Goal: Task Accomplishment & Management: Use online tool/utility

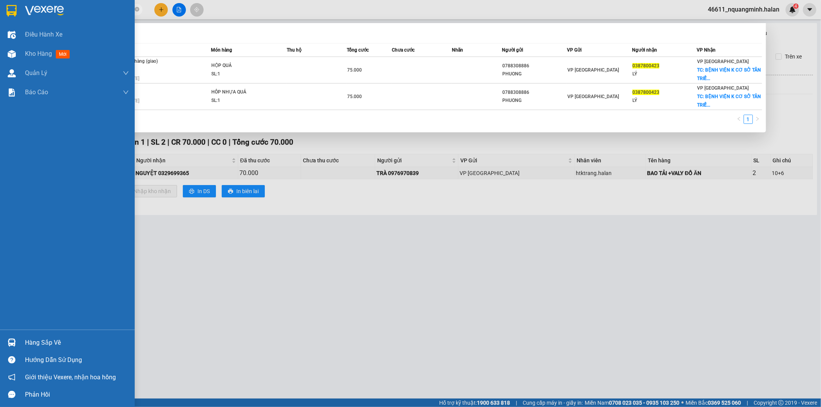
drag, startPoint x: 115, startPoint y: 8, endPoint x: 21, endPoint y: 1, distance: 94.2
click at [0, 5] on section "Kết quả tìm kiếm ( 2 ) Bộ lọc Mã ĐH Trạng thái Món hàng Thu hộ Tổng cước Chưa c…" at bounding box center [410, 203] width 821 height 407
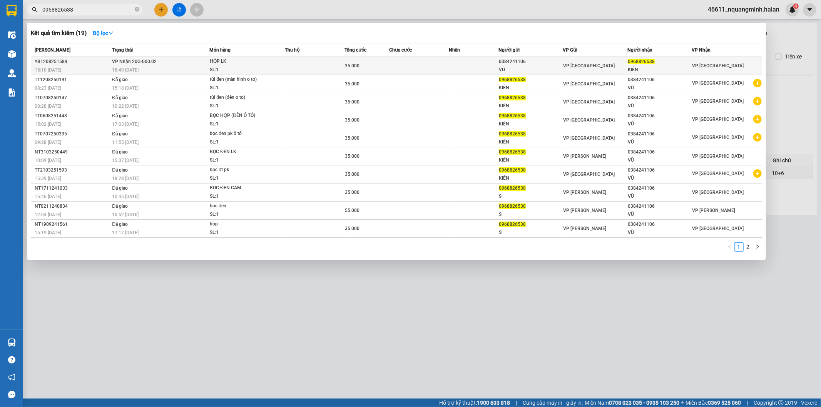
type input "0968826538"
click at [144, 70] on div "18:49 [DATE]" at bounding box center [160, 70] width 97 height 8
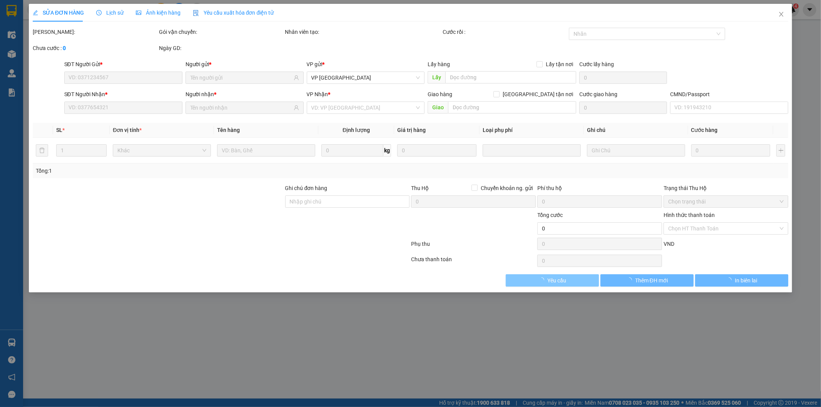
type input "0384241106"
type input "VŨ"
type input "0968826538"
type input "KIÊN"
type input "35.000"
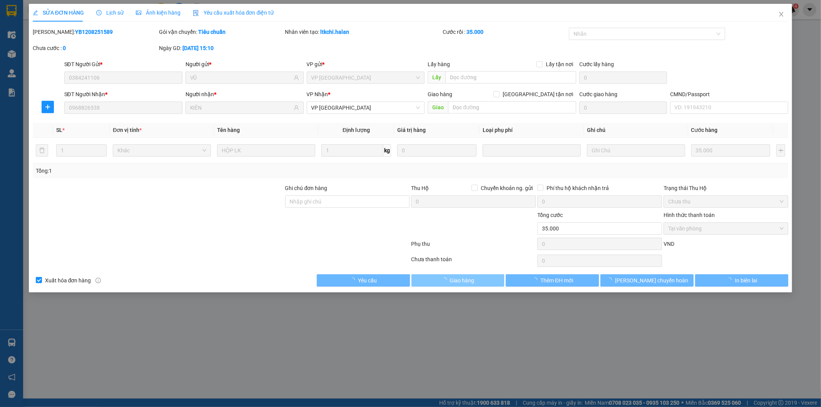
click at [467, 279] on span "Giao hàng" at bounding box center [462, 280] width 25 height 8
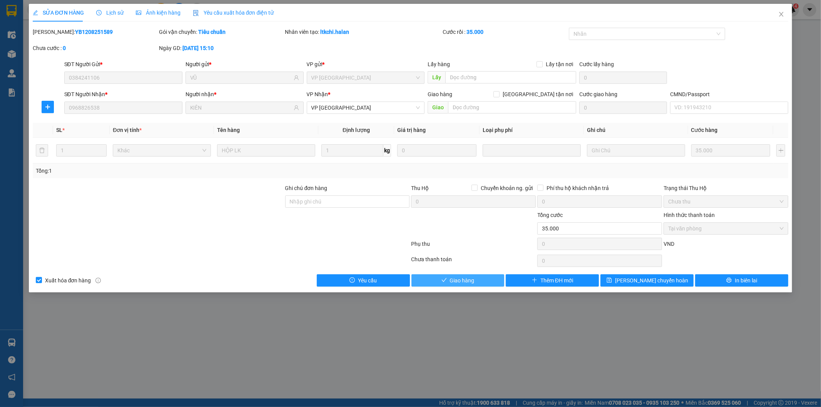
click at [466, 279] on span "Giao hàng" at bounding box center [462, 280] width 25 height 8
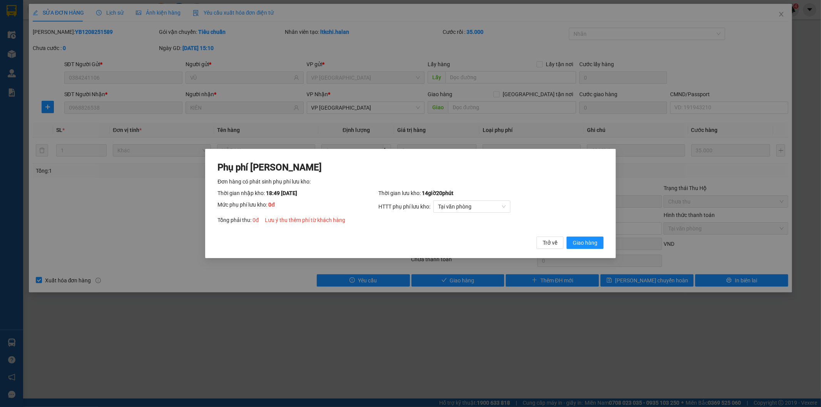
drag, startPoint x: 578, startPoint y: 246, endPoint x: 616, endPoint y: 90, distance: 160.1
click at [578, 244] on span "Giao hàng" at bounding box center [585, 243] width 25 height 8
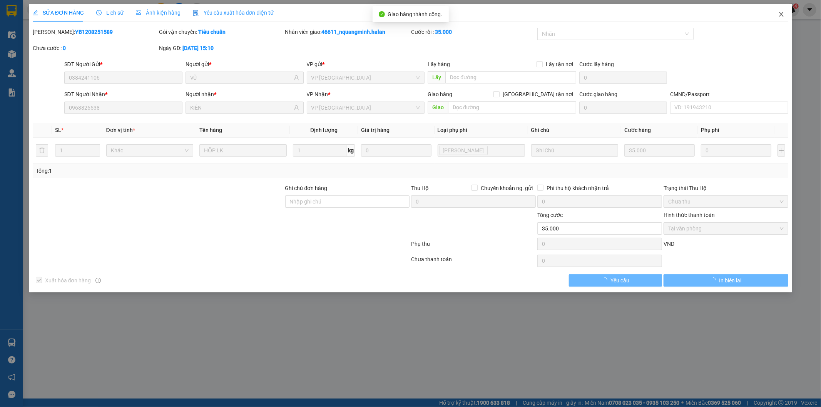
click at [784, 15] on icon "close" at bounding box center [781, 14] width 6 height 6
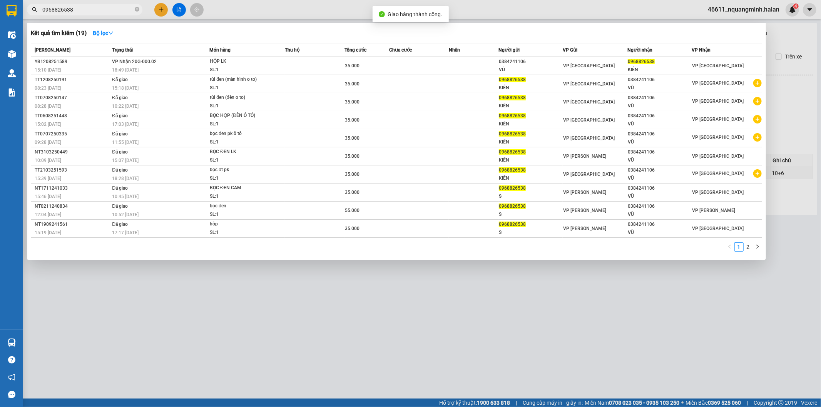
click at [98, 12] on input "0968826538" at bounding box center [87, 9] width 91 height 8
click at [157, 11] on div at bounding box center [410, 203] width 821 height 407
click at [157, 11] on button at bounding box center [160, 9] width 13 height 13
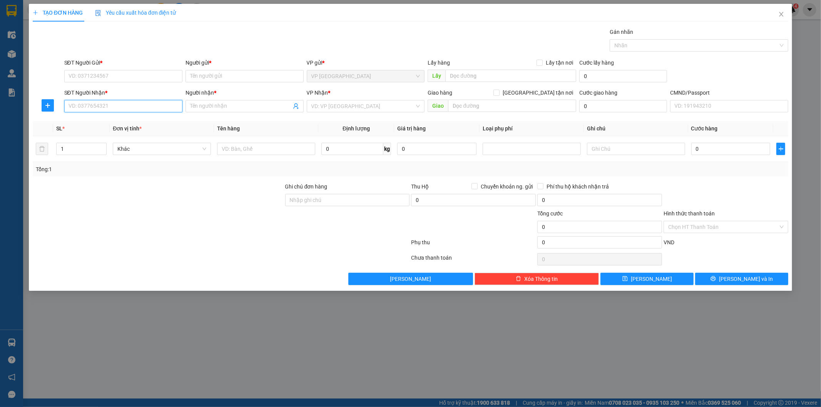
click at [127, 102] on input "SĐT Người Nhận *" at bounding box center [123, 106] width 118 height 12
type input "0384924640"
click at [137, 123] on div "0384924640 - TRANG" at bounding box center [123, 121] width 109 height 8
type input "TRANG"
type input "Hủy"
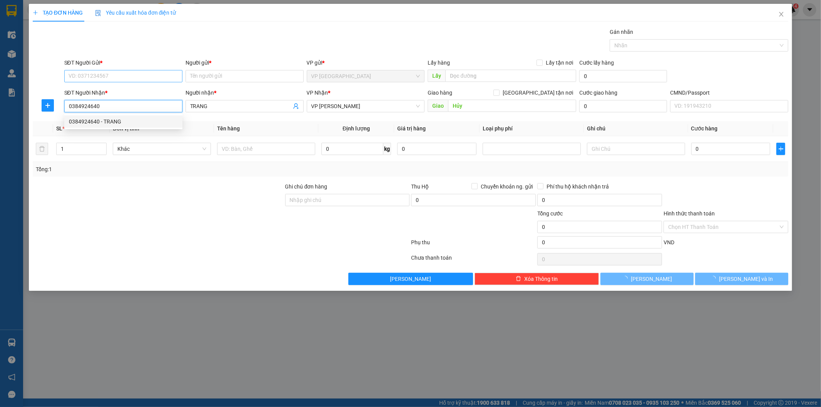
type input "0384924640"
click at [128, 79] on input "SĐT Người Gửi *" at bounding box center [123, 76] width 118 height 12
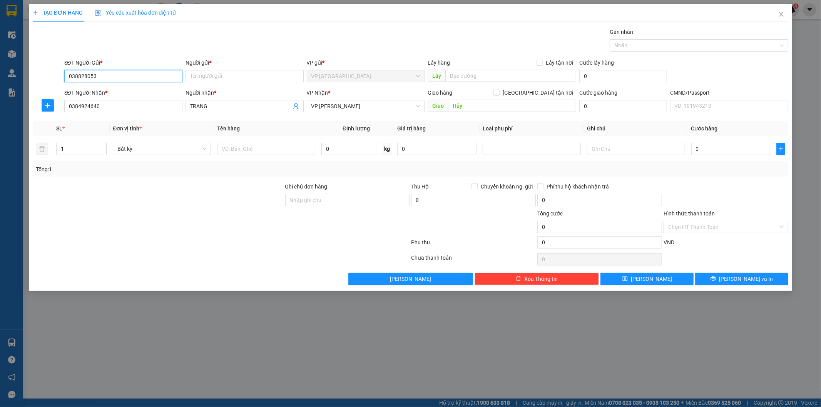
type input "0388280533"
drag, startPoint x: 141, startPoint y: 91, endPoint x: 296, endPoint y: 129, distance: 159.3
click at [142, 92] on div "0388280533 - TÍ" at bounding box center [123, 91] width 109 height 8
type input "TÍ"
type input "0388280533"
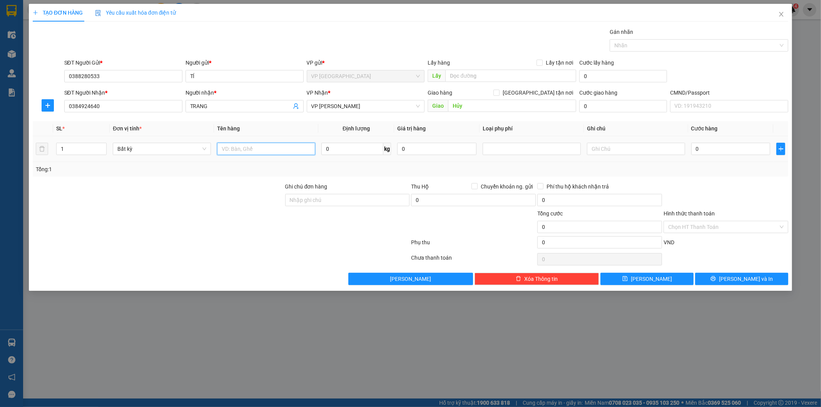
click at [274, 150] on input "text" at bounding box center [266, 149] width 98 height 12
type input "hộp thuốc"
type input "1"
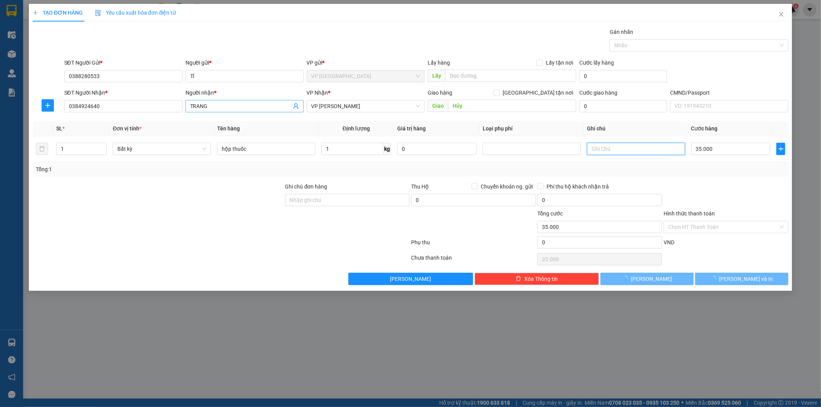
type input "35.000"
drag, startPoint x: 768, startPoint y: 276, endPoint x: 430, endPoint y: 154, distance: 359.5
click at [768, 276] on button "Lưu và In" at bounding box center [741, 279] width 93 height 12
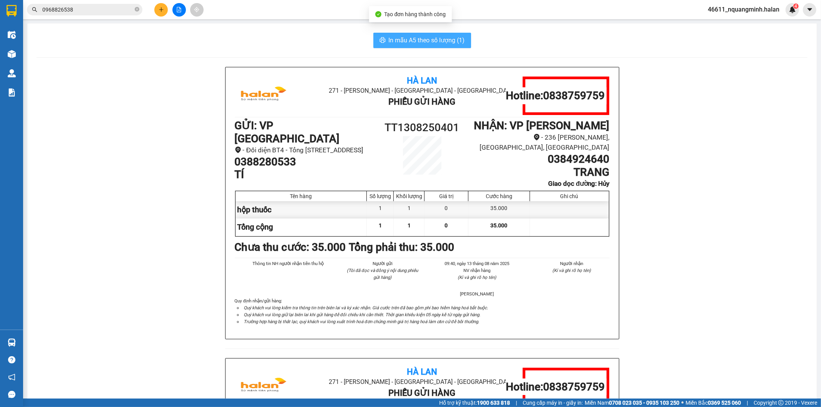
click at [421, 40] on span "In mẫu A5 theo số lượng (1)" at bounding box center [427, 40] width 76 height 10
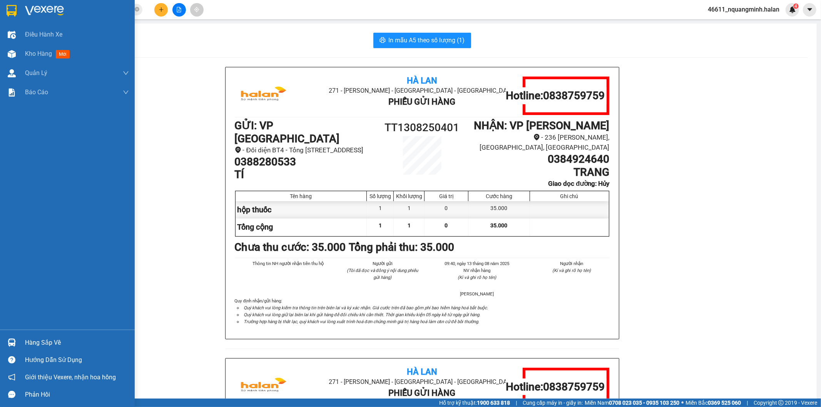
click at [21, 342] on div "Hàng sắp về" at bounding box center [67, 342] width 135 height 17
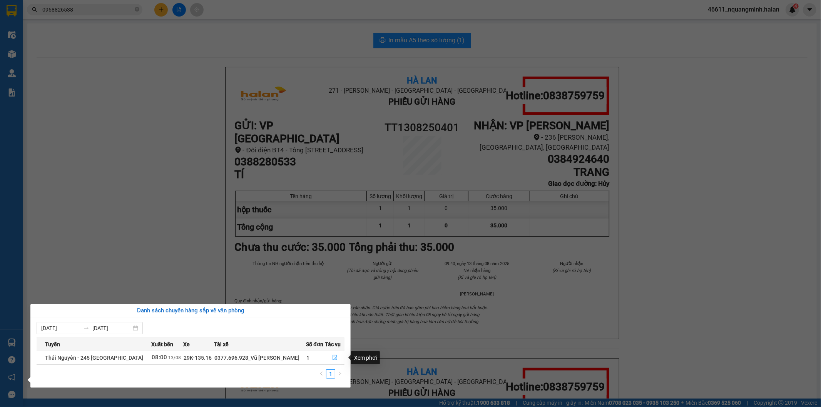
click at [329, 356] on button "button" at bounding box center [334, 358] width 19 height 12
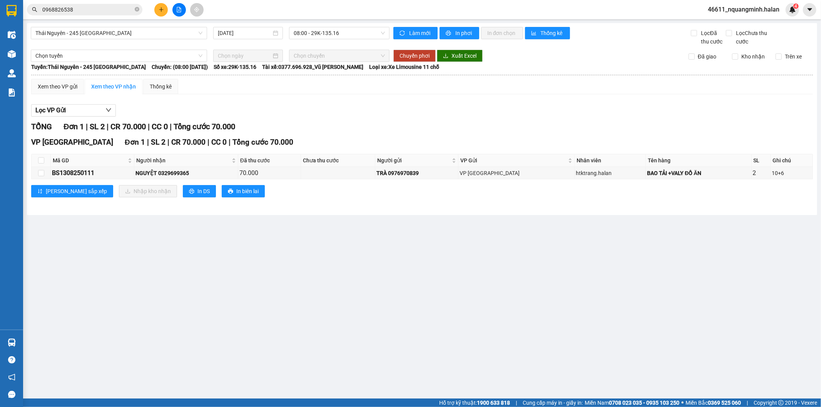
drag, startPoint x: 492, startPoint y: 288, endPoint x: 482, endPoint y: 286, distance: 10.6
click at [491, 287] on main "Thái Nguyên - 245 Quang Trung 13/08/2025 08:00 - 29K-135.16 Làm mới In phơi In …" at bounding box center [410, 199] width 821 height 399
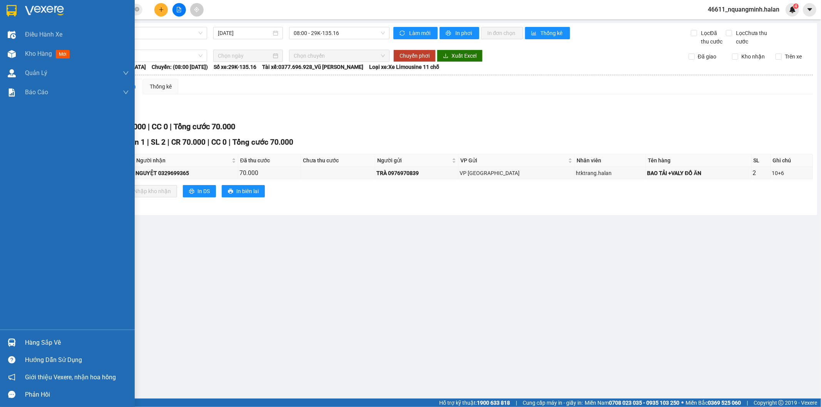
click at [11, 338] on div at bounding box center [11, 342] width 13 height 13
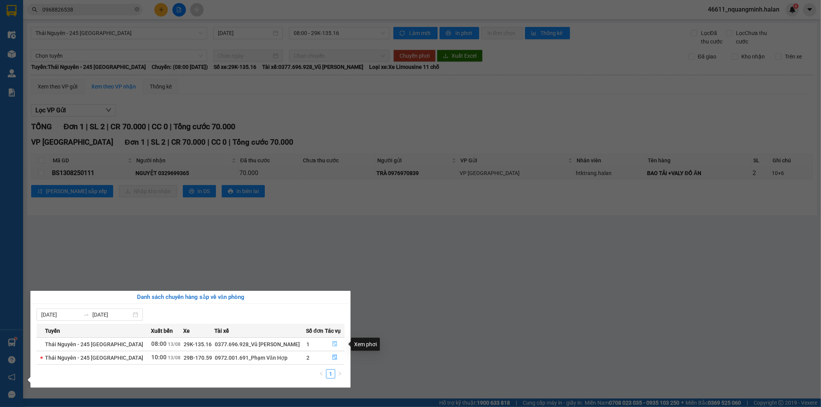
click at [333, 344] on icon "file-done" at bounding box center [334, 343] width 5 height 5
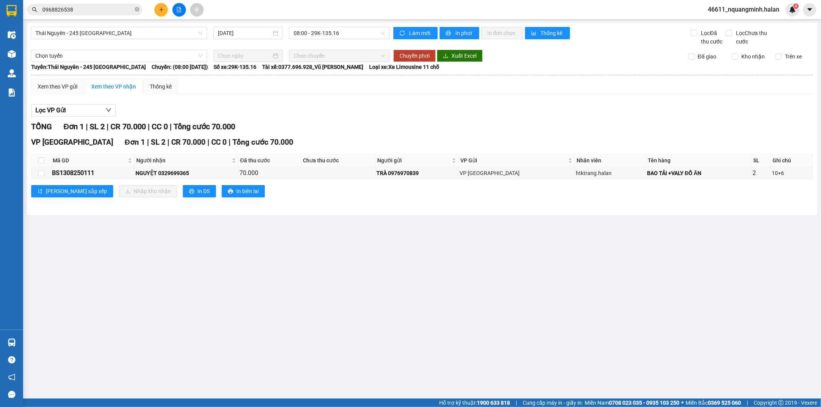
click at [382, 308] on main "Thái Nguyên - 245 Quang Trung 13/08/2025 08:00 - 29K-135.16 Làm mới In phơi In …" at bounding box center [410, 199] width 821 height 399
click at [374, 298] on main "Thái Nguyên - 245 Quang Trung 13/08/2025 08:00 - 29K-135.16 Làm mới In phơi In …" at bounding box center [410, 199] width 821 height 399
drag, startPoint x: 222, startPoint y: 171, endPoint x: 165, endPoint y: 179, distance: 58.0
click at [165, 179] on td "NGUYỆT 0329699365" at bounding box center [186, 173] width 104 height 12
copy div "0329699365"
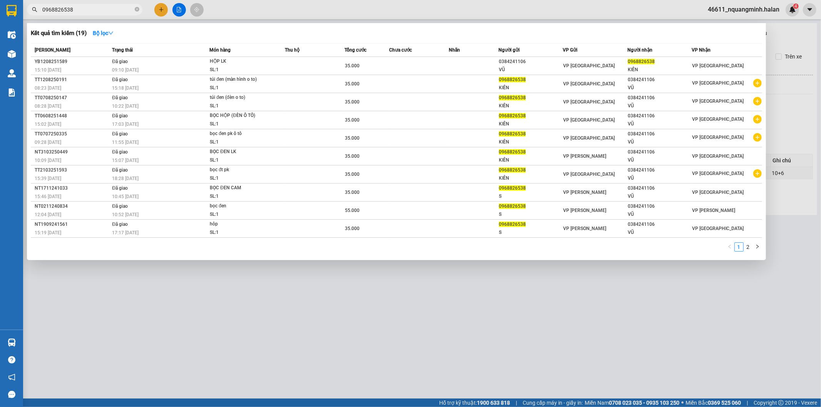
drag, startPoint x: 100, startPoint y: 8, endPoint x: 0, endPoint y: -2, distance: 101.0
click at [0, 0] on html "Kết quả tìm kiếm ( 19 ) Bộ lọc Mã ĐH Trạng thái Món hàng Thu hộ Tổng cước Chưa …" at bounding box center [410, 203] width 821 height 407
paste input "329699365"
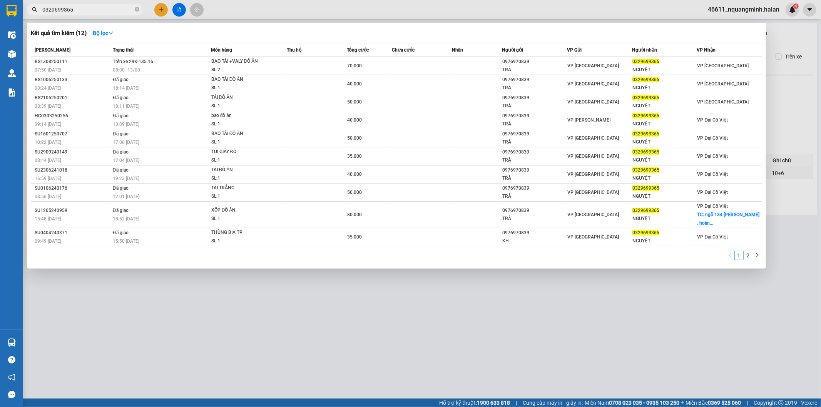
type input "0329699365"
click at [237, 308] on div at bounding box center [410, 203] width 821 height 407
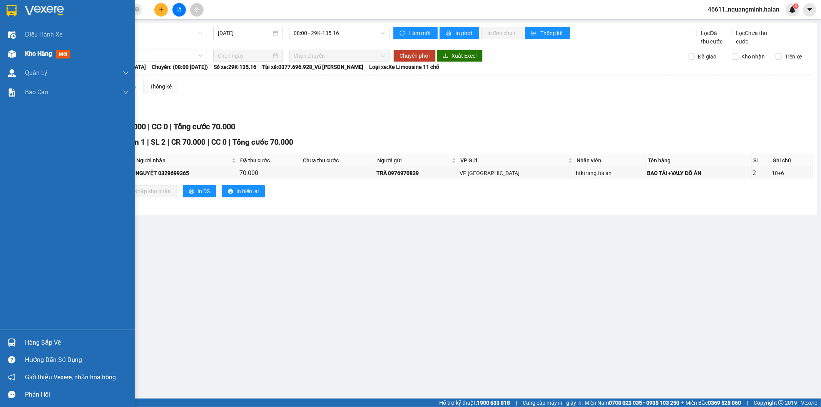
click at [17, 55] on div at bounding box center [11, 53] width 13 height 13
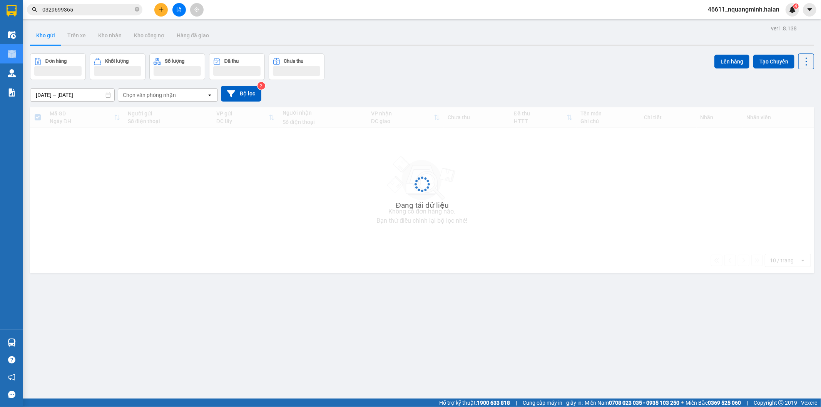
click at [391, 33] on main "ver 1.8.138 Kho gửi Trên xe Kho nhận Kho công nợ Hàng đã giao Đơn hàng Khối lượ…" at bounding box center [410, 199] width 821 height 399
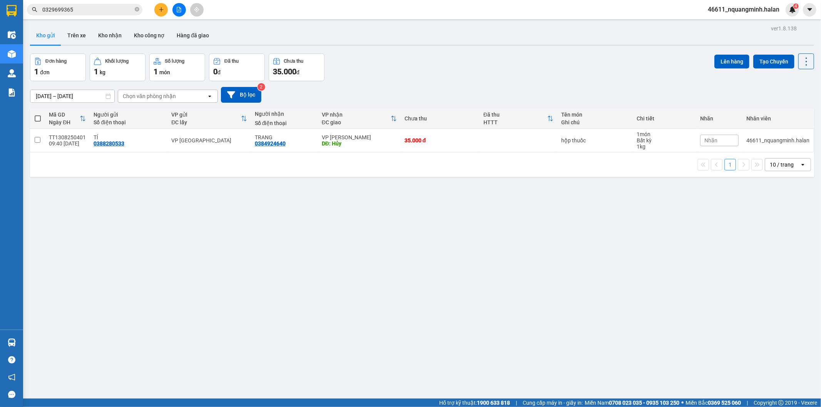
click at [400, 52] on div "ver 1.8.138 Kho gửi Trên xe Kho nhận Kho công nợ Hàng đã giao Đơn hàng 1 đơn Kh…" at bounding box center [422, 226] width 790 height 407
click at [370, 146] on div "DĐ: Hủy" at bounding box center [359, 143] width 75 height 6
checkbox input "true"
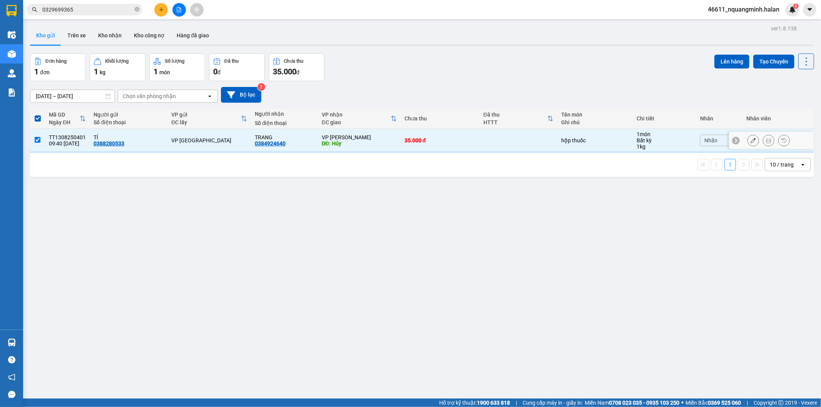
click at [751, 141] on icon at bounding box center [753, 140] width 5 height 5
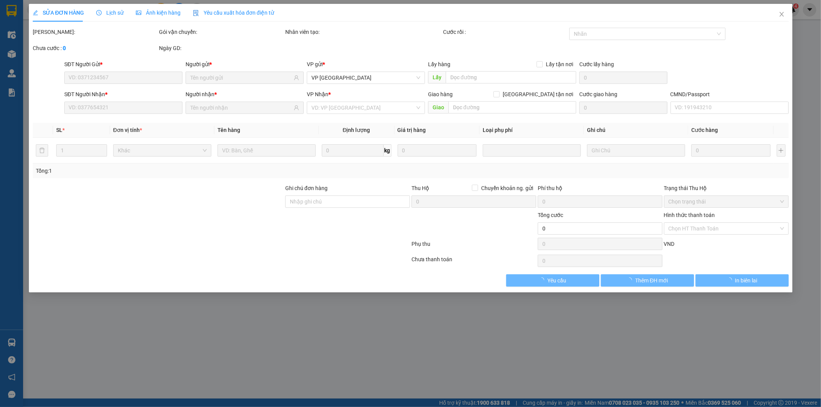
type input "0388280533"
type input "0384924640"
type input "Hủy"
type input "35.000"
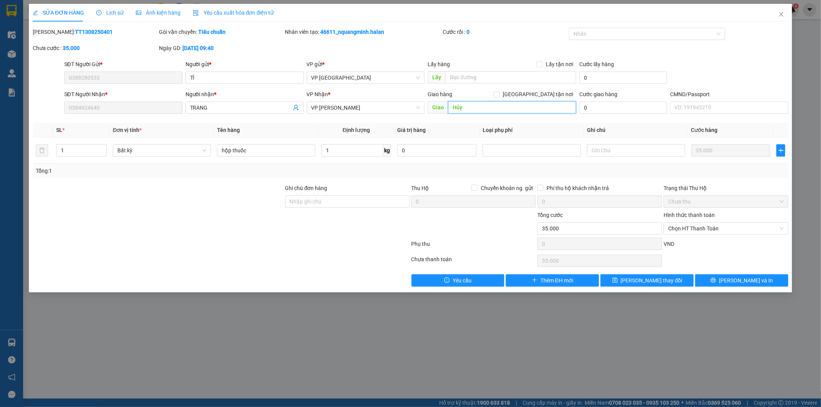
click at [548, 110] on input "Hủy" at bounding box center [512, 107] width 128 height 12
click at [642, 275] on button "Lưu thay đổi" at bounding box center [646, 280] width 93 height 12
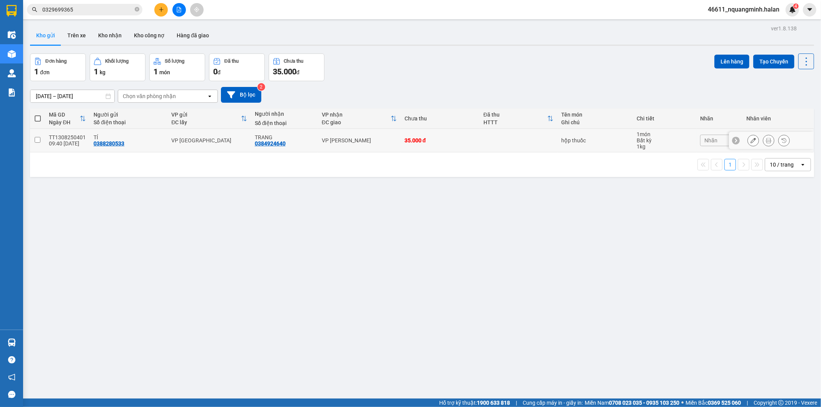
click at [299, 136] on div "TRANG" at bounding box center [284, 137] width 59 height 6
checkbox input "true"
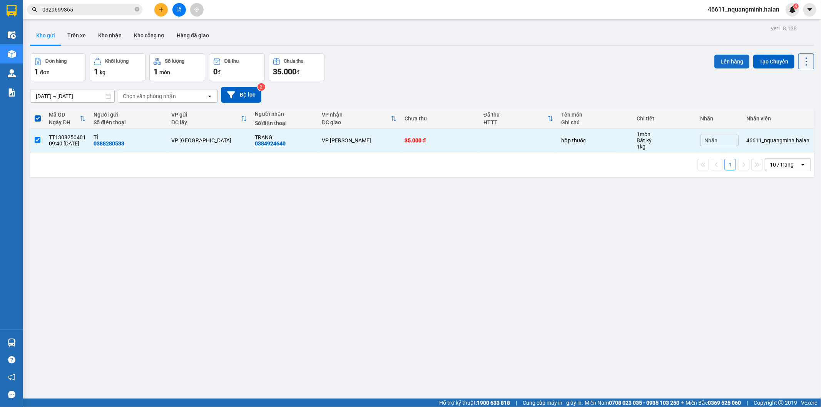
click at [717, 57] on button "Lên hàng" at bounding box center [731, 62] width 35 height 14
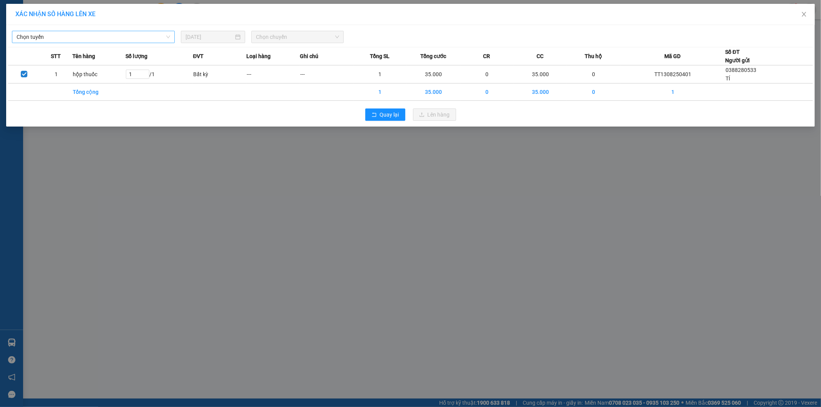
drag, startPoint x: 85, startPoint y: 34, endPoint x: 82, endPoint y: 37, distance: 4.6
click at [83, 35] on span "Chọn tuyến" at bounding box center [94, 37] width 154 height 12
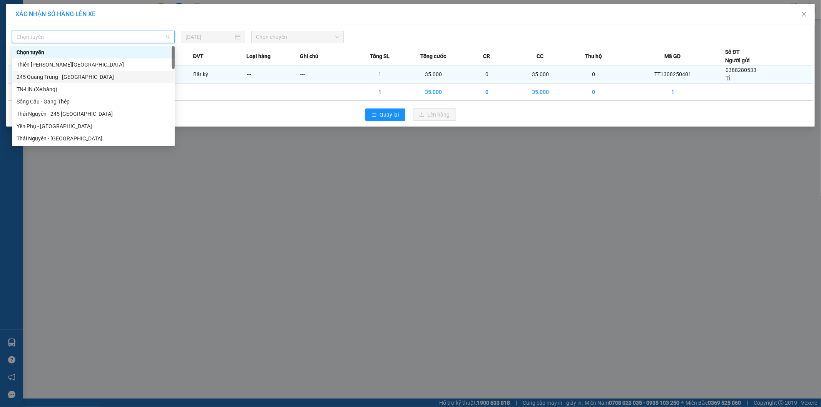
drag, startPoint x: 53, startPoint y: 74, endPoint x: 179, endPoint y: 79, distance: 126.0
click at [53, 74] on div "245 Quang Trung - Thái Nguyên" at bounding box center [94, 77] width 154 height 8
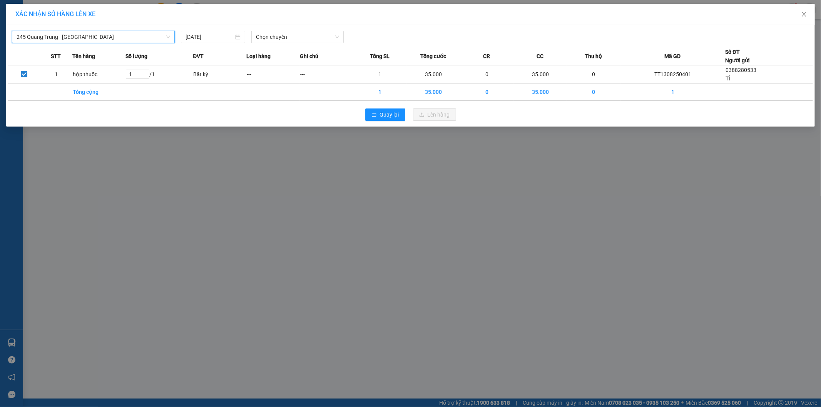
click at [279, 43] on div "Chọn chuyến" at bounding box center [297, 37] width 99 height 12
click at [280, 42] on span "Chọn chuyến" at bounding box center [297, 37] width 83 height 12
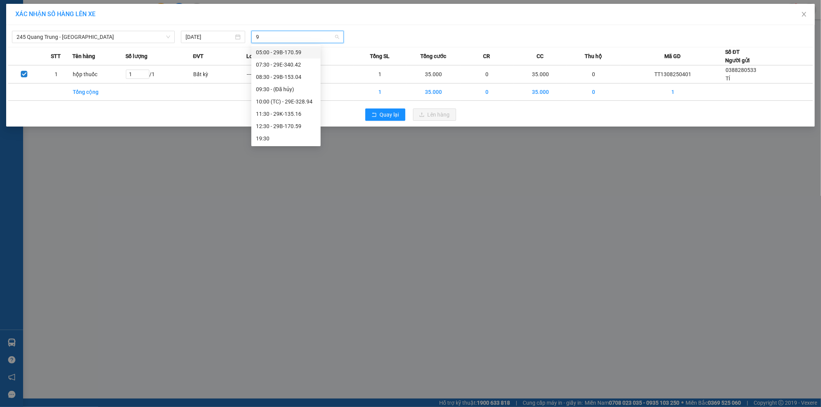
type input "94"
click at [287, 50] on div "10:00 (TC) - 29E-328.94" at bounding box center [286, 52] width 60 height 8
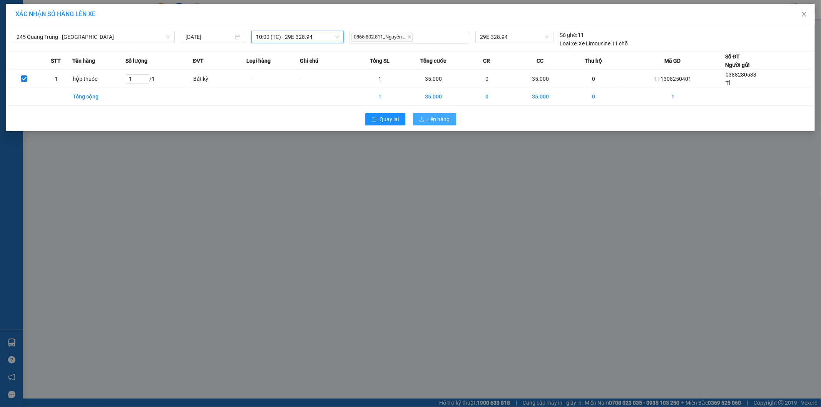
click at [428, 117] on span "Lên hàng" at bounding box center [439, 119] width 22 height 8
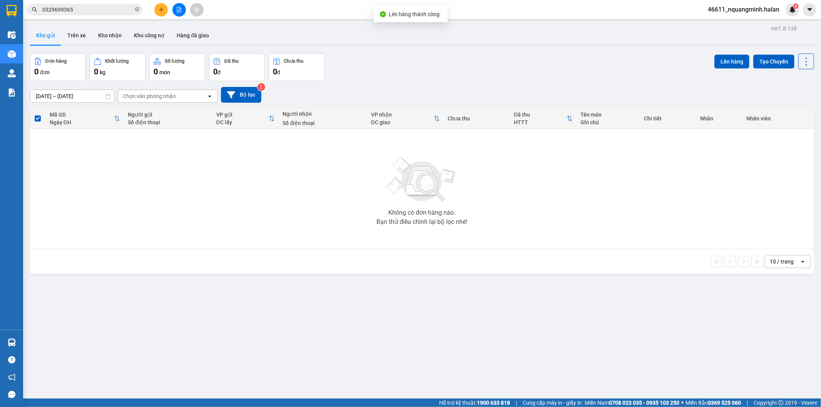
drag, startPoint x: 289, startPoint y: 291, endPoint x: 268, endPoint y: 373, distance: 84.9
click at [289, 296] on div "ver 1.8.138 Kho gửi Trên xe Kho nhận Kho công nợ Hàng đã giao Đơn hàng 0 đơn Kh…" at bounding box center [422, 226] width 790 height 407
click at [382, 63] on div "Đơn hàng 0 đơn Khối lượng 0 kg Số lượng 0 món Đã thu 0 đ Chưa thu 0 đ Lên hàng …" at bounding box center [422, 68] width 784 height 28
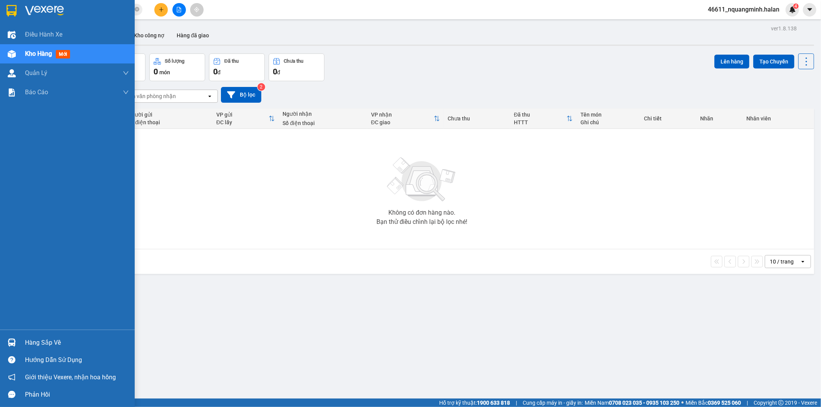
click at [8, 347] on div at bounding box center [11, 342] width 13 height 13
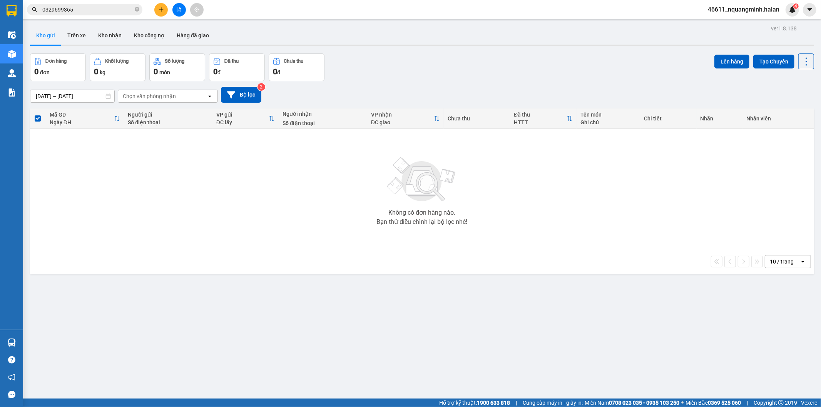
click at [206, 233] on section "Kết quả tìm kiếm ( 12 ) Bộ lọc Mã ĐH Trạng thái Món hàng Thu hộ Tổng cước Chưa …" at bounding box center [410, 203] width 821 height 407
click at [238, 214] on div "Không có đơn hàng nào. Bạn thử điều chỉnh lại bộ lọc nhé!" at bounding box center [422, 188] width 776 height 115
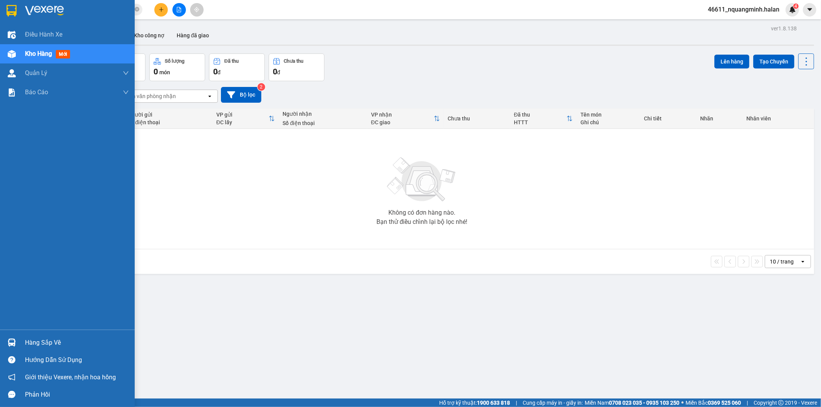
click at [13, 343] on img at bounding box center [12, 343] width 8 height 8
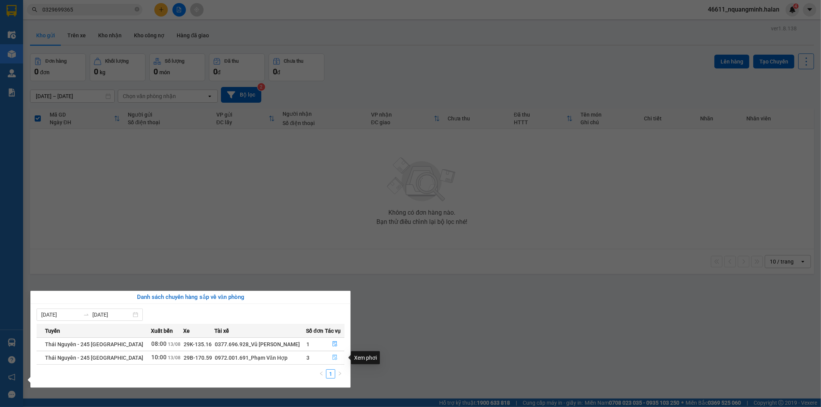
click at [333, 359] on icon "file-done" at bounding box center [335, 357] width 5 height 5
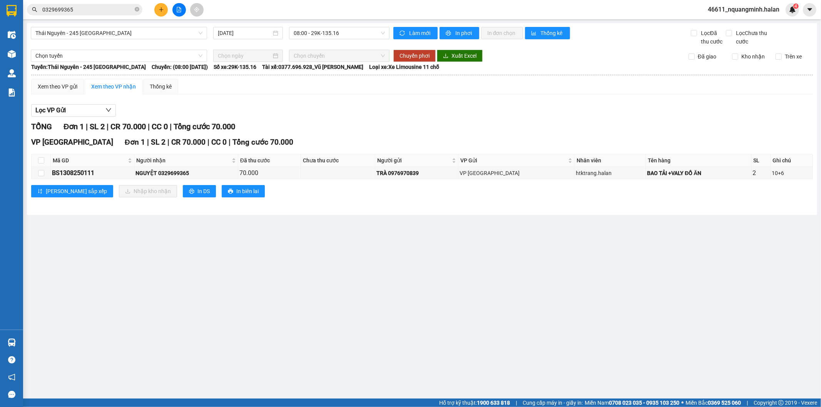
click at [388, 298] on main "Thái Nguyên - 245 Quang Trung 13/08/2025 08:00 - 29K-135.16 Làm mới In phơi In …" at bounding box center [410, 199] width 821 height 399
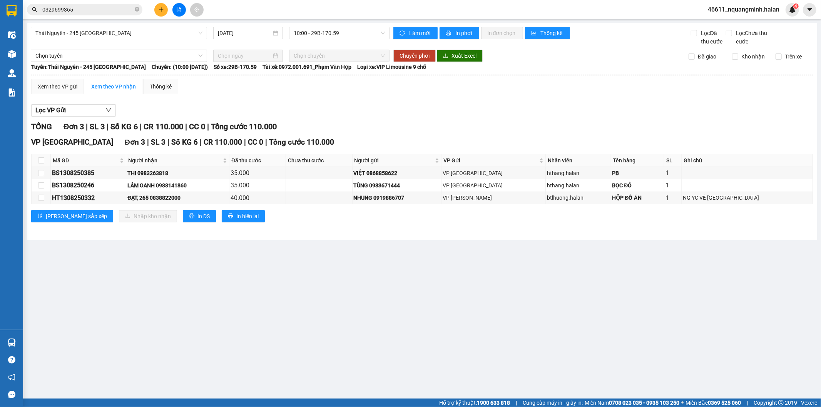
click at [380, 303] on main "Thái Nguyên - 245 Quang Trung 13/08/2025 10:00 - 29B-170.59 Làm mới In phơi In …" at bounding box center [410, 199] width 821 height 399
drag, startPoint x: 380, startPoint y: 303, endPoint x: 303, endPoint y: 313, distance: 77.6
click at [380, 303] on main "Thái Nguyên - 245 Quang Trung 13/08/2025 10:00 - 29B-170.59 Làm mới In phơi In …" at bounding box center [410, 199] width 821 height 399
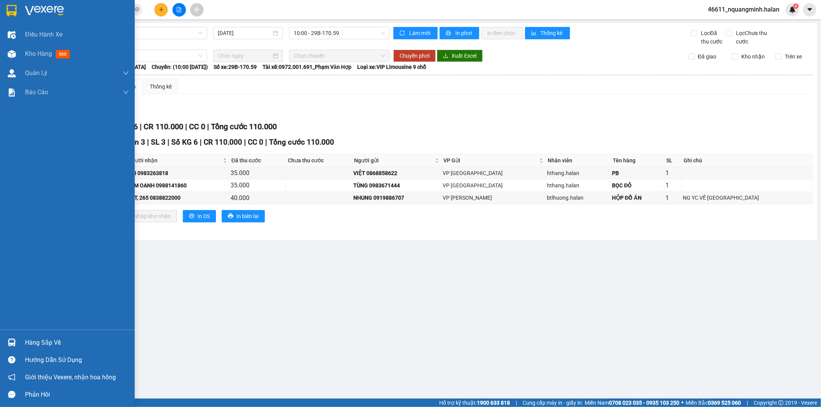
click at [20, 343] on div "Hàng sắp về" at bounding box center [67, 342] width 135 height 17
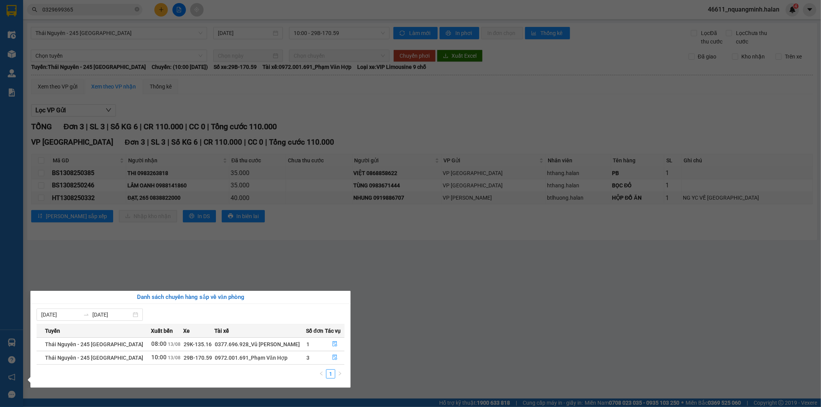
click at [423, 287] on section "Kết quả tìm kiếm ( 12 ) Bộ lọc Mã ĐH Trạng thái Món hàng Thu hộ Tổng cước Chưa …" at bounding box center [410, 203] width 821 height 407
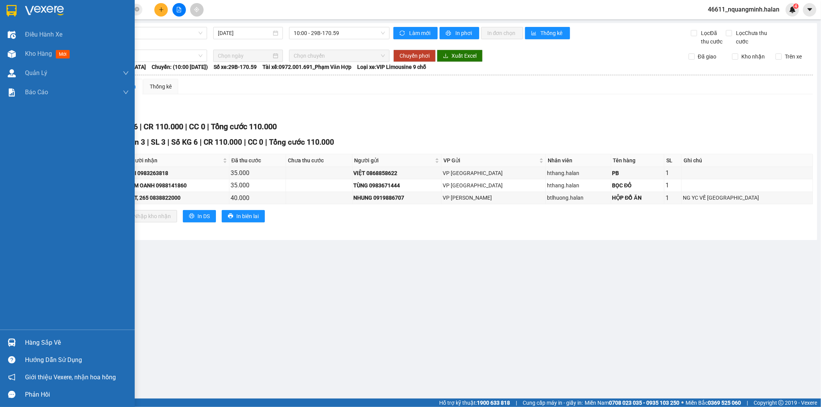
click at [12, 339] on img at bounding box center [12, 343] width 8 height 8
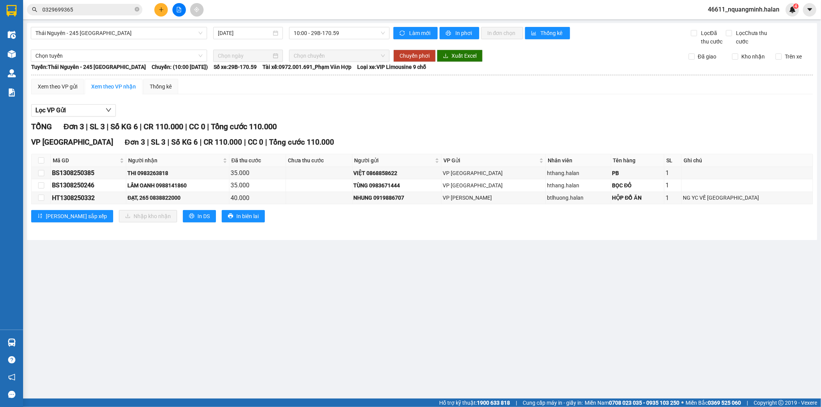
click at [260, 243] on section "Kết quả tìm kiếm ( 12 ) Bộ lọc Mã ĐH Trạng thái Món hàng Thu hộ Tổng cước Chưa …" at bounding box center [410, 203] width 821 height 407
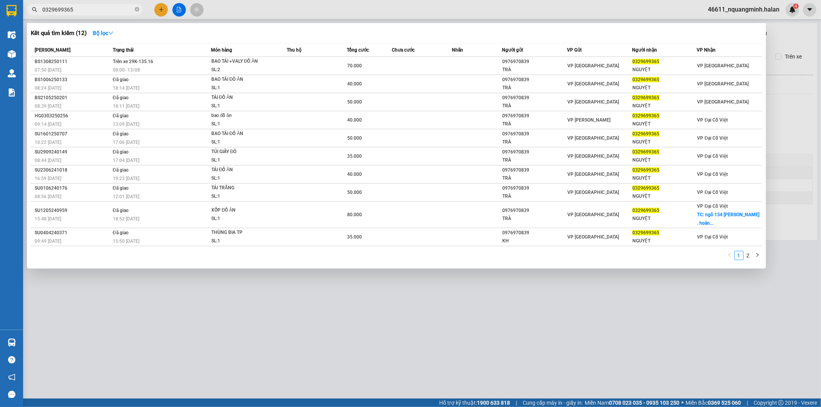
drag, startPoint x: 101, startPoint y: 10, endPoint x: 0, endPoint y: 0, distance: 101.7
click at [0, 4] on section "Kết quả tìm kiếm ( 12 ) Bộ lọc Mã ĐH Trạng thái Món hàng Thu hộ Tổng cước Chưa …" at bounding box center [410, 203] width 821 height 407
paste input "98191521"
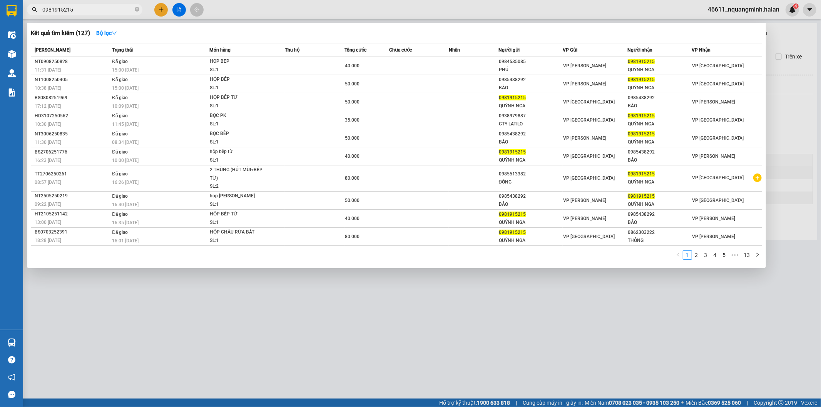
type input "0981915215"
click at [158, 10] on div at bounding box center [410, 203] width 821 height 407
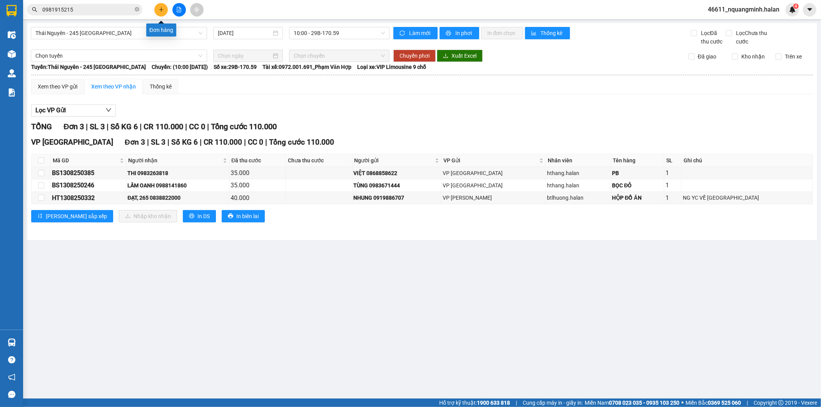
click at [156, 6] on button at bounding box center [160, 9] width 13 height 13
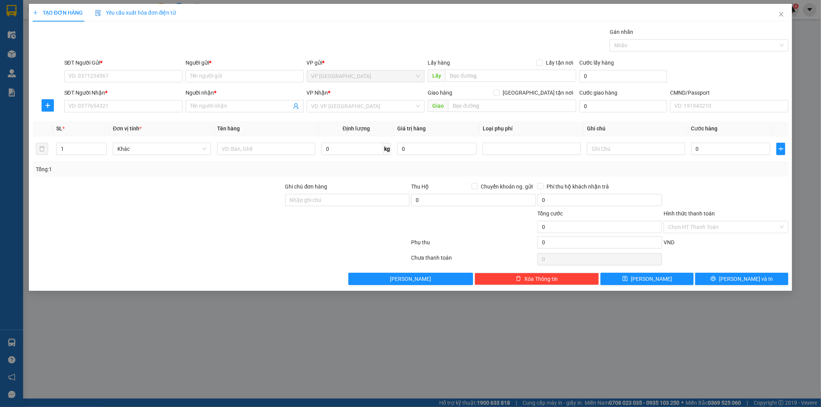
click at [188, 199] on div at bounding box center [158, 195] width 253 height 27
click at [120, 77] on input "SĐT Người Gửi *" at bounding box center [123, 76] width 118 height 12
type input "0963816464"
click at [137, 94] on div "0963816464 - toàn" at bounding box center [123, 91] width 109 height 8
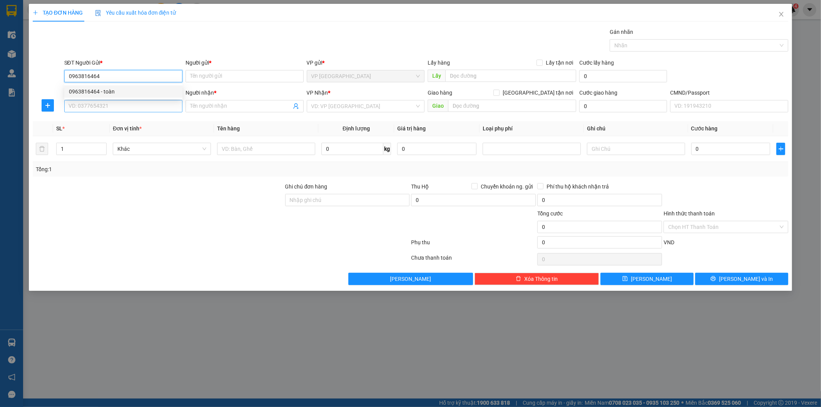
type input "toàn"
type input "0963816464"
click at [144, 106] on input "SĐT Người Nhận *" at bounding box center [123, 106] width 118 height 12
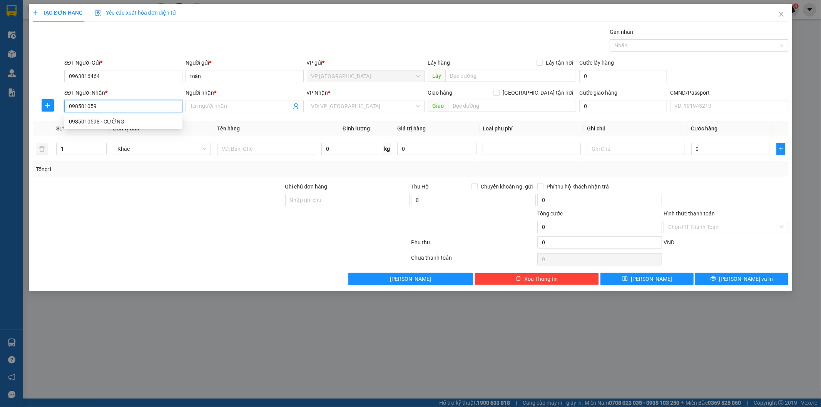
type input "0985010598"
click at [149, 122] on div "0985010598 - CƯỜNG" at bounding box center [123, 121] width 109 height 8
type input "CƯỜNG"
type input "0985010598"
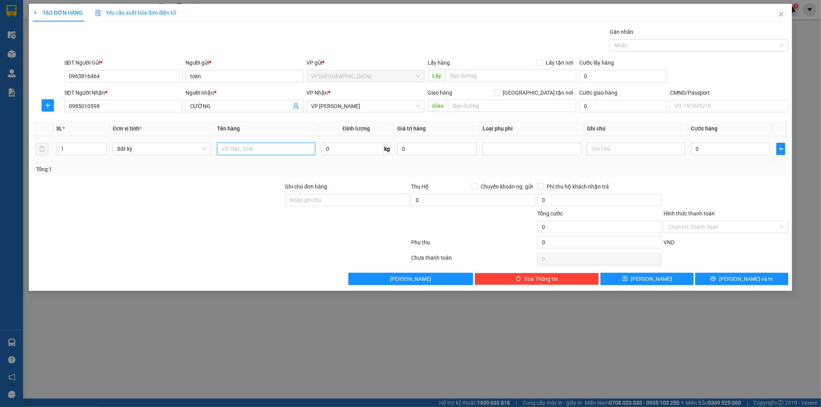
click at [275, 149] on input "text" at bounding box center [266, 149] width 98 height 12
type input "bọc đen+túi cúc"
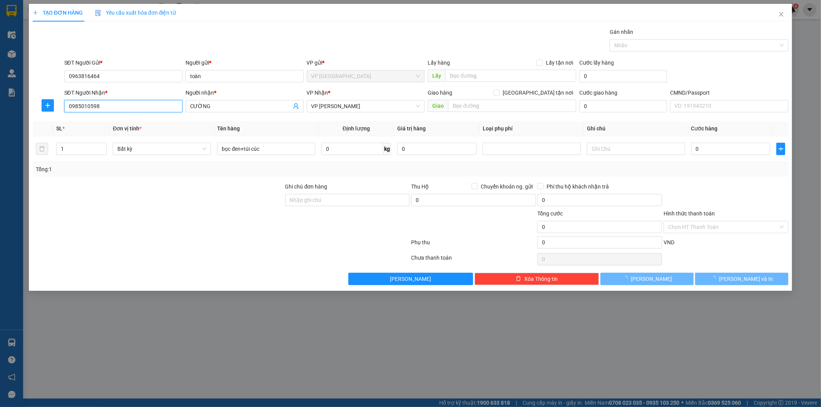
drag, startPoint x: 147, startPoint y: 112, endPoint x: 60, endPoint y: 58, distance: 101.5
click at [0, 62] on div "TẠO ĐƠN HÀNG Yêu cầu xuất hóa đơn điện tử Transit Pickup Surcharge Ids Transit …" at bounding box center [410, 203] width 821 height 407
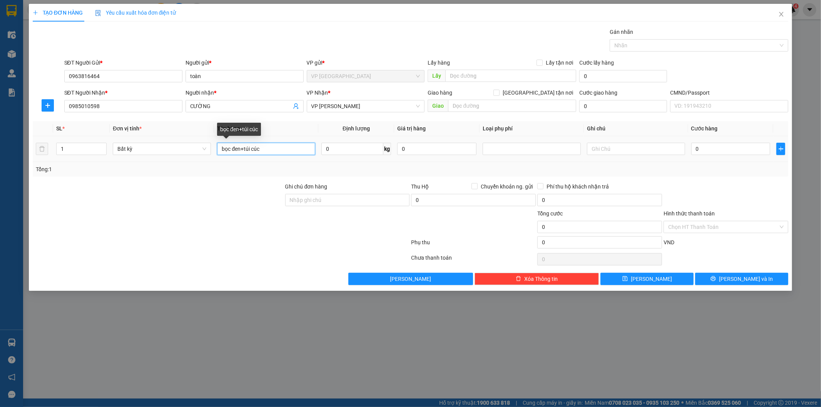
click at [291, 145] on input "bọc đen+túi cúc" at bounding box center [266, 149] width 98 height 12
type input "4"
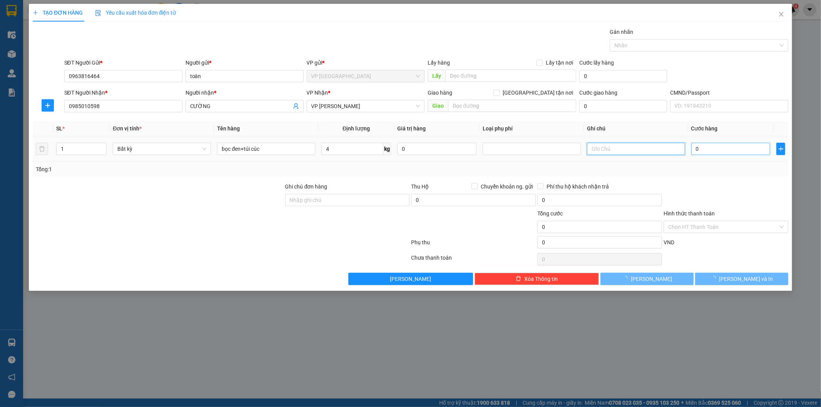
type input "40.000"
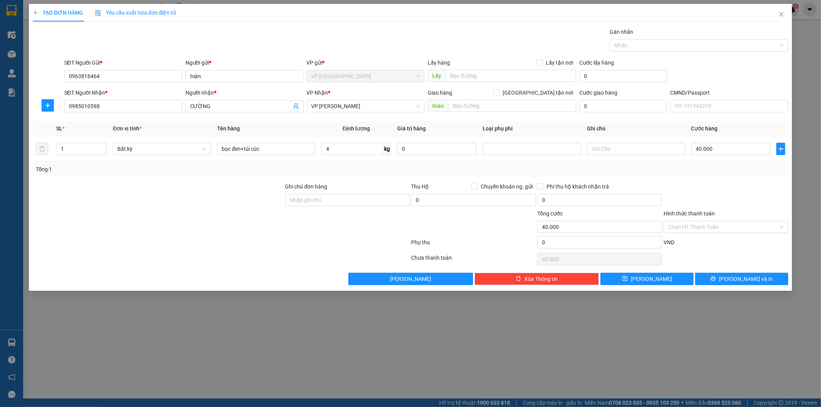
click at [706, 172] on div "Tổng: 1" at bounding box center [411, 169] width 750 height 8
click at [706, 173] on div "Tổng: 1" at bounding box center [411, 169] width 750 height 8
drag, startPoint x: 706, startPoint y: 176, endPoint x: 383, endPoint y: 187, distance: 323.2
click at [705, 176] on div "Tổng: 1" at bounding box center [411, 169] width 756 height 15
click at [295, 229] on div at bounding box center [347, 222] width 126 height 27
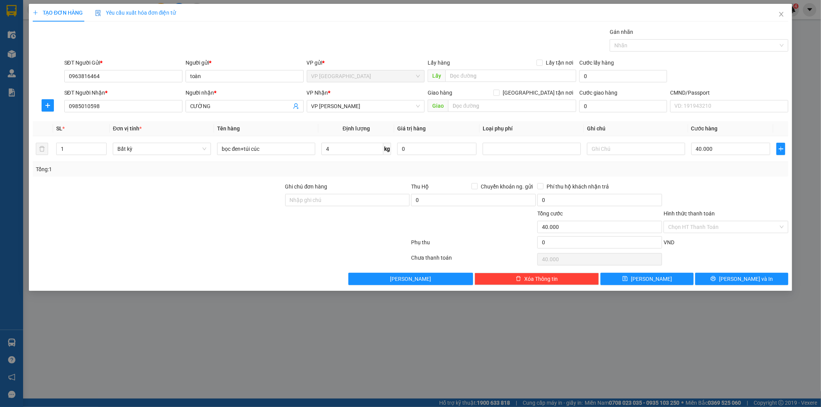
click at [715, 248] on div "VND" at bounding box center [726, 244] width 126 height 13
click at [709, 276] on button "[PERSON_NAME] và In" at bounding box center [741, 279] width 93 height 12
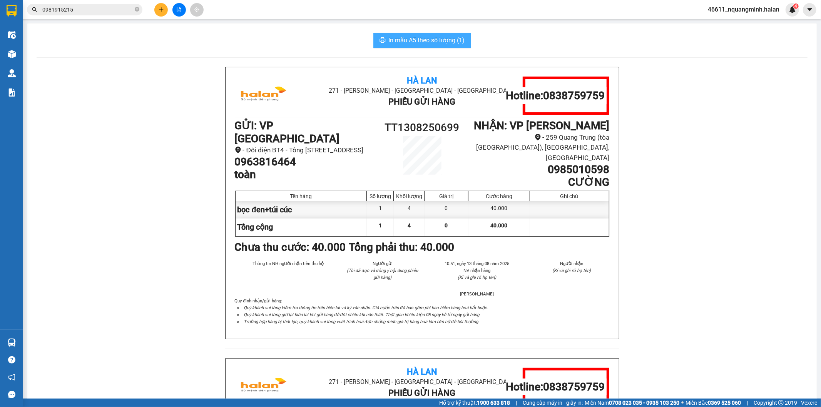
click at [395, 39] on span "In mẫu A5 theo số lượng (1)" at bounding box center [427, 40] width 76 height 10
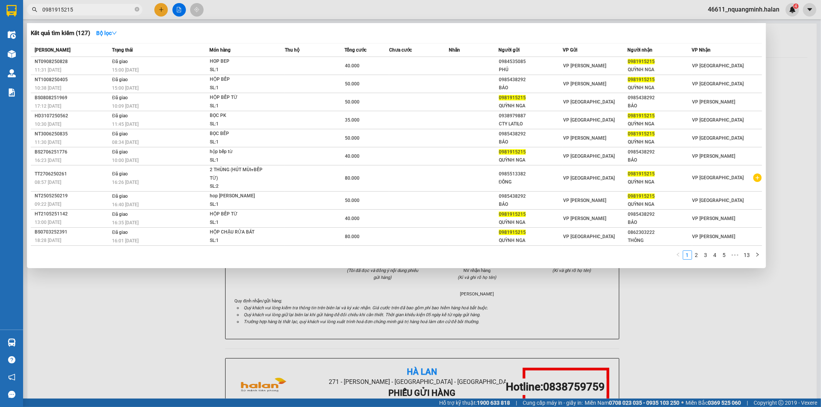
drag, startPoint x: 101, startPoint y: 8, endPoint x: 47, endPoint y: 4, distance: 54.4
click at [28, 9] on span "0981915215" at bounding box center [84, 10] width 115 height 12
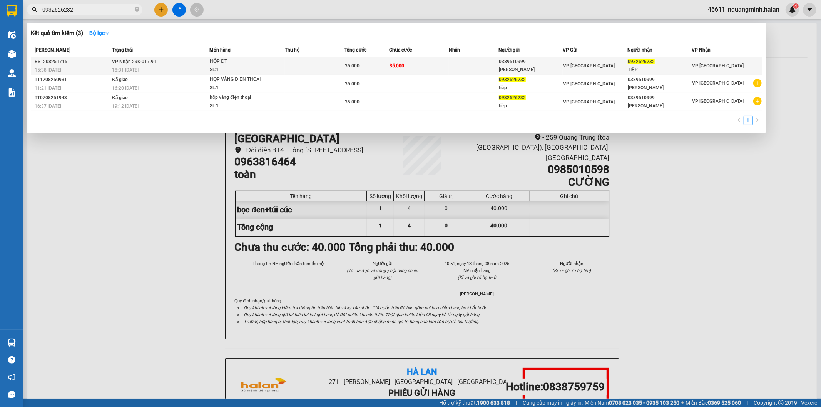
type input "0932626232"
click at [180, 62] on td "VP Nhận 29K-017.91 18:31 - 12/08" at bounding box center [159, 66] width 99 height 18
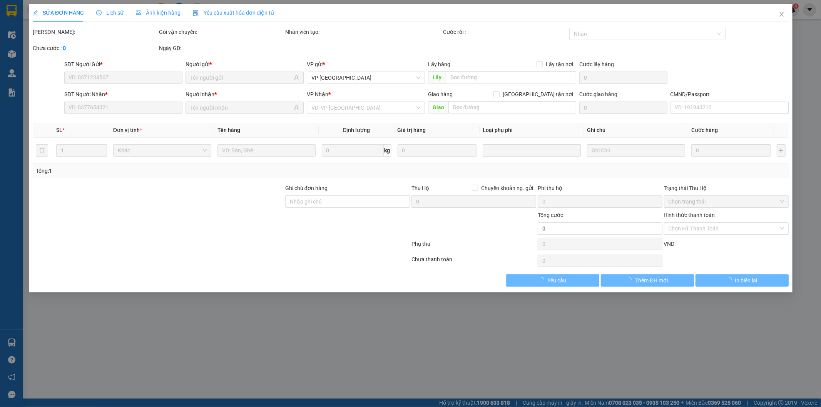
type input "0389510999"
type input "BẢO LONG"
type input "0932626232"
type input "TIỆP"
type input "35.000"
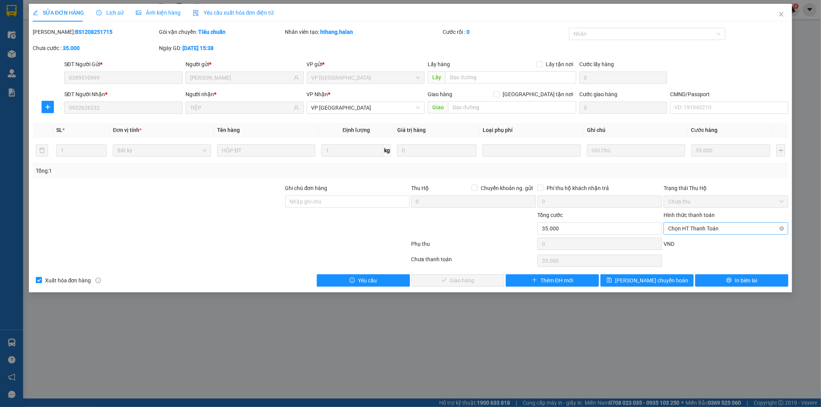
click at [724, 229] on span "Chọn HT Thanh Toán" at bounding box center [725, 229] width 115 height 12
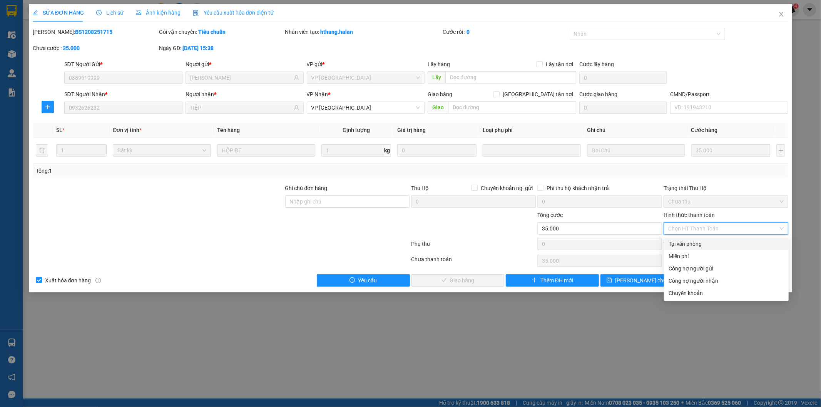
click at [690, 243] on div "Tại văn phòng" at bounding box center [726, 244] width 115 height 8
type input "0"
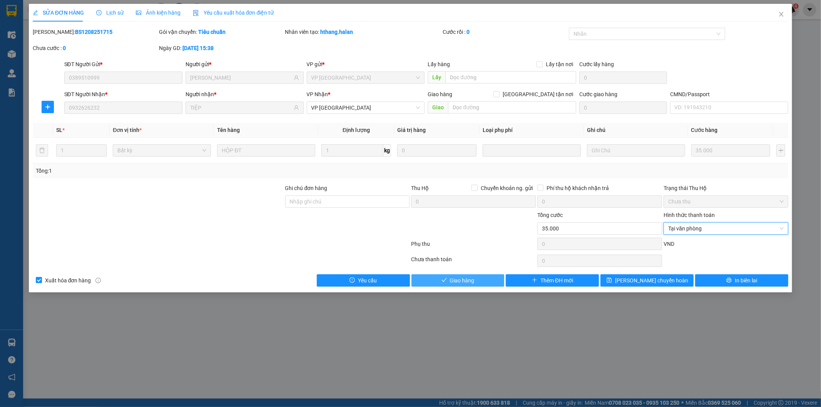
click at [490, 279] on button "Giao hàng" at bounding box center [457, 280] width 93 height 12
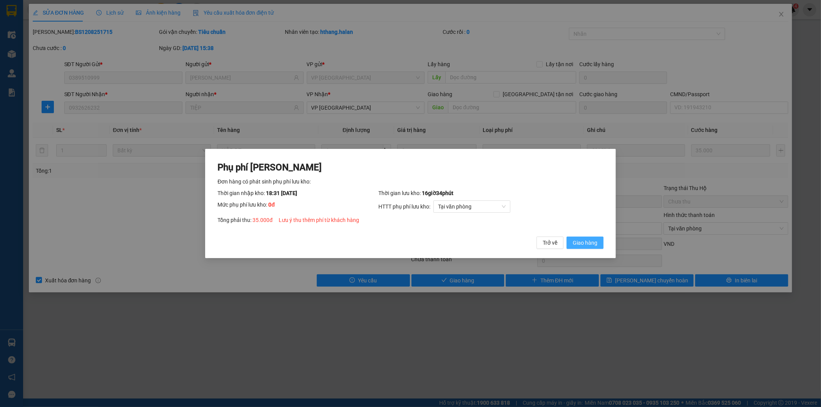
click at [594, 242] on span "Giao hàng" at bounding box center [585, 243] width 25 height 8
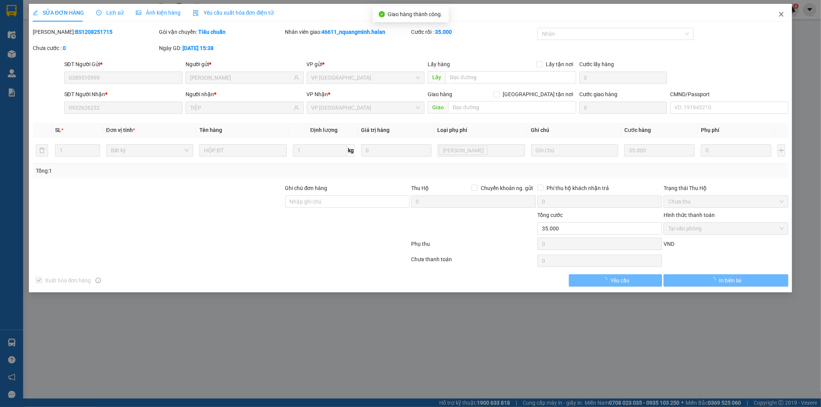
drag, startPoint x: 782, startPoint y: 10, endPoint x: 459, endPoint y: 15, distance: 322.6
click at [781, 10] on span "Close" at bounding box center [782, 15] width 22 height 22
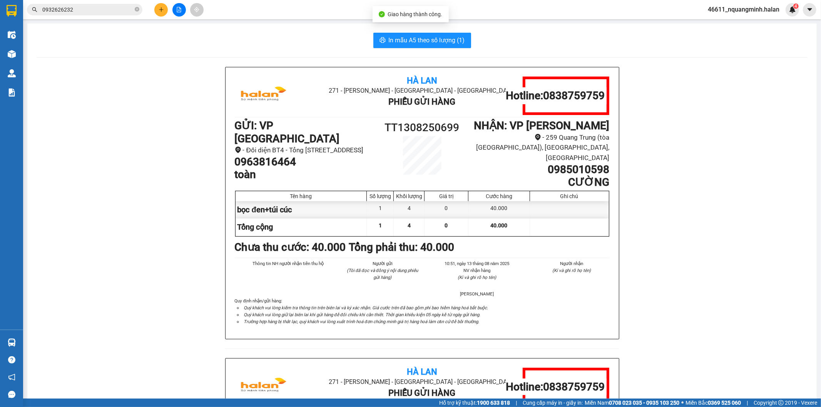
click at [115, 11] on input "0932626232" at bounding box center [87, 9] width 91 height 8
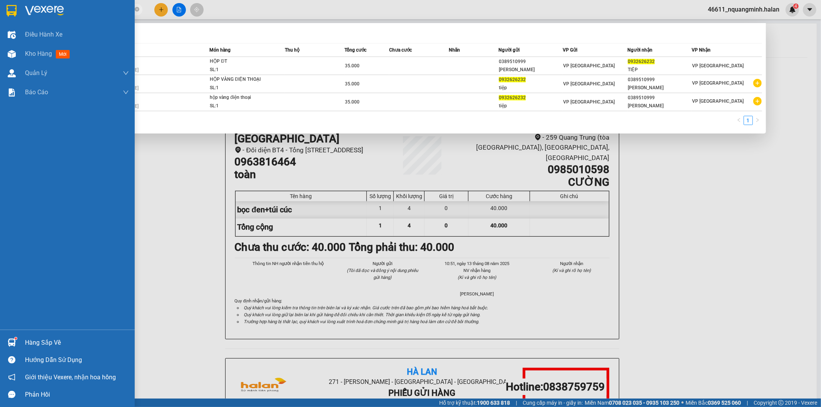
click at [8, 339] on img at bounding box center [12, 343] width 8 height 8
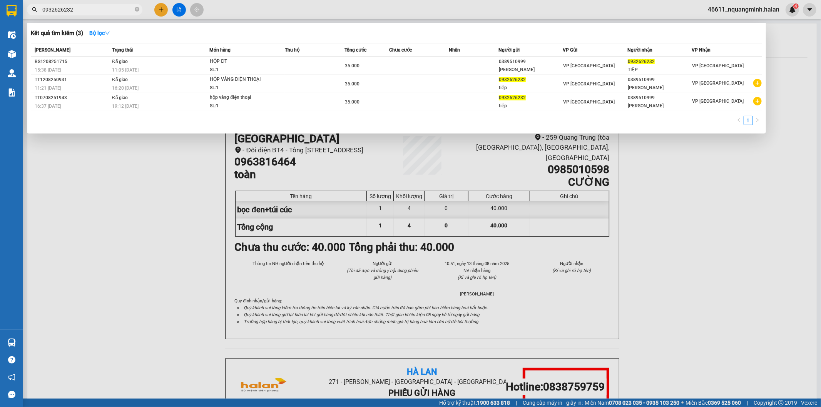
click at [139, 213] on section "Kết quả tìm kiếm ( 3 ) Bộ lọc Mã ĐH Trạng thái Món hàng Thu hộ Tổng cước Chưa c…" at bounding box center [410, 203] width 821 height 407
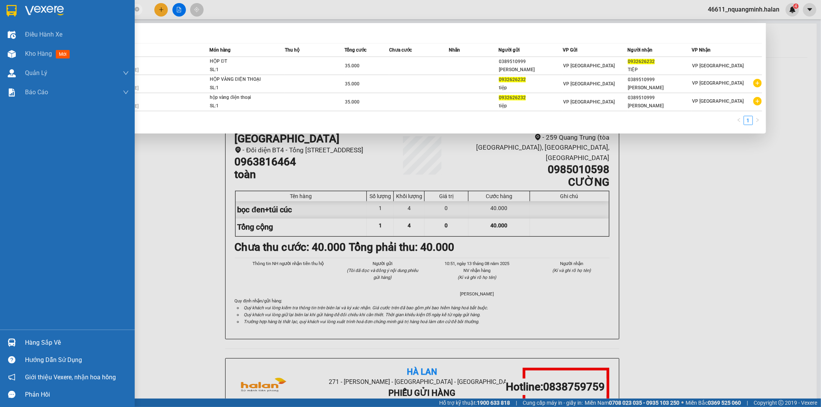
click at [16, 339] on div at bounding box center [11, 342] width 13 height 13
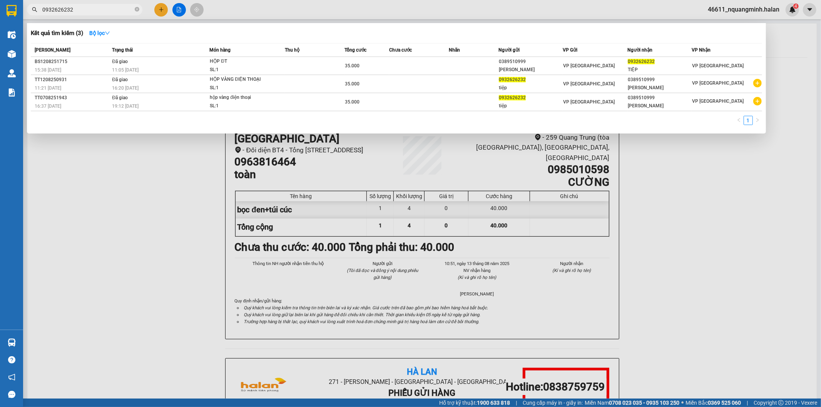
click at [217, 221] on section "Kết quả tìm kiếm ( 3 ) Bộ lọc Mã ĐH Trạng thái Món hàng Thu hộ Tổng cước Chưa c…" at bounding box center [410, 203] width 821 height 407
click at [348, 187] on div at bounding box center [410, 203] width 821 height 407
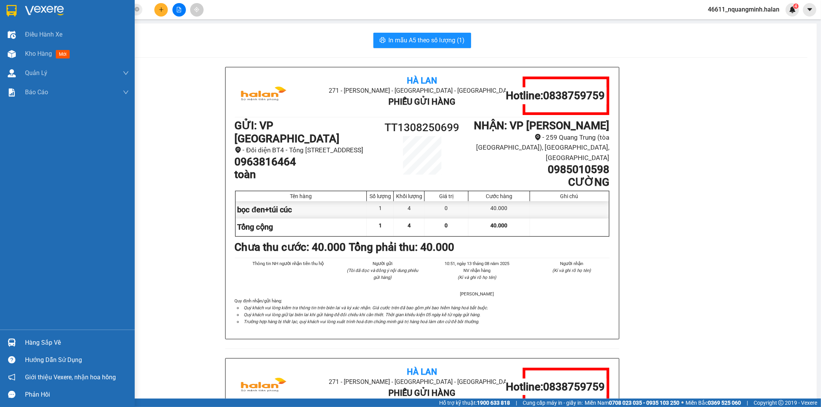
click at [9, 343] on img at bounding box center [12, 343] width 8 height 8
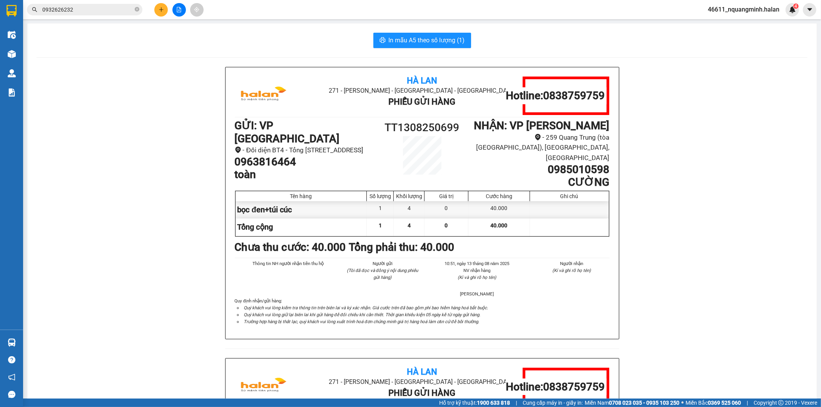
drag, startPoint x: 136, startPoint y: 216, endPoint x: 219, endPoint y: 330, distance: 140.8
click at [142, 222] on section "Kết quả tìm kiếm ( 3 ) Bộ lọc Mã ĐH Trạng thái Món hàng Thu hộ Tổng cước Chưa c…" at bounding box center [410, 203] width 821 height 407
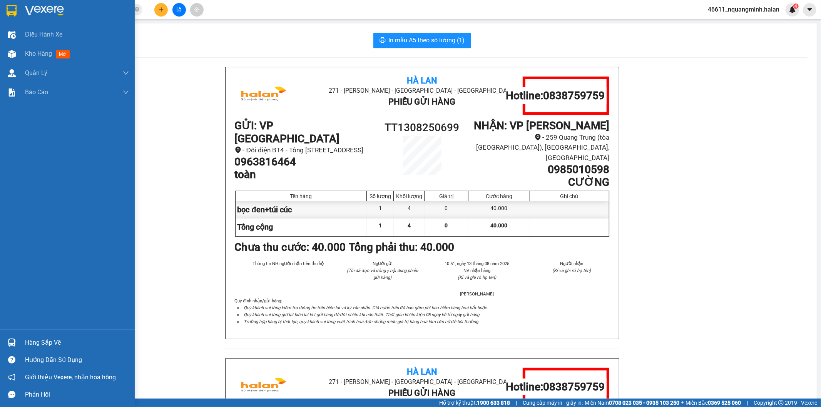
drag, startPoint x: 21, startPoint y: 337, endPoint x: 54, endPoint y: 331, distance: 33.2
click at [22, 337] on div "Hàng sắp về" at bounding box center [67, 342] width 135 height 17
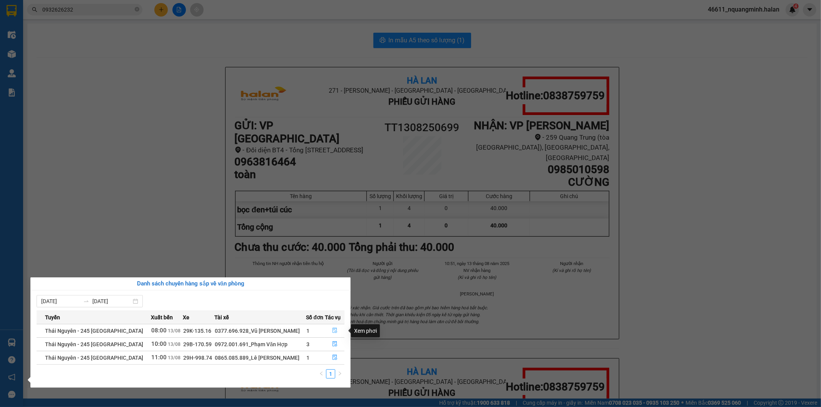
click at [329, 326] on button "button" at bounding box center [334, 331] width 19 height 12
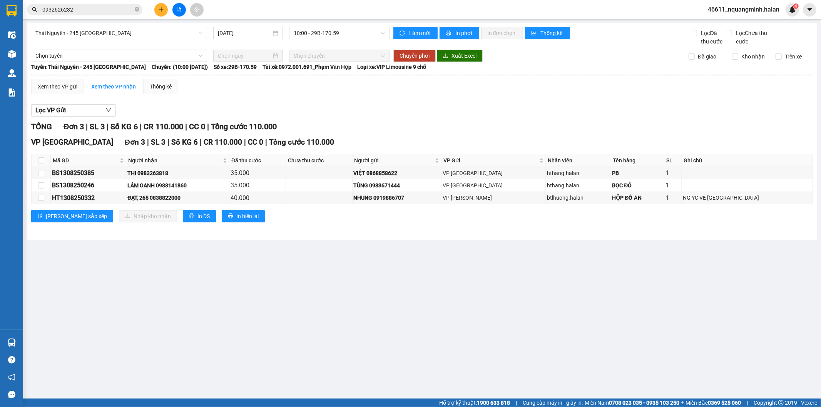
drag, startPoint x: 370, startPoint y: 333, endPoint x: 362, endPoint y: 326, distance: 10.1
click at [369, 332] on main "Thái Nguyên - 245 Quang Trung 13/08/2025 10:00 - 29B-170.59 Làm mới In phơi In …" at bounding box center [410, 199] width 821 height 399
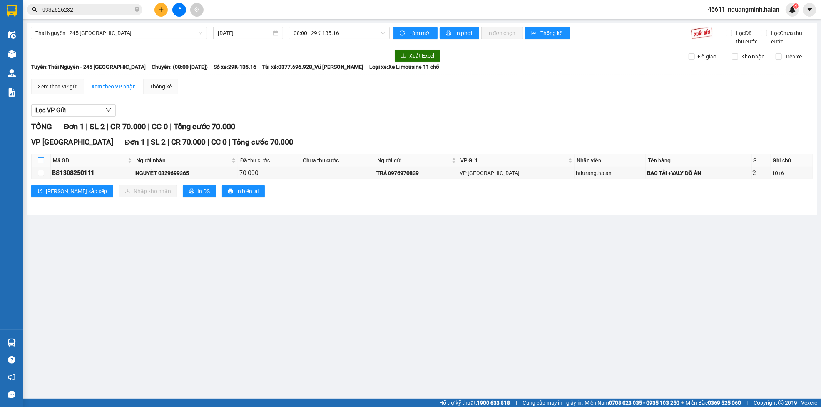
click at [42, 159] on input "checkbox" at bounding box center [41, 160] width 6 height 6
checkbox input "true"
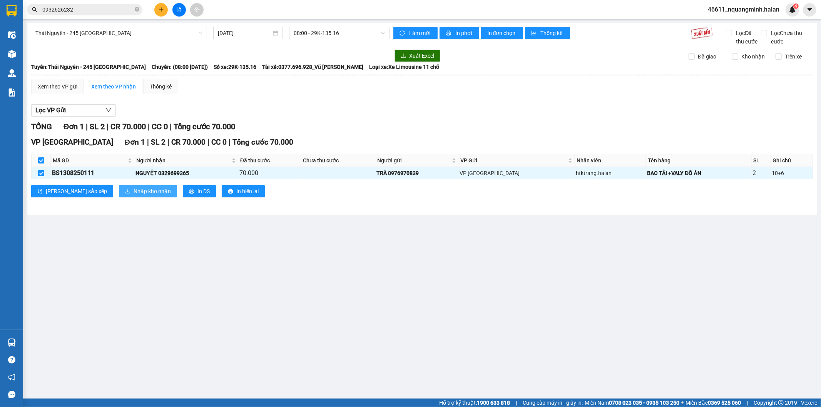
click at [134, 187] on span "Nhập kho nhận" at bounding box center [152, 191] width 37 height 8
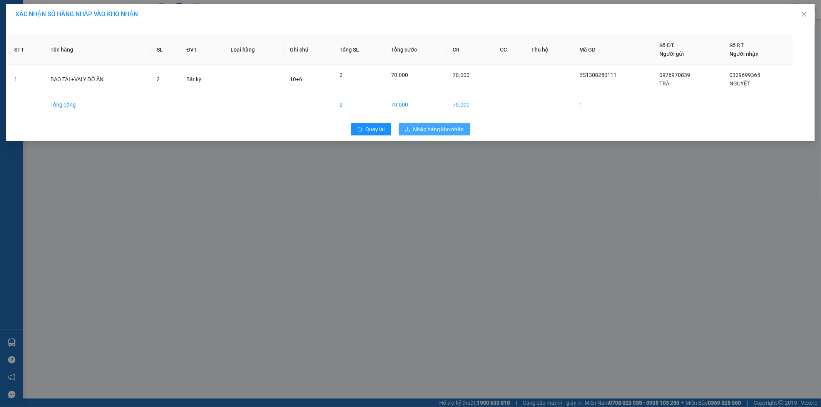
click at [434, 129] on span "Nhập hàng kho nhận" at bounding box center [438, 129] width 51 height 8
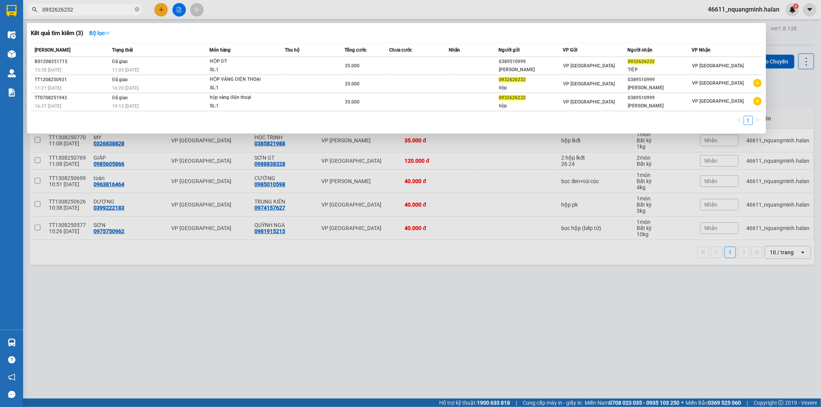
drag, startPoint x: 79, startPoint y: 8, endPoint x: 0, endPoint y: -1, distance: 79.1
click at [0, 0] on html "Kết quả tìm kiếm ( 3 ) Bộ lọc Mã ĐH Trạng thái Món hàng Thu hộ Tổng cước Chưa c…" at bounding box center [410, 203] width 821 height 407
paste input "353538623"
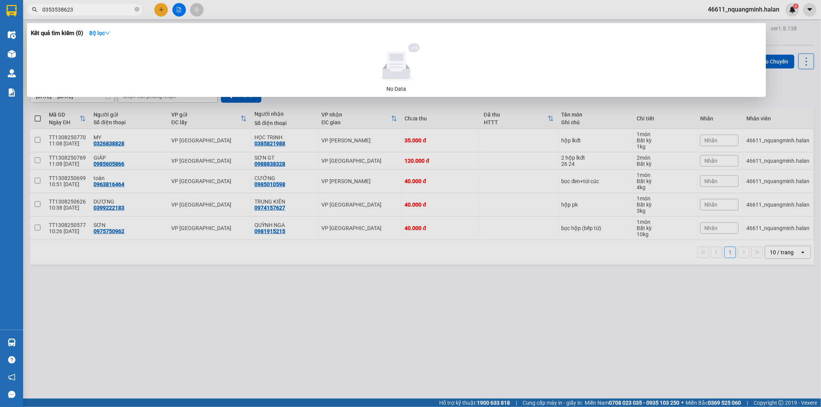
type input "0353538623"
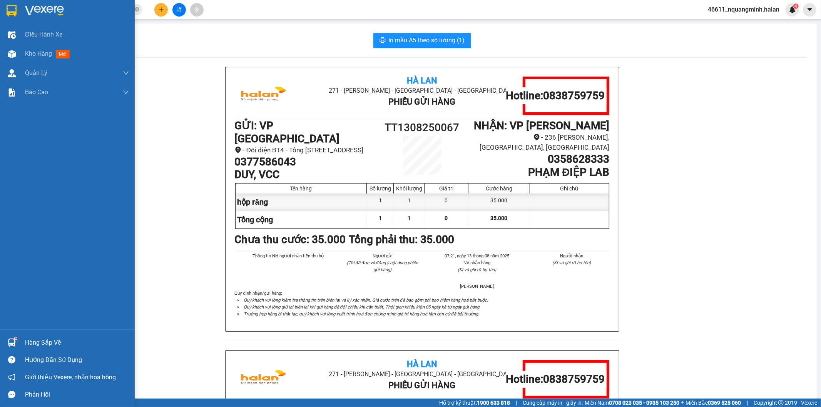
click at [12, 338] on div at bounding box center [11, 342] width 13 height 13
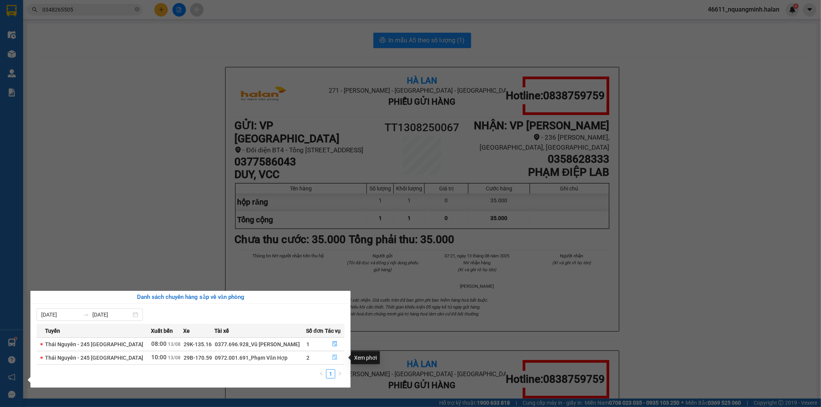
click at [333, 358] on icon "file-done" at bounding box center [334, 357] width 5 height 5
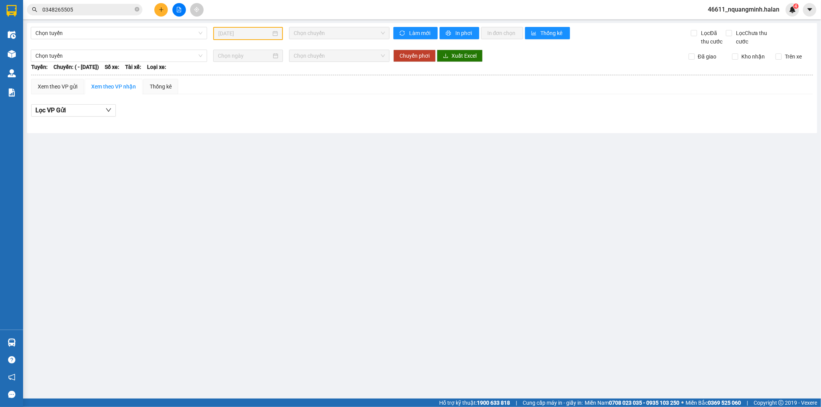
click at [335, 348] on main "Chọn tuyến 12/08/2025 Chọn chuyến Làm mới In phơi In đơn chọn Thống kê Lọc Đã t…" at bounding box center [410, 199] width 821 height 399
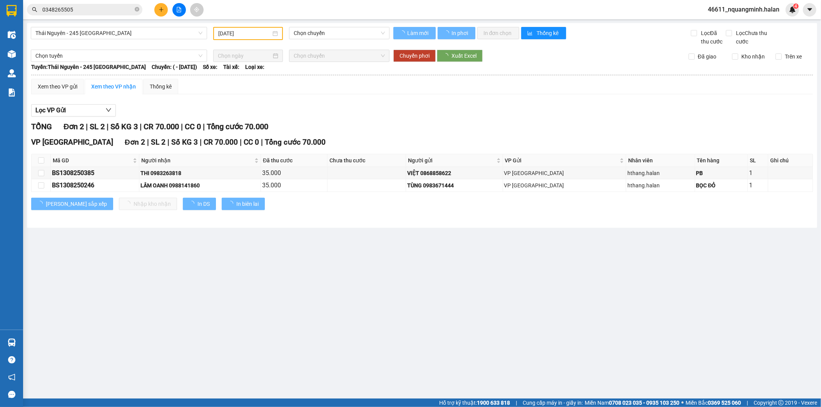
type input "[DATE]"
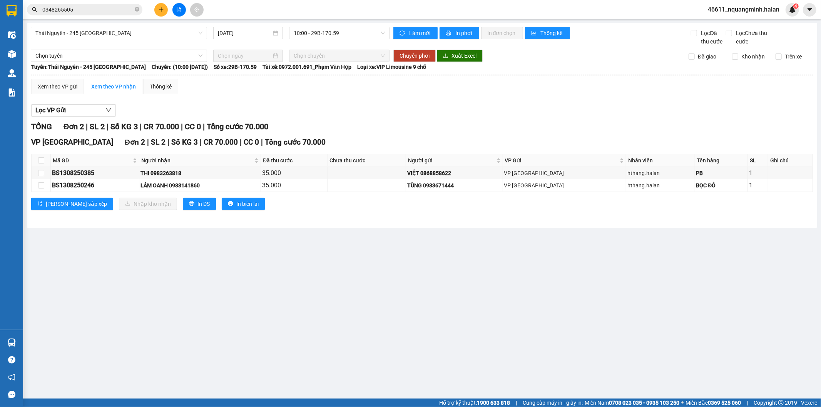
click at [335, 348] on main "Thái Nguyên - 245 Quang Trung 13/08/2025 10:00 - 29B-170.59 Làm mới In phơi In …" at bounding box center [410, 199] width 821 height 399
drag, startPoint x: 211, startPoint y: 187, endPoint x: 181, endPoint y: 189, distance: 29.7
click at [181, 189] on div "LÂM OANH 0988141860" at bounding box center [199, 185] width 119 height 8
drag, startPoint x: 184, startPoint y: 184, endPoint x: 152, endPoint y: 237, distance: 62.0
click at [152, 237] on main "Thái Nguyên - 245 Quang Trung 13/08/2025 10:00 - 29B-170.59 Làm mới In phơi In …" at bounding box center [410, 199] width 821 height 399
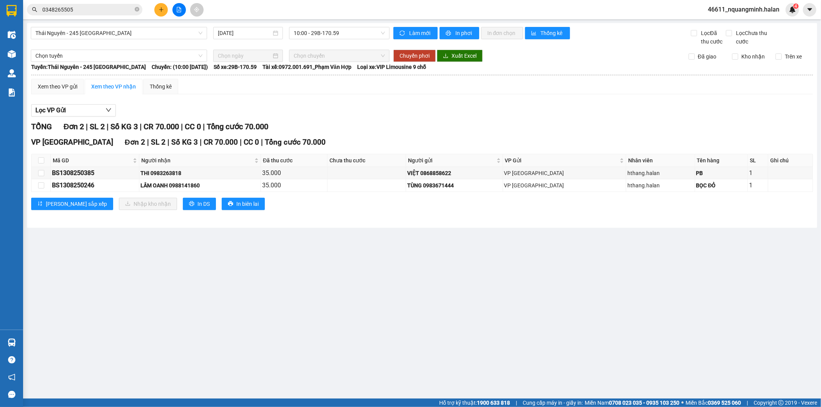
click at [226, 318] on main "Thái Nguyên - 245 Quang Trung 13/08/2025 10:00 - 29B-170.59 Làm mới In phơi In …" at bounding box center [410, 199] width 821 height 399
drag, startPoint x: 182, startPoint y: 301, endPoint x: 144, endPoint y: 108, distance: 196.9
click at [181, 297] on main "Thái Nguyên - 245 Quang Trung 13/08/2025 10:00 - 29B-170.59 Làm mới In phơi In …" at bounding box center [410, 199] width 821 height 399
click at [262, 342] on main "Thái Nguyên - 245 Quang Trung 13/08/2025 10:00 - 29B-170.59 Làm mới In phơi In …" at bounding box center [410, 199] width 821 height 399
drag, startPoint x: 278, startPoint y: 342, endPoint x: 120, endPoint y: 337, distance: 158.3
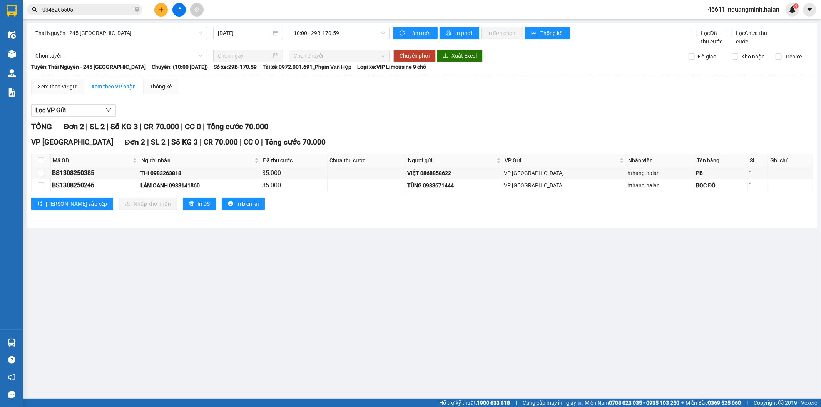
click at [275, 341] on main "Thái Nguyên - 245 Quang Trung 13/08/2025 10:00 - 29B-170.59 Làm mới In phơi In …" at bounding box center [410, 199] width 821 height 399
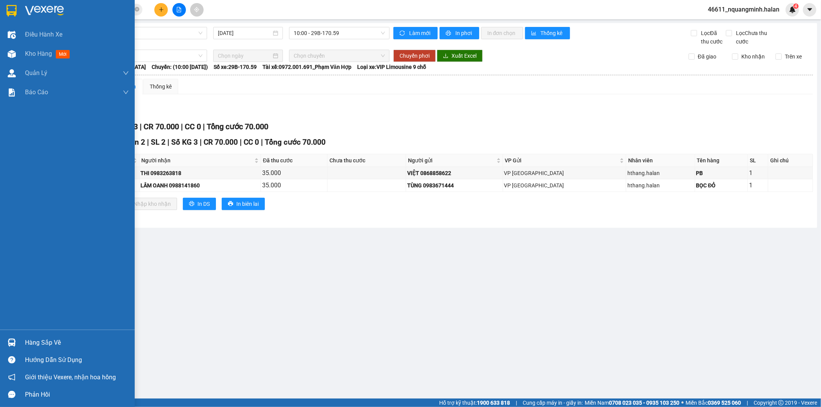
click at [6, 346] on div at bounding box center [11, 342] width 13 height 13
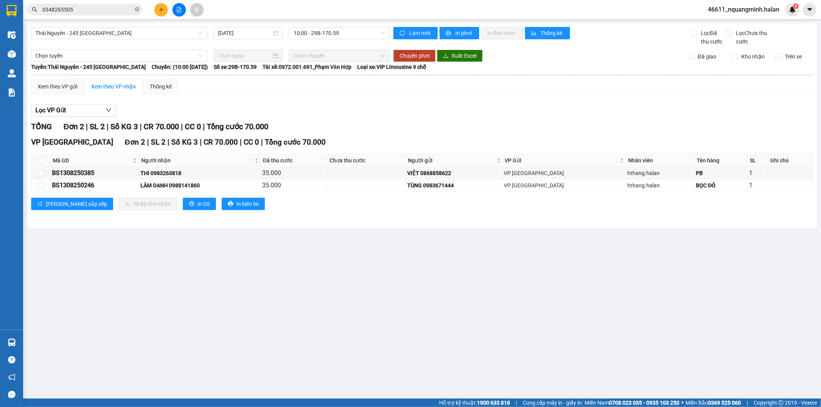
click at [457, 299] on section "Kết quả tìm kiếm ( 4 ) Bộ lọc Mã ĐH Trạng thái Món hàng Thu hộ Tổng cước Chưa c…" at bounding box center [410, 203] width 821 height 407
drag, startPoint x: 151, startPoint y: 12, endPoint x: 158, endPoint y: 12, distance: 6.9
click at [157, 12] on div at bounding box center [179, 9] width 58 height 13
click at [158, 12] on button at bounding box center [160, 9] width 13 height 13
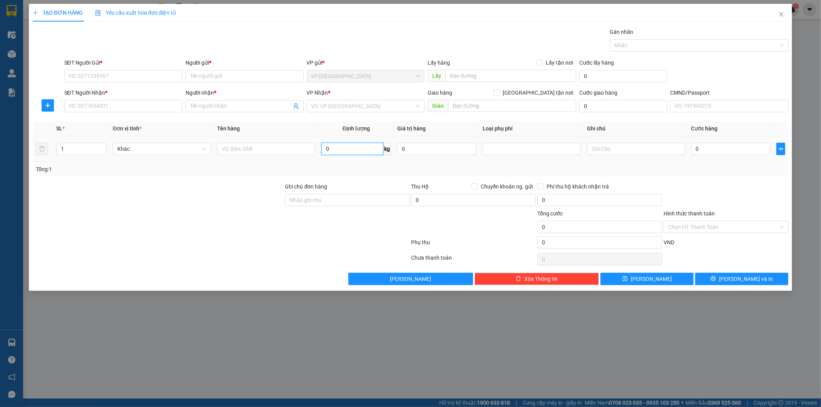
click at [352, 147] on input "0" at bounding box center [352, 149] width 62 height 12
type input "10"
click at [283, 148] on input "text" at bounding box center [266, 149] width 98 height 12
click at [256, 149] on input "bọc hộp (bếp ừ)" at bounding box center [266, 149] width 98 height 12
type input "bọc hộp (bếp từ)"
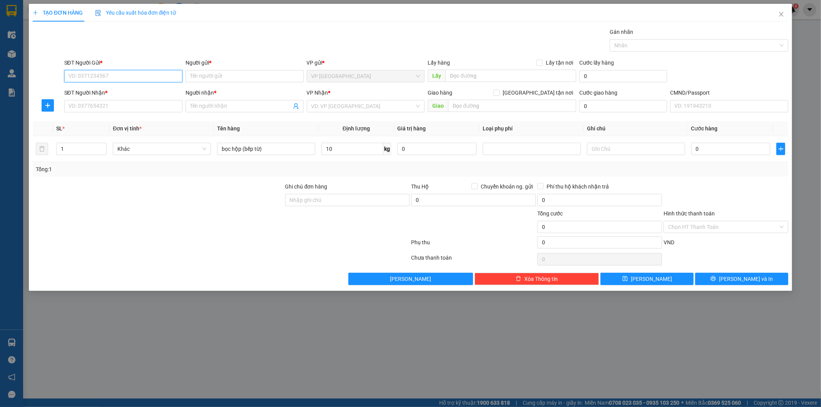
click at [144, 75] on input "SĐT Người Gửi *" at bounding box center [123, 76] width 118 height 12
type input "0975750962"
click at [153, 93] on div "0975750962 - SƠN" at bounding box center [123, 91] width 109 height 8
type input "SƠN"
type input "0975750962"
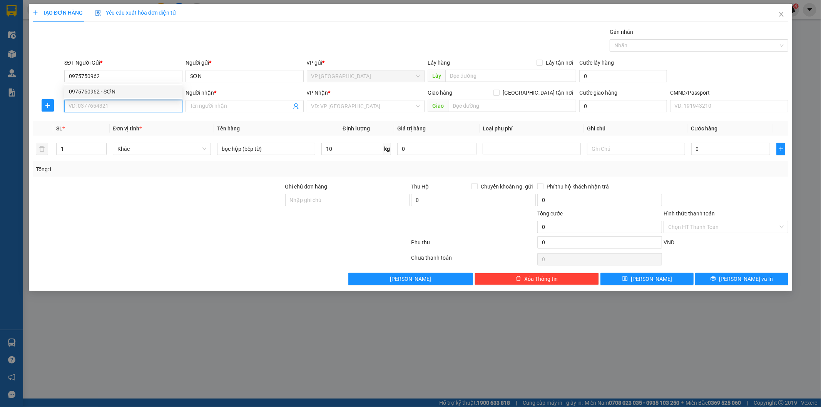
click at [160, 107] on input "SĐT Người Nhận *" at bounding box center [123, 106] width 118 height 12
click at [112, 105] on input "SĐT Người Nhận *" at bounding box center [123, 106] width 118 height 12
type input "0981915215"
click at [125, 122] on div "0981915215 - QUỲNH NGA" at bounding box center [123, 121] width 109 height 8
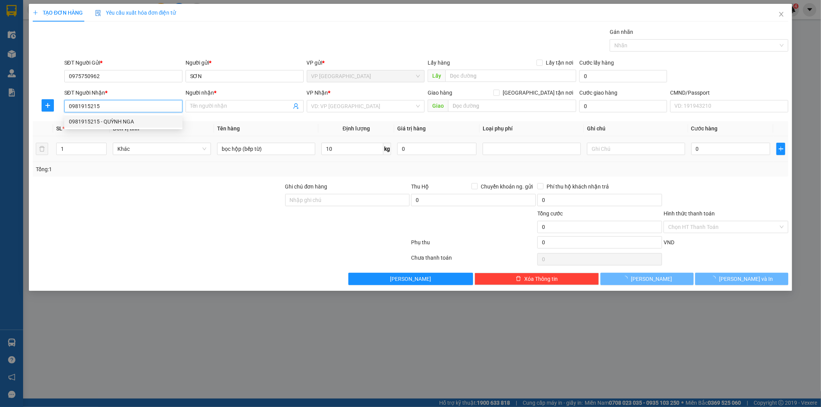
type input "QUỲNH NGA"
type input "0981915215"
click at [295, 142] on div "bọc hộp (bếp từ)" at bounding box center [266, 148] width 98 height 15
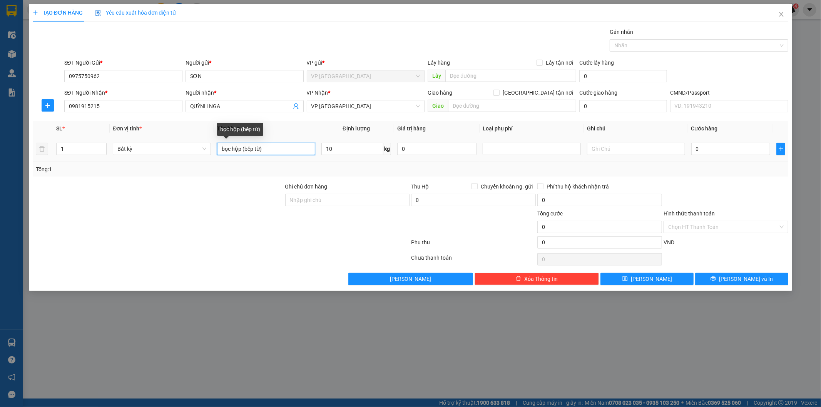
click at [298, 149] on input "bọc hộp (bếp từ)" at bounding box center [266, 149] width 98 height 12
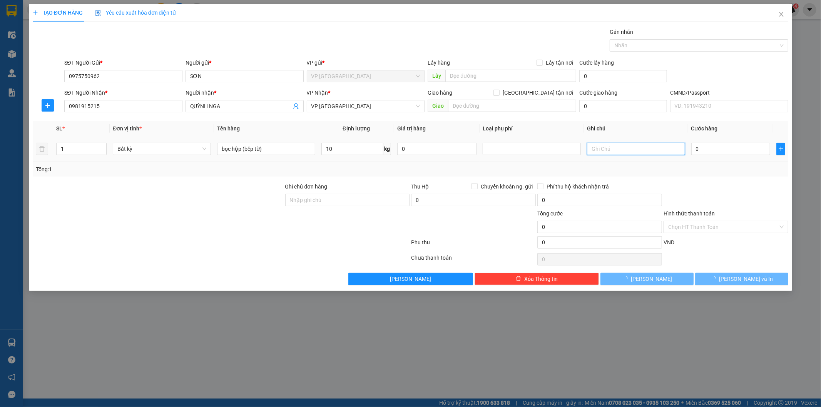
type input "40.000"
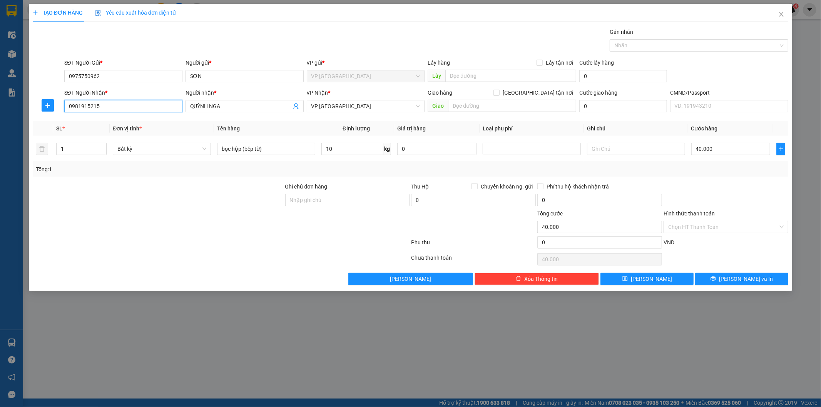
drag, startPoint x: 41, startPoint y: 107, endPoint x: 3, endPoint y: 79, distance: 47.3
click at [0, 94] on div "TẠO ĐƠN HÀNG Yêu cầu xuất hóa đơn điện tử Transit Pickup Surcharge Ids Transit …" at bounding box center [410, 203] width 821 height 407
click at [762, 282] on button "[PERSON_NAME] và In" at bounding box center [741, 279] width 93 height 12
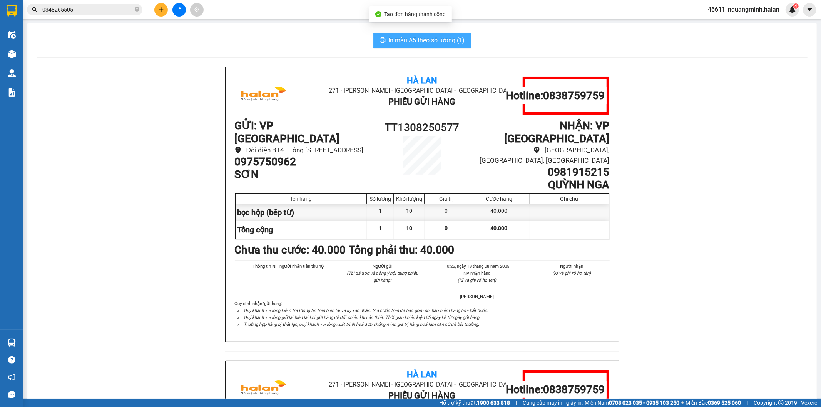
click at [403, 34] on button "In mẫu A5 theo số lượng (1)" at bounding box center [422, 40] width 98 height 15
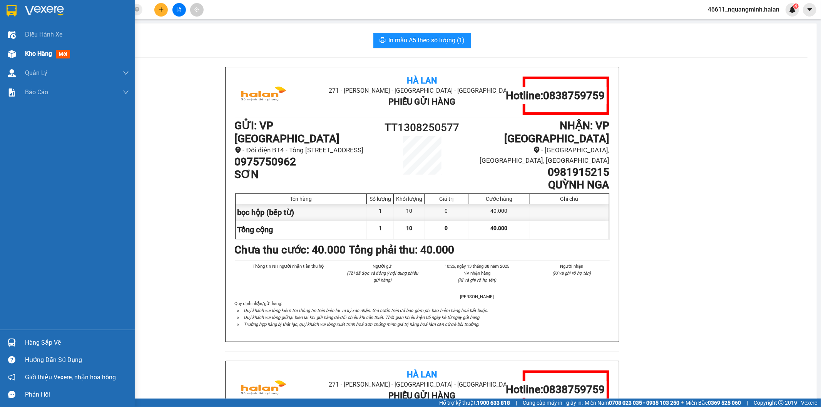
click at [11, 52] on img at bounding box center [12, 54] width 8 height 8
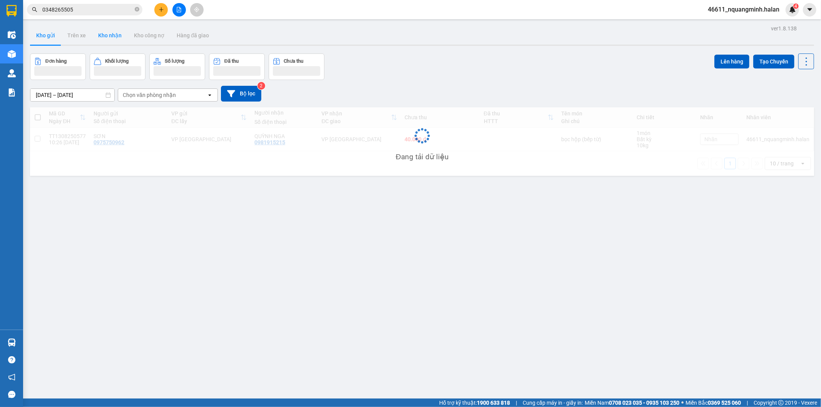
click at [113, 34] on button "Kho nhận" at bounding box center [110, 35] width 36 height 18
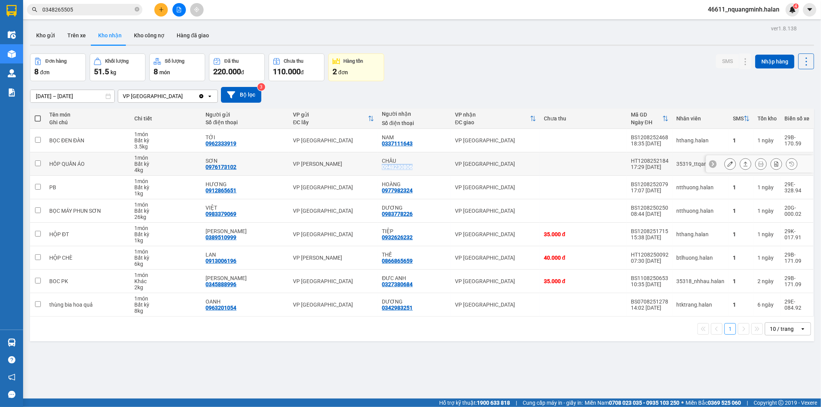
drag, startPoint x: 414, startPoint y: 166, endPoint x: 381, endPoint y: 169, distance: 32.9
click at [382, 169] on div "CHÂU 0948230806" at bounding box center [414, 164] width 65 height 12
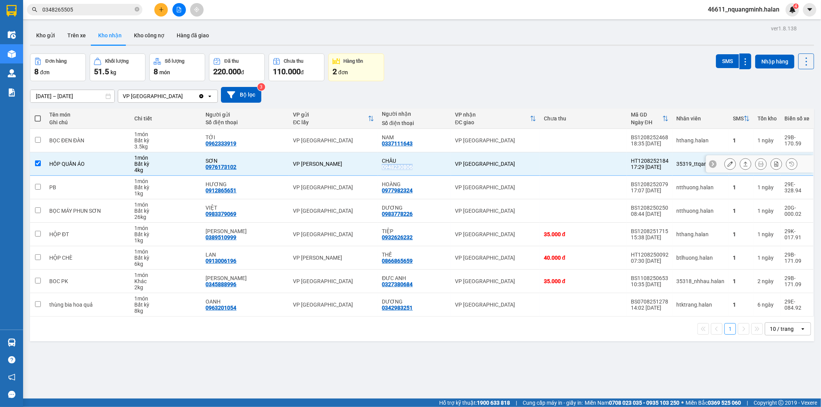
copy div "0948230806"
click at [118, 154] on td "HÔP QUẦN ÁO" at bounding box center [87, 163] width 85 height 23
checkbox input "false"
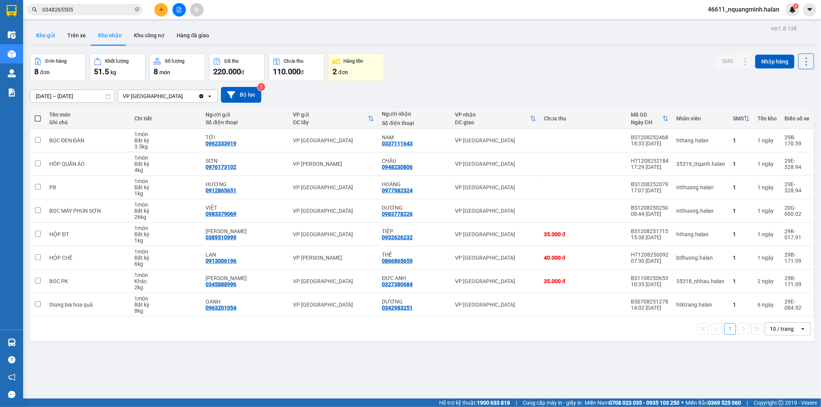
click at [49, 30] on button "Kho gửi" at bounding box center [45, 35] width 31 height 18
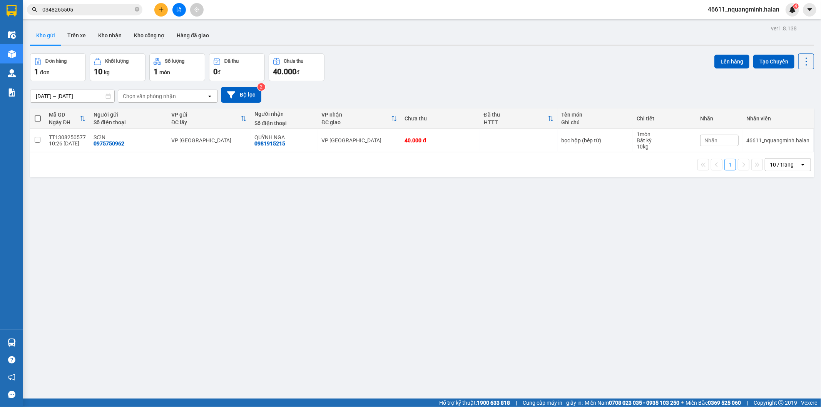
drag, startPoint x: 231, startPoint y: 342, endPoint x: 229, endPoint y: 357, distance: 15.5
click at [229, 351] on div "ver 1.8.138 Kho gửi Trên xe Kho nhận Kho công nợ Hàng đã giao Đơn hàng 1 đơn Kh…" at bounding box center [422, 226] width 790 height 407
click at [344, 246] on div "ver 1.8.138 Kho gửi Trên xe Kho nhận Kho công nợ Hàng đã giao Đơn hàng 1 đơn Kh…" at bounding box center [422, 226] width 790 height 407
click at [161, 6] on button at bounding box center [160, 9] width 13 height 13
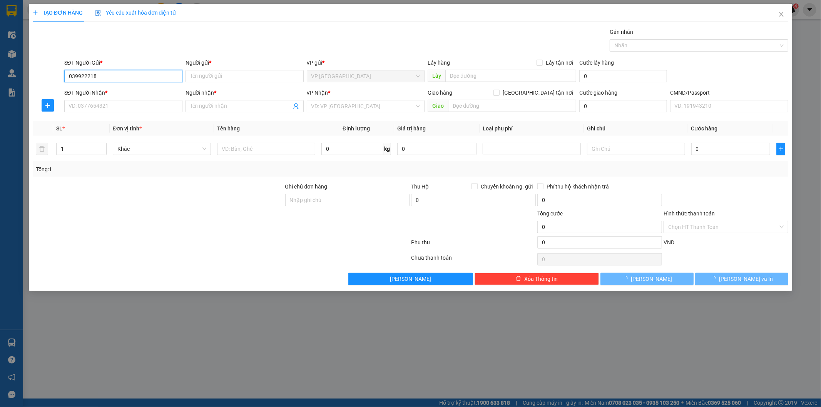
type input "0399222183"
click at [144, 92] on div "0399222183 - DƯƠNG" at bounding box center [123, 91] width 109 height 8
type input "DƯƠNG"
type input "0399222183"
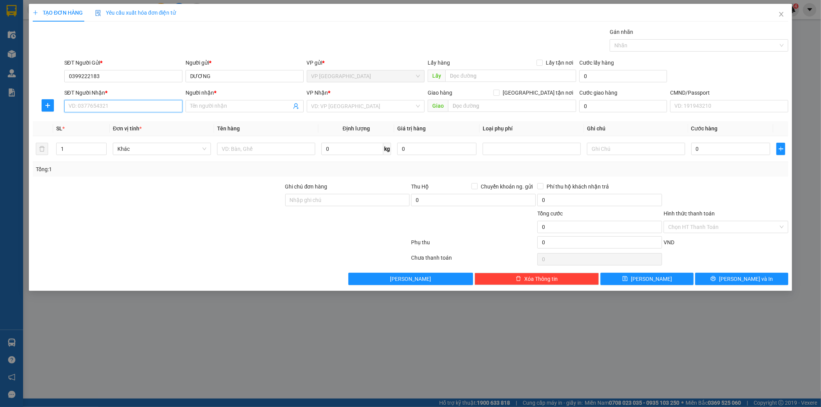
click at [149, 106] on input "SĐT Người Nhận *" at bounding box center [123, 106] width 118 height 12
type input "0974157627"
click at [122, 120] on div "0974157627 - TRUNG KIÊN" at bounding box center [123, 121] width 109 height 8
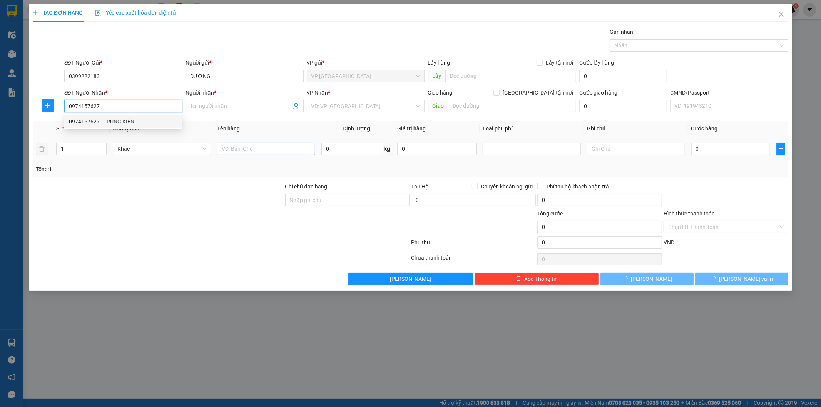
type input "TRUNG KIÊN"
type input "0974157627"
click at [272, 146] on input "text" at bounding box center [266, 149] width 98 height 12
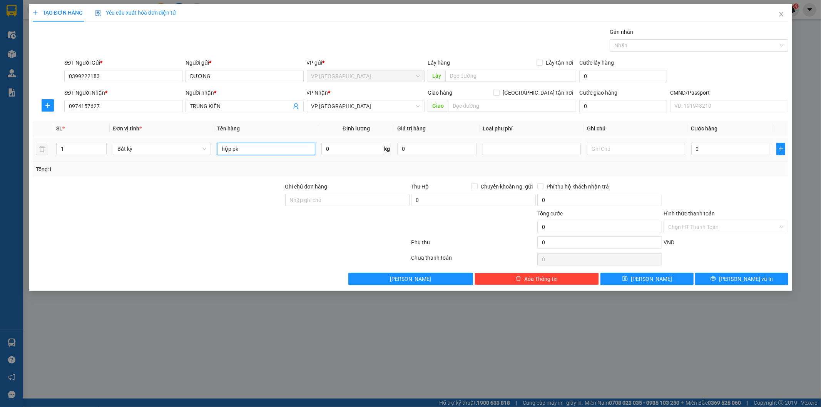
type input "hộp pk"
type input "2"
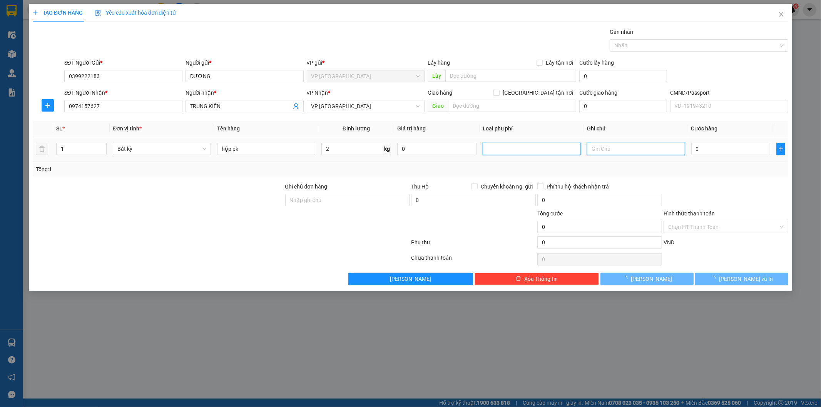
type input "35.000"
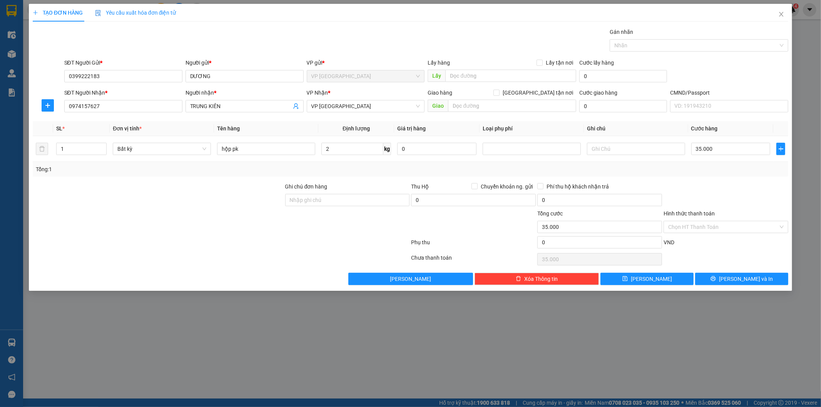
click at [724, 201] on div at bounding box center [726, 195] width 126 height 27
click at [175, 233] on div at bounding box center [158, 222] width 253 height 27
click at [360, 154] on input "2" at bounding box center [352, 149] width 62 height 12
type input "3"
type input "40.000"
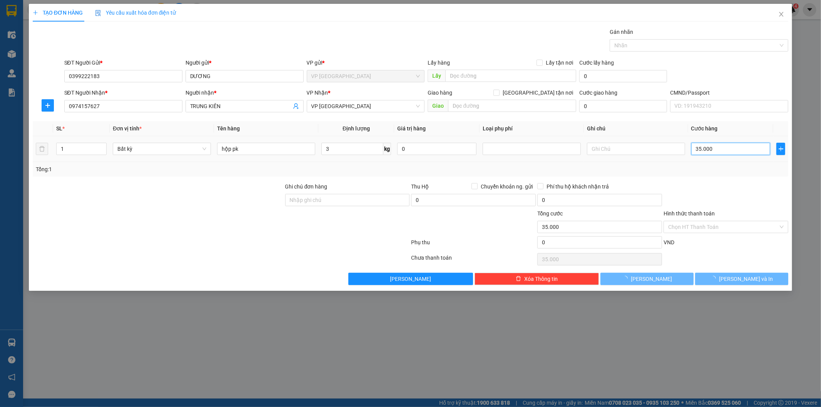
type input "40.000"
drag, startPoint x: 731, startPoint y: 184, endPoint x: 739, endPoint y: 214, distance: 31.9
click at [731, 186] on div at bounding box center [726, 195] width 126 height 27
click at [749, 282] on span "[PERSON_NAME] và In" at bounding box center [746, 279] width 54 height 8
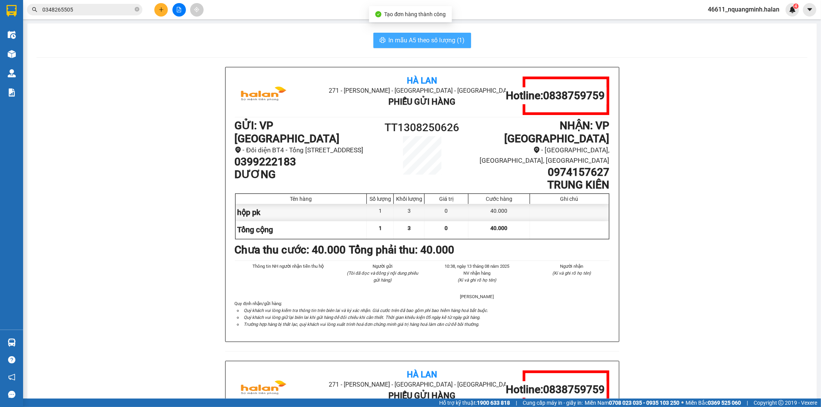
click at [403, 36] on span "In mẫu A5 theo số lượng (1)" at bounding box center [427, 40] width 76 height 10
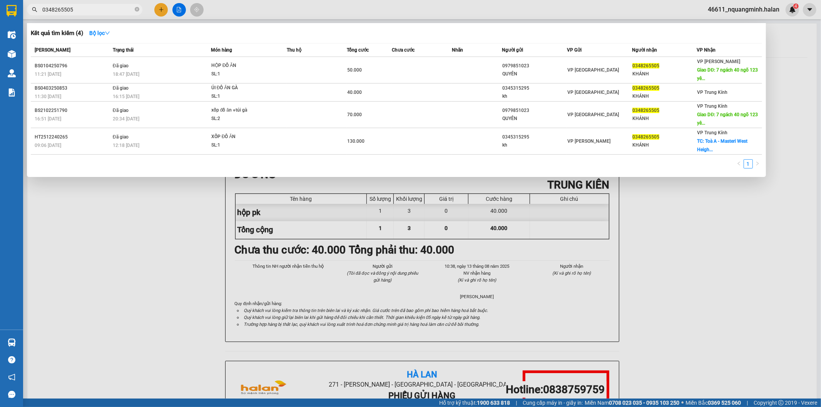
drag, startPoint x: 97, startPoint y: 8, endPoint x: 0, endPoint y: -3, distance: 97.6
click at [0, 0] on html "Kết quả tìm kiếm ( 4 ) Bộ lọc Mã ĐH Trạng thái Món hàng Thu hộ Tổng cước Chưa c…" at bounding box center [410, 203] width 821 height 407
paste input "985010598"
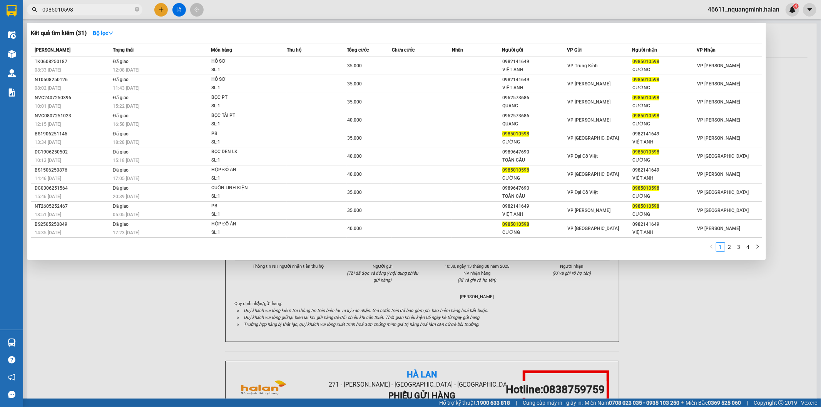
type input "0985010598"
click at [159, 6] on div at bounding box center [410, 203] width 821 height 407
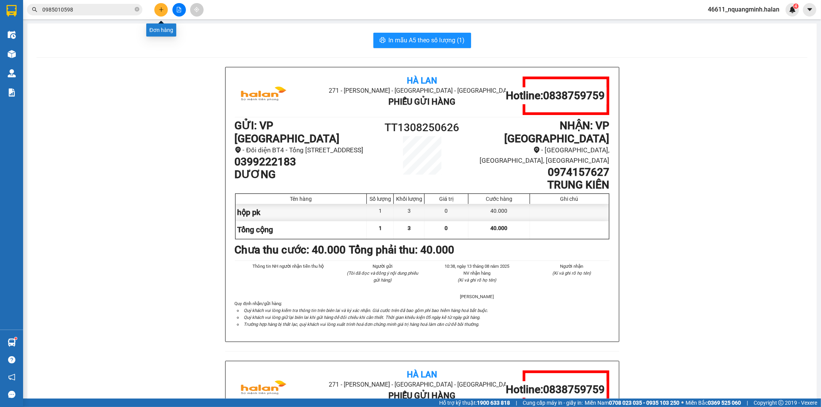
click at [159, 6] on button at bounding box center [160, 9] width 13 height 13
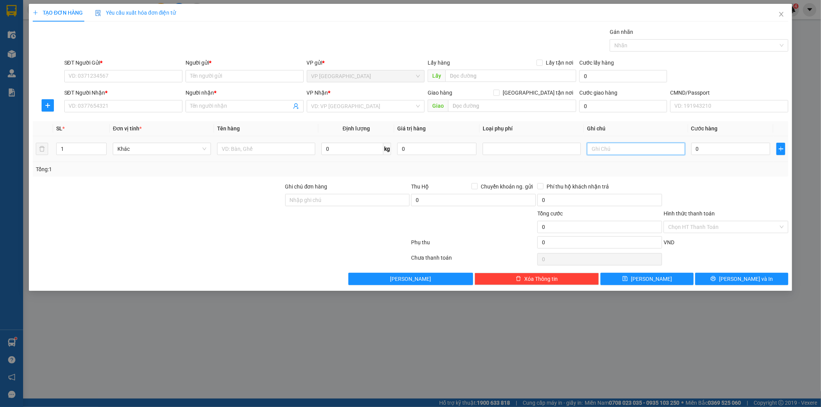
click at [640, 149] on input "text" at bounding box center [636, 149] width 98 height 12
type input "26 24"
type input "2"
click at [103, 146] on icon "up" at bounding box center [102, 147] width 3 height 3
click at [131, 75] on input "SĐT Người Gửi *" at bounding box center [123, 76] width 118 height 12
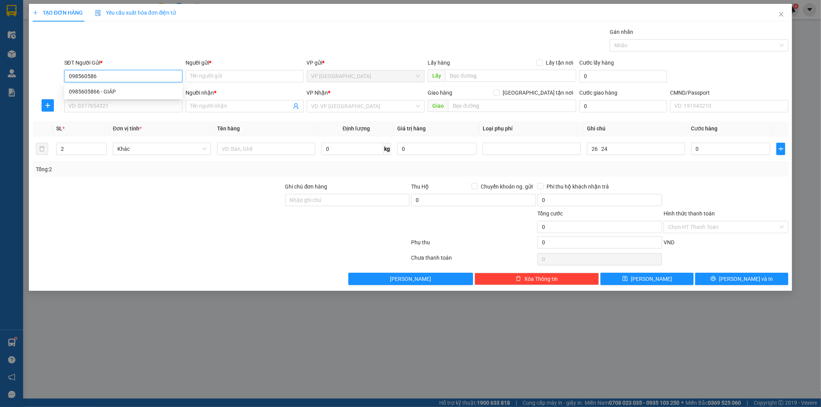
type input "0985605866"
drag, startPoint x: 142, startPoint y: 91, endPoint x: 147, endPoint y: 105, distance: 14.7
click at [142, 92] on div "0985605866 - GIÁP" at bounding box center [123, 91] width 109 height 8
type input "GIÁP"
type input "0985605866"
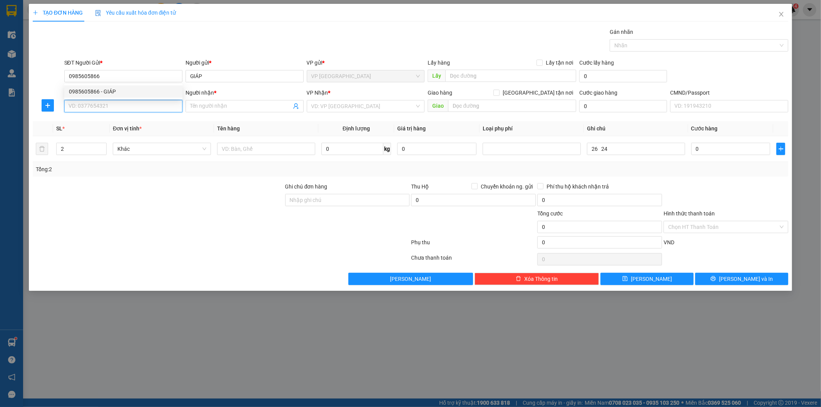
click at [148, 106] on input "SĐT Người Nhận *" at bounding box center [123, 106] width 118 height 12
drag, startPoint x: 120, startPoint y: 120, endPoint x: 219, endPoint y: 132, distance: 98.9
click at [120, 120] on div "0988838328 - SƠN GT" at bounding box center [123, 121] width 109 height 8
type input "0988838328"
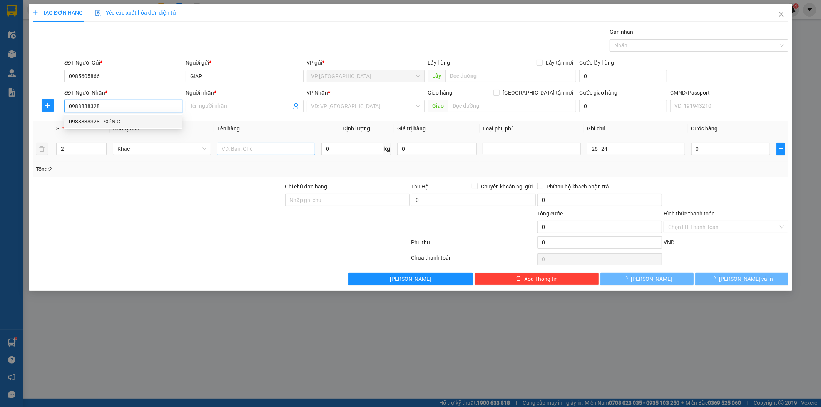
type input "SƠN GT"
click at [258, 152] on input "text" at bounding box center [266, 149] width 98 height 12
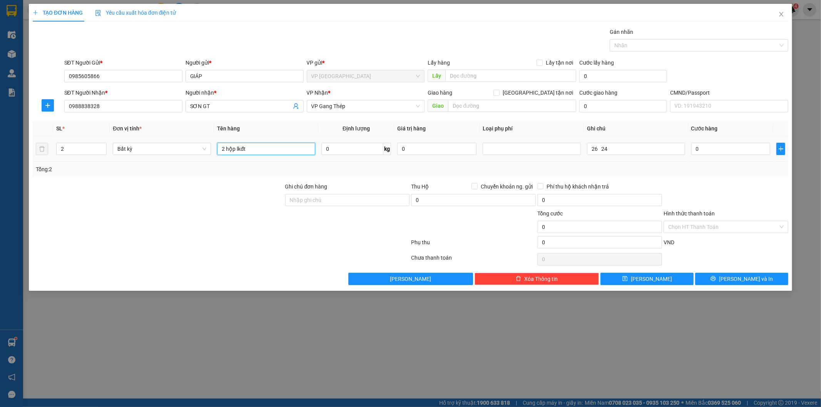
type input "2 hộp lkđt"
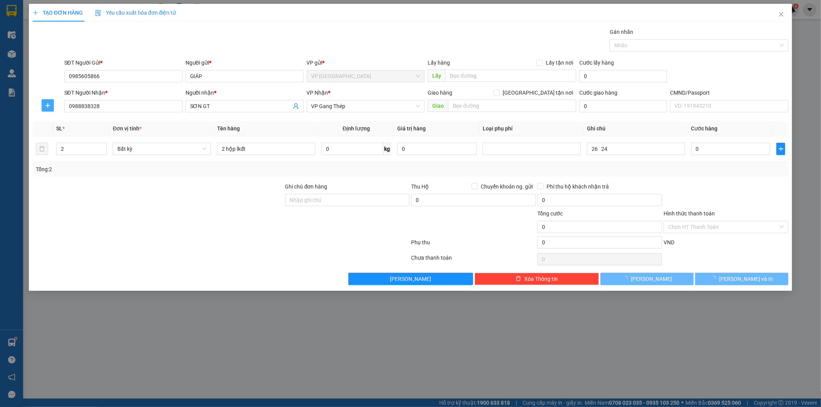
click at [52, 107] on span "plus" at bounding box center [48, 105] width 12 height 6
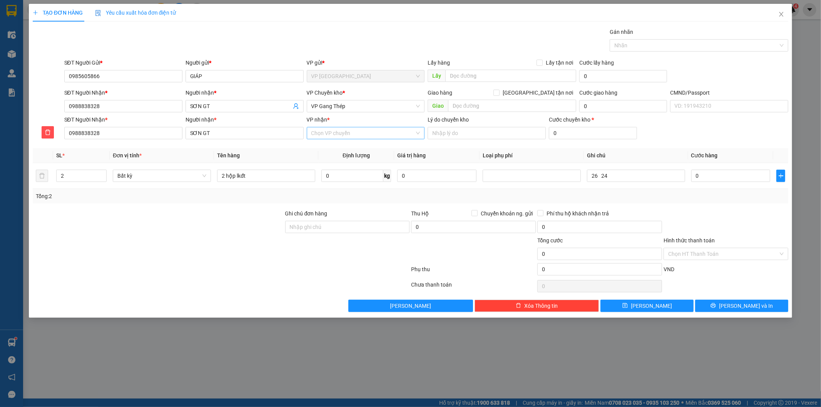
click at [339, 129] on input "VP nhận *" at bounding box center [363, 133] width 104 height 12
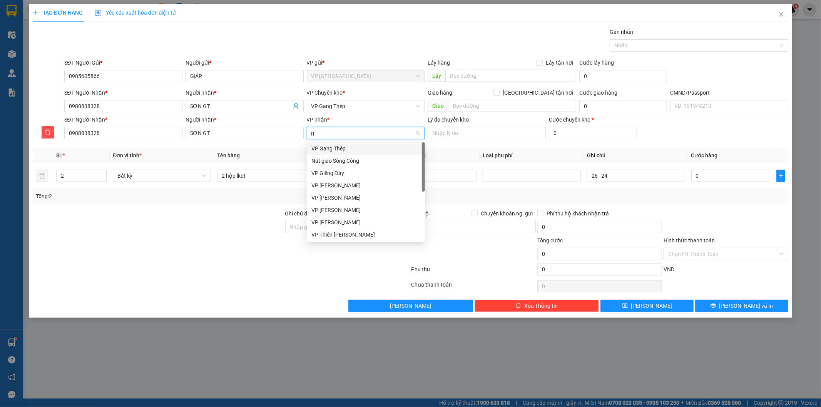
type input "gt"
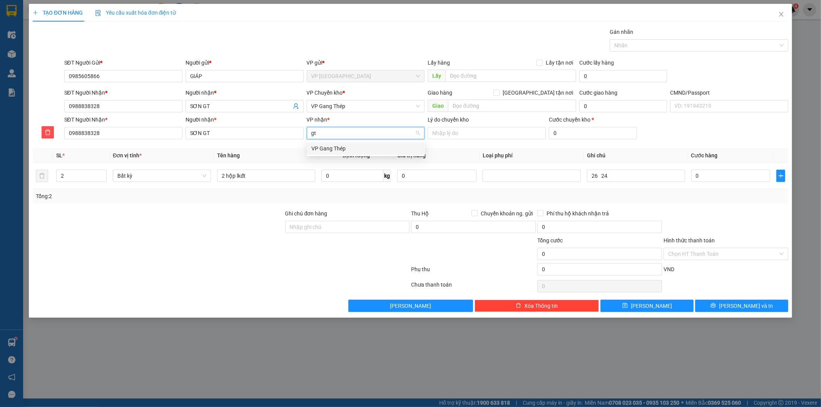
drag, startPoint x: 341, startPoint y: 150, endPoint x: 338, endPoint y: 126, distance: 24.4
click at [340, 149] on div "VP Gang Thép" at bounding box center [365, 148] width 109 height 8
click at [334, 105] on span "VP Gang Thép" at bounding box center [365, 106] width 109 height 12
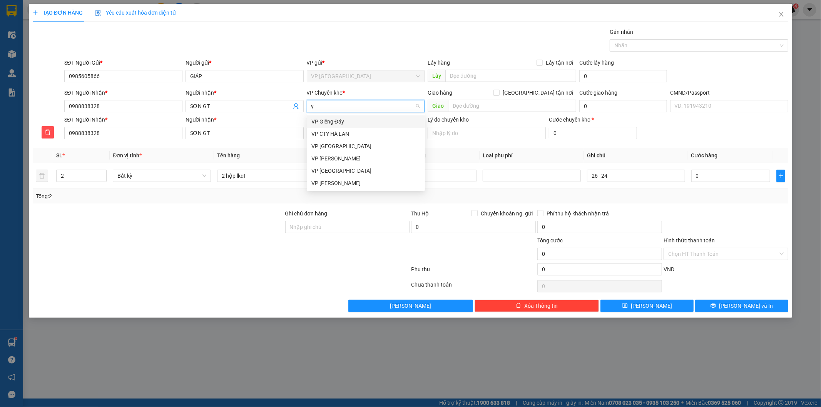
type input "yb"
click at [329, 118] on div "VP [GEOGRAPHIC_DATA]" at bounding box center [365, 121] width 109 height 8
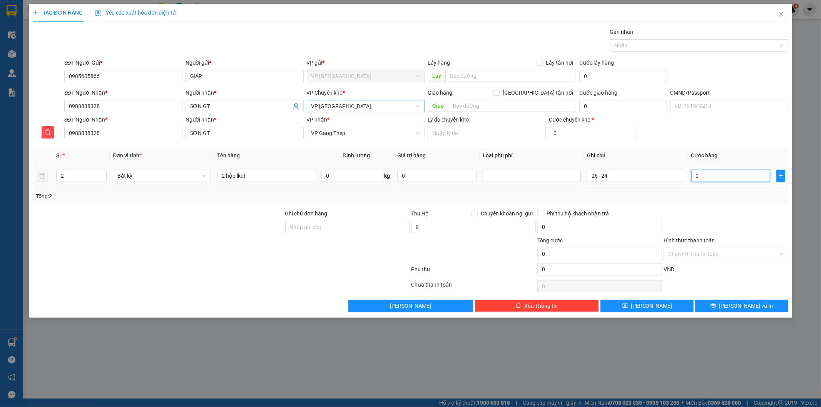
click at [707, 172] on input "0" at bounding box center [730, 176] width 79 height 12
type input "1"
type input "12"
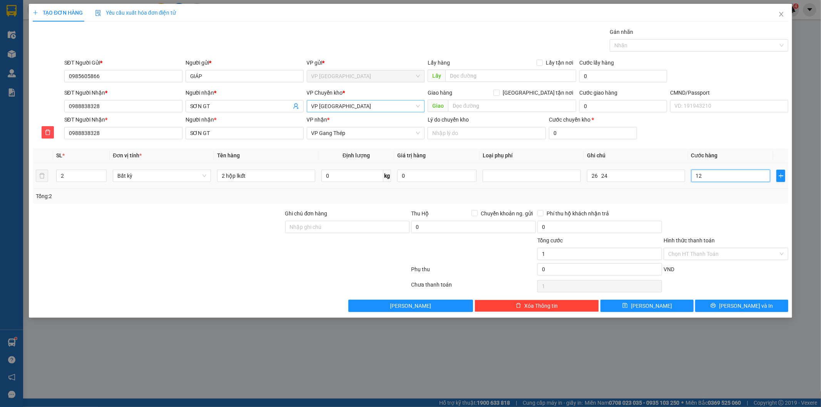
type input "12"
type input "120"
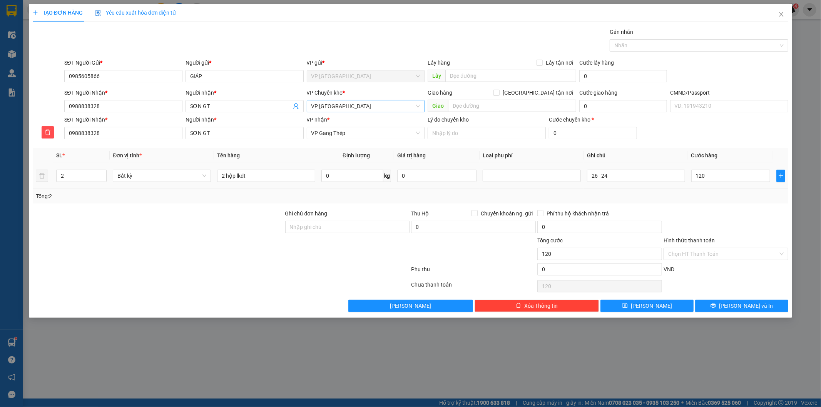
click at [724, 221] on div at bounding box center [726, 222] width 126 height 27
type input "120.000"
click at [738, 304] on span "[PERSON_NAME] và In" at bounding box center [746, 306] width 54 height 8
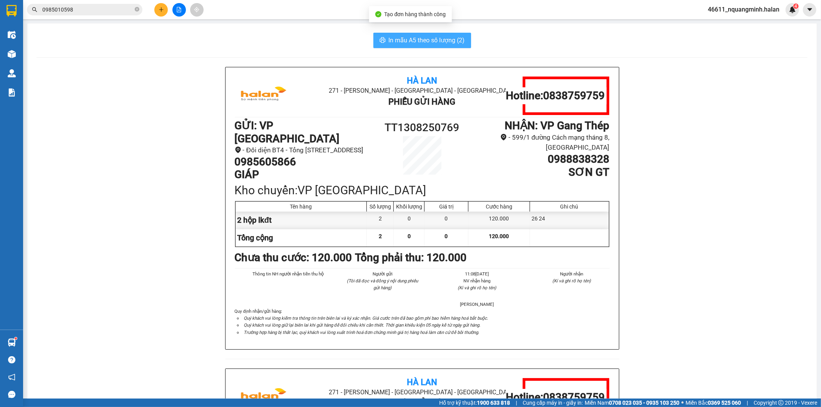
click at [428, 47] on button "In mẫu A5 theo số lượng (2)" at bounding box center [422, 40] width 98 height 15
drag, startPoint x: 321, startPoint y: 63, endPoint x: 164, endPoint y: 12, distance: 165.3
click at [164, 12] on button at bounding box center [160, 9] width 13 height 13
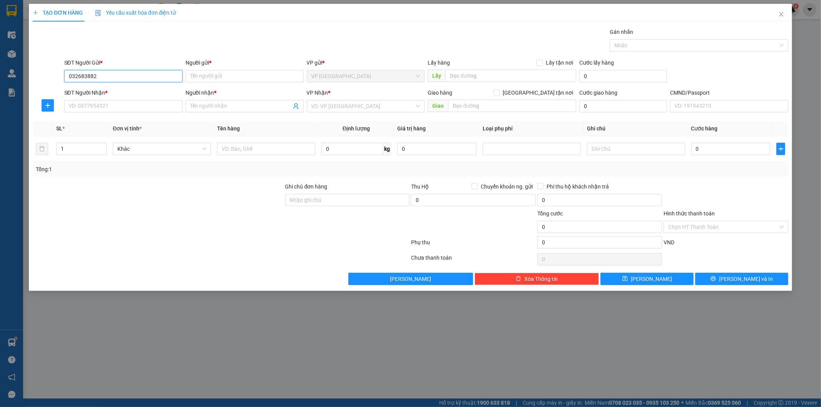
type input "0326838828"
click at [116, 91] on div "0326838828 - MY" at bounding box center [123, 91] width 109 height 8
type input "MY"
type input "0326838828"
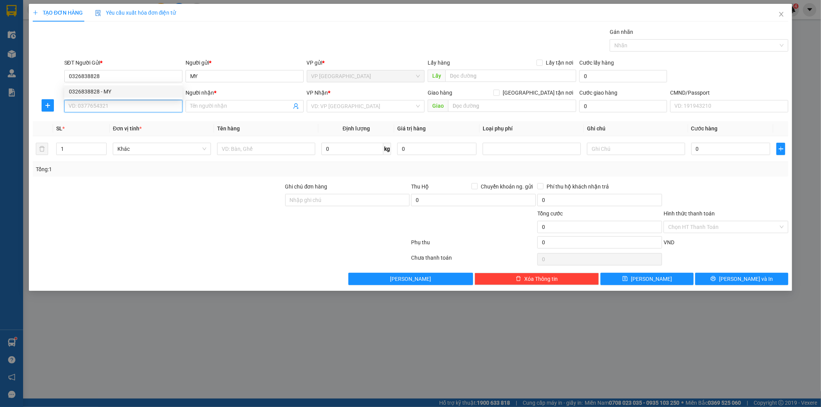
click at [118, 101] on input "SĐT Người Nhận *" at bounding box center [123, 106] width 118 height 12
type input "0385821988"
click at [116, 117] on div "0385821988 - HỌC TRỊNH" at bounding box center [123, 121] width 109 height 8
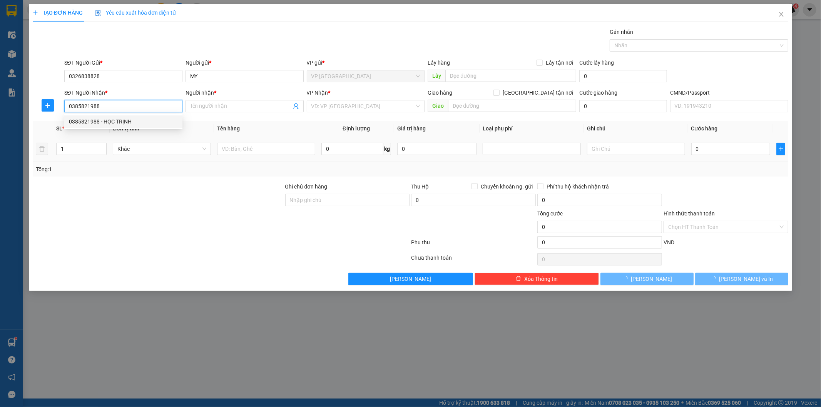
type input "HỌC TRỊNH"
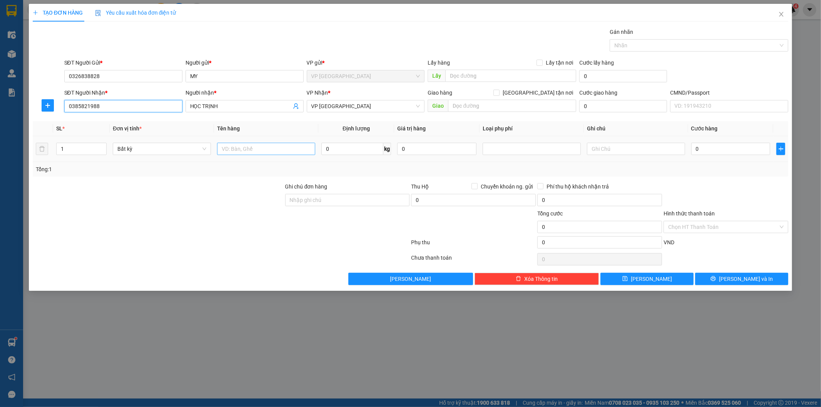
type input "0385821988"
click at [283, 143] on input "text" at bounding box center [266, 149] width 98 height 12
type input "hộp lkđt"
type input "1"
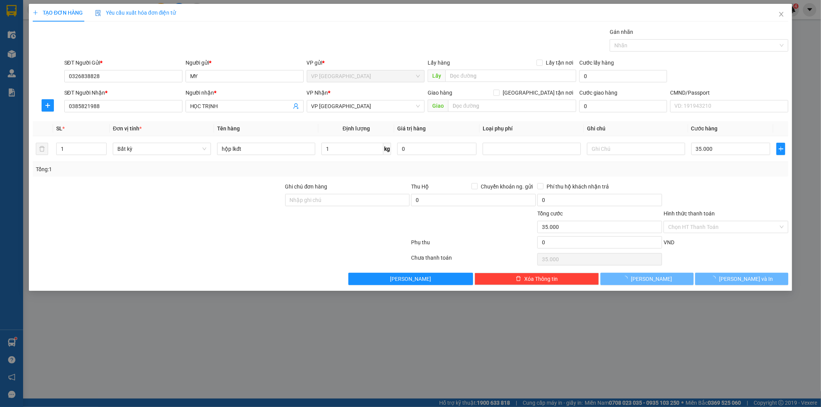
type input "35.000"
click at [44, 102] on button "button" at bounding box center [48, 105] width 12 height 12
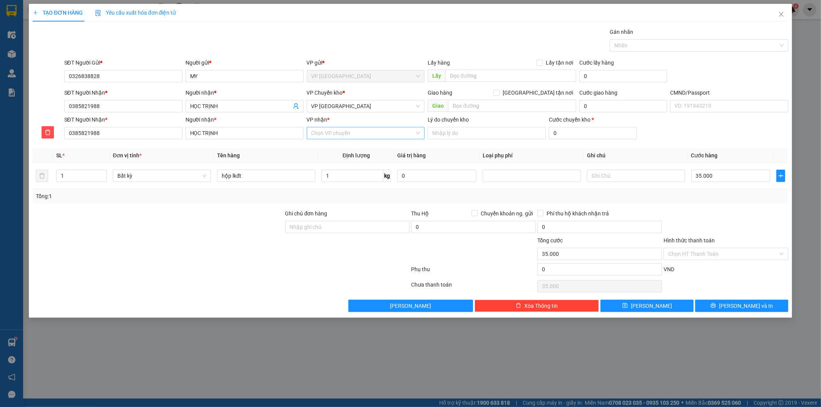
click at [378, 136] on input "VP nhận *" at bounding box center [363, 133] width 104 height 12
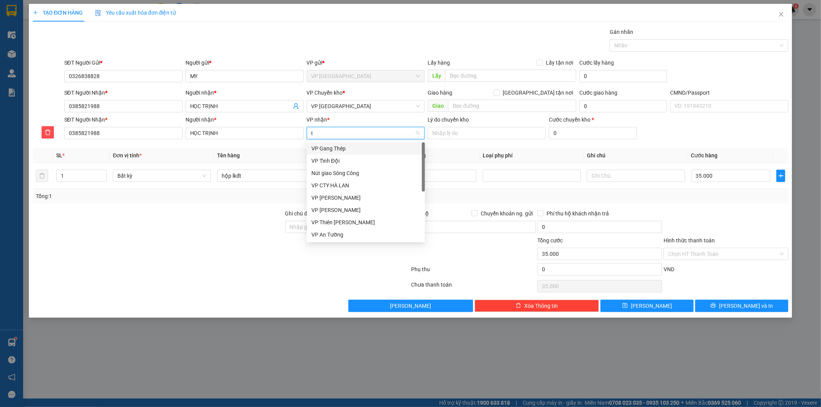
type input "tc"
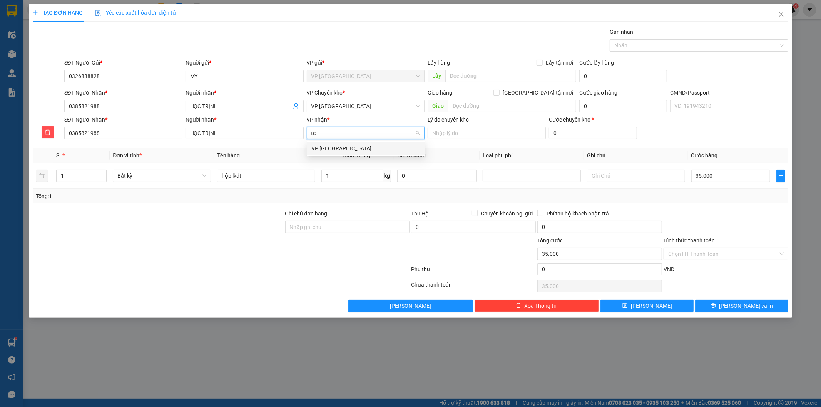
drag, startPoint x: 351, startPoint y: 149, endPoint x: 359, endPoint y: 118, distance: 32.5
click at [352, 148] on div "VP Trường Chinh" at bounding box center [365, 148] width 109 height 8
click at [353, 103] on span "VP Trường Chinh" at bounding box center [365, 106] width 109 height 12
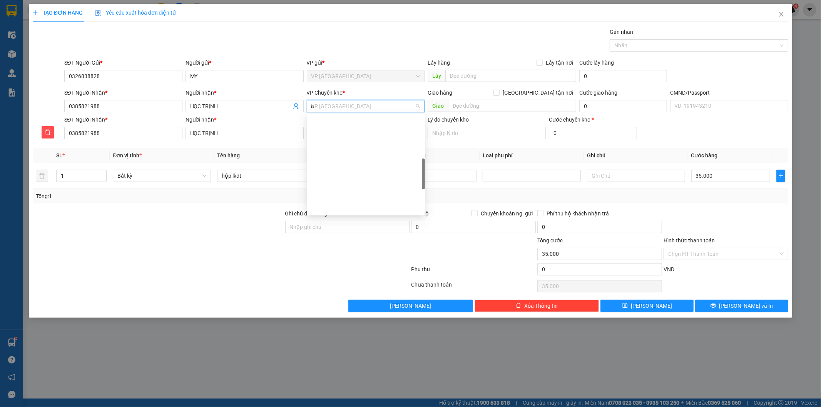
scroll to position [114, 0]
type input "hg"
click at [350, 121] on div "VP Hoàng Gia" at bounding box center [365, 121] width 109 height 8
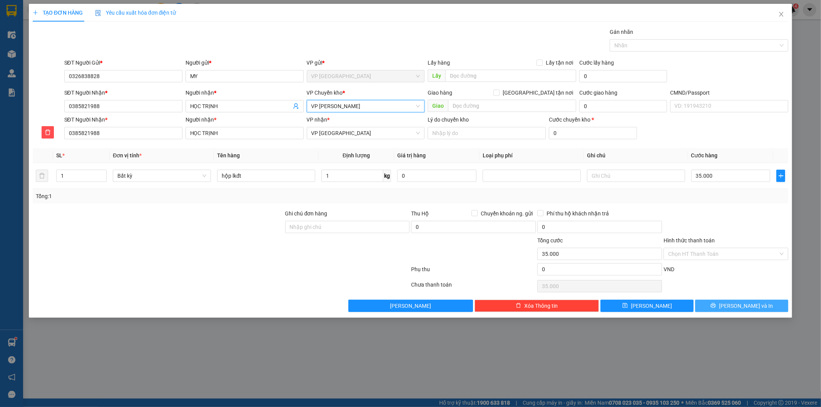
drag, startPoint x: 752, startPoint y: 306, endPoint x: 589, endPoint y: 221, distance: 183.3
click at [751, 306] on span "[PERSON_NAME] và In" at bounding box center [746, 306] width 54 height 8
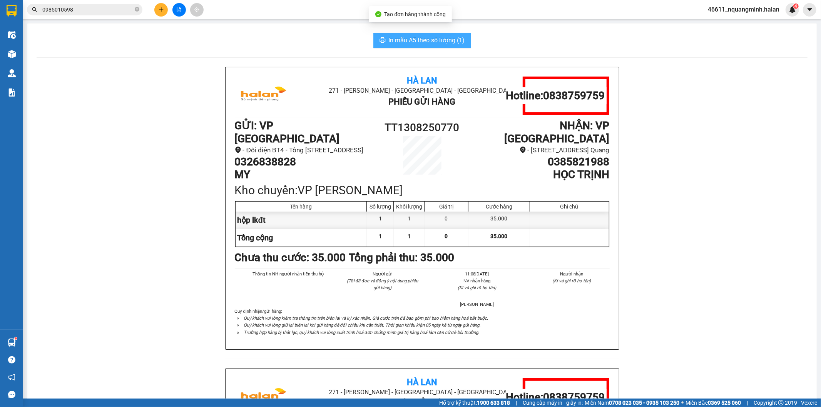
click at [420, 35] on span "In mẫu A5 theo số lượng (1)" at bounding box center [427, 40] width 76 height 10
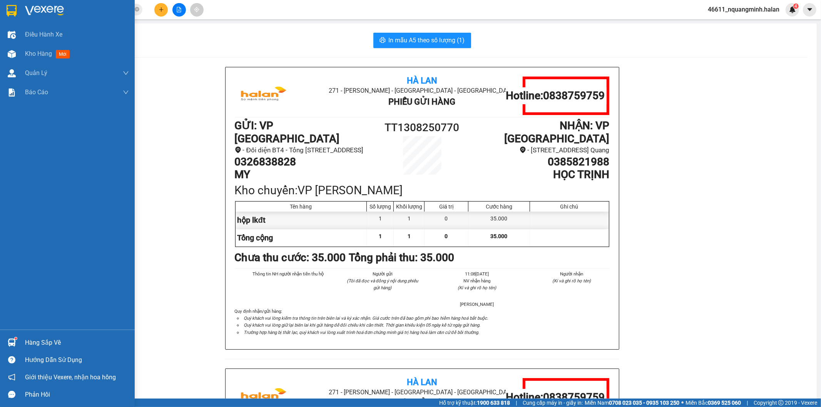
click at [5, 337] on div at bounding box center [11, 342] width 13 height 13
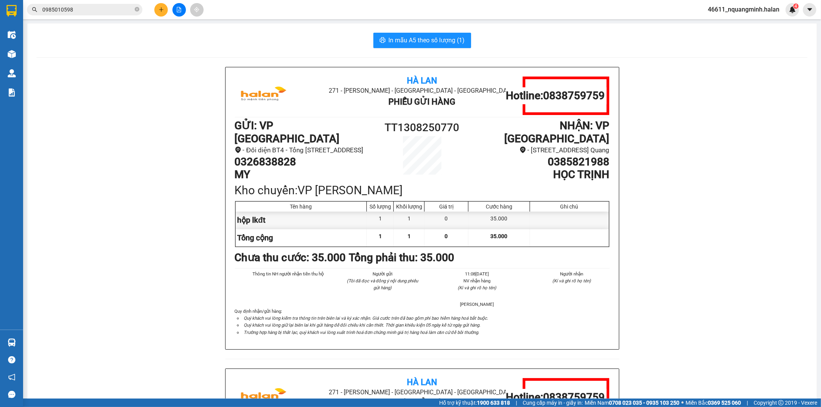
click at [214, 229] on section "Kết quả tìm kiếm ( 31 ) Bộ lọc Mã ĐH Trạng thái Món hàng Thu hộ Tổng cước Chưa …" at bounding box center [410, 203] width 821 height 407
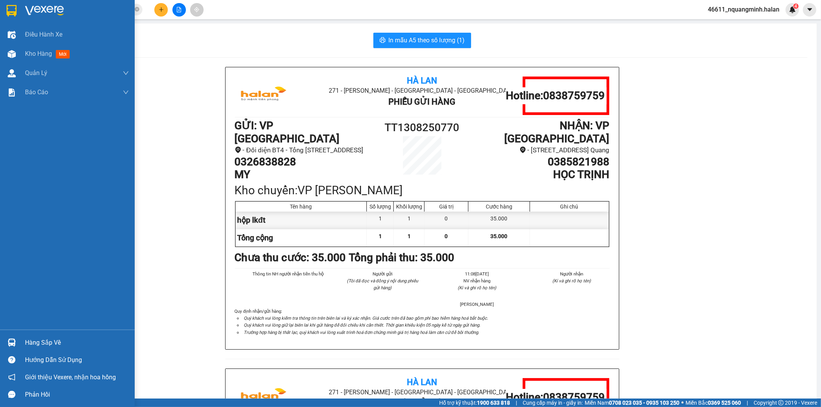
click at [11, 344] on img at bounding box center [12, 343] width 8 height 8
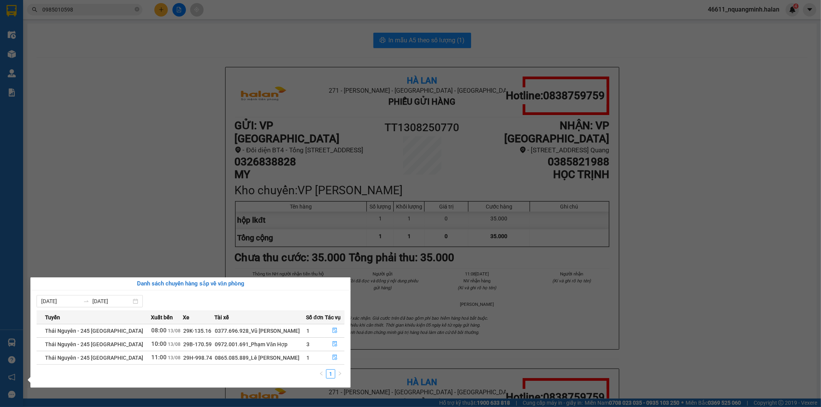
click at [160, 218] on section "Kết quả tìm kiếm ( 31 ) Bộ lọc Mã ĐH Trạng thái Món hàng Thu hộ Tổng cước Chưa …" at bounding box center [410, 203] width 821 height 407
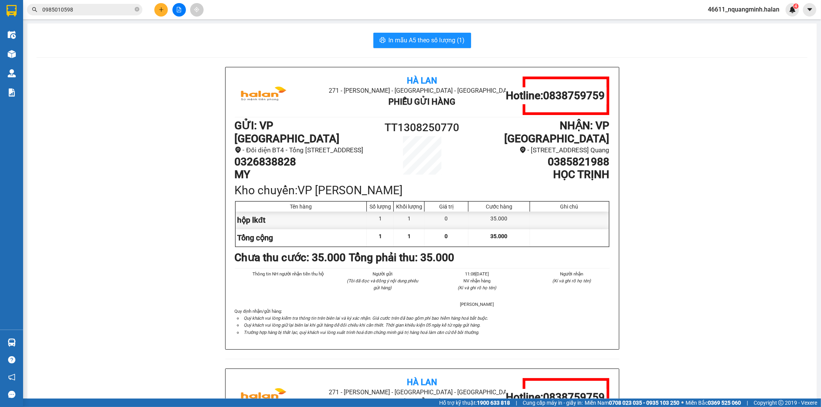
click at [171, 208] on div "Hà Lan 271 - Dương Tự Minh - Phường Tân Long - Thái Nguyên Phiếu Gửi Hàng Hotli…" at bounding box center [422, 369] width 771 height 604
drag, startPoint x: 171, startPoint y: 201, endPoint x: 169, endPoint y: 65, distance: 136.7
click at [170, 191] on div "Hà Lan 271 - Dương Tự Minh - Phường Tân Long - Thái Nguyên Phiếu Gửi Hàng Hotli…" at bounding box center [422, 369] width 771 height 604
click at [112, 21] on main "In mẫu A5 theo số lượng (1) Hà Lan 271 - Dương Tự Minh - Phường Tân Long - Thái…" at bounding box center [410, 199] width 821 height 399
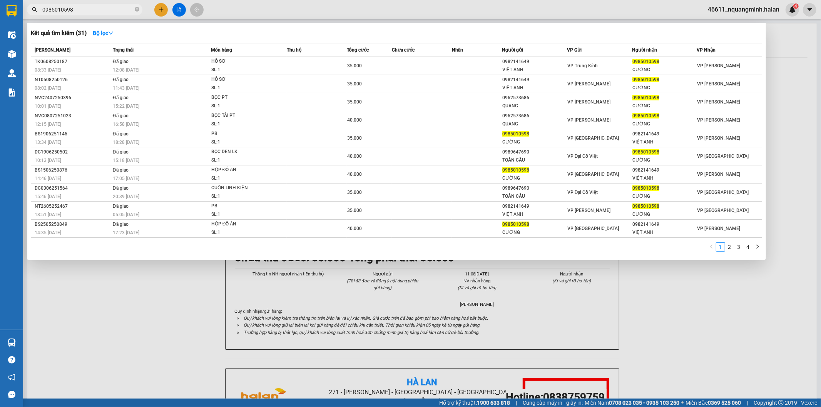
drag, startPoint x: 103, startPoint y: 9, endPoint x: 17, endPoint y: 6, distance: 85.5
click at [18, 6] on section "Kết quả tìm kiếm ( 31 ) Bộ lọc Mã ĐH Trạng thái Món hàng Thu hộ Tổng cước Chưa …" at bounding box center [410, 203] width 821 height 407
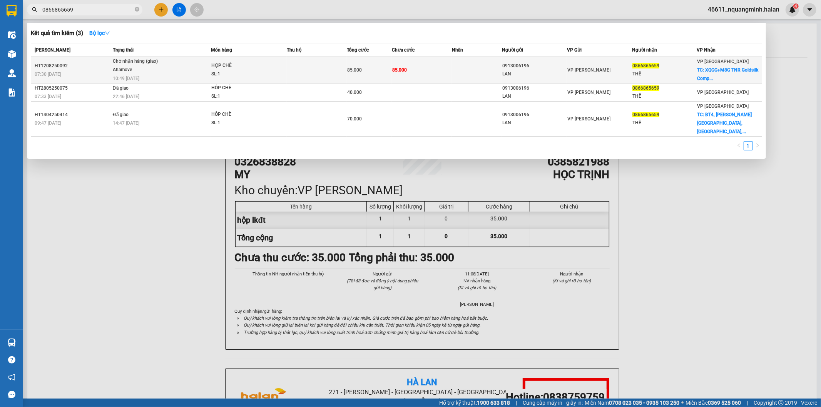
type input "0866865659"
click at [225, 78] on div "SL: 1" at bounding box center [240, 74] width 58 height 8
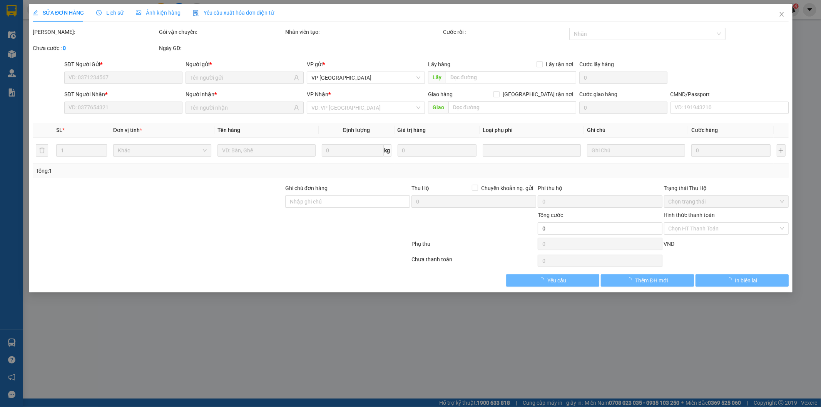
type input "0913006196"
type input "LAN"
type input "0866865659"
type input "THẾ"
checkbox input "true"
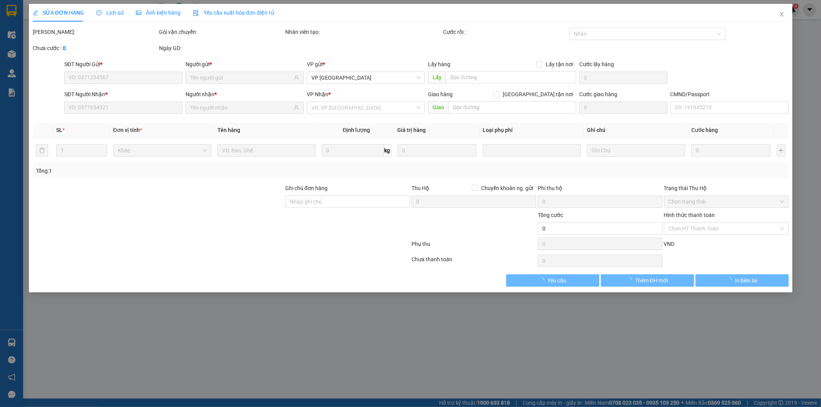
type input "XQGG+M8G TNR Goldsilk Complex, Đường, Vạn Phúc, Hà Đông, Hà Nội, Việt Nam"
type input "45.000"
type input "85.000"
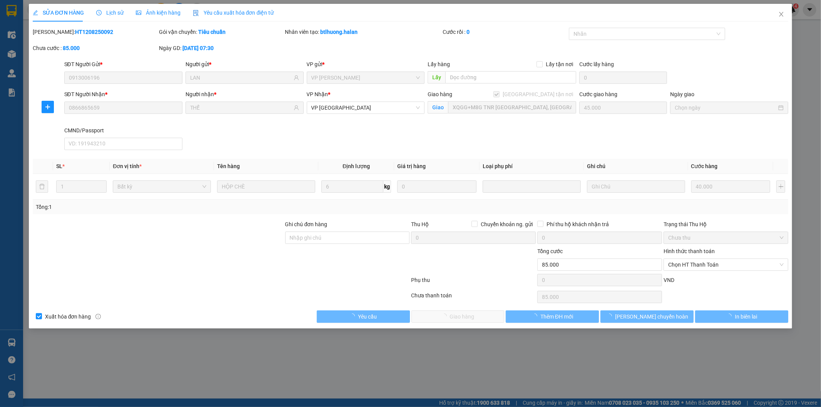
click at [102, 12] on span "Lịch sử" at bounding box center [109, 13] width 27 height 6
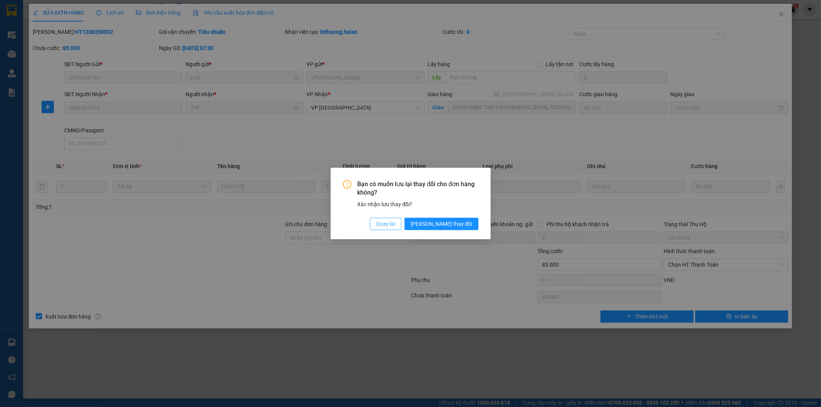
drag, startPoint x: 425, startPoint y: 224, endPoint x: 236, endPoint y: 62, distance: 248.5
click at [395, 222] on span "Quay lại" at bounding box center [385, 224] width 19 height 8
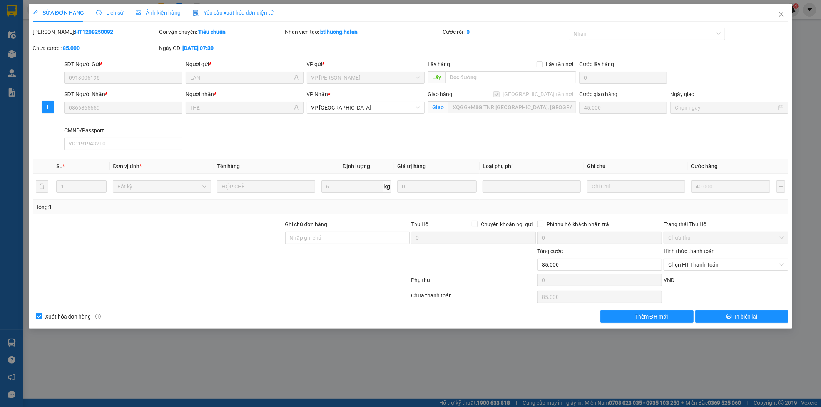
click at [104, 12] on span "Lịch sử" at bounding box center [109, 13] width 27 height 6
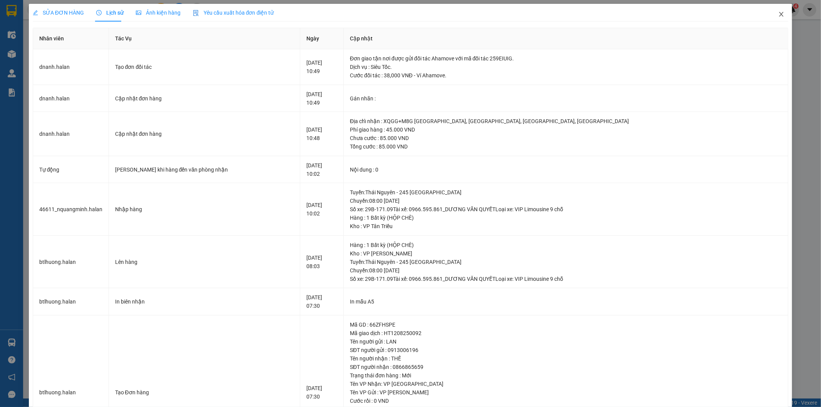
drag, startPoint x: 779, startPoint y: 12, endPoint x: 364, endPoint y: 12, distance: 414.6
click at [779, 13] on span "Close" at bounding box center [782, 15] width 22 height 22
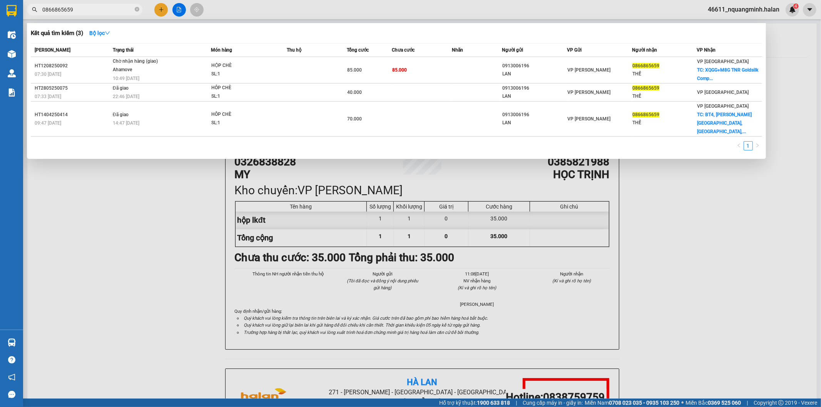
click at [112, 10] on input "0866865659" at bounding box center [87, 9] width 91 height 8
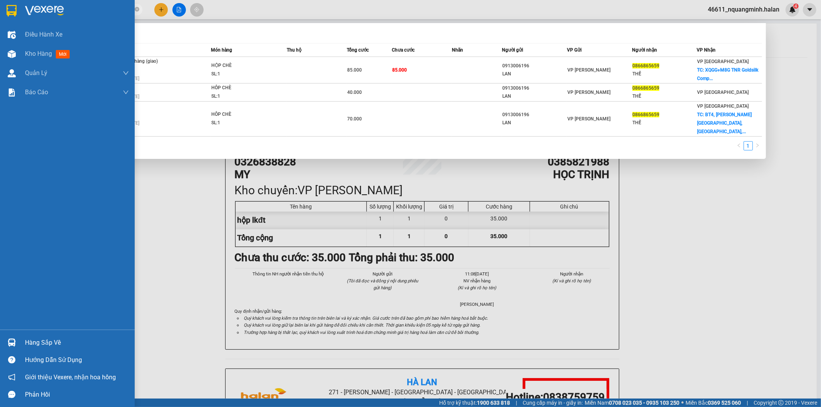
click at [16, 346] on div at bounding box center [11, 342] width 13 height 13
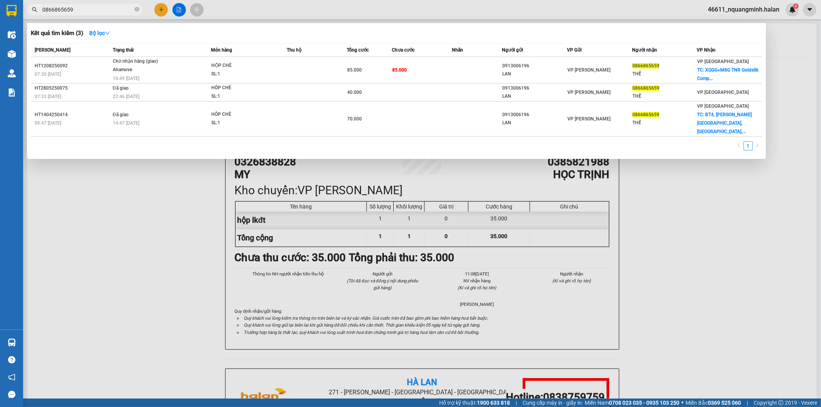
drag, startPoint x: 193, startPoint y: 198, endPoint x: 260, endPoint y: 360, distance: 175.3
click at [193, 201] on section "Kết quả tìm kiếm ( 3 ) Bộ lọc Mã ĐH Trạng thái Món hàng Thu hộ Tổng cước Chưa c…" at bounding box center [410, 203] width 821 height 407
drag, startPoint x: 105, startPoint y: 9, endPoint x: 0, endPoint y: 10, distance: 105.5
click at [0, 10] on section "Kết quả tìm kiếm ( 3 ) Bộ lọc Mã ĐH Trạng thái Món hàng Thu hộ Tổng cước Chưa c…" at bounding box center [410, 203] width 821 height 407
type input "0"
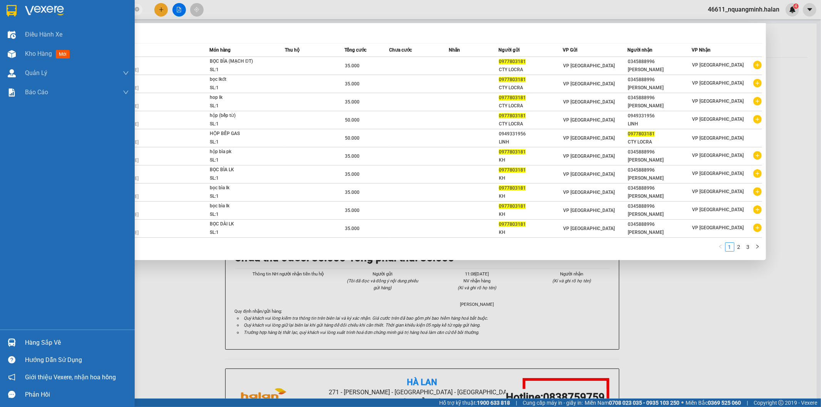
drag, startPoint x: 119, startPoint y: 12, endPoint x: 93, endPoint y: 5, distance: 27.4
click at [14, 24] on section "Kết quả tìm kiếm ( 24 ) Bộ lọc Mã ĐH Trạng thái Món hàng Thu hộ Tổng cước Chưa …" at bounding box center [410, 203] width 821 height 407
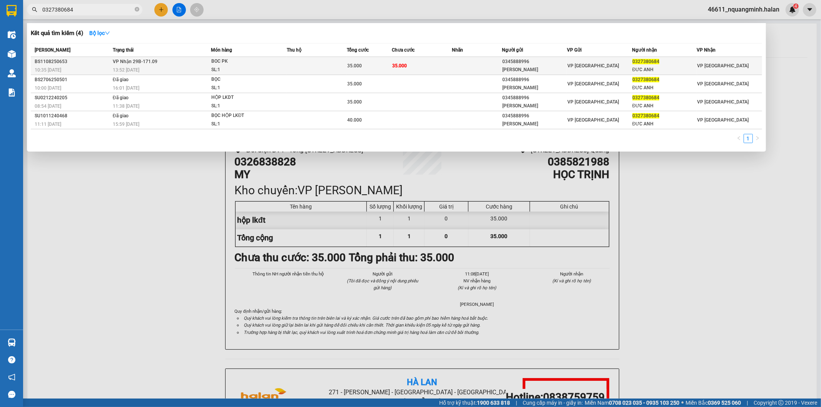
type input "0327380684"
click at [233, 64] on div "BOC PK" at bounding box center [240, 61] width 58 height 8
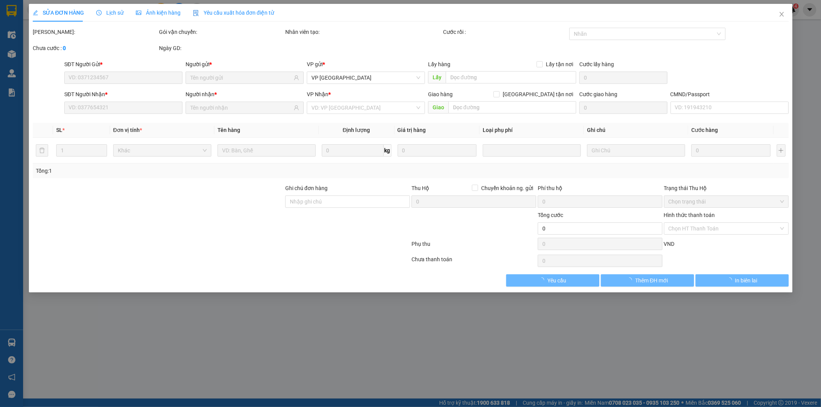
type input "0345888996"
type input "VŨ HOÀNG"
type input "0327380684"
type input "ĐƯC ANH"
type input "1"
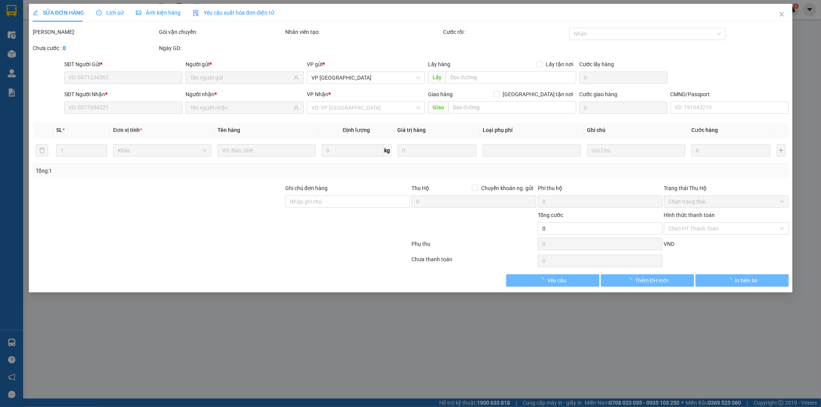
type input "35.000"
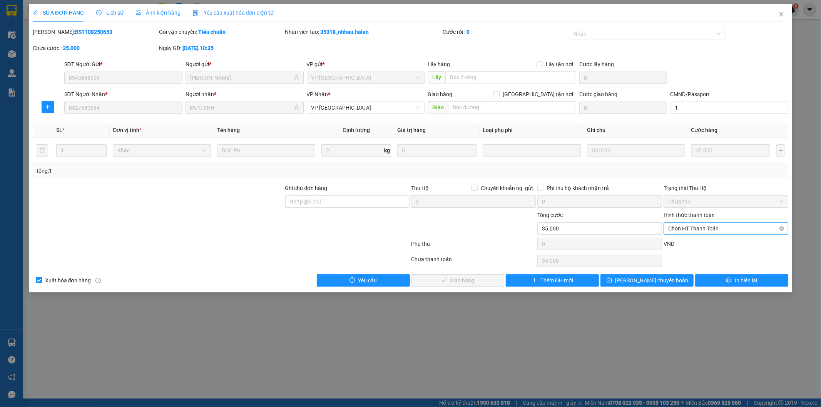
click at [707, 229] on span "Chọn HT Thanh Toán" at bounding box center [725, 229] width 115 height 12
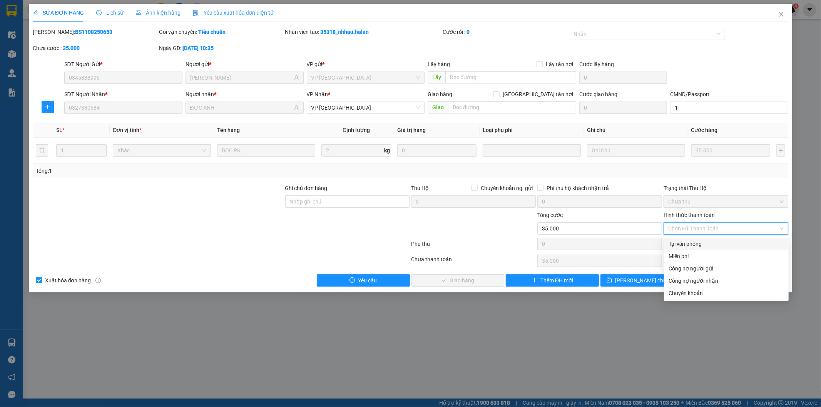
click at [687, 243] on div "Tại văn phòng" at bounding box center [726, 244] width 115 height 8
type input "0"
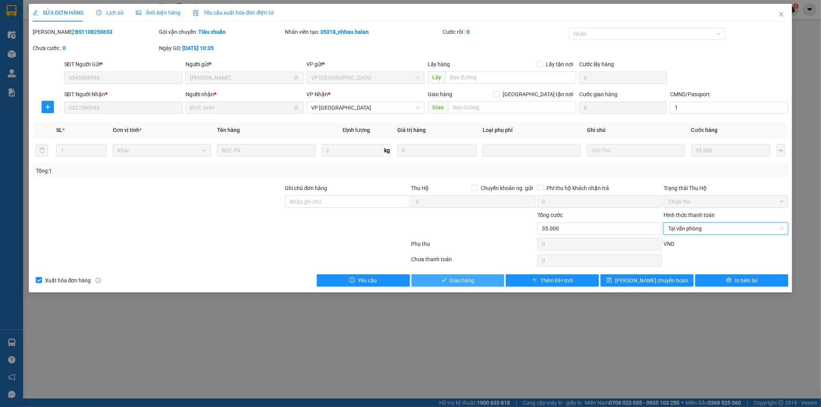
click at [455, 283] on span "Giao hàng" at bounding box center [462, 280] width 25 height 8
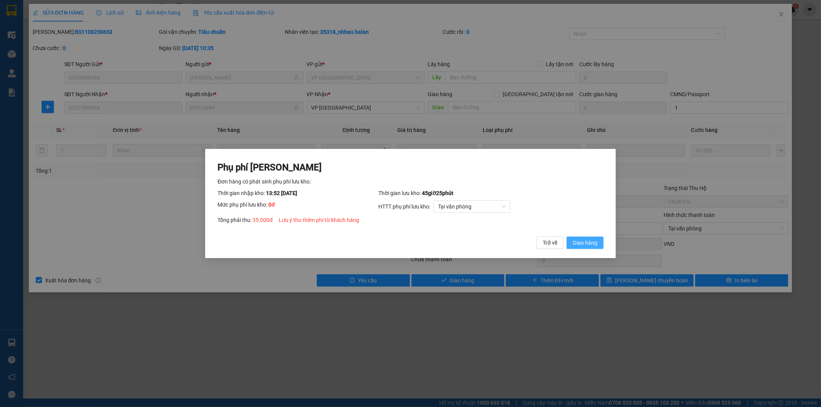
click at [569, 244] on button "Giao hàng" at bounding box center [585, 243] width 37 height 12
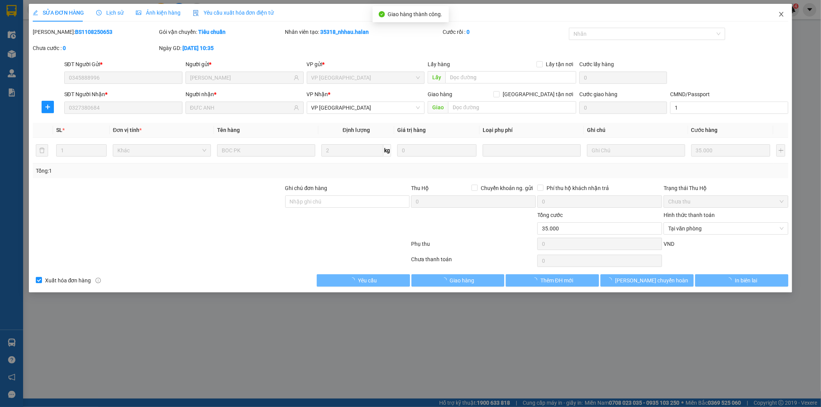
click at [782, 13] on icon "close" at bounding box center [781, 14] width 6 height 6
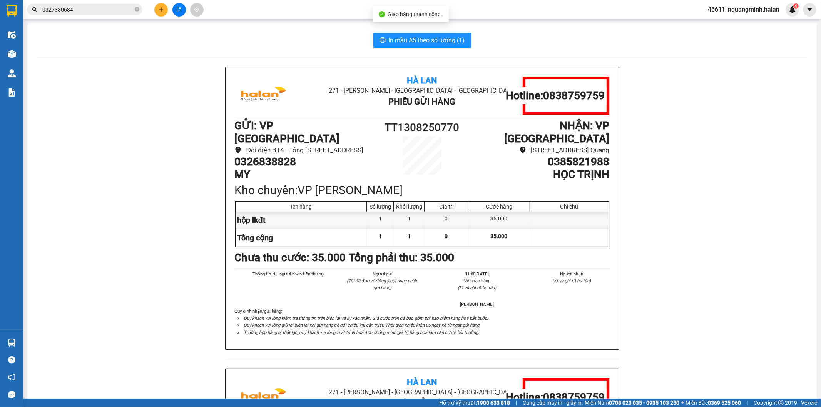
click at [82, 6] on input "0327380684" at bounding box center [87, 9] width 91 height 8
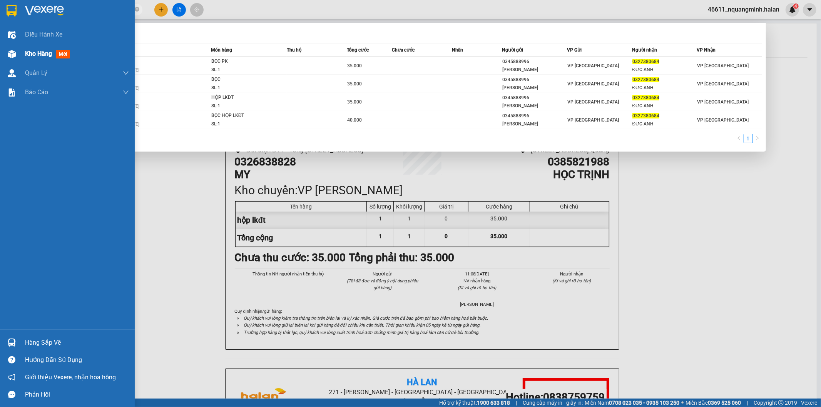
click at [11, 57] on img at bounding box center [12, 54] width 8 height 8
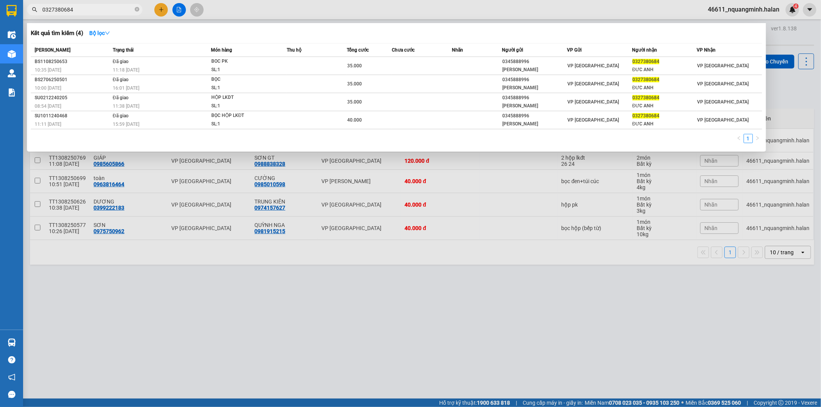
click at [291, 278] on div at bounding box center [410, 203] width 821 height 407
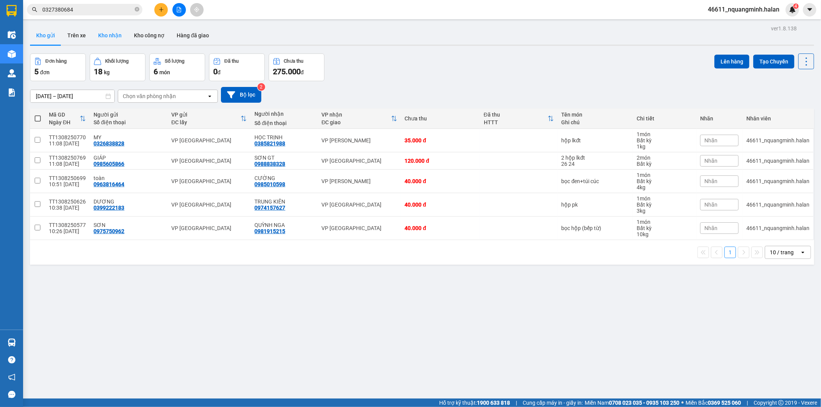
click at [101, 41] on button "Kho nhận" at bounding box center [110, 35] width 36 height 18
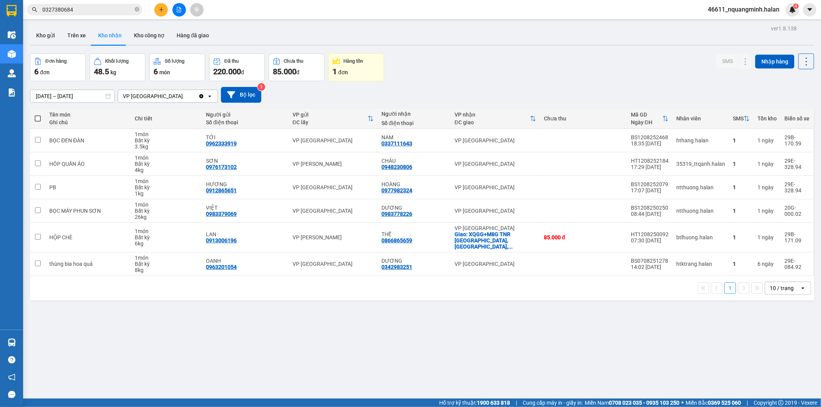
click at [438, 67] on div "Đơn hàng 6 đơn Khối lượng 48.5 kg Số lượng 6 món Đã thu 220.000 đ Chưa thu 85.0…" at bounding box center [422, 68] width 784 height 28
click at [163, 8] on icon "plus" at bounding box center [161, 9] width 5 height 5
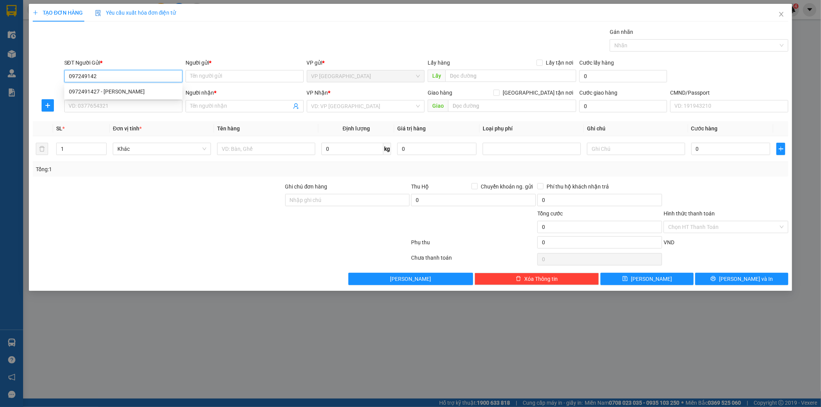
type input "0972491427"
drag, startPoint x: 100, startPoint y: 97, endPoint x: 110, endPoint y: 105, distance: 12.6
click at [100, 97] on div "0972491427 - TUẤN" at bounding box center [123, 91] width 118 height 12
type input "TUẤN"
type input "0972491427"
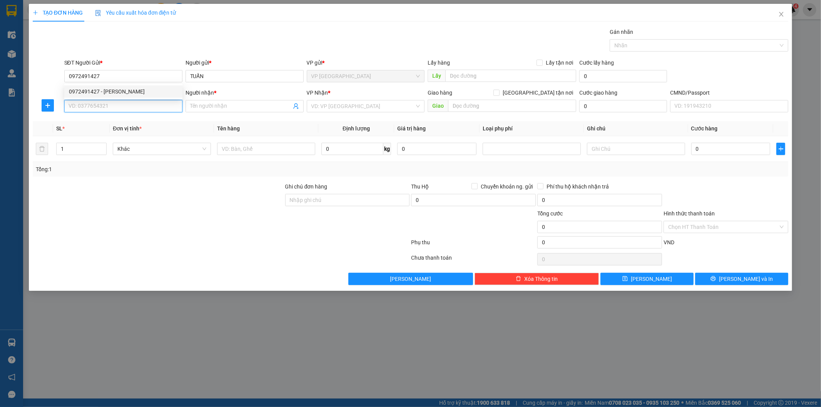
click at [111, 106] on input "SĐT Người Nhận *" at bounding box center [123, 106] width 118 height 12
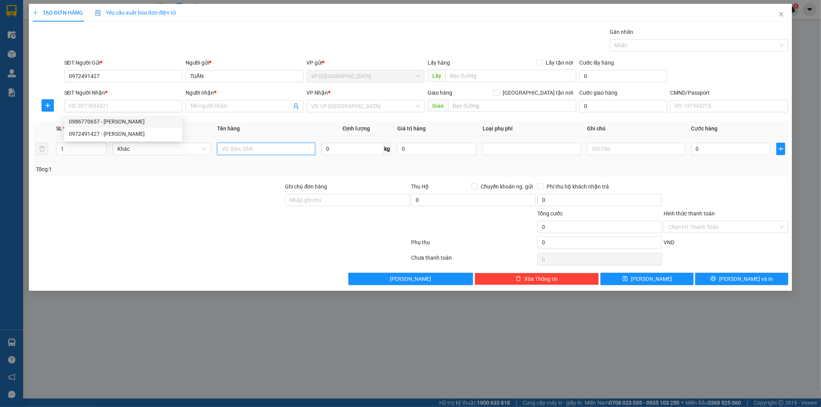
click at [257, 144] on input "text" at bounding box center [266, 149] width 98 height 12
type input "bọc tl"
type input "1"
click at [236, 147] on input "bọc tl" at bounding box center [266, 149] width 98 height 12
click at [143, 97] on div "SĐT Người Nhận *" at bounding box center [123, 95] width 118 height 12
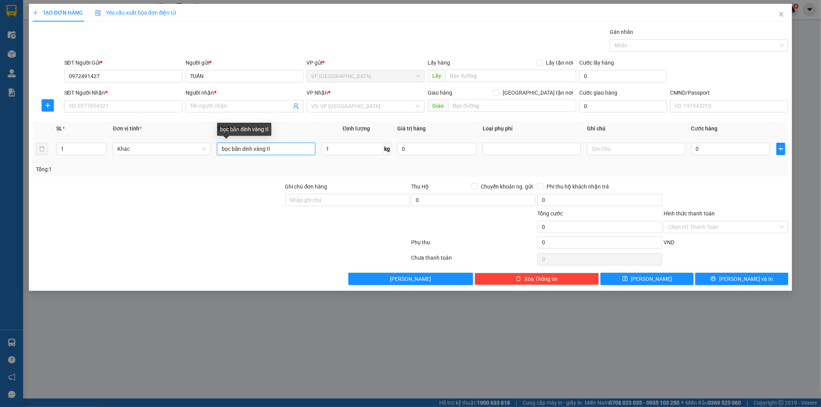
click at [242, 148] on input "bọc băn dính vàng tl" at bounding box center [266, 149] width 98 height 12
click at [141, 105] on input "SĐT Người Nhận *" at bounding box center [123, 106] width 118 height 12
click at [243, 148] on input "bọc băngdính vàng tl" at bounding box center [266, 149] width 98 height 12
type input "bọc băng dính vàng tl"
click at [132, 105] on input "SĐT Người Nhận *" at bounding box center [123, 106] width 118 height 12
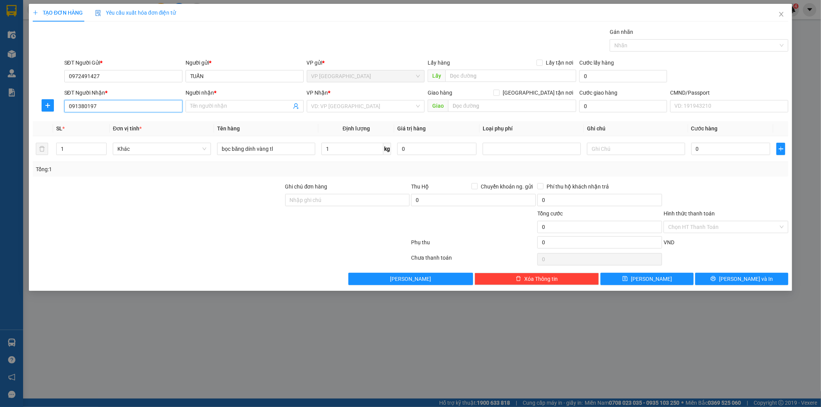
type input "0913801970"
drag, startPoint x: 105, startPoint y: 123, endPoint x: 331, endPoint y: 129, distance: 226.4
click at [105, 123] on div "0913801970 - TRANG" at bounding box center [123, 121] width 109 height 8
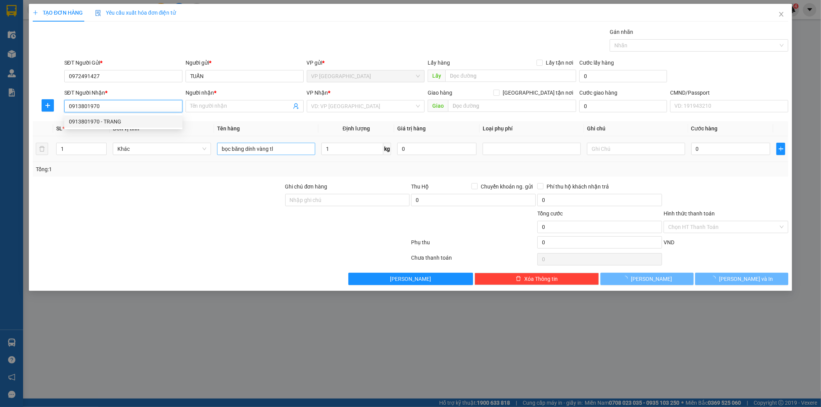
type input "TRANG"
type input "0913801970"
click at [286, 145] on input "bọc băng dính vàng tl" at bounding box center [266, 149] width 98 height 12
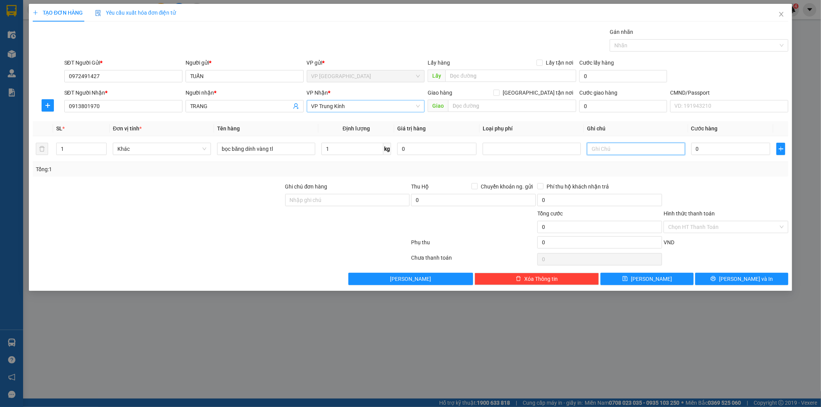
click at [335, 104] on span "VP Trung Kính" at bounding box center [365, 106] width 109 height 12
type input "hg"
click at [350, 122] on div "VP Hoàng Gia" at bounding box center [365, 121] width 109 height 8
click at [712, 148] on input "0" at bounding box center [730, 149] width 79 height 12
type input "3"
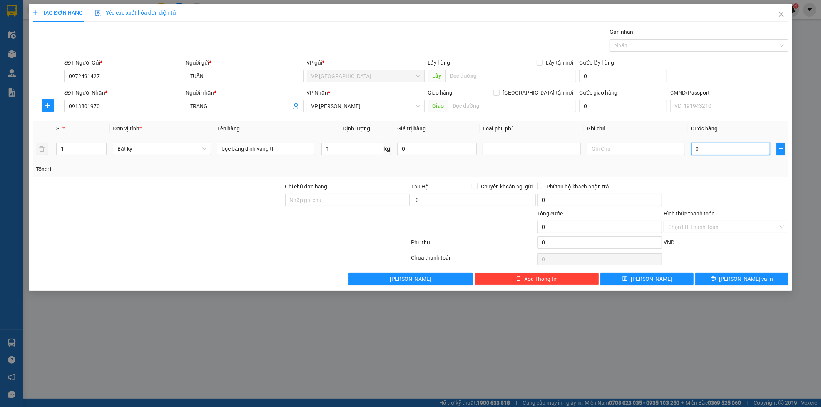
type input "3"
type input "35"
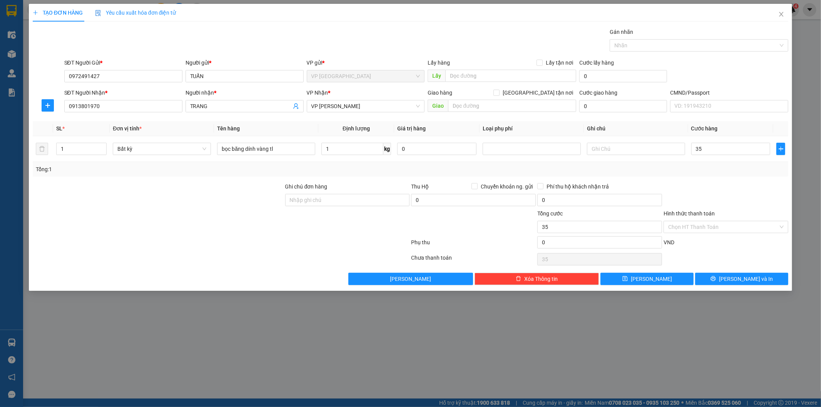
type input "35.000"
click at [717, 200] on div at bounding box center [726, 195] width 126 height 27
click at [720, 249] on div "VND" at bounding box center [726, 244] width 126 height 13
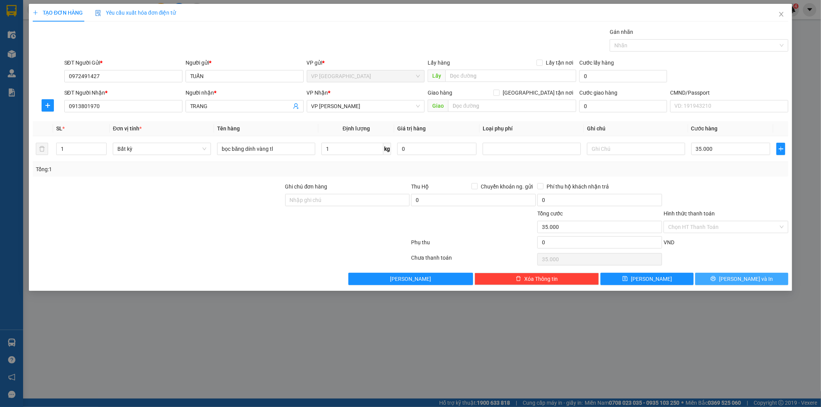
click at [720, 284] on button "[PERSON_NAME] và In" at bounding box center [741, 279] width 93 height 12
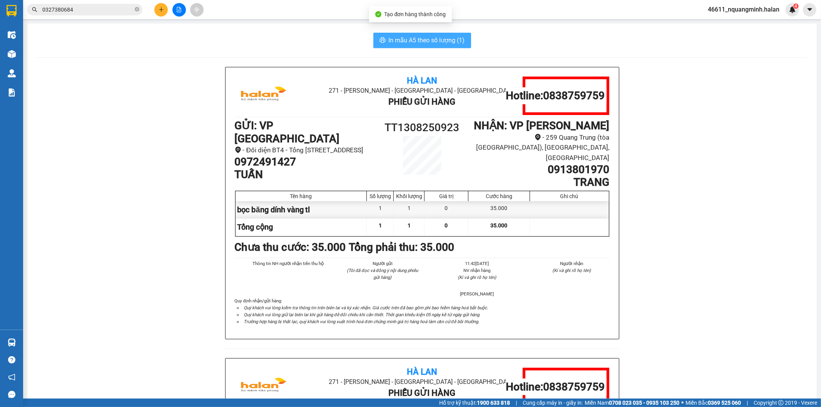
click at [412, 32] on div "In mẫu A5 theo số lượng (1) Hà Lan 271 - Dương Tự Minh - Phường Tân Long - Thái…" at bounding box center [421, 340] width 789 height 635
click at [413, 44] on span "In mẫu A5 theo số lượng (1)" at bounding box center [427, 40] width 76 height 10
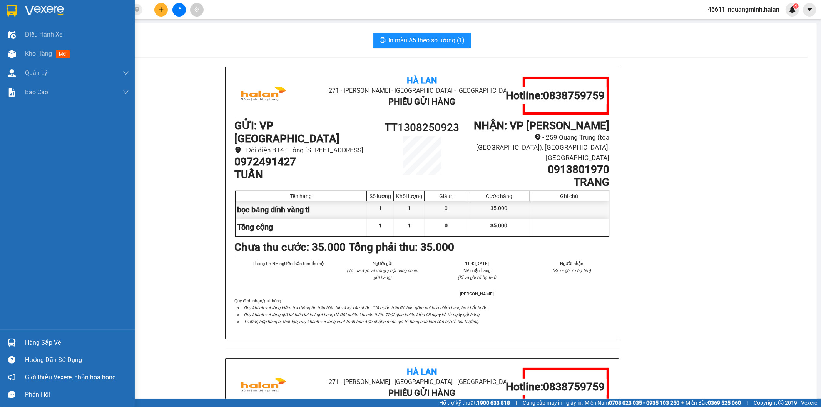
click at [22, 336] on div "Hàng sắp về" at bounding box center [67, 342] width 135 height 17
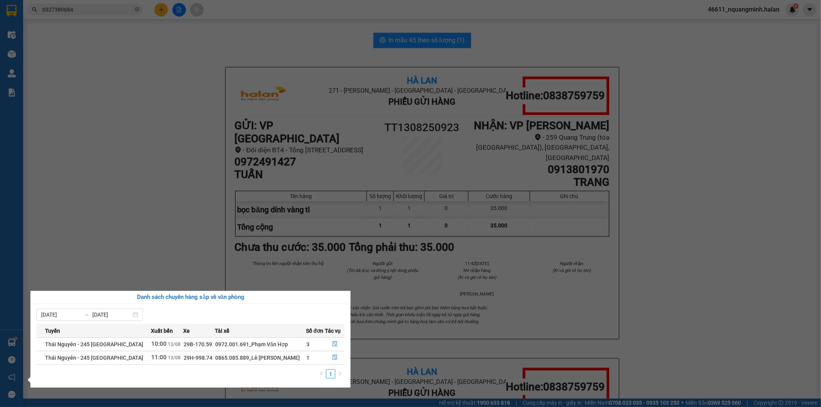
click at [12, 50] on div "Điều hành xe Kho hàng mới Quản Lý Quản lý chuyến Quản lý kiểm kho Báo cáo 12. T…" at bounding box center [11, 203] width 23 height 407
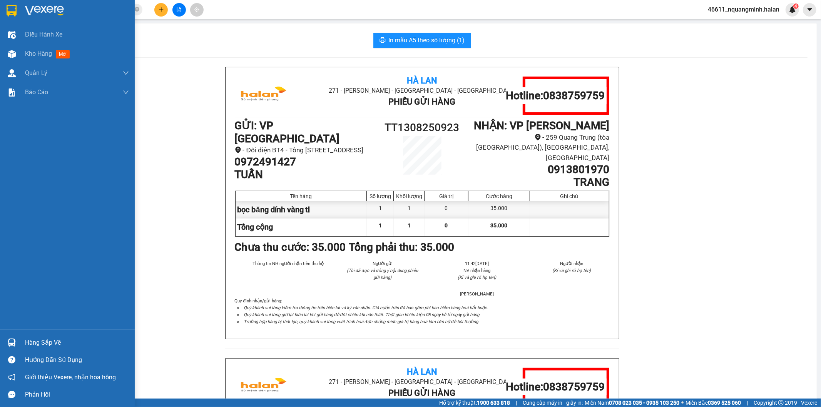
click at [12, 50] on img at bounding box center [12, 54] width 8 height 8
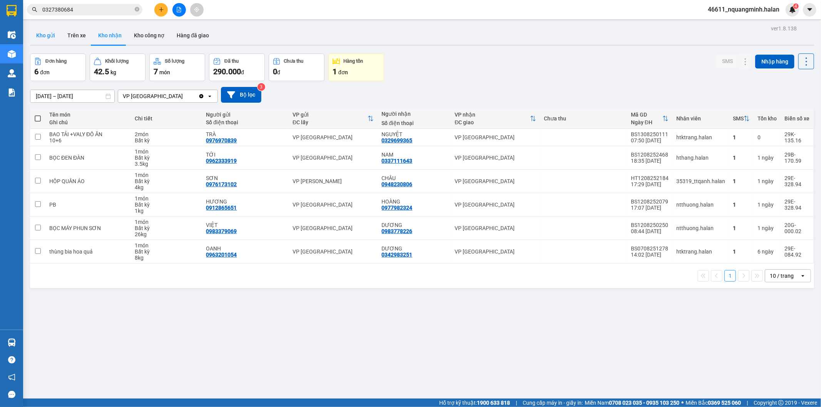
click at [49, 33] on button "Kho gửi" at bounding box center [45, 35] width 31 height 18
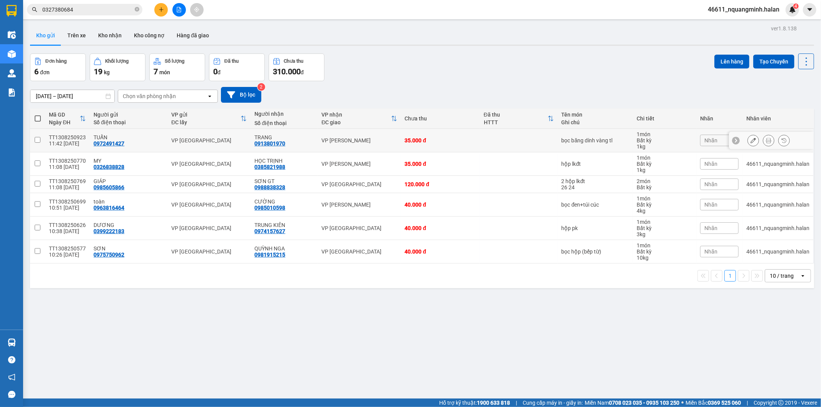
drag, startPoint x: 209, startPoint y: 134, endPoint x: 211, endPoint y: 155, distance: 21.2
click at [209, 135] on td "VP [GEOGRAPHIC_DATA]" at bounding box center [208, 140] width 83 height 23
checkbox input "true"
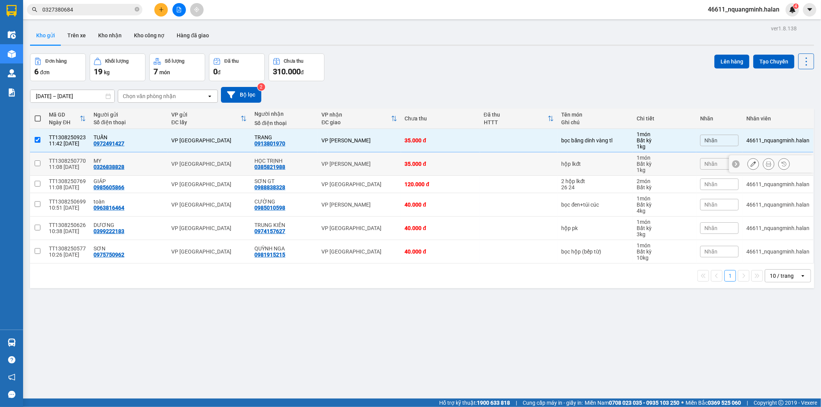
click at [212, 163] on div "VP [GEOGRAPHIC_DATA]" at bounding box center [208, 164] width 75 height 6
checkbox input "true"
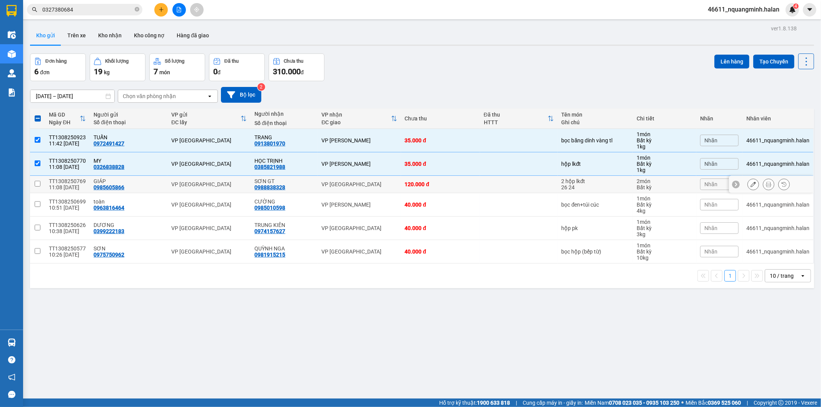
click at [221, 187] on div "VP [GEOGRAPHIC_DATA]" at bounding box center [208, 184] width 75 height 6
checkbox input "true"
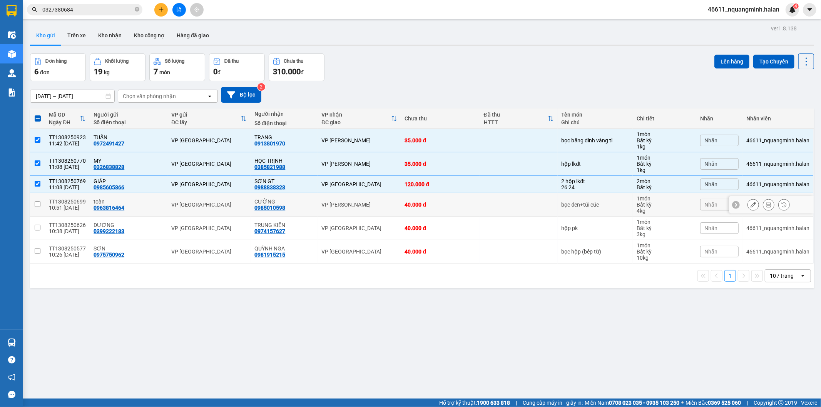
drag, startPoint x: 228, startPoint y: 202, endPoint x: 231, endPoint y: 213, distance: 10.8
click at [229, 204] on div "VP [GEOGRAPHIC_DATA]" at bounding box center [208, 205] width 75 height 6
checkbox input "true"
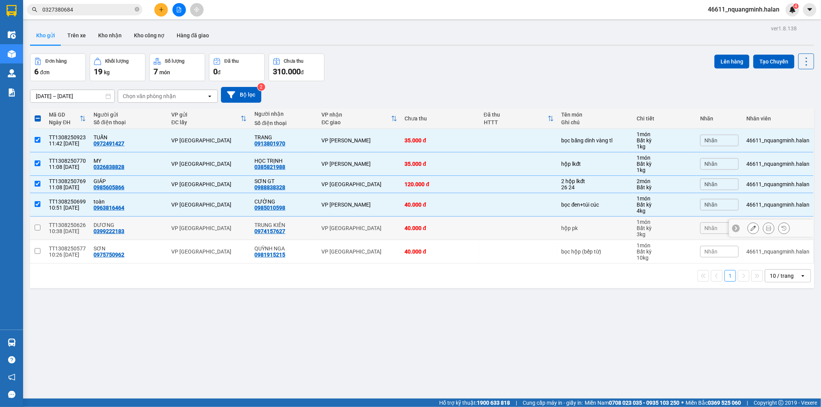
drag, startPoint x: 231, startPoint y: 226, endPoint x: 234, endPoint y: 242, distance: 16.4
click at [231, 226] on div "VP [GEOGRAPHIC_DATA]" at bounding box center [208, 228] width 75 height 6
checkbox input "true"
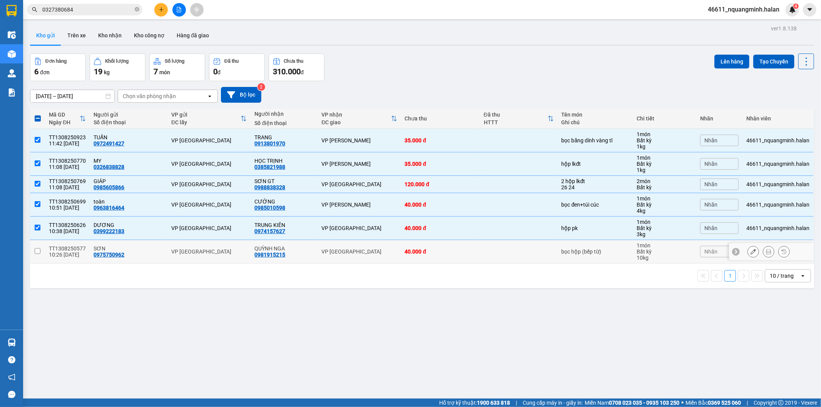
click at [234, 246] on td "VP [GEOGRAPHIC_DATA]" at bounding box center [208, 251] width 83 height 23
checkbox input "true"
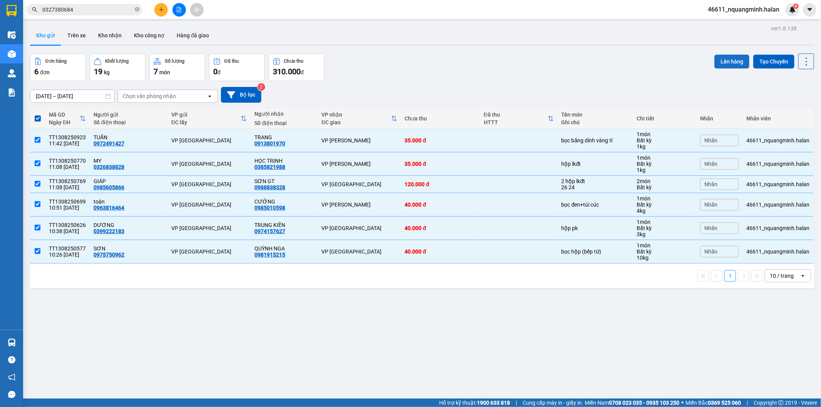
click at [721, 62] on button "Lên hàng" at bounding box center [731, 62] width 35 height 14
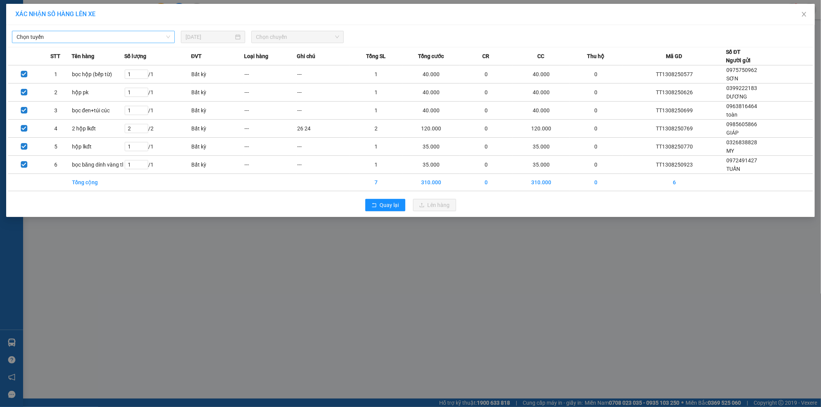
click at [64, 32] on span "Chọn tuyến" at bounding box center [94, 37] width 154 height 12
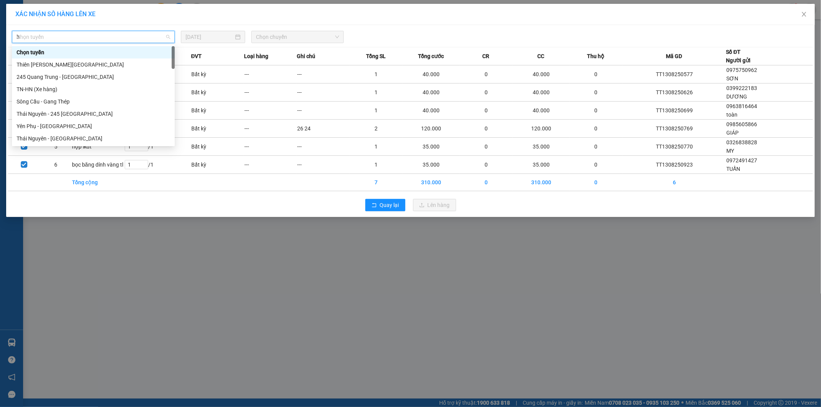
type input "hn"
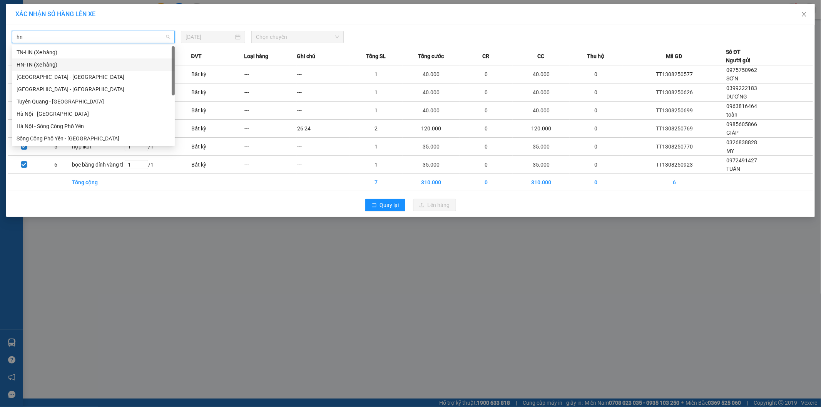
click at [26, 64] on div "HN-TN (Xe hàng)" at bounding box center [94, 64] width 154 height 8
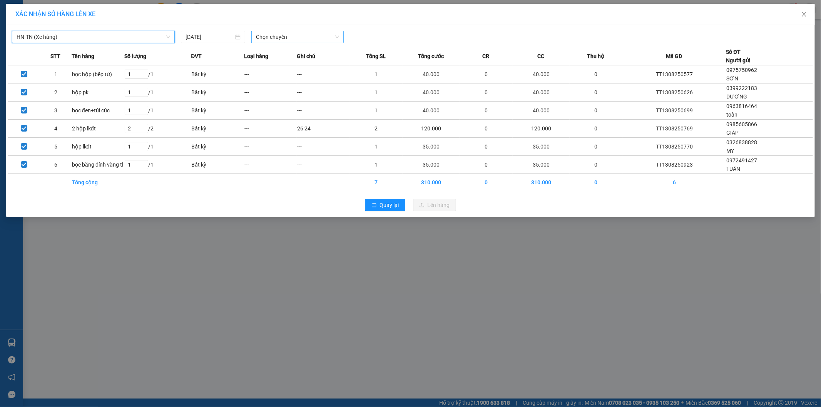
click at [274, 36] on span "Chọn chuyến" at bounding box center [297, 37] width 83 height 12
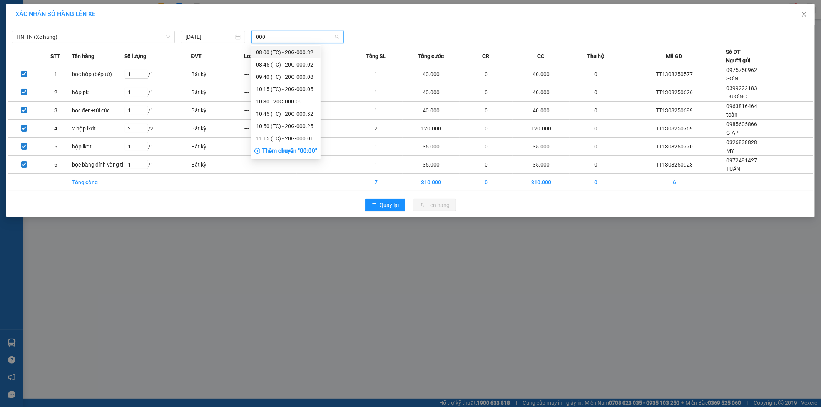
type input "0009"
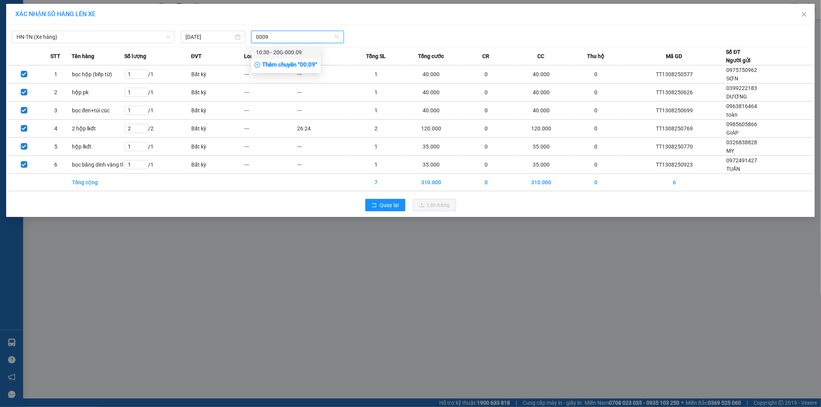
click at [266, 53] on div "10:30 - 20G-000.09" at bounding box center [286, 52] width 60 height 8
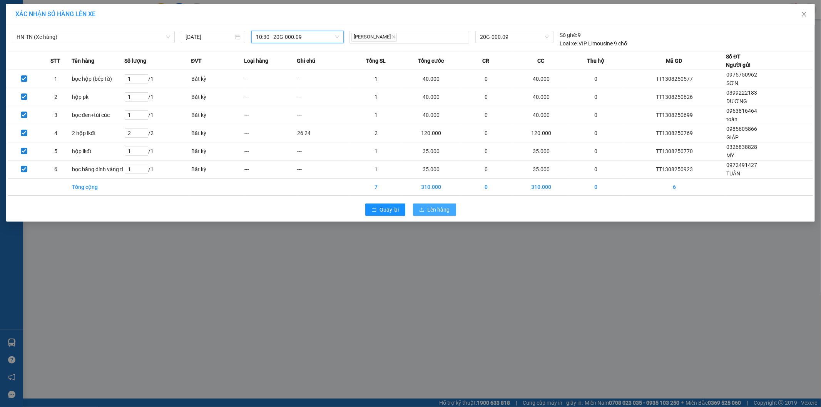
click at [440, 210] on span "Lên hàng" at bounding box center [439, 210] width 22 height 8
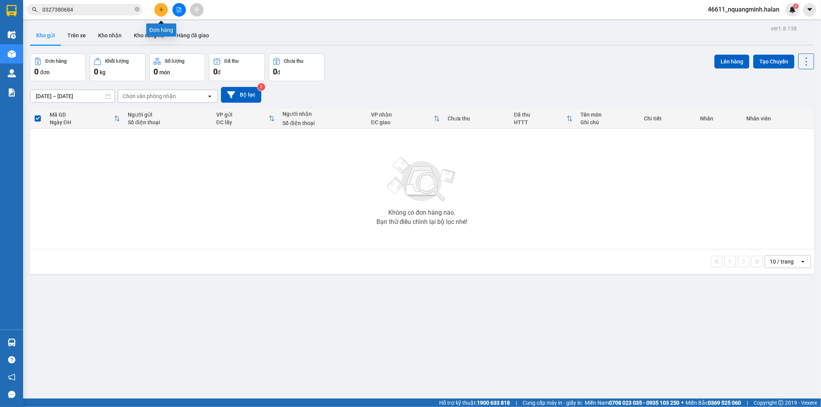
click at [159, 8] on icon "plus" at bounding box center [161, 9] width 5 height 5
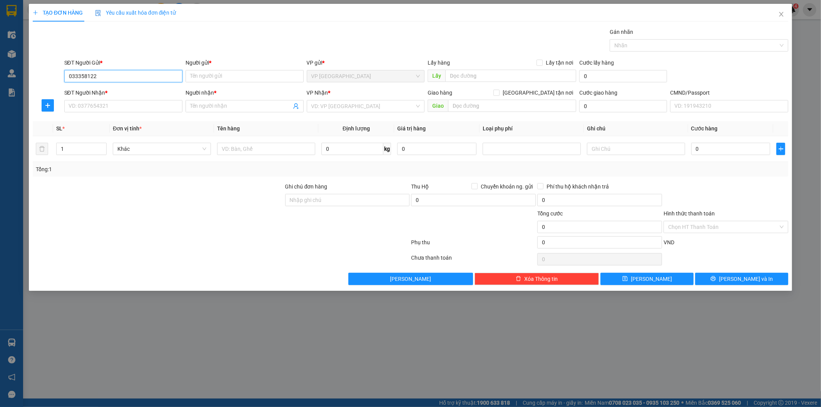
type input "0333581222"
click at [124, 92] on div "0333581222 - QUANG" at bounding box center [123, 91] width 109 height 8
type input "QUANG"
type input "0333581222"
click at [124, 99] on div "0333581222 0333581222 - QUANG" at bounding box center [123, 91] width 118 height 15
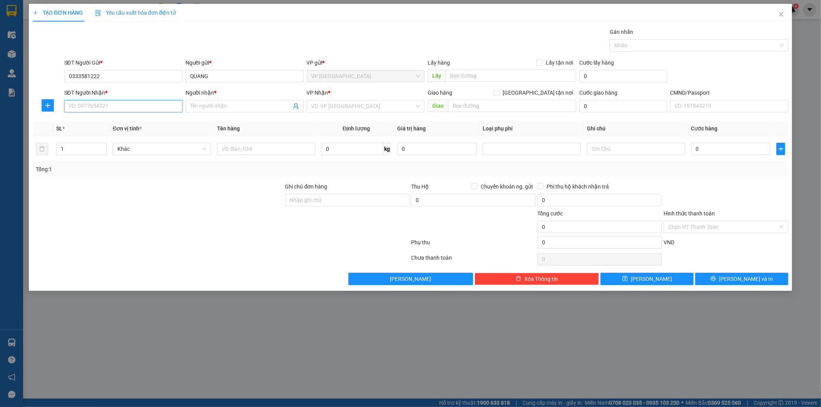
click at [125, 104] on input "SĐT Người Nhận *" at bounding box center [123, 106] width 118 height 12
click at [126, 110] on input "0353538623" at bounding box center [123, 106] width 118 height 12
type input "0353538623"
click at [217, 109] on input "Người nhận *" at bounding box center [240, 106] width 101 height 8
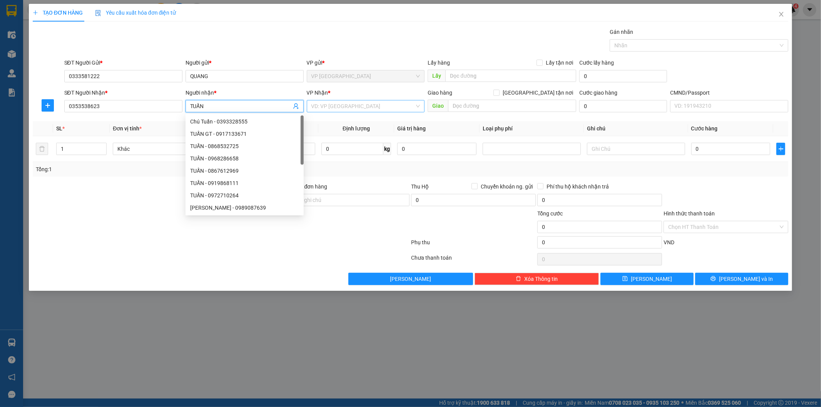
type input "TUẤN"
click at [384, 108] on input "search" at bounding box center [363, 106] width 104 height 12
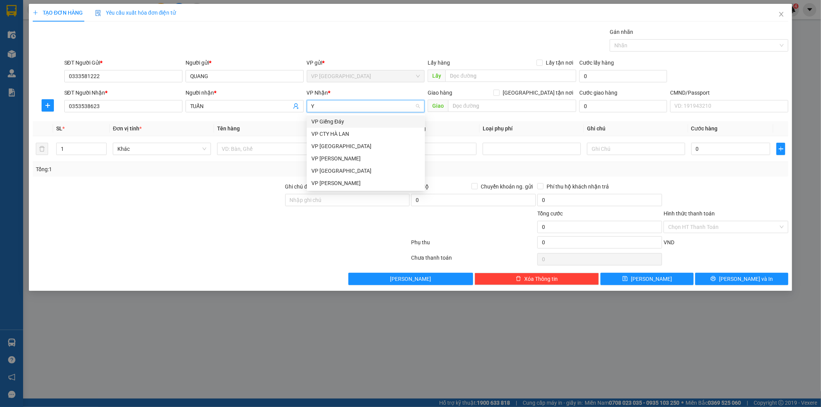
type input "YB"
click at [341, 120] on div "VP [GEOGRAPHIC_DATA]" at bounding box center [365, 121] width 109 height 8
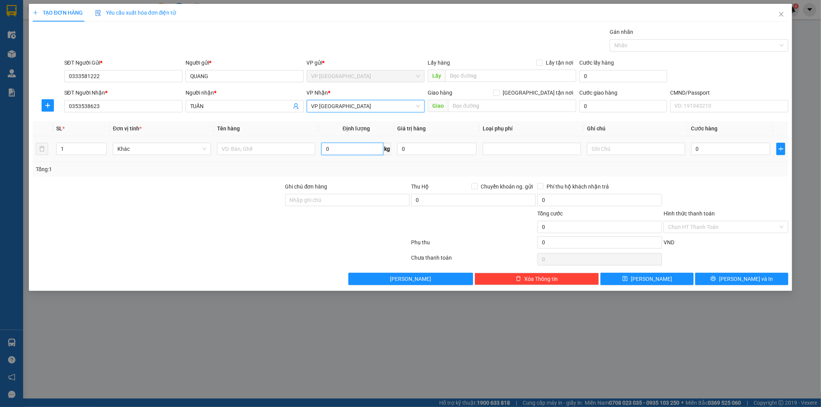
click at [343, 145] on input "0" at bounding box center [352, 149] width 62 height 12
type input "1"
click at [298, 147] on input "text" at bounding box center [266, 149] width 98 height 12
drag, startPoint x: 157, startPoint y: 108, endPoint x: 0, endPoint y: 64, distance: 163.1
click at [17, 108] on div "TẠO ĐƠN HÀNG Yêu cầu xuất hóa đơn điện tử Transit Pickup Surcharge Ids Transit …" at bounding box center [410, 203] width 821 height 407
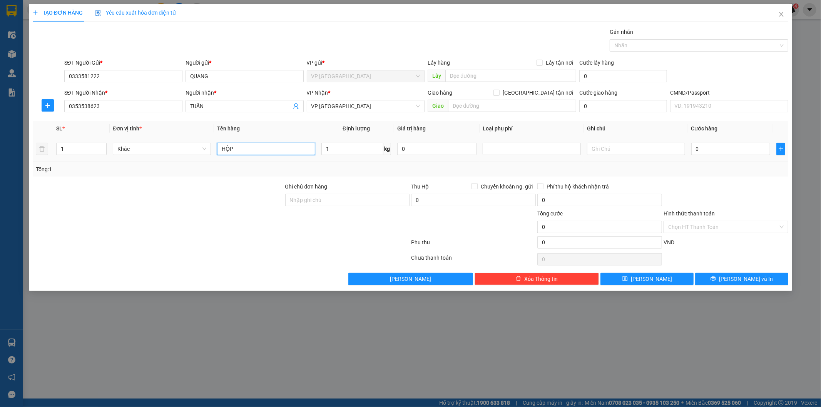
click at [294, 147] on input "HỘP" at bounding box center [266, 149] width 98 height 12
click at [279, 150] on input "HỘP" at bounding box center [266, 149] width 98 height 12
type input "HỘP ĐIỆN THOẠI"
click at [724, 156] on div "0" at bounding box center [730, 148] width 79 height 15
click at [720, 147] on input "0" at bounding box center [730, 149] width 79 height 12
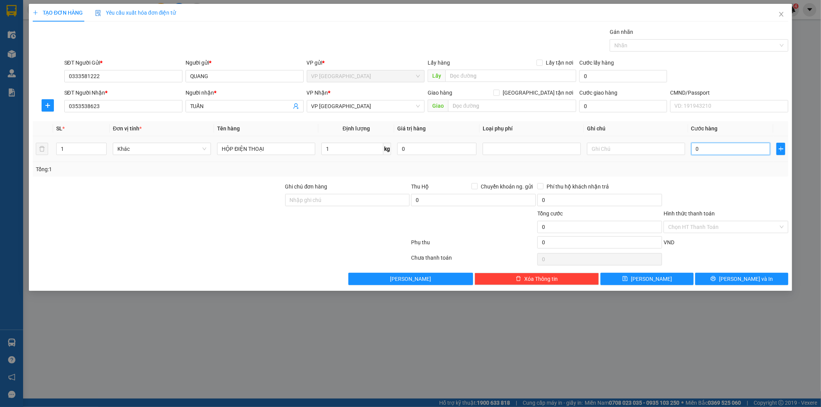
type input "3"
type input "35"
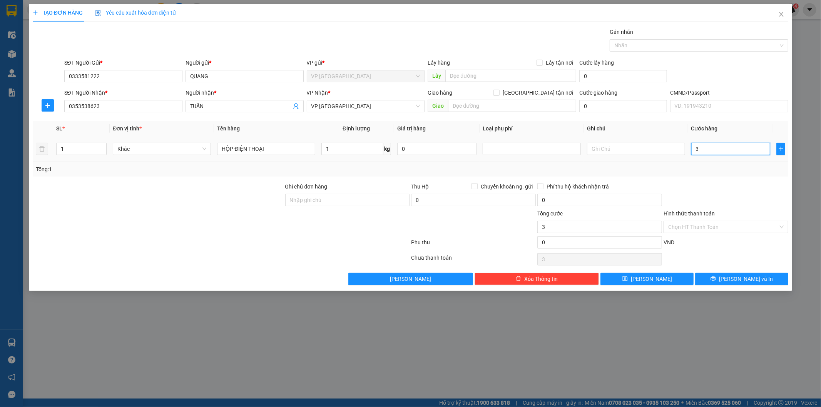
type input "35"
type input "35.000"
drag, startPoint x: 721, startPoint y: 179, endPoint x: 737, endPoint y: 264, distance: 86.2
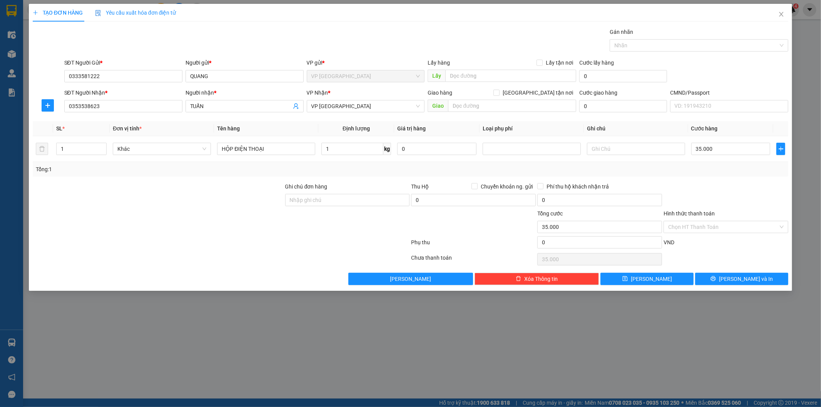
click at [721, 180] on div "Transit Pickup Surcharge Ids Transit Deliver Surcharge Ids Transit Deliver Surc…" at bounding box center [411, 157] width 756 height 258
drag, startPoint x: 733, startPoint y: 280, endPoint x: 184, endPoint y: 64, distance: 589.8
click at [733, 279] on button "[PERSON_NAME] và In" at bounding box center [741, 279] width 93 height 12
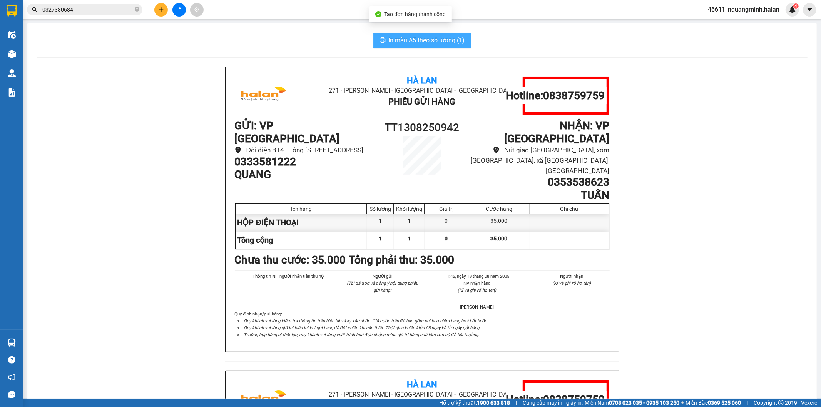
drag, startPoint x: 413, startPoint y: 43, endPoint x: 218, endPoint y: 32, distance: 195.1
click at [411, 42] on span "In mẫu A5 theo số lượng (1)" at bounding box center [427, 40] width 76 height 10
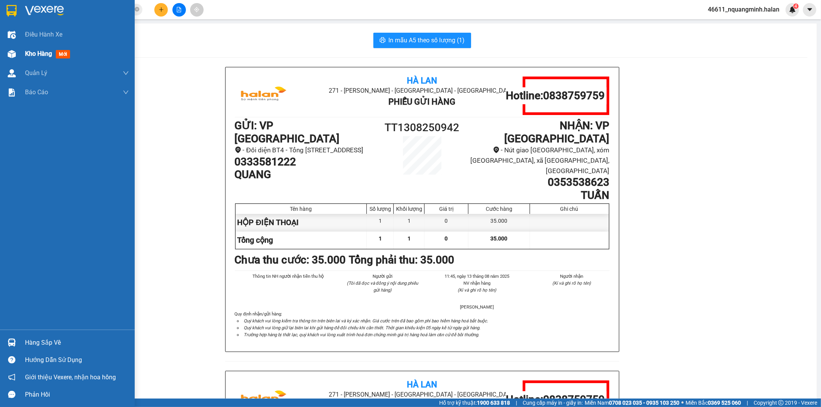
click at [16, 53] on div at bounding box center [11, 53] width 13 height 13
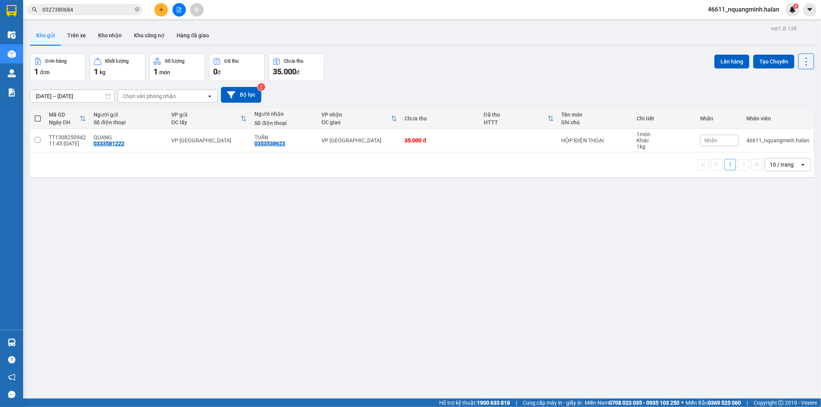
click at [454, 64] on div "Đơn hàng 1 đơn Khối lượng 1 kg Số lượng 1 món Đã thu 0 đ Chưa thu 35.000 đ Lên …" at bounding box center [422, 68] width 784 height 28
click at [452, 137] on td "35.000 đ" at bounding box center [440, 140] width 79 height 23
checkbox input "true"
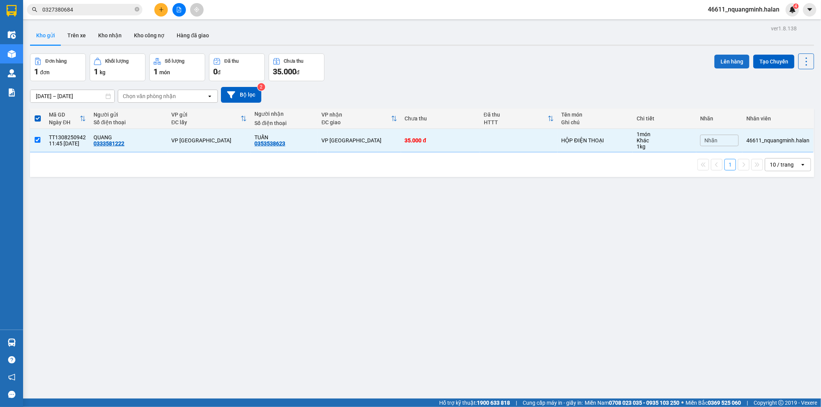
click at [736, 62] on button "Lên hàng" at bounding box center [731, 62] width 35 height 14
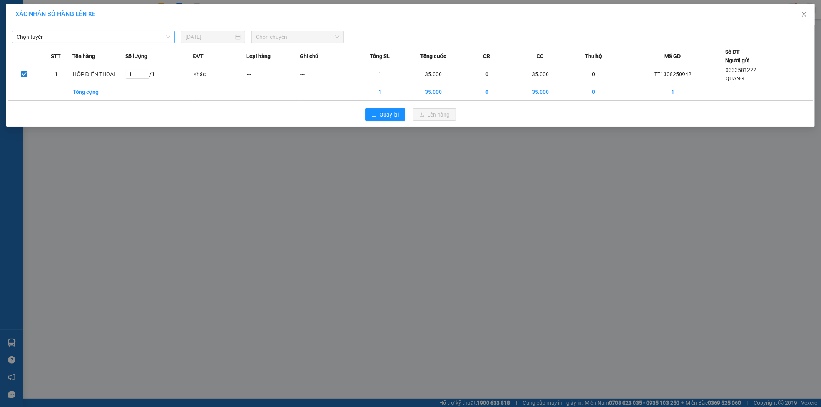
click at [122, 37] on span "Chọn tuyến" at bounding box center [94, 37] width 154 height 12
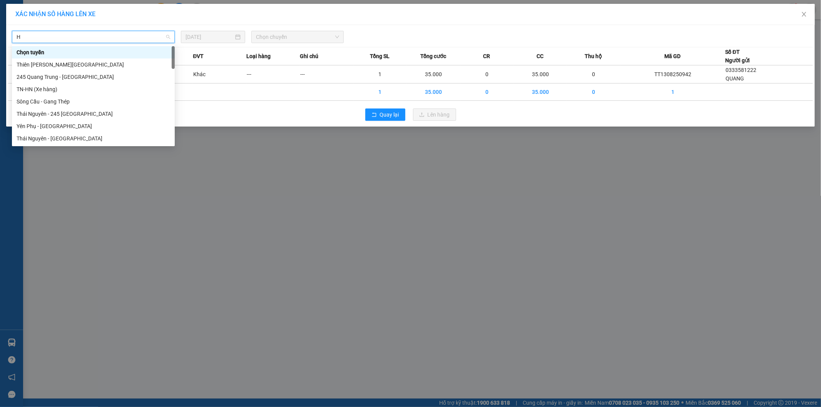
type input "HN"
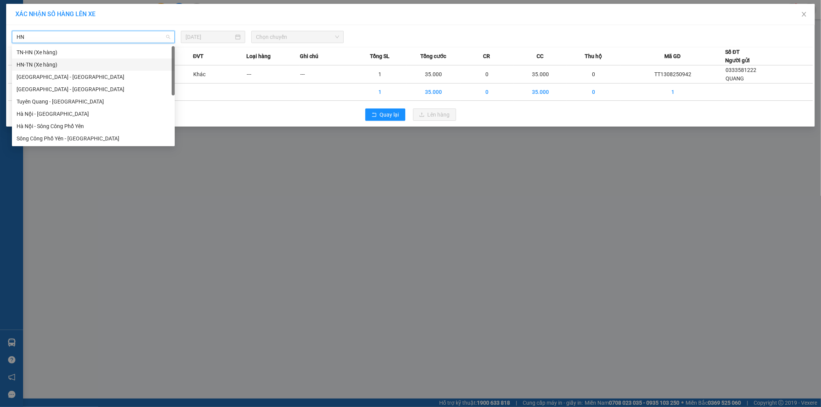
click at [38, 63] on div "HN-TN (Xe hàng)" at bounding box center [94, 64] width 154 height 8
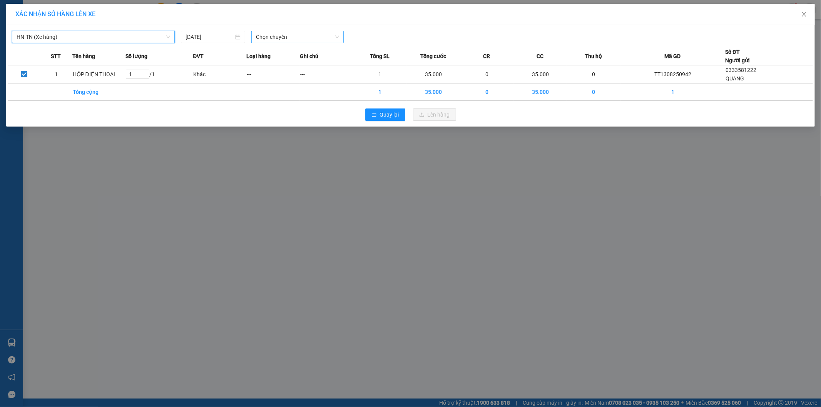
click at [281, 38] on span "Chọn chuyến" at bounding box center [297, 37] width 83 height 12
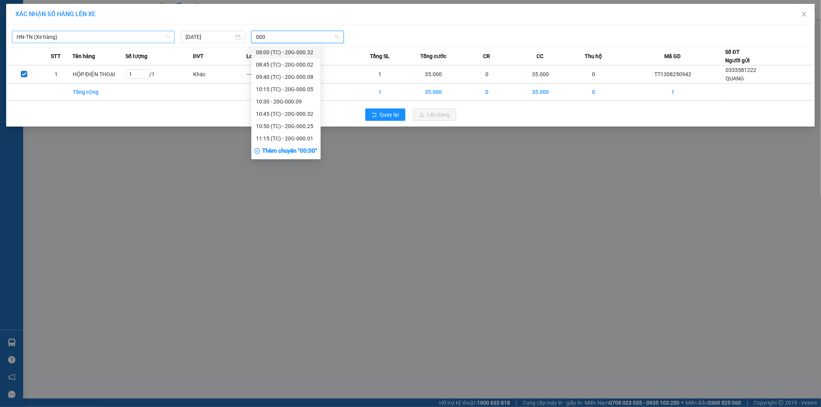
type input "0009"
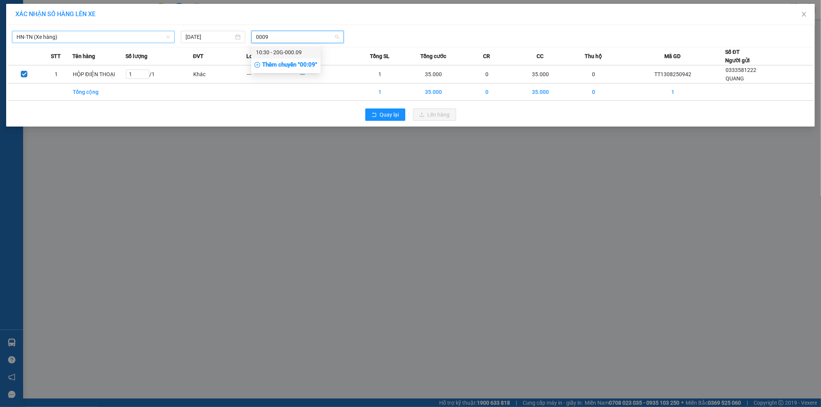
drag, startPoint x: 284, startPoint y: 48, endPoint x: 390, endPoint y: 48, distance: 105.5
click at [285, 49] on div "10:30 - 20G-000.09" at bounding box center [286, 52] width 60 height 8
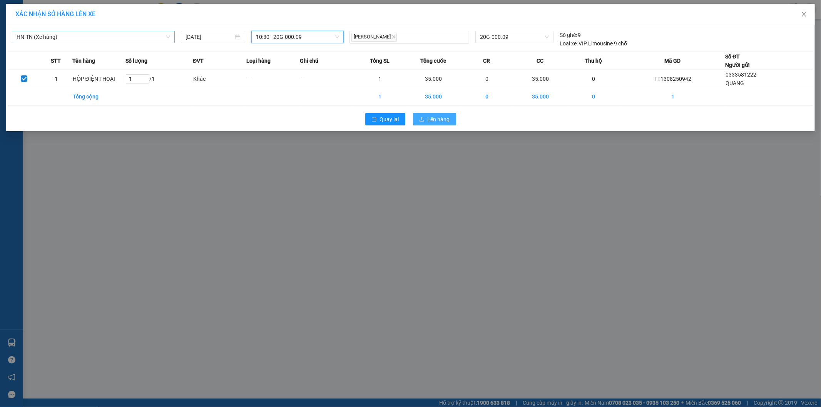
click at [434, 122] on span "Lên hàng" at bounding box center [439, 119] width 22 height 8
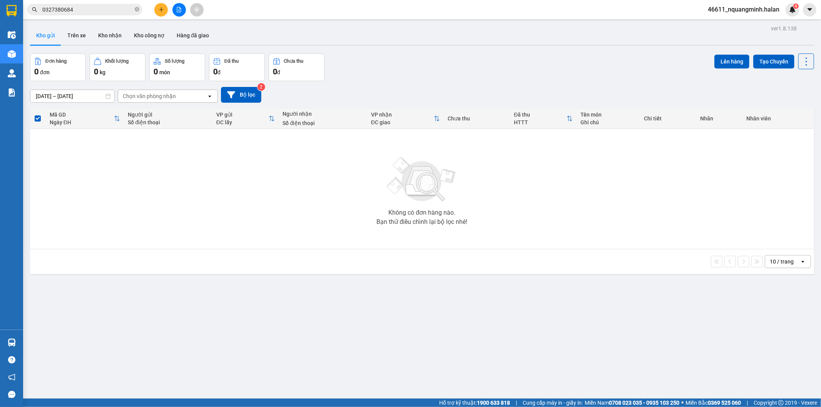
click at [162, 12] on icon "plus" at bounding box center [161, 9] width 5 height 5
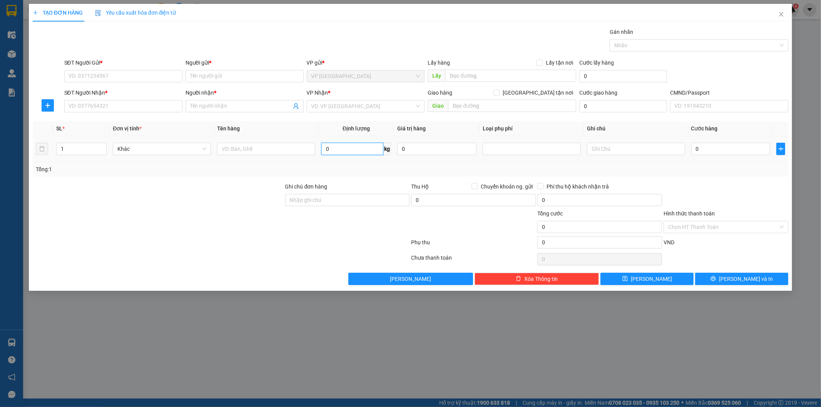
drag, startPoint x: 336, startPoint y: 151, endPoint x: 166, endPoint y: 102, distance: 176.6
click at [335, 151] on input "0" at bounding box center [352, 149] width 62 height 12
type input "7"
click at [135, 79] on input "SĐT Người Gửi *" at bounding box center [123, 76] width 118 height 12
click at [89, 74] on input "088822207" at bounding box center [123, 76] width 118 height 12
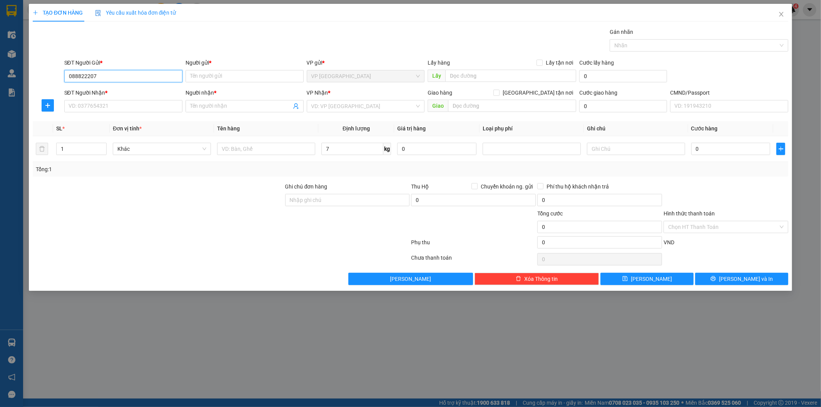
type input "0888222707"
click at [104, 76] on input "0888222707" at bounding box center [123, 76] width 118 height 12
drag, startPoint x: 94, startPoint y: 94, endPoint x: 103, endPoint y: 106, distance: 15.4
click at [94, 94] on div "0888222707 - LÂM" at bounding box center [123, 91] width 109 height 8
type input "LÂM"
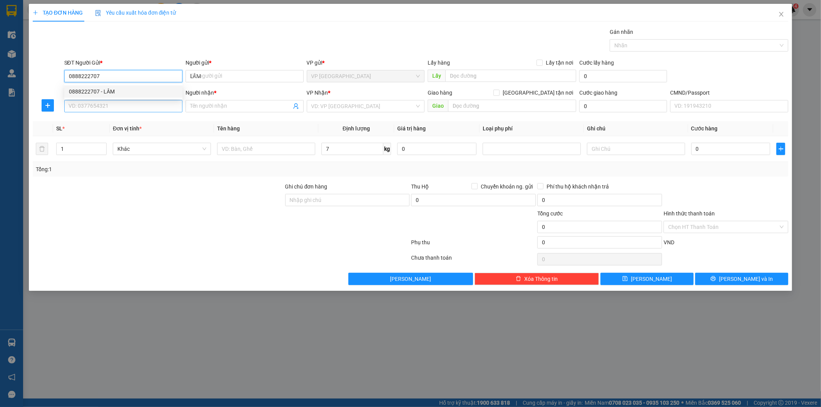
type input "0888222707"
click at [104, 106] on input "SĐT Người Nhận *" at bounding box center [123, 106] width 118 height 12
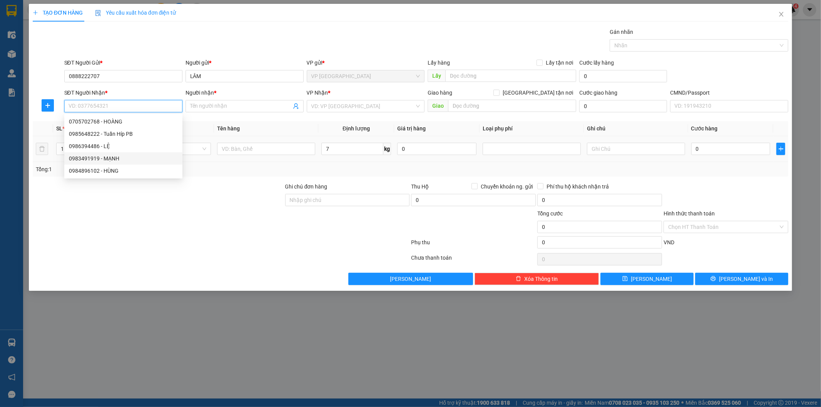
click at [121, 159] on div "0983491919 - MẠNH" at bounding box center [123, 158] width 109 height 8
type input "0983491919"
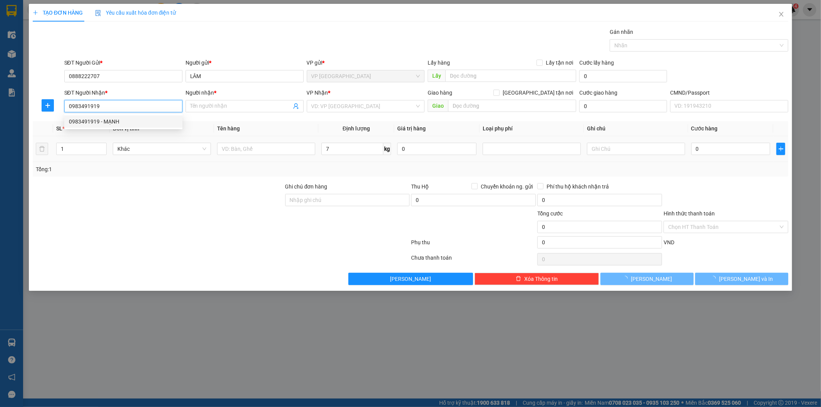
type input "MẠNH"
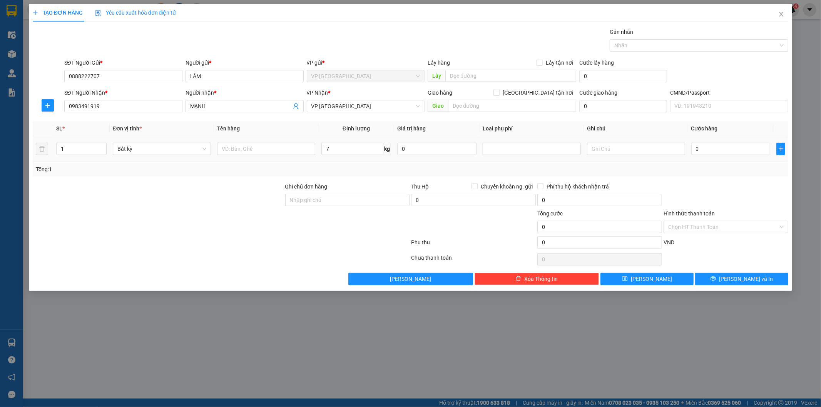
click at [277, 156] on div at bounding box center [266, 148] width 98 height 15
click at [273, 152] on input "text" at bounding box center [266, 149] width 98 height 12
type input "BỌC ĐEN Q,AO"
type input "40.000"
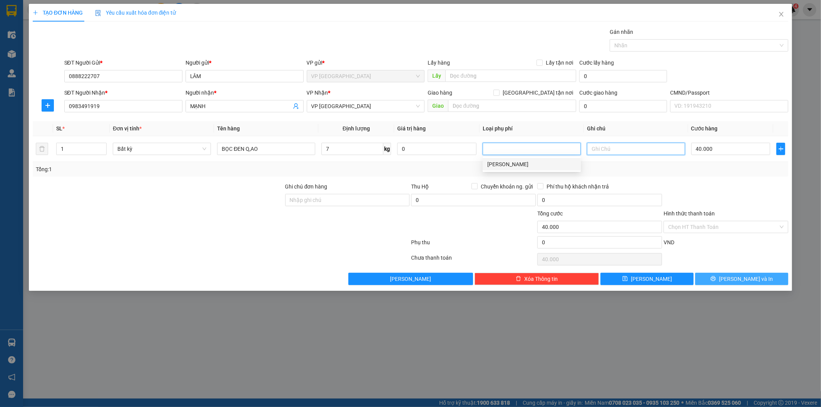
type input "40.000"
click at [745, 280] on span "[PERSON_NAME] và In" at bounding box center [746, 279] width 54 height 8
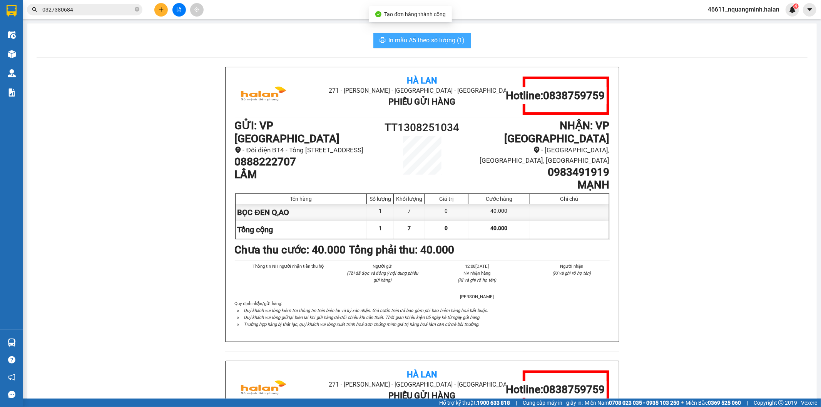
click at [431, 40] on span "In mẫu A5 theo số lượng (1)" at bounding box center [427, 40] width 76 height 10
drag, startPoint x: 428, startPoint y: 37, endPoint x: 315, endPoint y: 22, distance: 114.4
click at [425, 36] on span "In mẫu A5 theo số lượng (1)" at bounding box center [427, 40] width 76 height 10
click at [40, 92] on div "Hà Lan 271 - Dương Tự Minh - Phường Tân Long - Thái Nguyên Phiếu Gửi Hàng Hotli…" at bounding box center [422, 361] width 771 height 588
click at [129, 230] on div "Hà Lan 271 - Dương Tự Minh - Phường Tân Long - Thái Nguyên Phiếu Gửi Hàng Hotli…" at bounding box center [422, 361] width 771 height 588
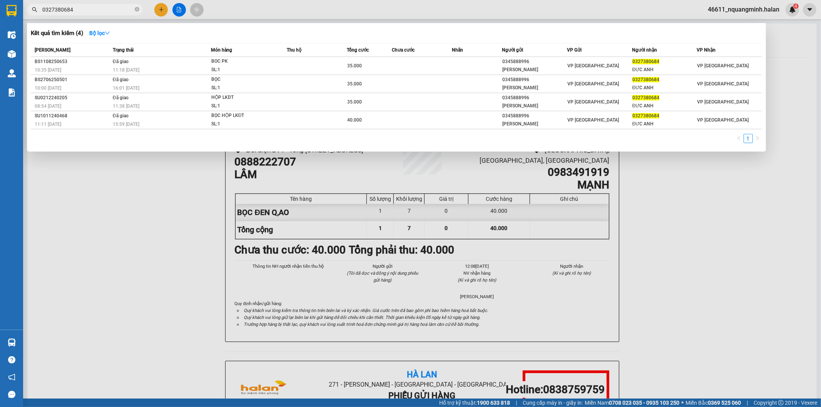
drag, startPoint x: 100, startPoint y: 7, endPoint x: 0, endPoint y: 1, distance: 99.9
click at [0, 8] on section "Kết quả tìm kiếm ( 4 ) Bộ lọc Mã ĐH Trạng thái Món hàng Thu hộ Tổng cước Chưa c…" at bounding box center [410, 203] width 821 height 407
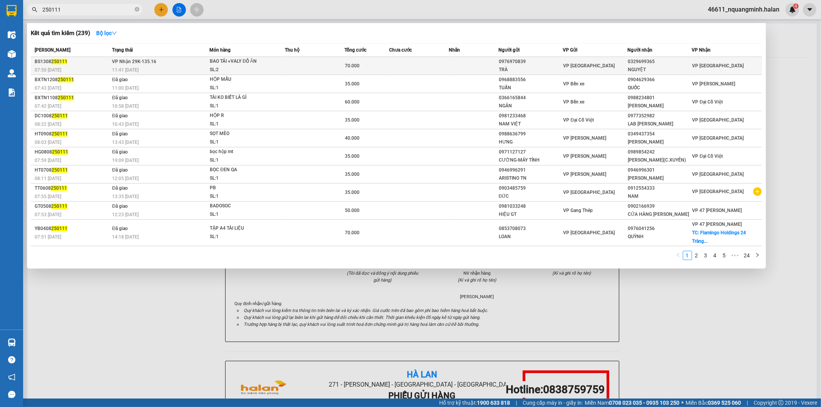
type input "250111"
click at [470, 64] on td at bounding box center [474, 66] width 50 height 18
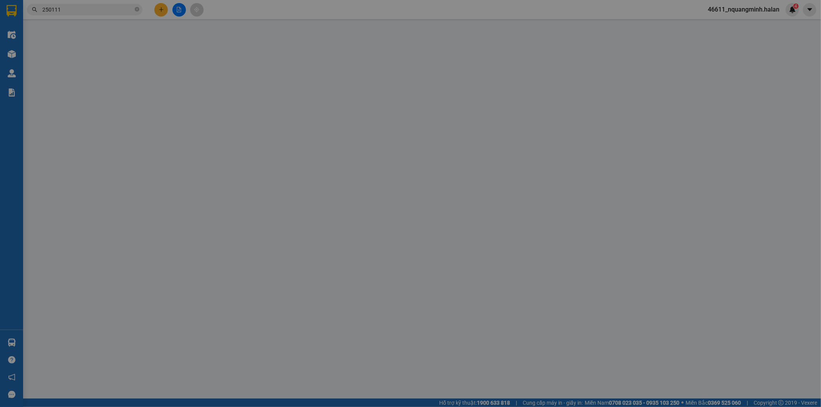
type input "0976970839"
type input "TRÀ"
type input "0329699365"
type input "NGUYỆT"
type input "70.000"
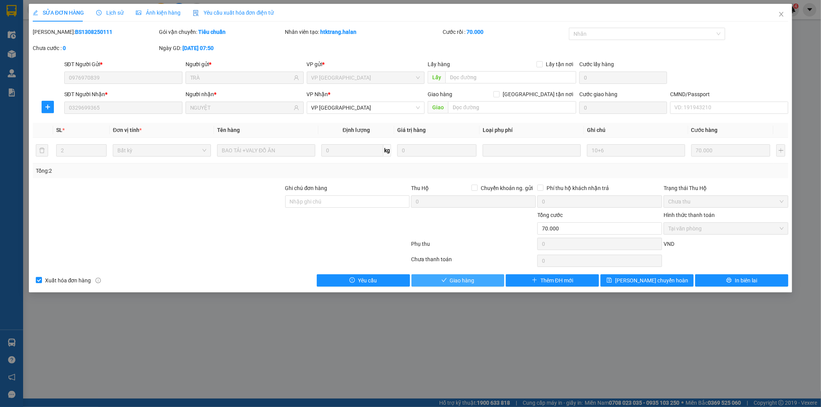
click at [480, 281] on button "Giao hàng" at bounding box center [457, 280] width 93 height 12
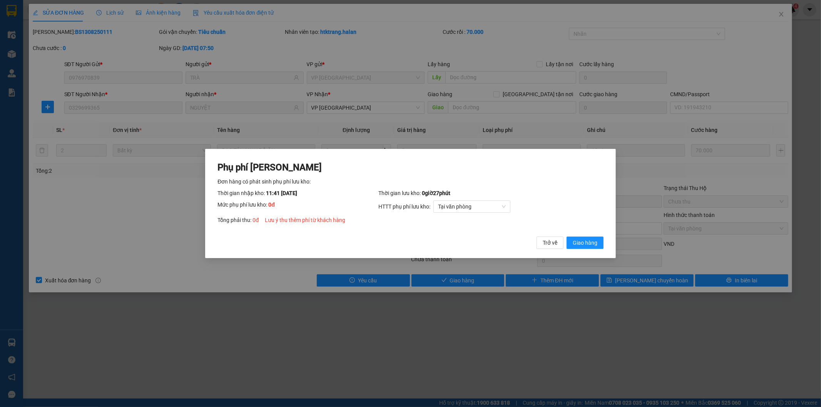
drag, startPoint x: 584, startPoint y: 237, endPoint x: 688, endPoint y: 129, distance: 150.5
click at [584, 238] on button "Giao hàng" at bounding box center [585, 243] width 37 height 12
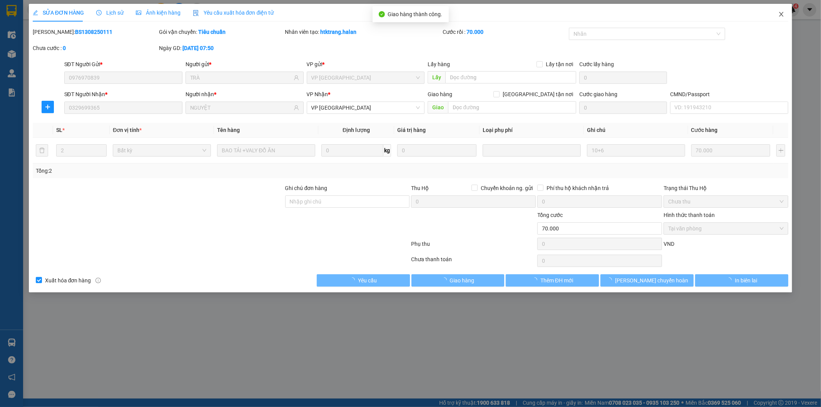
click at [781, 10] on span "Close" at bounding box center [782, 15] width 22 height 22
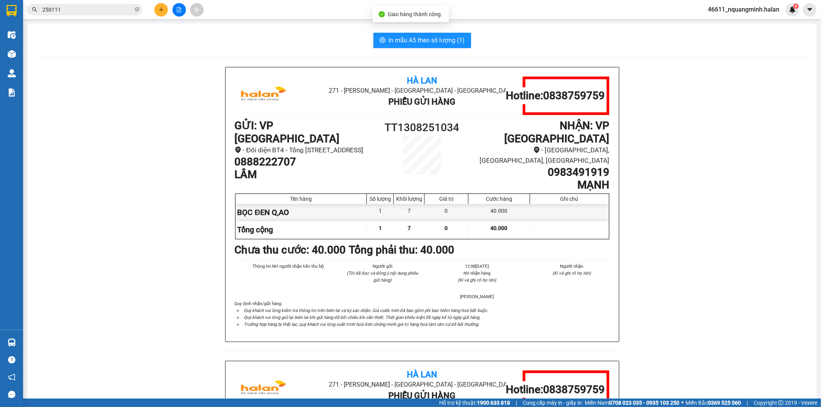
click at [85, 4] on span "250111" at bounding box center [84, 10] width 115 height 12
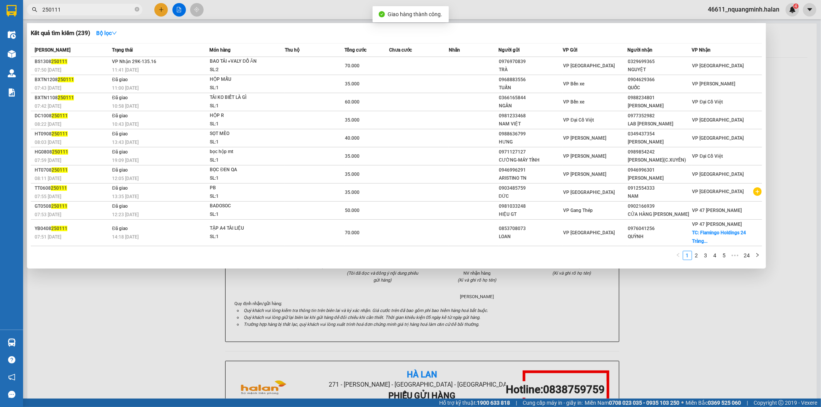
click at [85, 7] on input "250111" at bounding box center [87, 9] width 91 height 8
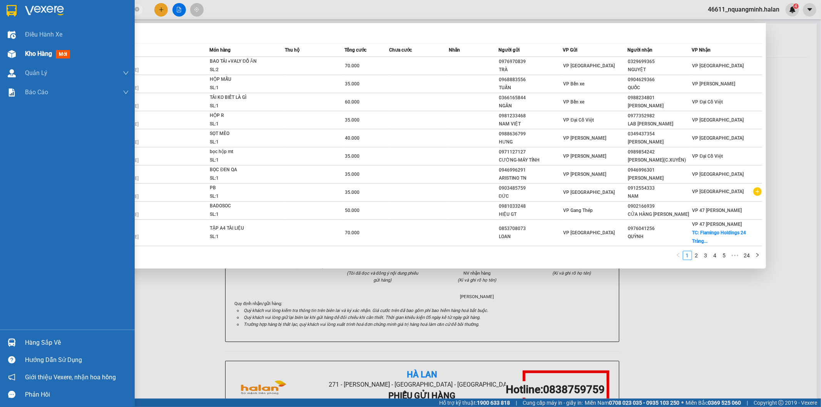
drag, startPoint x: 11, startPoint y: 55, endPoint x: 333, endPoint y: 129, distance: 330.2
click at [12, 54] on img at bounding box center [12, 54] width 8 height 8
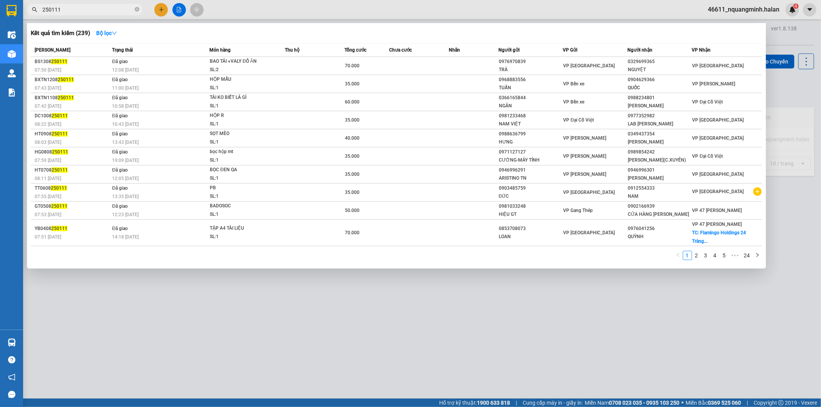
click at [386, 328] on div at bounding box center [410, 203] width 821 height 407
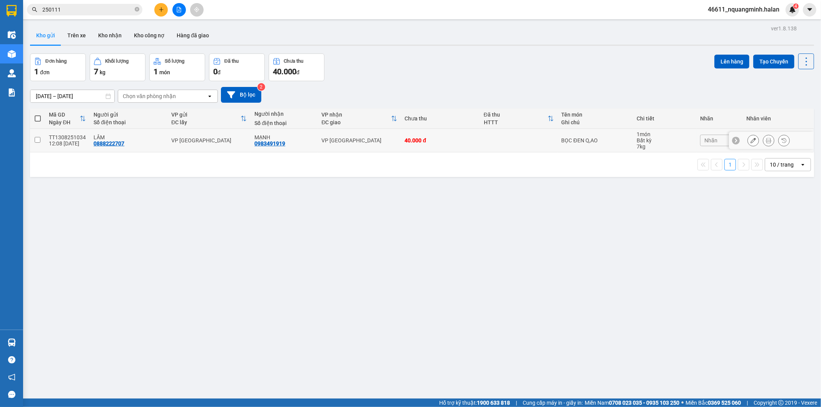
click at [467, 144] on td "40.000 đ" at bounding box center [440, 140] width 79 height 23
checkbox input "true"
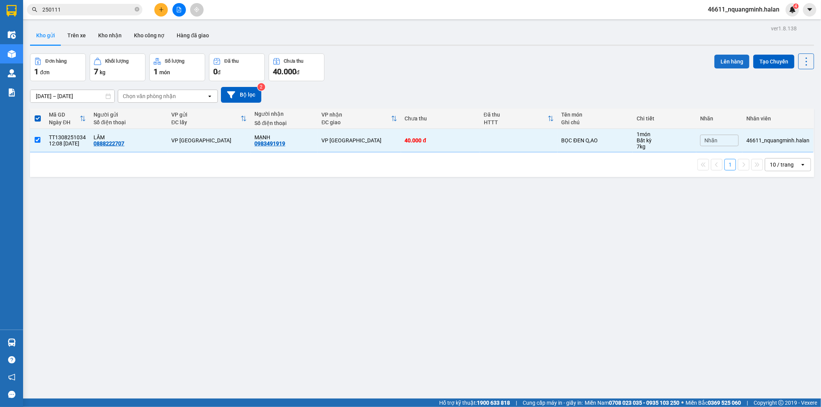
click at [714, 62] on button "Lên hàng" at bounding box center [731, 62] width 35 height 14
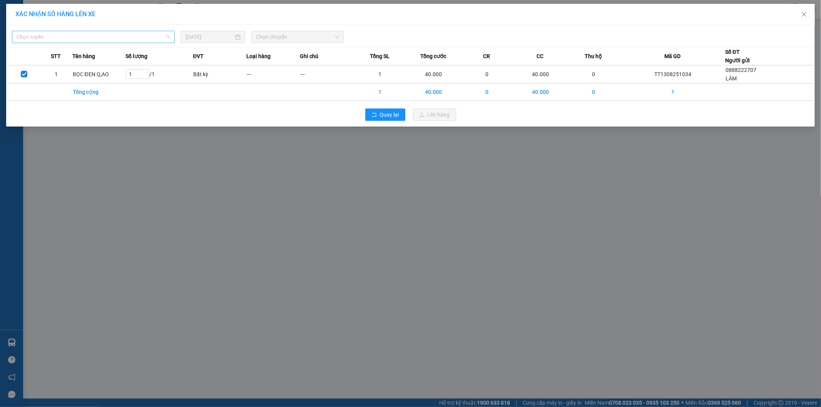
click at [74, 32] on span "Chọn tuyến" at bounding box center [94, 37] width 154 height 12
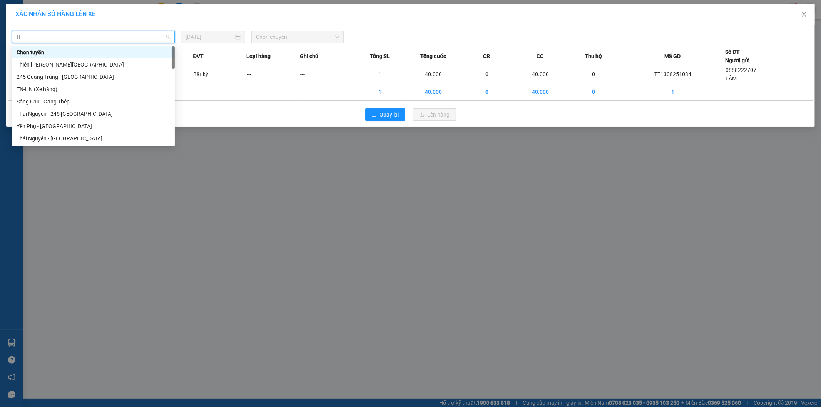
type input "HN"
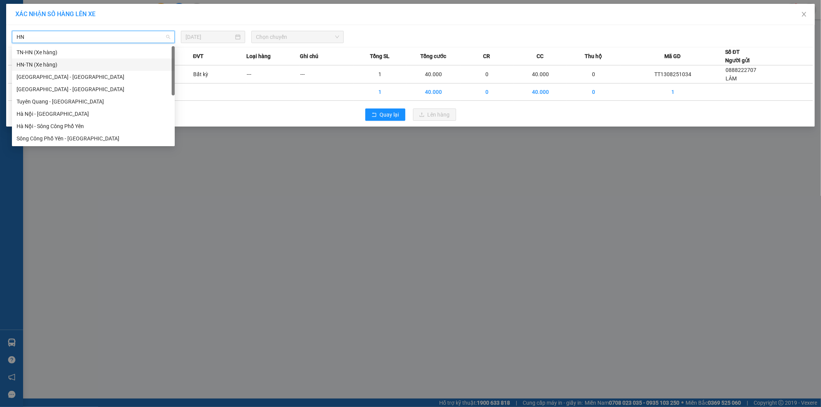
click at [41, 65] on div "HN-TN (Xe hàng)" at bounding box center [94, 64] width 154 height 8
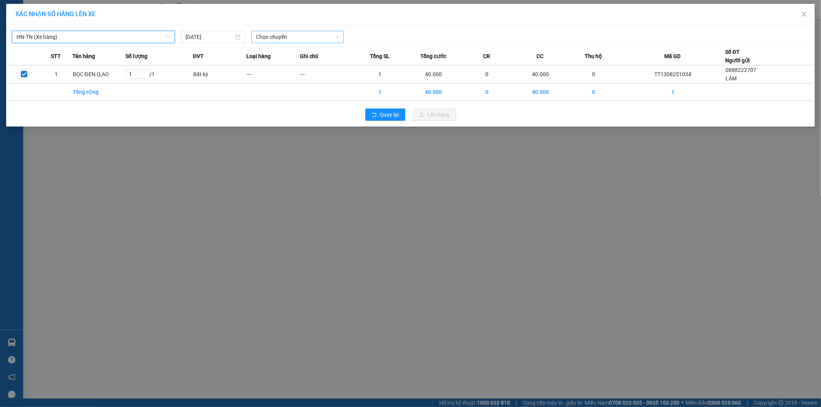
click at [291, 36] on span "Chọn chuyến" at bounding box center [297, 37] width 83 height 12
type input "0009"
click at [300, 51] on div "10:30 - 20G-000.09" at bounding box center [286, 52] width 60 height 8
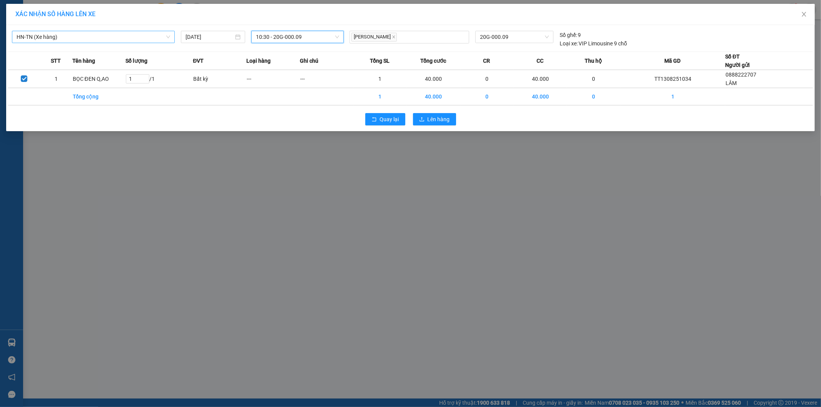
click at [435, 112] on div "Quay lại Lên hàng" at bounding box center [410, 119] width 805 height 20
drag, startPoint x: 435, startPoint y: 114, endPoint x: 248, endPoint y: 117, distance: 187.1
click at [434, 114] on button "Lên hàng" at bounding box center [434, 119] width 43 height 12
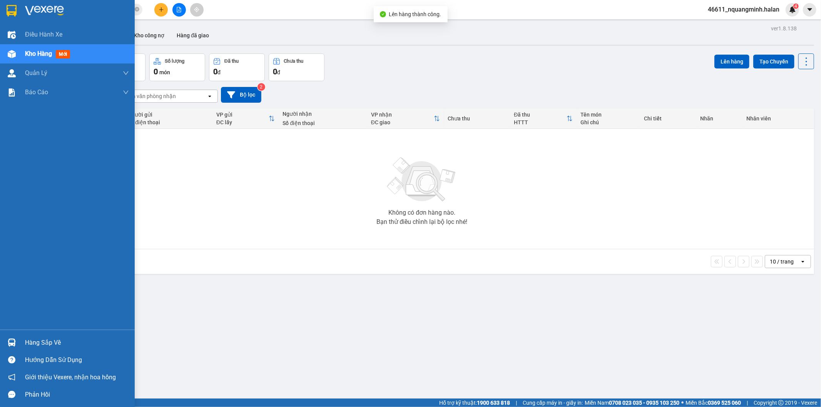
click at [13, 339] on img at bounding box center [12, 343] width 8 height 8
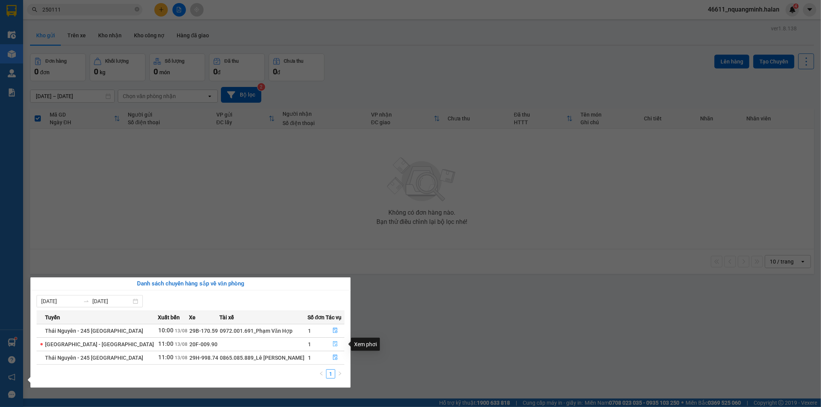
click at [335, 343] on icon "file-done" at bounding box center [335, 343] width 5 height 5
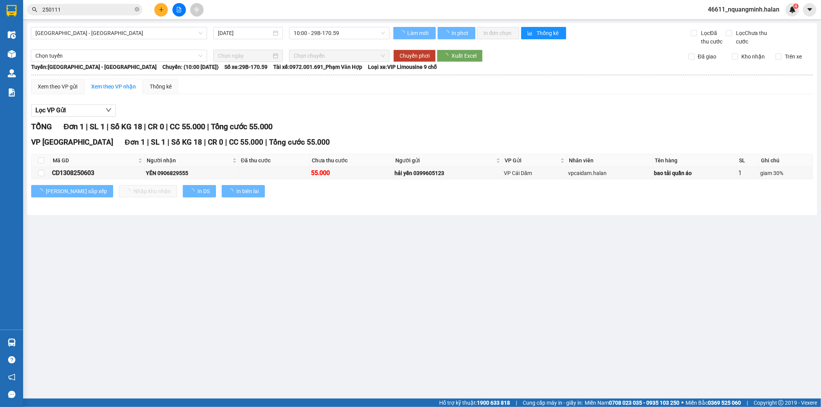
click at [353, 338] on main "Quảng Ninh - Hà Nội 13/08/2025 10:00 - 29B-170.59 Làm mới In phơi In đơn chọn T…" at bounding box center [410, 199] width 821 height 399
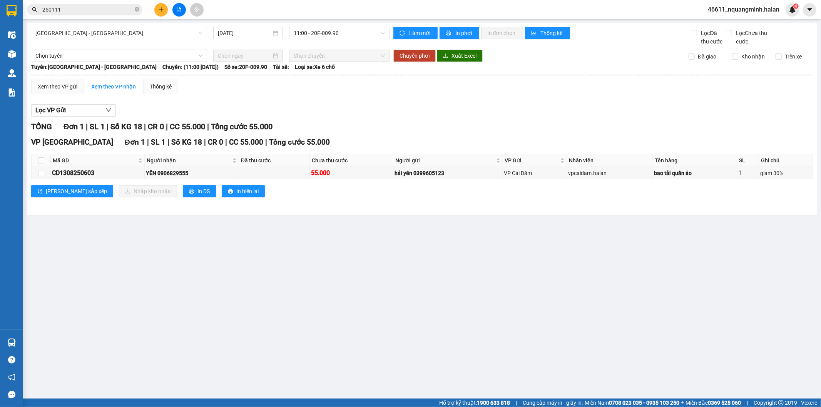
click at [357, 336] on main "Quảng Ninh - Hà Nội 13/08/2025 11:00 - 20F-009.90 Làm mới In phơi In đơn chọn T…" at bounding box center [410, 199] width 821 height 399
click at [359, 332] on main "Quảng Ninh - Hà Nội 13/08/2025 11:00 - 20F-009.90 Làm mới In phơi In đơn chọn T…" at bounding box center [410, 199] width 821 height 399
drag, startPoint x: 332, startPoint y: 277, endPoint x: 327, endPoint y: 109, distance: 168.3
click at [330, 268] on main "Quảng Ninh - Hà Nội 13/08/2025 11:00 - 20F-009.90 Làm mới In phơi In đơn chọn T…" at bounding box center [410, 199] width 821 height 399
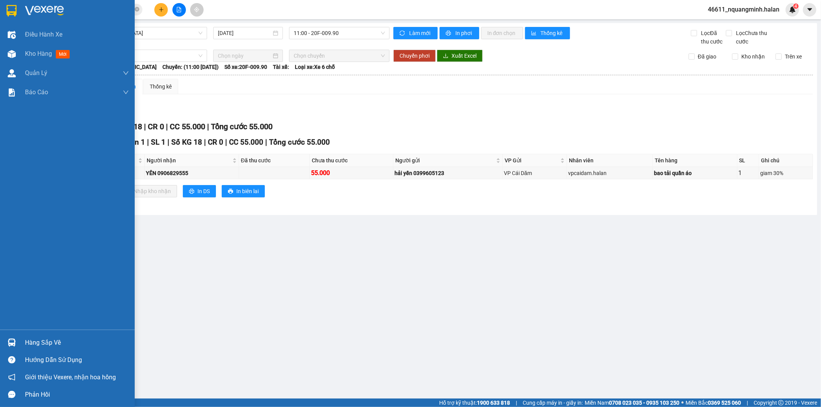
drag, startPoint x: 18, startPoint y: 344, endPoint x: 234, endPoint y: 268, distance: 228.6
click at [18, 345] on div "Hàng sắp về" at bounding box center [67, 342] width 135 height 17
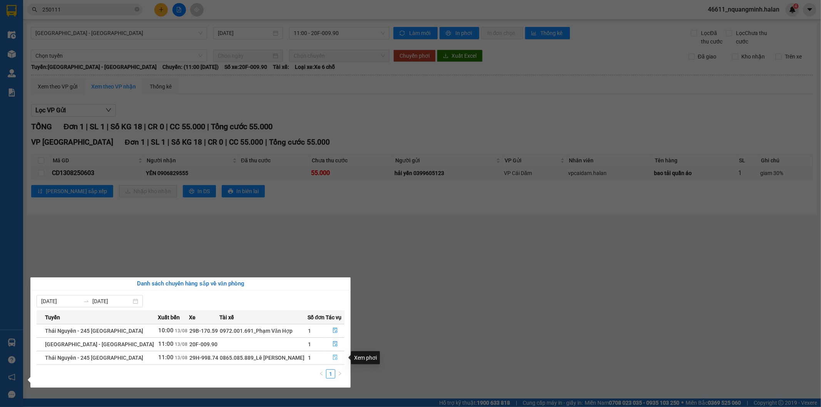
click at [333, 358] on icon "file-done" at bounding box center [335, 357] width 5 height 5
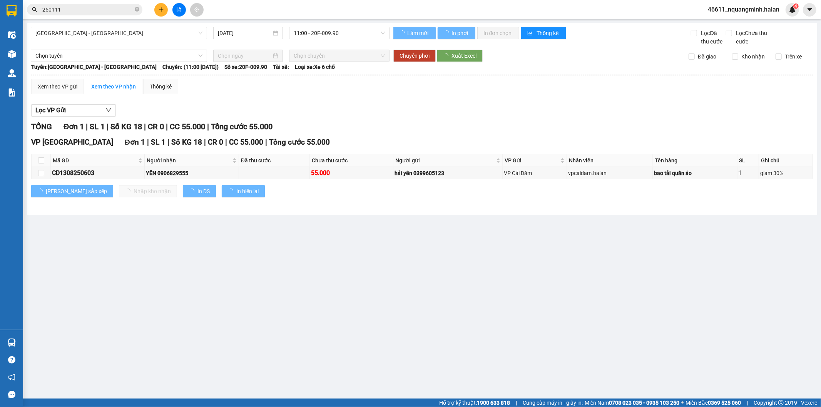
click at [436, 306] on main "Quảng Ninh - Hà Nội 13/08/2025 11:00 - 20F-009.90 Làm mới In phơi In đơn chọn T…" at bounding box center [410, 199] width 821 height 399
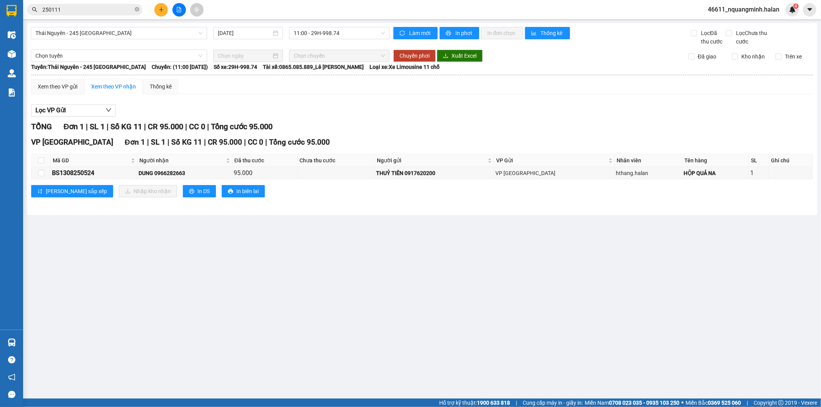
click at [244, 298] on main "Thái Nguyên - 245 Quang Trung 13/08/2025 11:00 - 29H-998.74 Làm mới In phơi In …" at bounding box center [410, 199] width 821 height 399
drag, startPoint x: 244, startPoint y: 298, endPoint x: 253, endPoint y: 331, distance: 34.2
click at [245, 298] on main "Thái Nguyên - 245 Quang Trung 13/08/2025 11:00 - 29H-998.74 Làm mới In phơi In …" at bounding box center [410, 199] width 821 height 399
click at [159, 10] on icon "plus" at bounding box center [161, 9] width 5 height 5
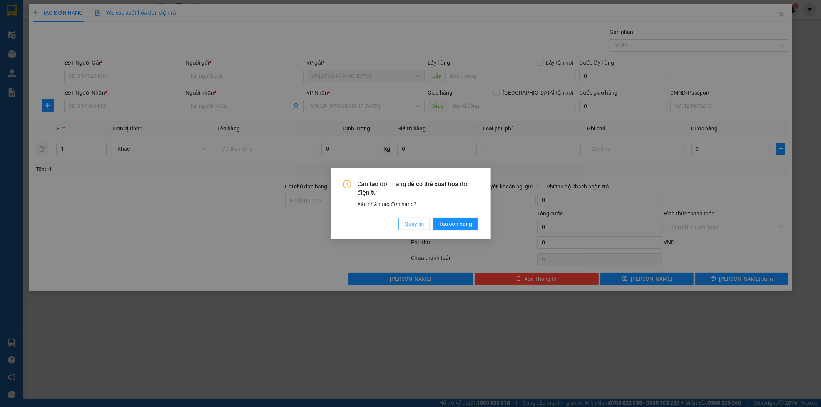
click at [425, 222] on button "Quay lại" at bounding box center [414, 224] width 32 height 12
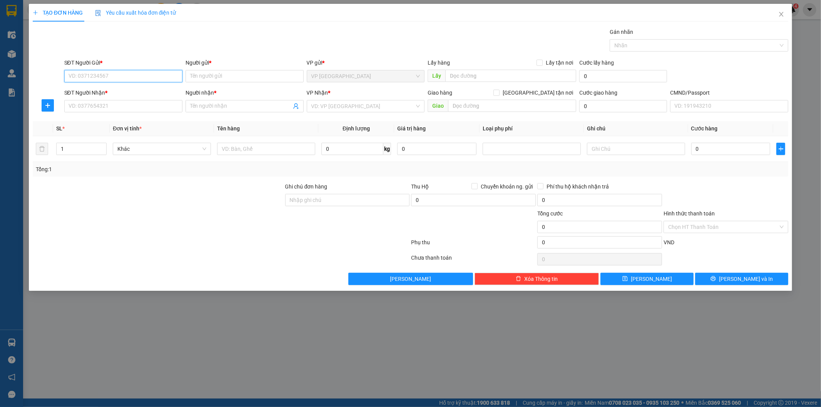
click at [147, 77] on input "SĐT Người Gửi *" at bounding box center [123, 76] width 118 height 12
click at [131, 105] on input "SĐT Người Nhận *" at bounding box center [123, 106] width 118 height 12
type input "0941131999"
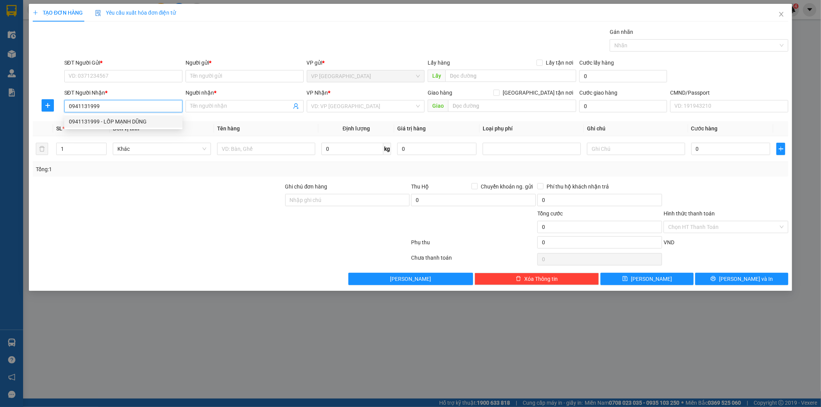
click at [124, 122] on div "0941131999 - LỐP MẠNH DŨNG" at bounding box center [123, 121] width 109 height 8
type input "LỐP MẠNH DŨNG"
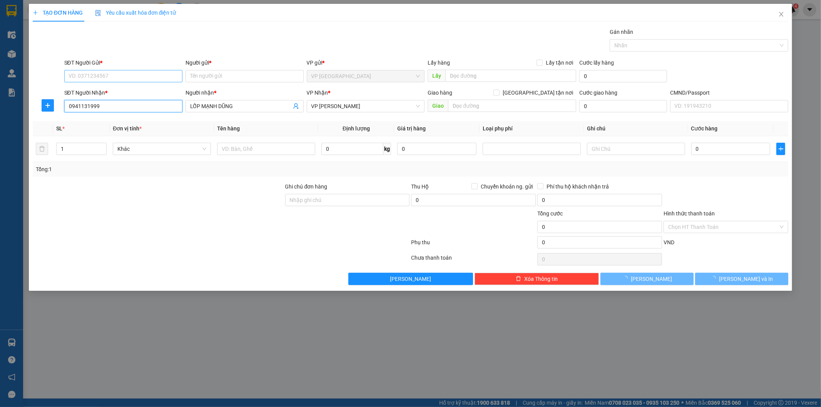
type input "0941131999"
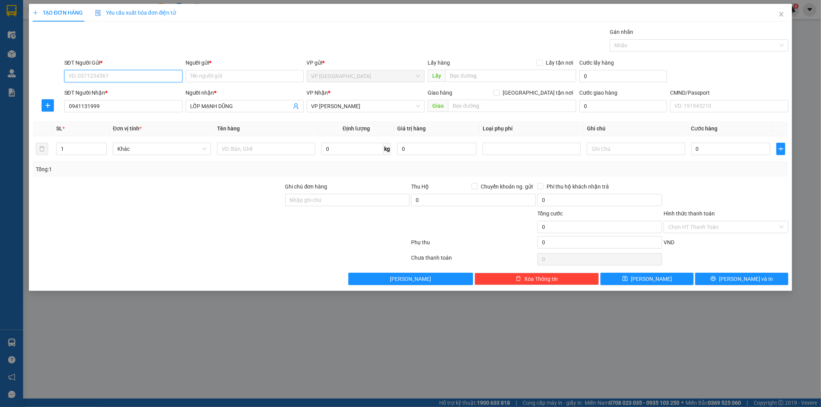
click at [133, 76] on input "SĐT Người Gửi *" at bounding box center [123, 76] width 118 height 12
type input "0946553695"
click at [129, 88] on div "0946553695 - CHIẾN" at bounding box center [123, 91] width 109 height 8
type input "CHIẾN"
click at [359, 111] on span "VP Võ Chí Công" at bounding box center [365, 106] width 109 height 12
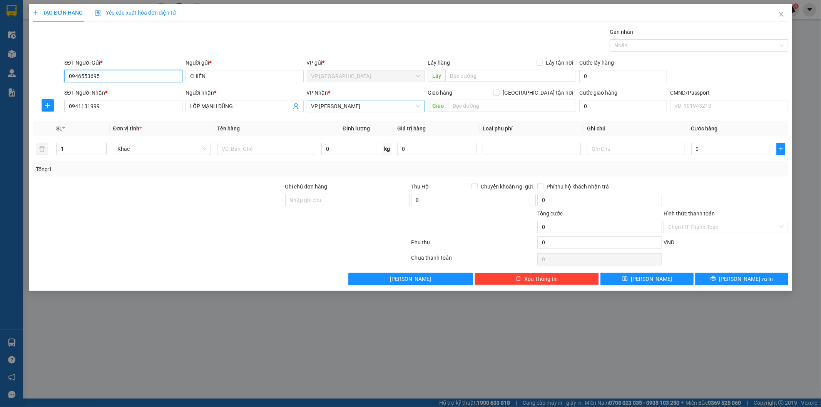
type input "0946553695"
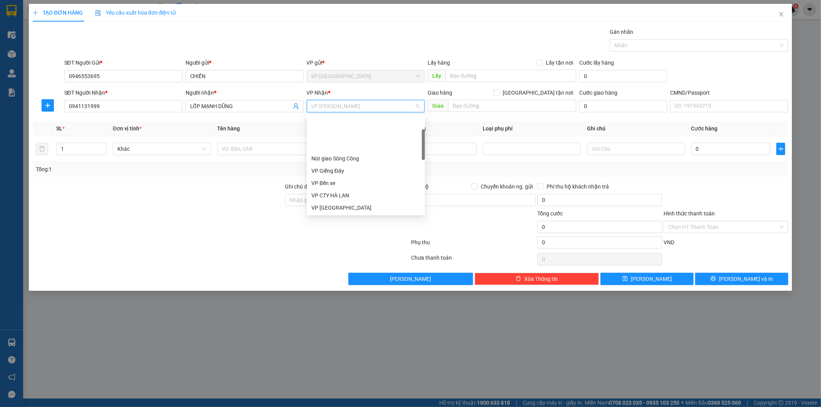
scroll to position [49, 0]
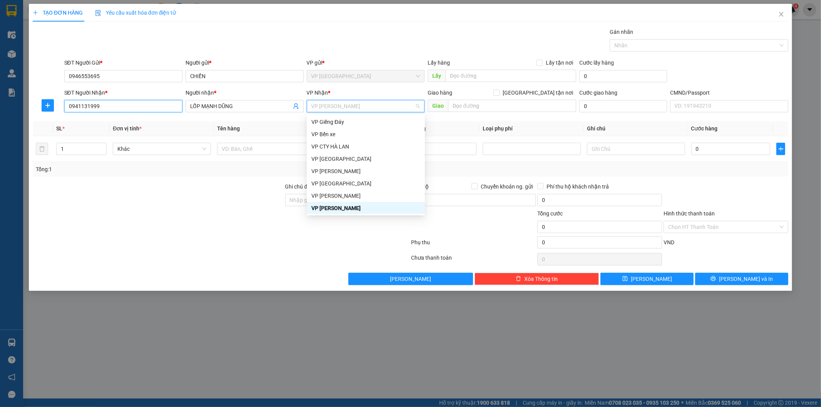
drag, startPoint x: 118, startPoint y: 105, endPoint x: 0, endPoint y: 99, distance: 118.0
click at [0, 99] on div "TẠO ĐƠN HÀNG Yêu cầu xuất hóa đơn điện tử Transit Pickup Surcharge Ids Transit …" at bounding box center [410, 203] width 821 height 407
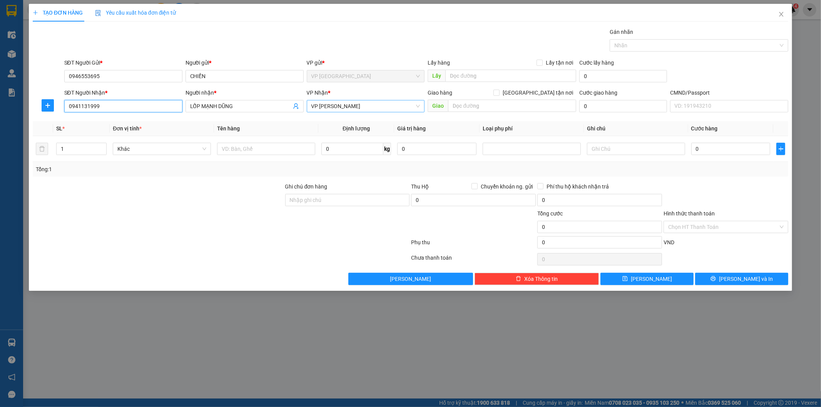
click at [352, 106] on span "VP Võ Chí Công" at bounding box center [365, 106] width 109 height 12
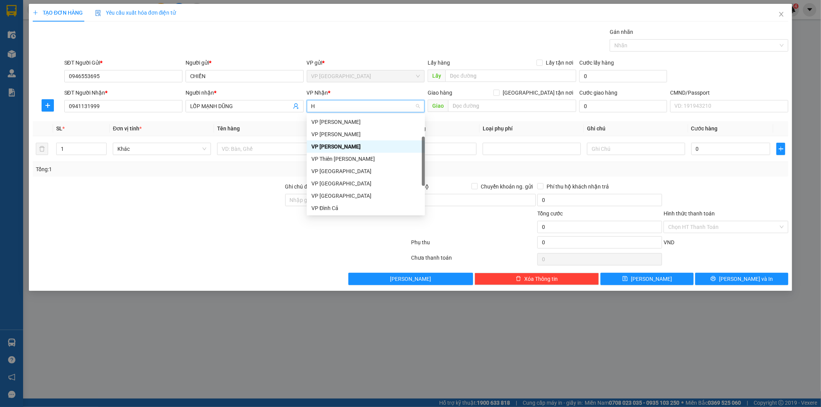
type input "HG"
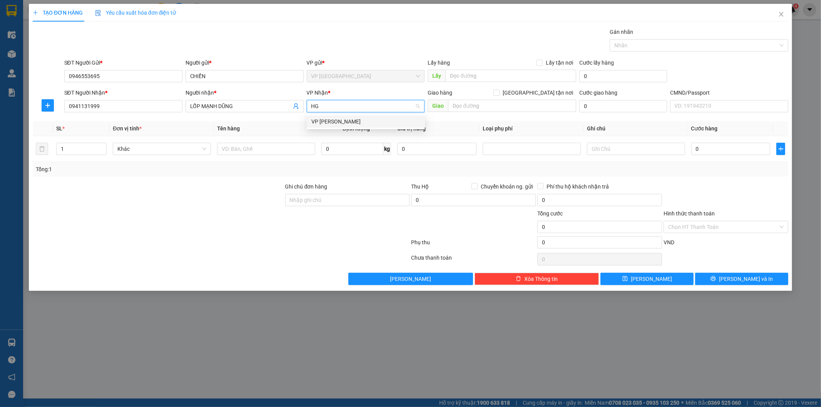
click at [346, 120] on div "VP Hoàng Gia" at bounding box center [365, 121] width 109 height 8
drag, startPoint x: 47, startPoint y: 105, endPoint x: 106, endPoint y: 114, distance: 59.6
click at [47, 105] on icon "plus" at bounding box center [48, 105] width 6 height 6
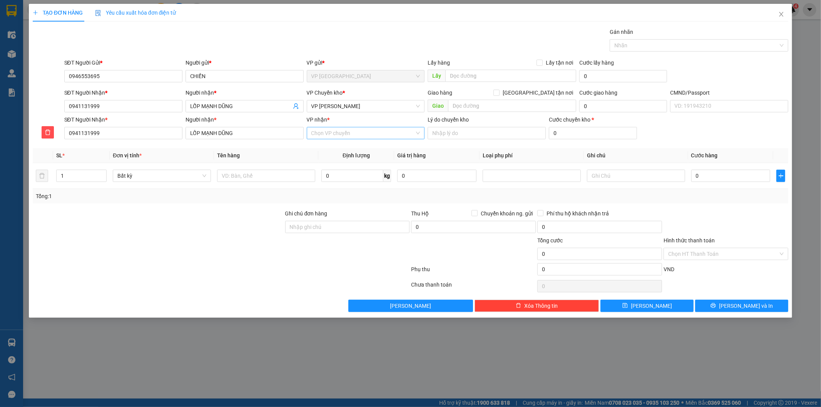
click at [351, 137] on input "VP nhận *" at bounding box center [363, 133] width 104 height 12
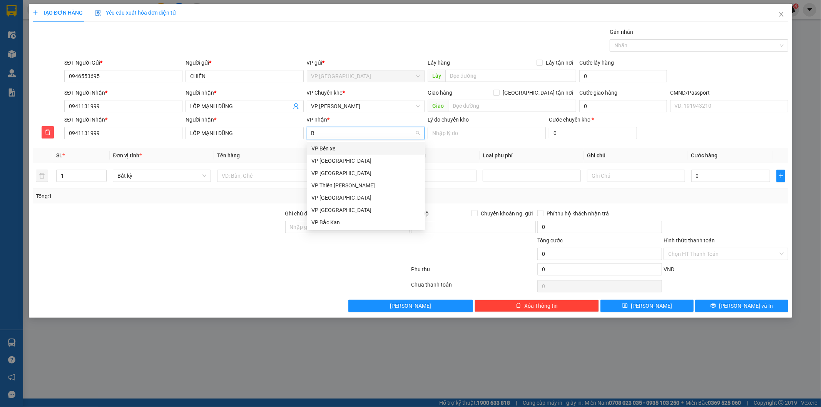
type input "BX"
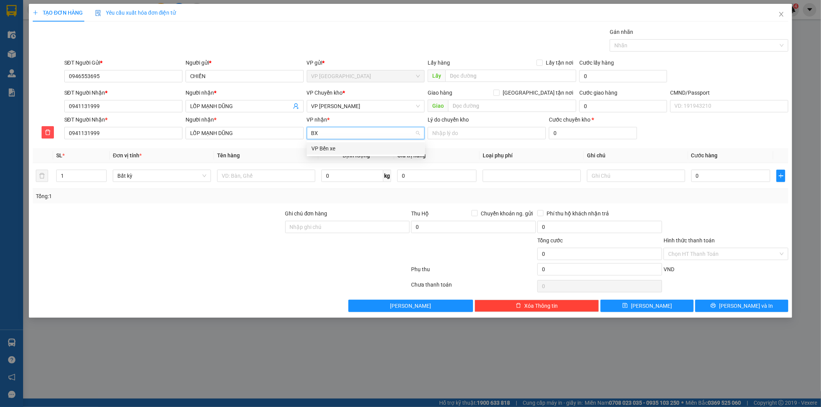
drag, startPoint x: 336, startPoint y: 148, endPoint x: 321, endPoint y: 153, distance: 16.6
click at [336, 149] on div "VP Bến xe" at bounding box center [365, 148] width 109 height 8
click at [277, 174] on input "text" at bounding box center [266, 176] width 98 height 12
type input "HỘP PK"
type input "1"
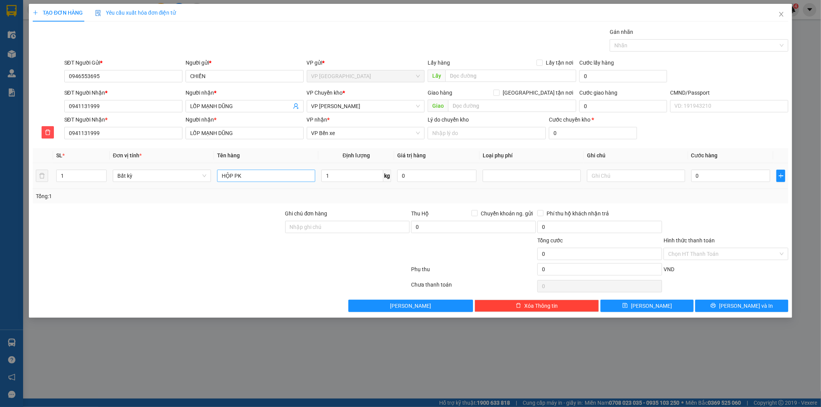
type input "35.000"
drag, startPoint x: 739, startPoint y: 308, endPoint x: 367, endPoint y: 150, distance: 404.3
click at [738, 308] on span "[PERSON_NAME] và In" at bounding box center [746, 306] width 54 height 8
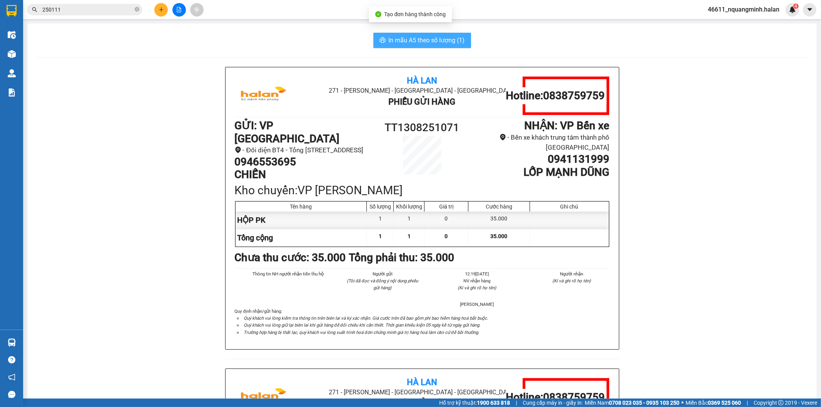
click at [423, 43] on span "In mẫu A5 theo số lượng (1)" at bounding box center [427, 40] width 76 height 10
click at [140, 151] on div "Hà Lan 271 - Dương Tự Minh - Phường Tân Long - Thái Nguyên Phiếu Gửi Hàng Hotli…" at bounding box center [422, 369] width 771 height 604
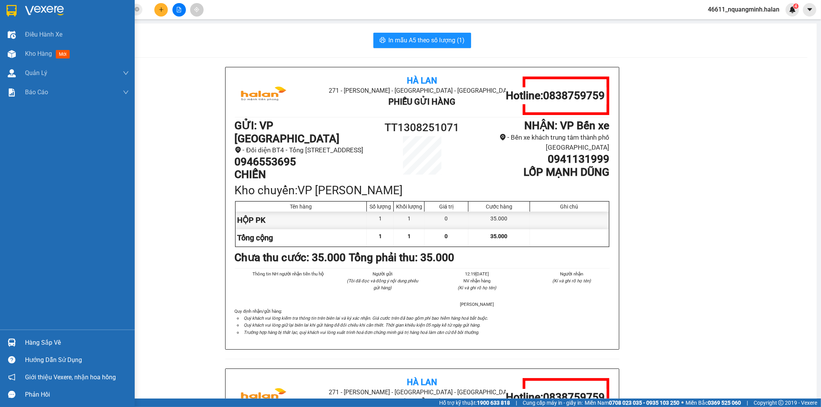
click at [13, 333] on div "Hàng sắp về Hướng dẫn sử dụng Giới thiệu Vexere, nhận hoa hồng Phản hồi" at bounding box center [67, 367] width 135 height 74
click at [15, 335] on div "Hàng sắp về" at bounding box center [67, 342] width 135 height 17
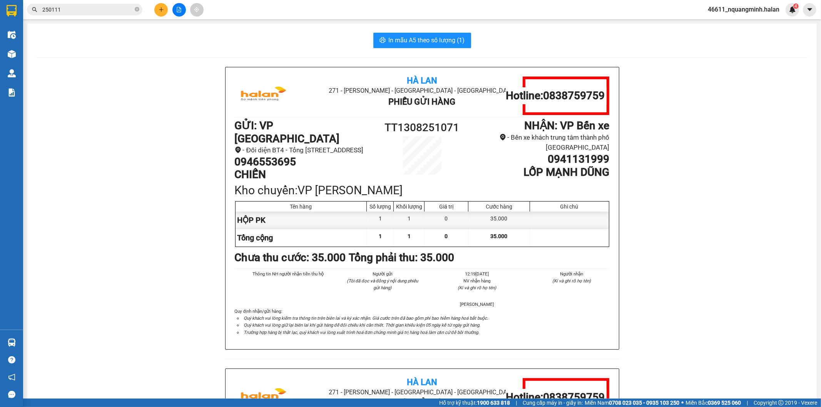
click at [164, 212] on section "Kết quả tìm kiếm ( 239 ) Bộ lọc Mã ĐH Trạng thái Món hàng Thu hộ Tổng cước Chưa…" at bounding box center [410, 203] width 821 height 407
drag, startPoint x: 175, startPoint y: 209, endPoint x: 204, endPoint y: 119, distance: 95.4
click at [175, 206] on div "Hà Lan 271 - Dương Tự Minh - Phường Tân Long - Thái Nguyên Phiếu Gửi Hàng Hotli…" at bounding box center [422, 369] width 771 height 604
drag, startPoint x: 302, startPoint y: 159, endPoint x: 223, endPoint y: 156, distance: 79.0
click at [226, 156] on div "Hà Lan 271 - Dương Tự Minh - Phường Tân Long - Thái Nguyên Phiếu Gửi Hàng Hotli…" at bounding box center [422, 208] width 393 height 282
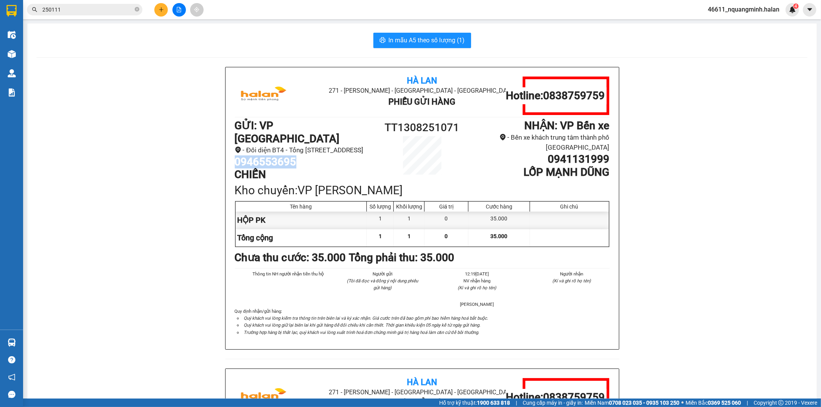
copy h1 "0946553695"
click at [159, 8] on icon "plus" at bounding box center [161, 9] width 5 height 5
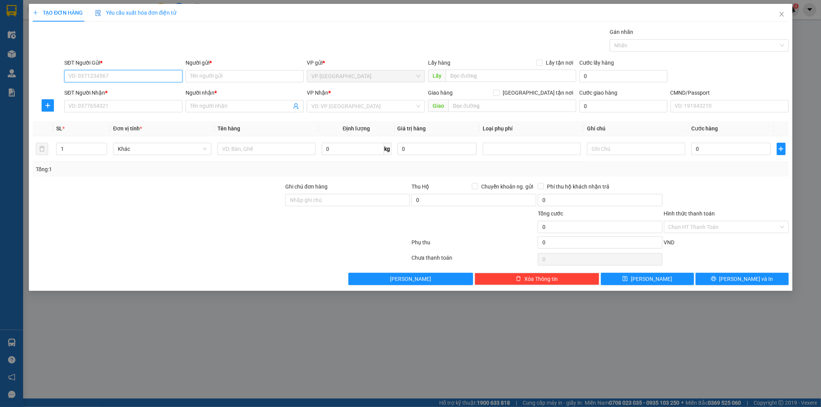
paste input "0946553695"
type input "0946553695"
click at [145, 73] on input "0946553695" at bounding box center [123, 76] width 118 height 12
drag, startPoint x: 114, startPoint y: 90, endPoint x: 119, endPoint y: 102, distance: 12.6
click at [114, 92] on div "0946553695 - CHIẾN" at bounding box center [123, 91] width 109 height 8
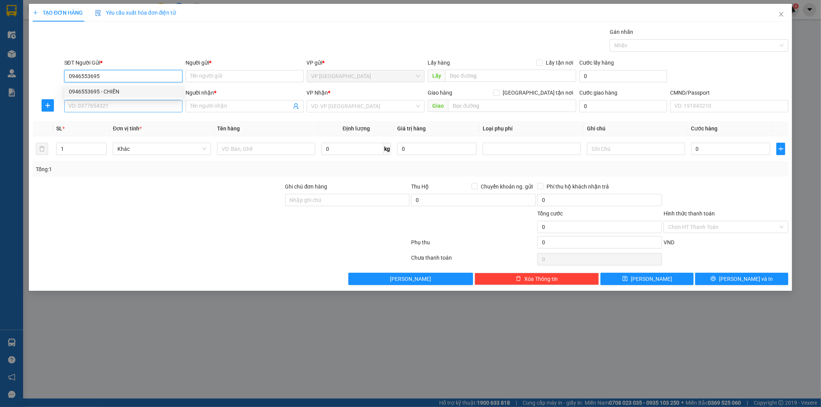
type input "CHIẾN"
type input "0946553695"
click at [122, 109] on input "SĐT Người Nhận *" at bounding box center [123, 106] width 118 height 12
type input "0913043507"
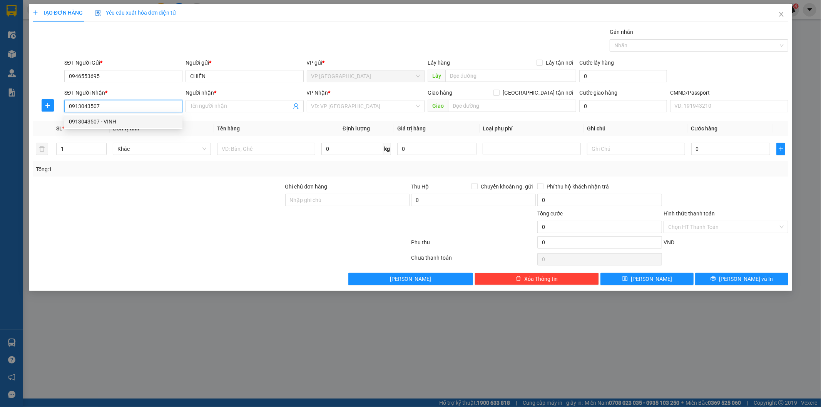
click at [125, 122] on div "0913043507 - VINH" at bounding box center [123, 121] width 109 height 8
type input "VINH"
type input "0913043507"
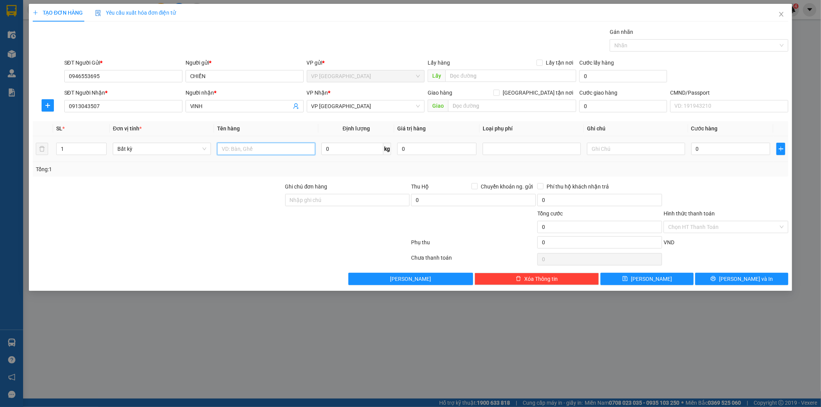
click at [310, 152] on input "text" at bounding box center [266, 149] width 98 height 12
type input "CUỘN DÂY HƠI"
click at [335, 150] on input "0" at bounding box center [352, 149] width 62 height 12
type input "8"
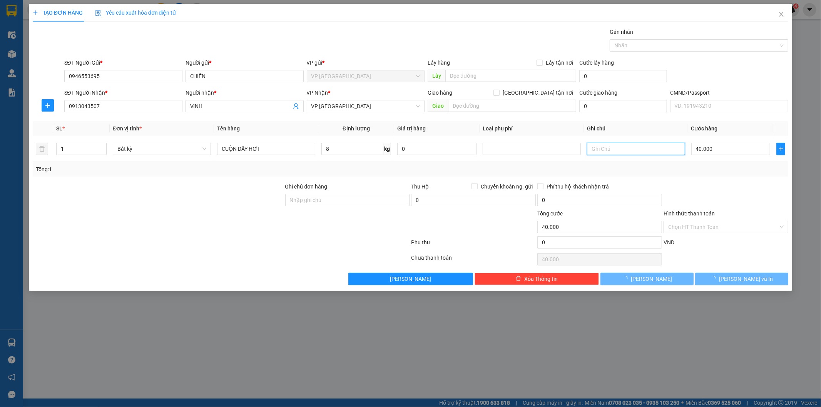
type input "40.000"
click at [759, 278] on button "[PERSON_NAME] và In" at bounding box center [741, 279] width 93 height 12
click at [758, 278] on button "[PERSON_NAME] và In" at bounding box center [741, 279] width 93 height 12
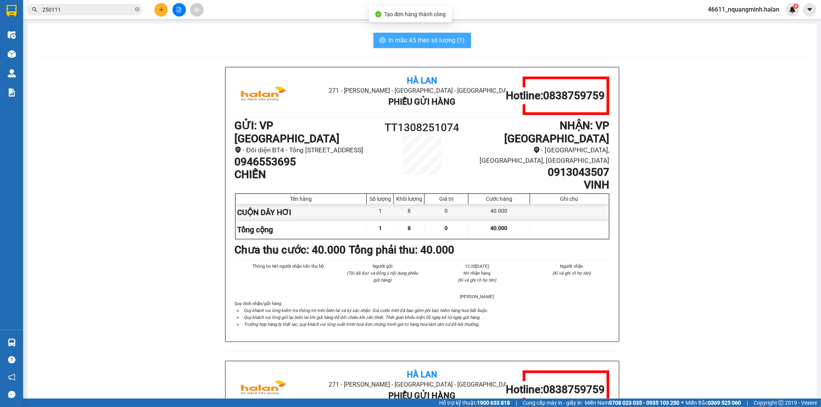
click at [449, 44] on span "In mẫu A5 theo số lượng (1)" at bounding box center [427, 40] width 76 height 10
click at [423, 33] on button "In mẫu A5 theo số lượng (1)" at bounding box center [422, 40] width 98 height 15
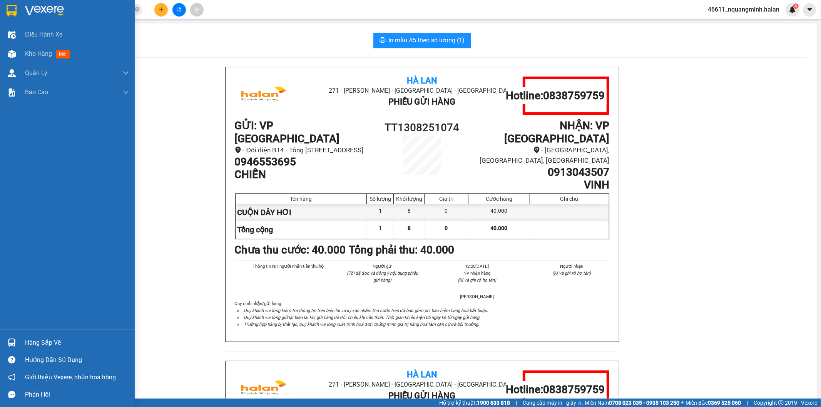
click at [21, 341] on div "Hàng sắp về" at bounding box center [67, 342] width 135 height 17
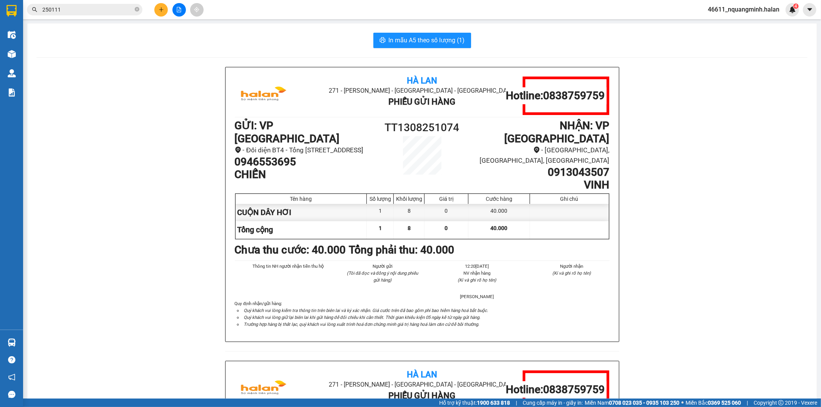
click at [207, 204] on section "Kết quả tìm kiếm ( 239 ) Bộ lọc Mã ĐH Trạng thái Món hàng Thu hộ Tổng cước Chưa…" at bounding box center [410, 203] width 821 height 407
click at [20, 51] on div "Kho hàng mới" at bounding box center [11, 53] width 23 height 19
click at [20, 52] on div "Kho hàng mới" at bounding box center [11, 53] width 23 height 19
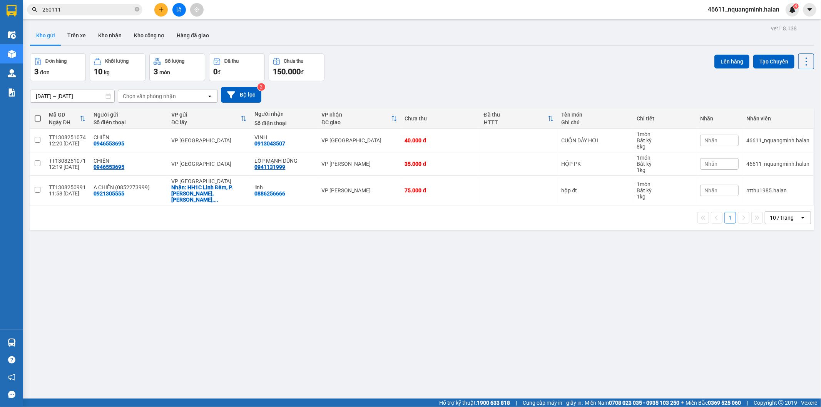
drag, startPoint x: 386, startPoint y: 290, endPoint x: 434, endPoint y: 297, distance: 49.0
click at [388, 292] on div "ver 1.8.138 Kho gửi Trên xe Kho nhận Kho công nợ Hàng đã giao Đơn hàng 3 đơn Kh…" at bounding box center [422, 226] width 790 height 407
click at [442, 296] on div "ver 1.8.138 Kho gửi Trên xe Kho nhận Kho công nợ Hàng đã giao Đơn hàng 3 đơn Kh…" at bounding box center [422, 226] width 790 height 407
drag, startPoint x: 416, startPoint y: 296, endPoint x: 405, endPoint y: 302, distance: 12.4
click at [415, 296] on div "ver 1.8.138 Kho gửi Trên xe Kho nhận Kho công nợ Hàng đã giao Đơn hàng 3 đơn Kh…" at bounding box center [422, 226] width 790 height 407
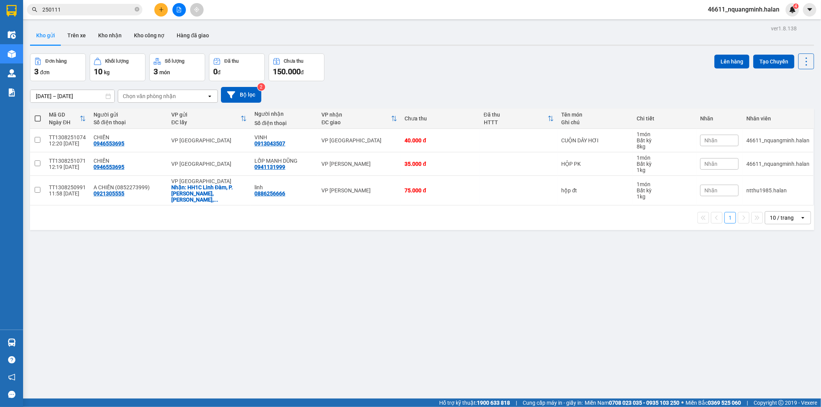
click at [266, 309] on div "ver 1.8.138 Kho gửi Trên xe Kho nhận Kho công nợ Hàng đã giao Đơn hàng 3 đơn Kh…" at bounding box center [422, 226] width 790 height 407
drag, startPoint x: 266, startPoint y: 309, endPoint x: 268, endPoint y: 312, distance: 4.0
click at [265, 312] on div "ver 1.8.138 Kho gửi Trên xe Kho nhận Kho công nợ Hàng đã giao Đơn hàng 3 đơn Kh…" at bounding box center [422, 226] width 790 height 407
click at [748, 188] on button at bounding box center [753, 190] width 11 height 13
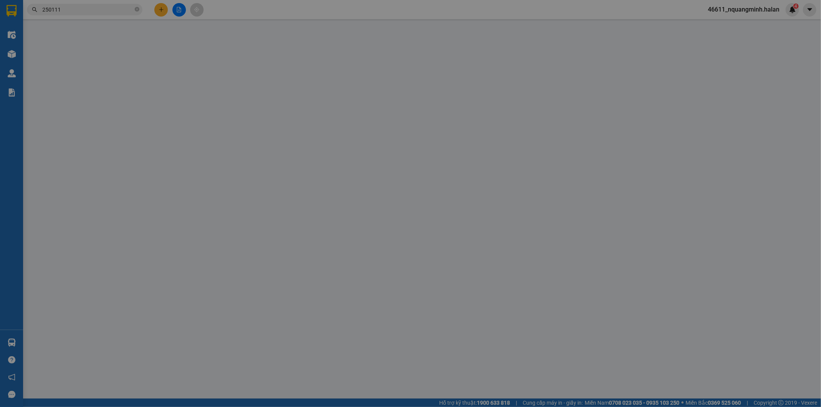
type input "0921305555"
checkbox input "true"
type input "HH1C Linh Đàm, P. Linh Đường, Hoàng Liệt, Hoàng Mai, Hà Nội 100000, Việt Nam"
type input "0886256666"
type input "THU CỦA KH 75K VỀ VP HÀ LAN"
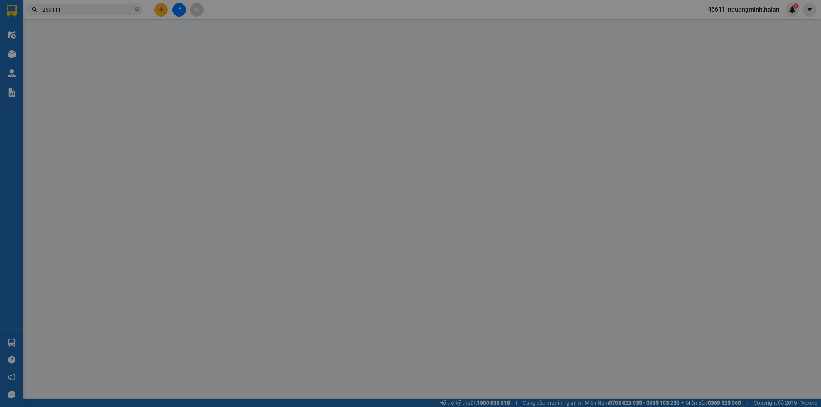
type input "75.000"
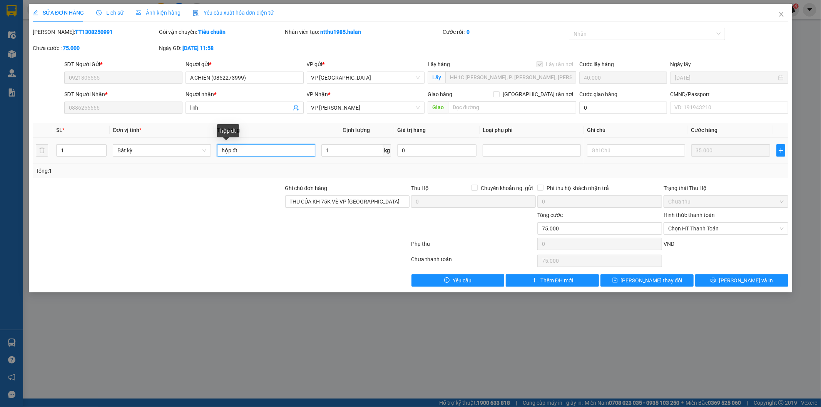
click at [230, 149] on input "hộp đt" at bounding box center [266, 150] width 98 height 12
type input "hộp VÀNG đt"
click at [660, 281] on span "Lưu thay đổi" at bounding box center [652, 280] width 62 height 8
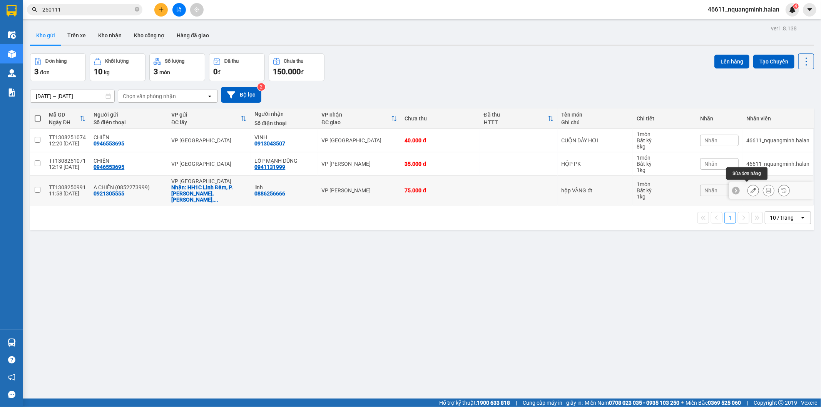
click at [750, 189] on button at bounding box center [753, 190] width 11 height 13
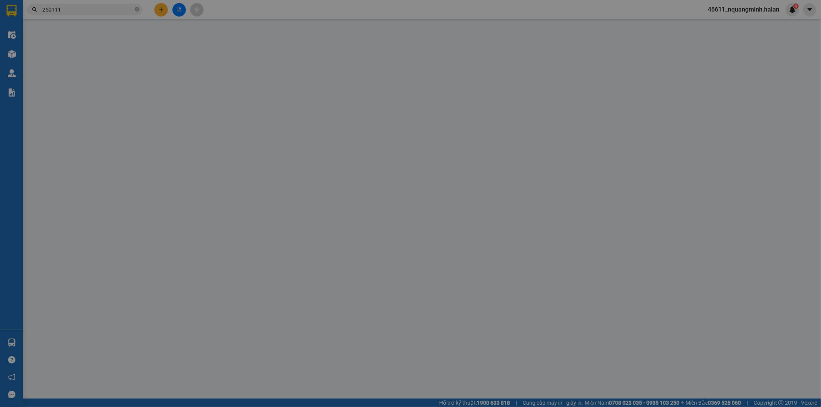
type input "0921305555"
checkbox input "true"
type input "HH1C Linh Đàm, P. Linh Đường, Hoàng Liệt, Hoàng Mai, Hà Nội 100000, Việt Nam"
type input "0886256666"
type input "THU CỦA KH 75K VỀ VP HÀ LAN"
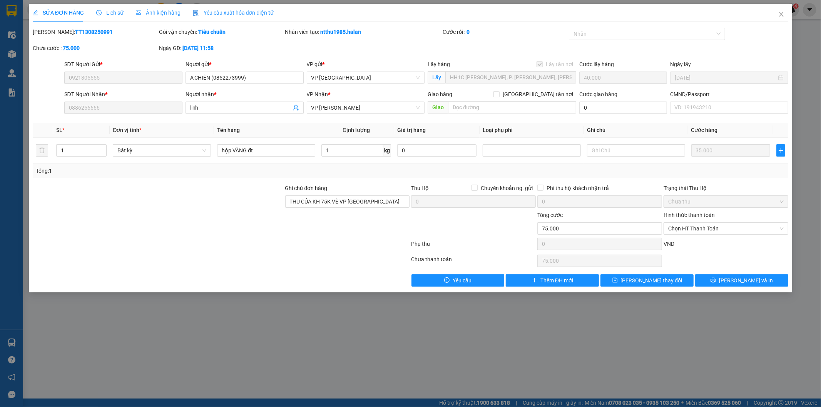
drag, startPoint x: 729, startPoint y: 232, endPoint x: 724, endPoint y: 236, distance: 6.0
click at [728, 233] on span "Chọn HT Thanh Toán" at bounding box center [725, 229] width 115 height 12
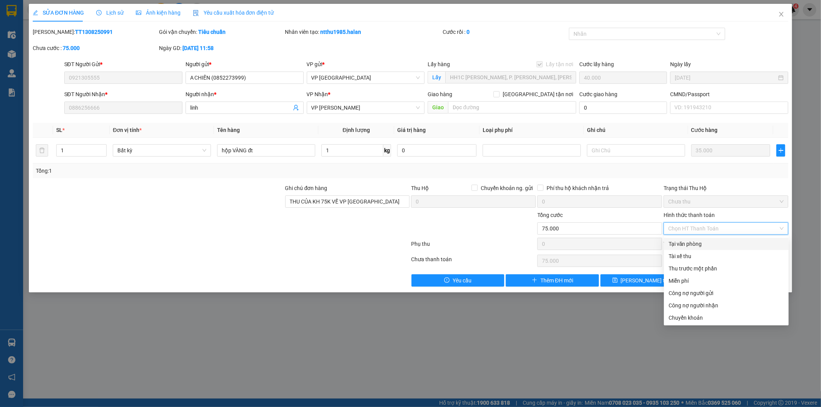
click at [687, 243] on div "Tại văn phòng" at bounding box center [726, 244] width 115 height 8
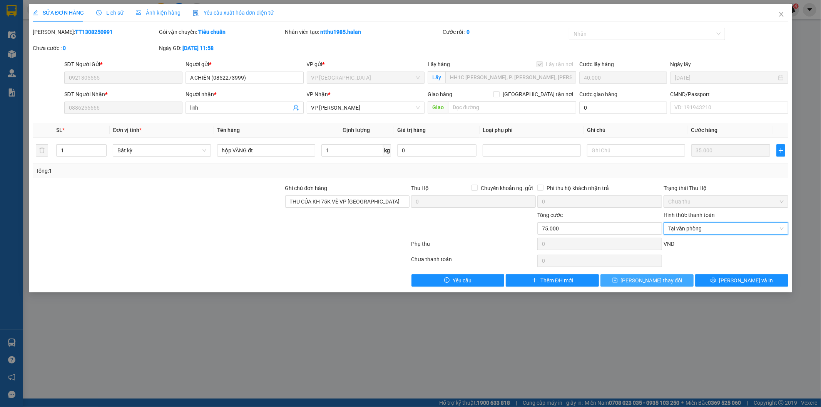
click at [645, 284] on span "Lưu thay đổi" at bounding box center [652, 280] width 62 height 8
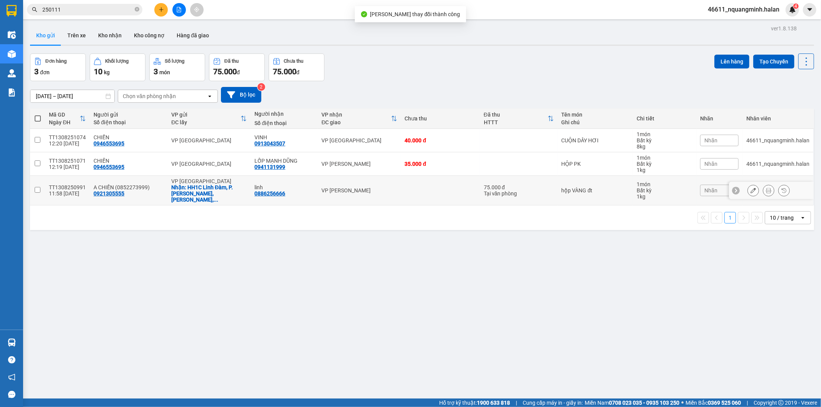
click at [763, 186] on button at bounding box center [768, 190] width 11 height 13
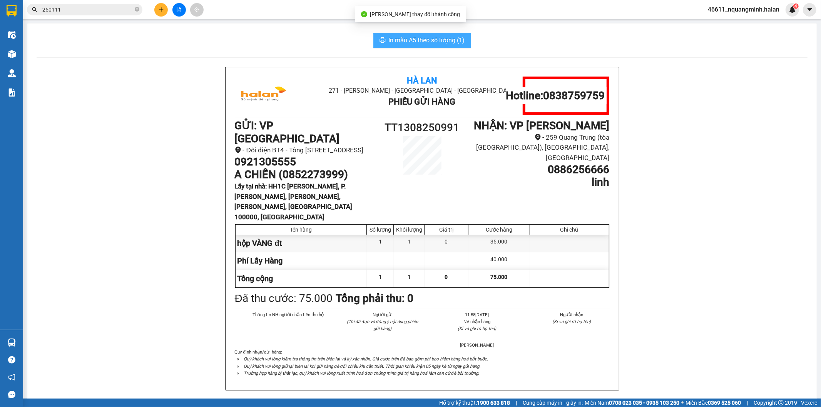
click at [394, 39] on span "In mẫu A5 theo số lượng (1)" at bounding box center [427, 40] width 76 height 10
click at [162, 8] on icon "plus" at bounding box center [161, 9] width 5 height 5
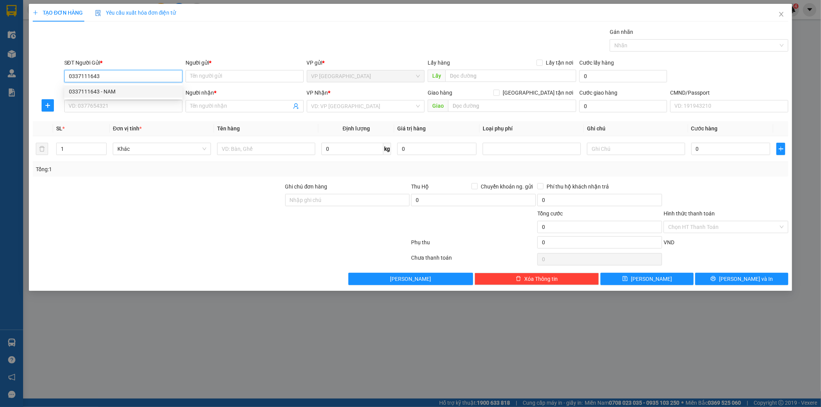
drag, startPoint x: 123, startPoint y: 89, endPoint x: 114, endPoint y: 113, distance: 26.1
click at [123, 90] on div "0337111643 - NAM" at bounding box center [123, 91] width 109 height 8
click at [113, 110] on input "SĐT Người Nhận *" at bounding box center [123, 106] width 118 height 12
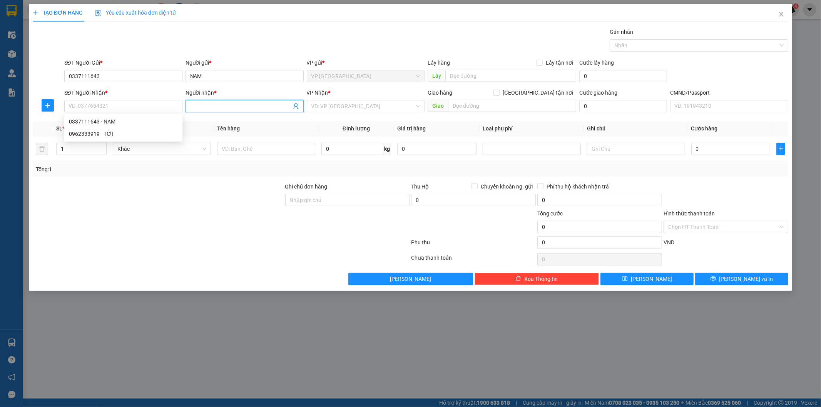
click at [296, 107] on icon "user-add" at bounding box center [295, 107] width 5 height 6
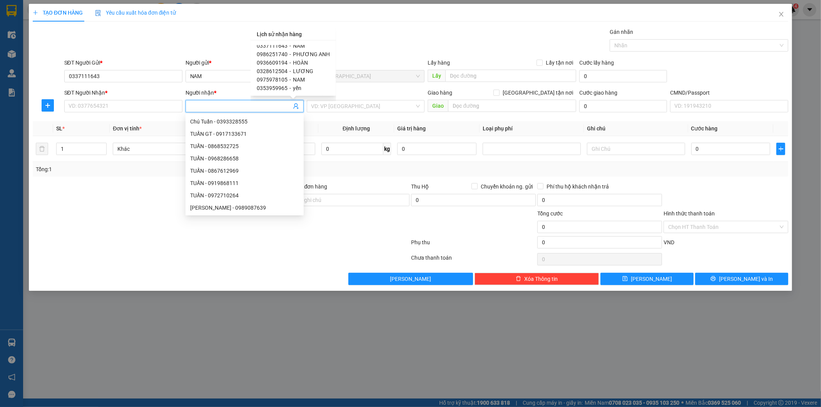
scroll to position [38, 0]
click at [345, 169] on div "Tổng: 1" at bounding box center [411, 169] width 750 height 8
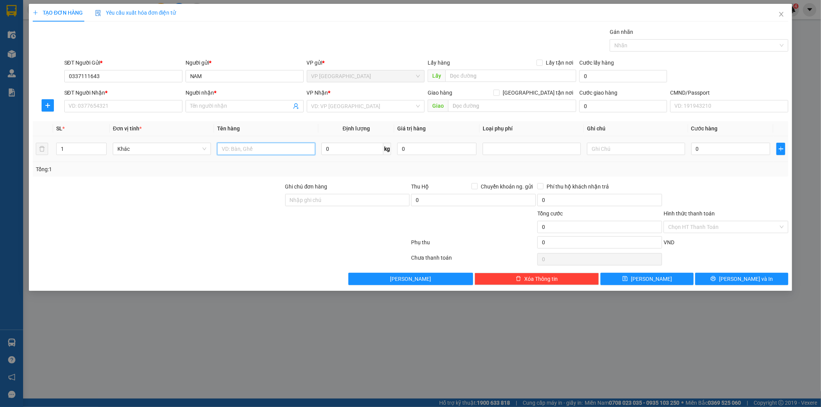
click at [289, 144] on input "text" at bounding box center [266, 149] width 98 height 12
click at [106, 98] on div "SĐT Người Nhận *" at bounding box center [123, 95] width 118 height 12
click at [106, 104] on input "SĐT Người Nhận *" at bounding box center [123, 106] width 118 height 12
click at [217, 108] on input "Người nhận *" at bounding box center [240, 106] width 101 height 8
drag, startPoint x: 353, startPoint y: 120, endPoint x: 346, endPoint y: 142, distance: 23.4
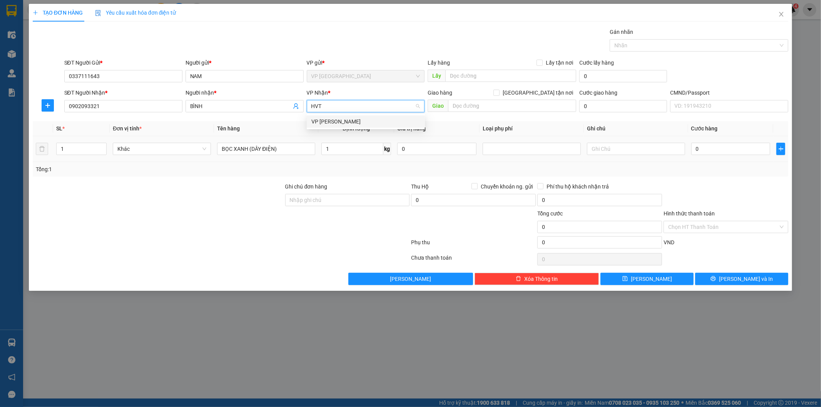
click at [352, 122] on div "VP [PERSON_NAME]" at bounding box center [365, 121] width 109 height 8
click at [346, 145] on input "1" at bounding box center [352, 149] width 62 height 12
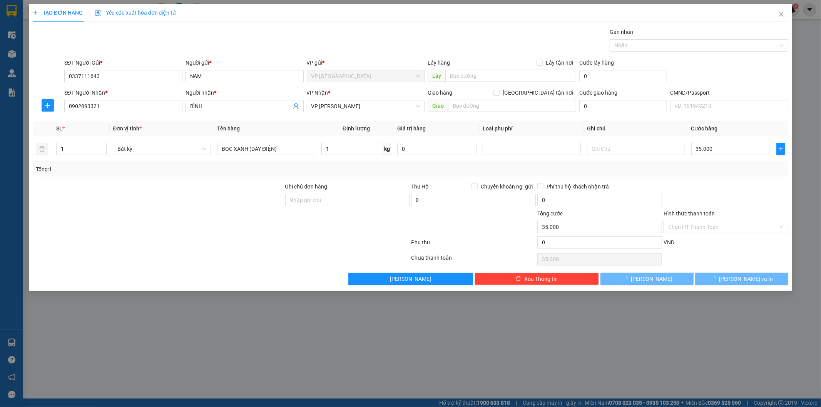
click at [753, 176] on div "Tổng: 1" at bounding box center [411, 169] width 756 height 15
click at [709, 225] on input "Hình thức thanh toán" at bounding box center [723, 227] width 110 height 12
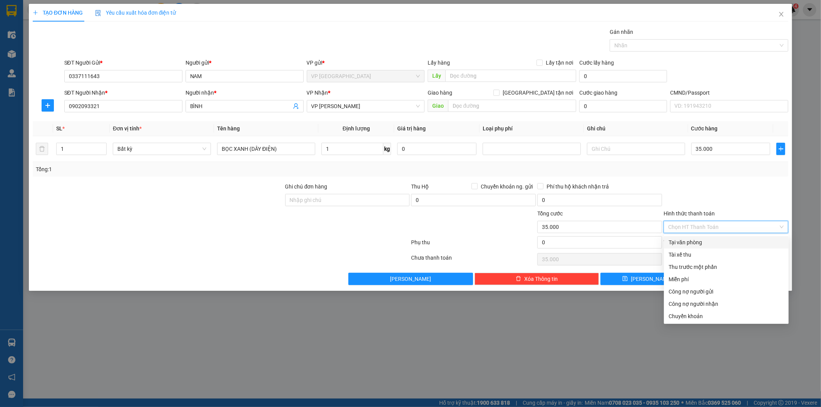
click at [703, 244] on div "Tại văn phòng" at bounding box center [726, 242] width 115 height 8
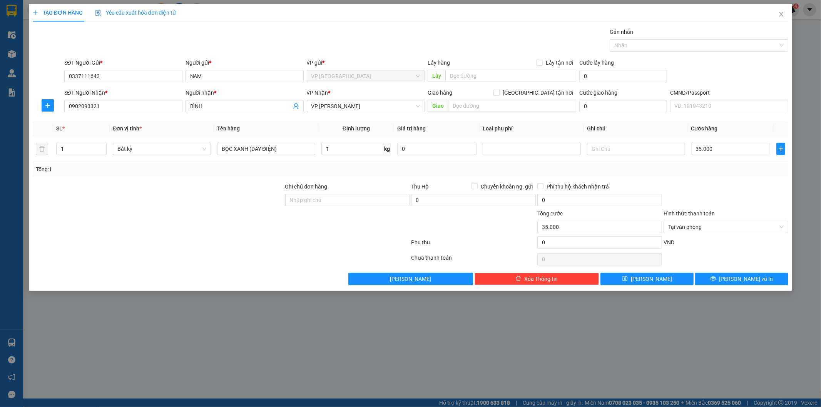
click at [711, 202] on div at bounding box center [726, 195] width 126 height 27
click at [728, 251] on div "Transit Pickup Surcharge Ids Transit Deliver Surcharge Ids Transit Deliver Surc…" at bounding box center [411, 157] width 756 height 258
click at [738, 279] on span "[PERSON_NAME] và In" at bounding box center [746, 279] width 54 height 8
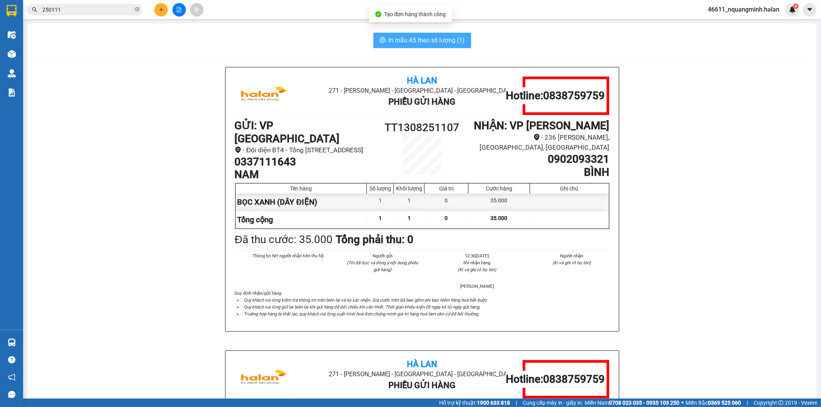
click at [393, 38] on span "In mẫu A5 theo số lượng (1)" at bounding box center [427, 40] width 76 height 10
click at [75, 14] on span "250111" at bounding box center [84, 10] width 115 height 12
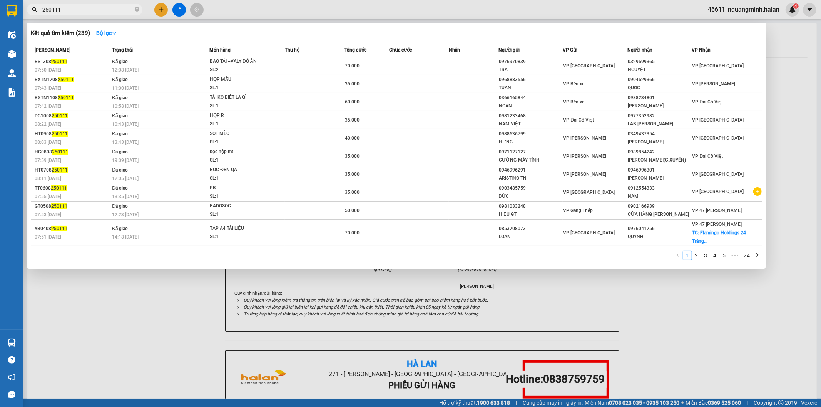
drag, startPoint x: 90, startPoint y: 9, endPoint x: 0, endPoint y: 0, distance: 90.9
click at [0, 7] on section "Kết quả tìm kiếm ( 239 ) Bộ lọc Mã ĐH Trạng thái Món hàng Thu hộ Tổng cước Chưa…" at bounding box center [410, 203] width 821 height 407
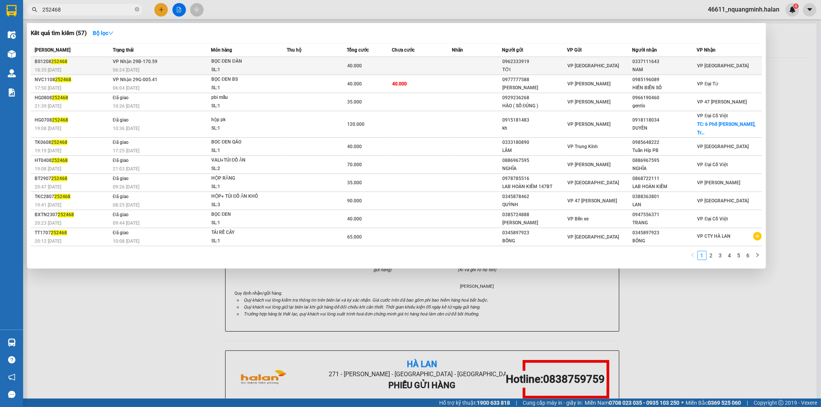
click at [399, 59] on td at bounding box center [422, 66] width 60 height 18
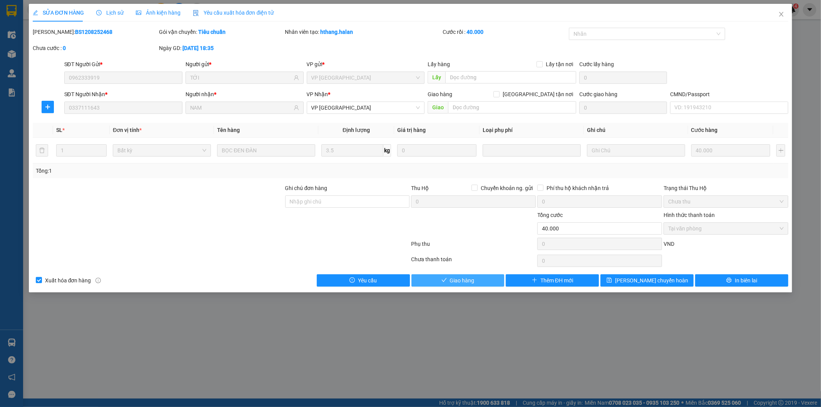
click at [458, 282] on span "Giao hàng" at bounding box center [462, 280] width 25 height 8
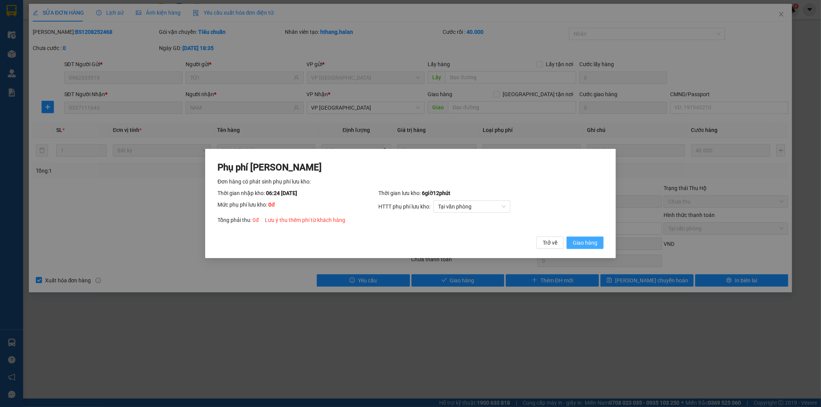
click at [572, 240] on button "Giao hàng" at bounding box center [585, 243] width 37 height 12
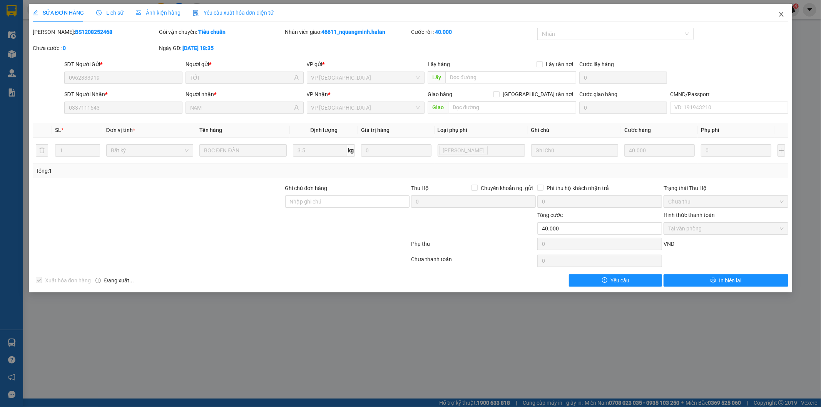
click at [784, 13] on span "Close" at bounding box center [782, 15] width 22 height 22
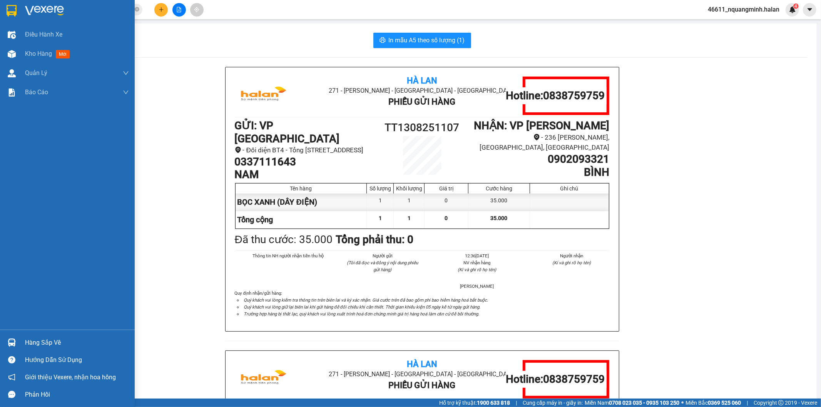
drag, startPoint x: 20, startPoint y: 334, endPoint x: 27, endPoint y: 333, distance: 7.4
click at [19, 334] on div "Hàng sắp về" at bounding box center [67, 342] width 135 height 17
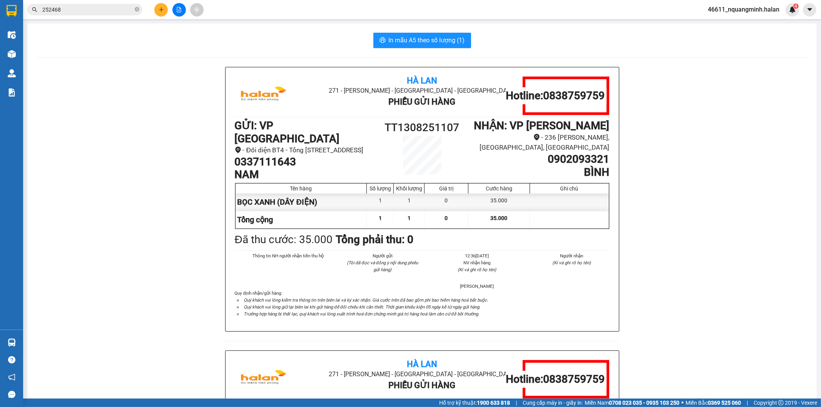
click at [200, 229] on section "Kết quả tìm kiếm ( 57 ) Bộ lọc Mã ĐH Trạng thái Món hàng Thu hộ Tổng cước Chưa …" at bounding box center [410, 203] width 821 height 407
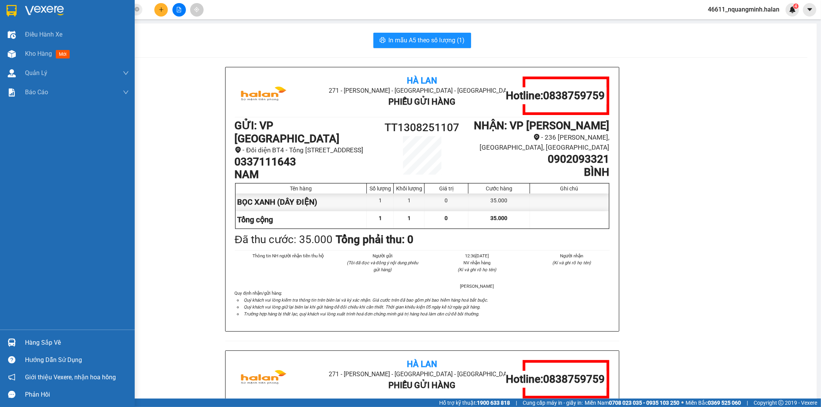
click at [18, 344] on div "Hàng sắp về" at bounding box center [67, 342] width 135 height 17
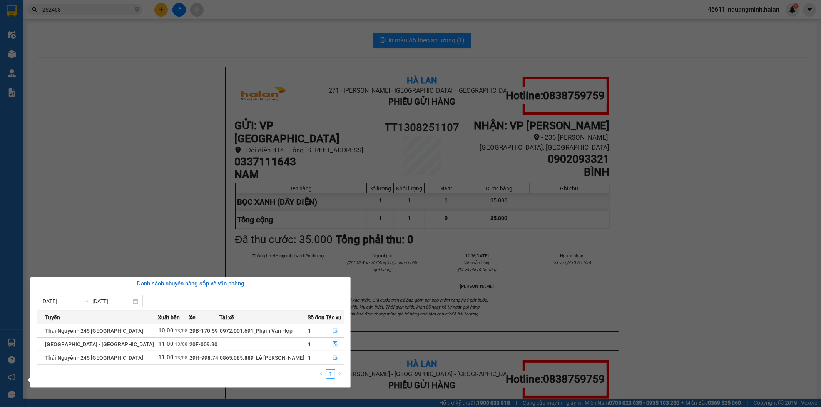
click at [330, 330] on button "button" at bounding box center [335, 331] width 18 height 12
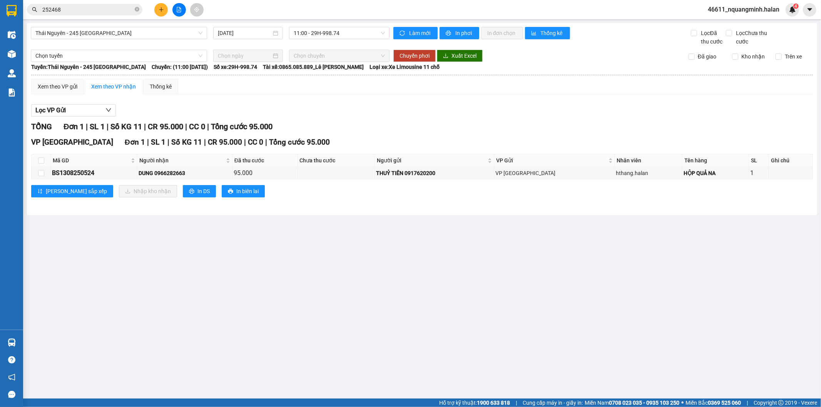
click at [405, 310] on main "Thái Nguyên - 245 Quang Trung 13/08/2025 11:00 - 29H-998.74 Làm mới In phơi In …" at bounding box center [410, 199] width 821 height 399
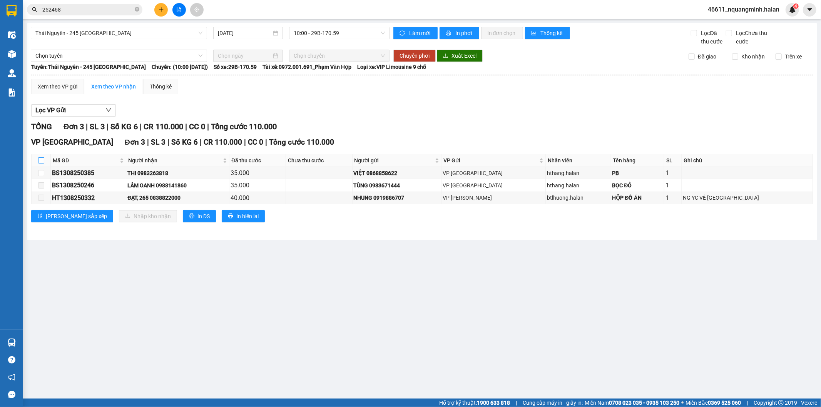
click at [43, 161] on input "checkbox" at bounding box center [41, 160] width 6 height 6
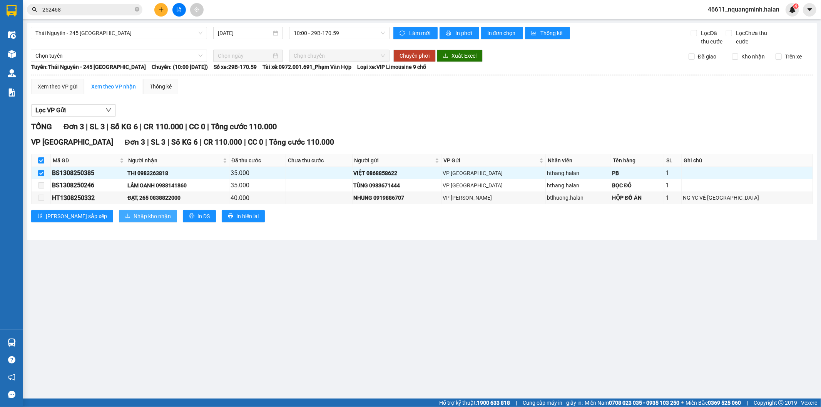
click at [134, 217] on span "Nhập kho nhận" at bounding box center [152, 216] width 37 height 8
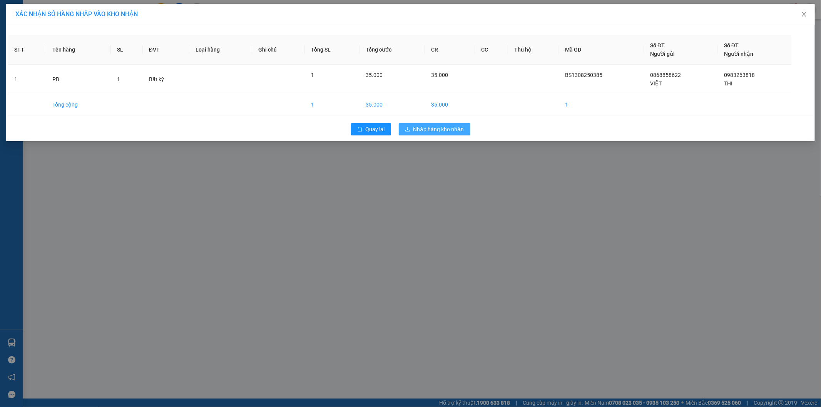
click at [448, 132] on span "Nhập hàng kho nhận" at bounding box center [438, 129] width 51 height 8
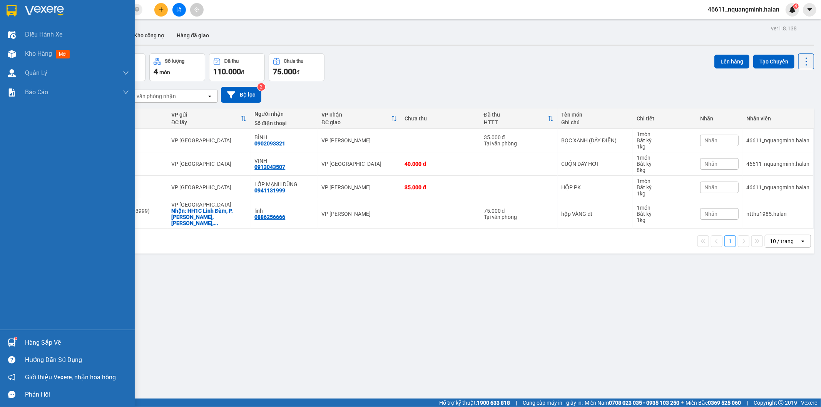
click at [1, 343] on div "Hàng sắp về" at bounding box center [67, 342] width 135 height 17
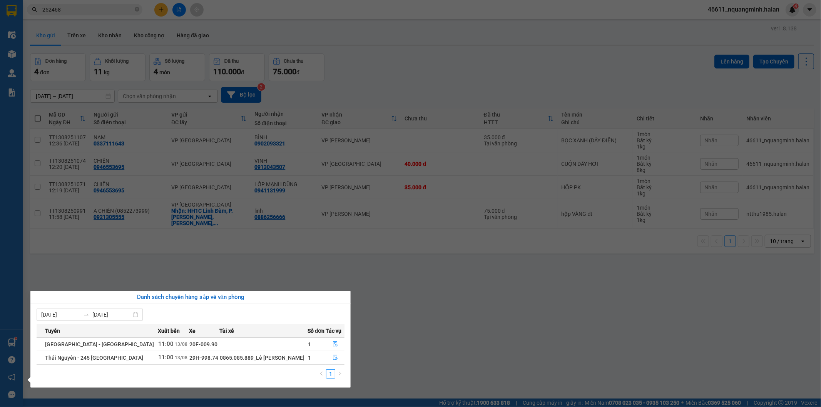
drag, startPoint x: 406, startPoint y: 331, endPoint x: 416, endPoint y: 317, distance: 17.6
click at [413, 328] on section "Kết quả tìm kiếm ( 57 ) Bộ lọc Mã ĐH Trạng thái Món hàng Thu hộ Tổng cước Chưa …" at bounding box center [410, 203] width 821 height 407
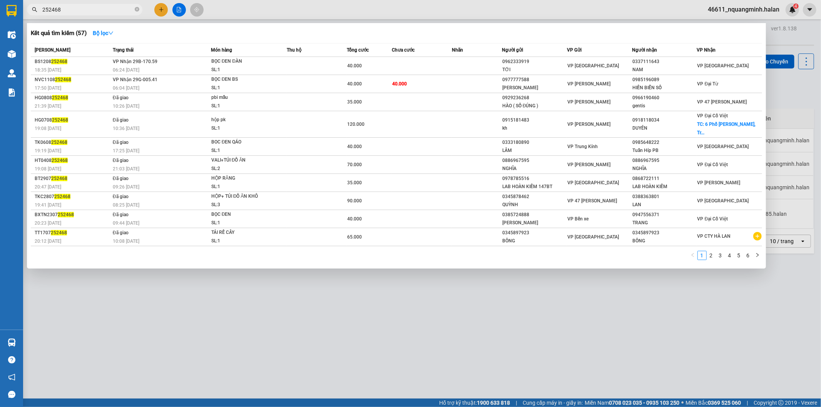
drag, startPoint x: 114, startPoint y: 12, endPoint x: 0, endPoint y: 3, distance: 114.3
click at [0, 3] on section "Kết quả tìm kiếm ( 57 ) Bộ lọc Mã ĐH Trạng thái Món hàng Thu hộ Tổng cước Chưa …" at bounding box center [410, 203] width 821 height 407
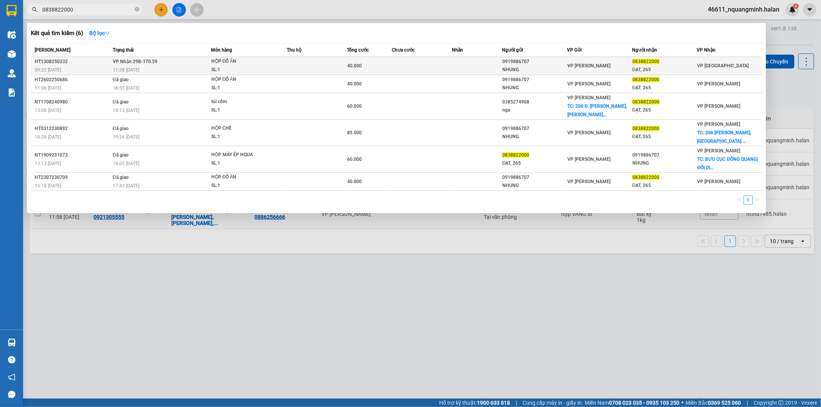
click at [166, 60] on td "VP Nhận 29B-170.59 11:58 - 13/08" at bounding box center [161, 66] width 100 height 18
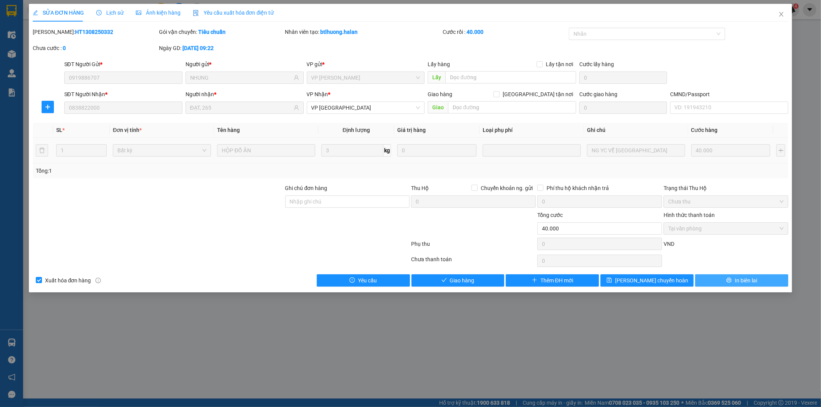
click at [733, 282] on button "In biên lai" at bounding box center [741, 280] width 93 height 12
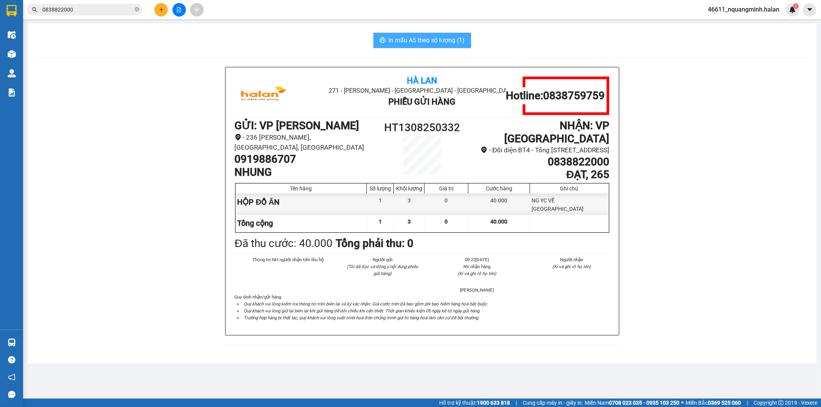
drag, startPoint x: 461, startPoint y: 34, endPoint x: 450, endPoint y: 37, distance: 11.1
click at [460, 34] on button "In mẫu A5 theo số lượng (1)" at bounding box center [422, 40] width 98 height 15
click at [120, 5] on span "0838822000" at bounding box center [84, 10] width 115 height 12
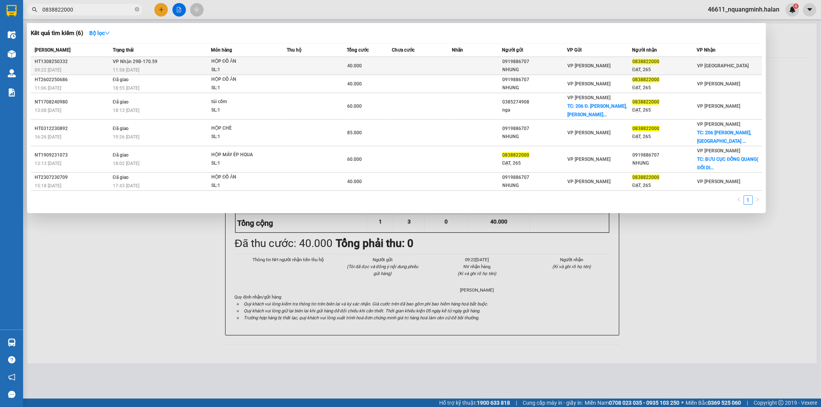
click at [143, 62] on span "VP Nhận 29B-170.59" at bounding box center [135, 61] width 45 height 5
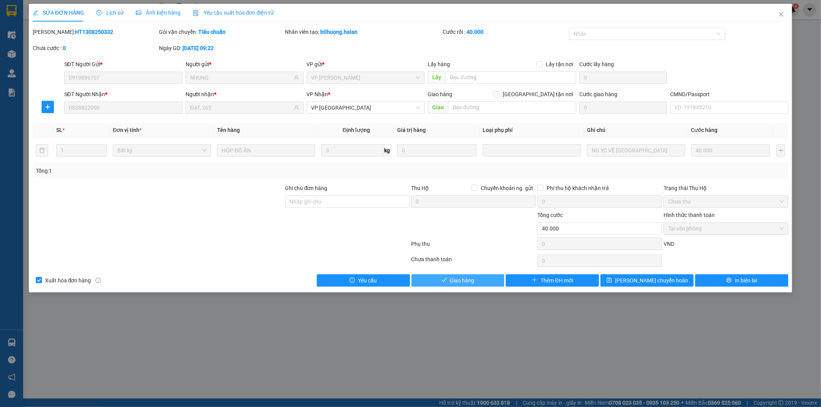
click at [453, 279] on span "Giao hàng" at bounding box center [462, 280] width 25 height 8
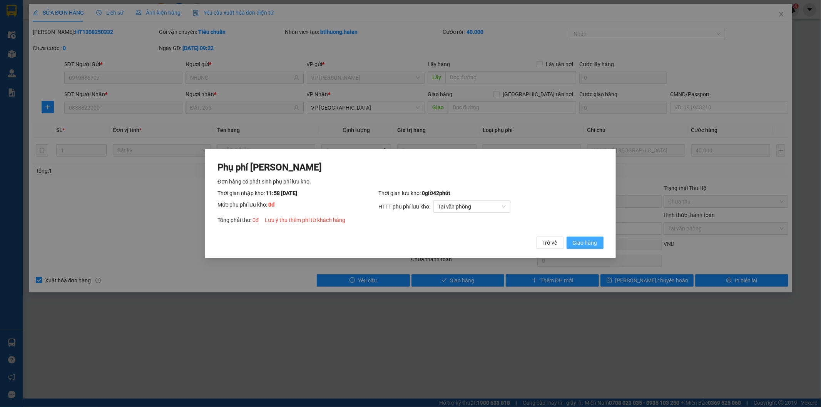
click at [585, 242] on span "Giao hàng" at bounding box center [585, 243] width 25 height 8
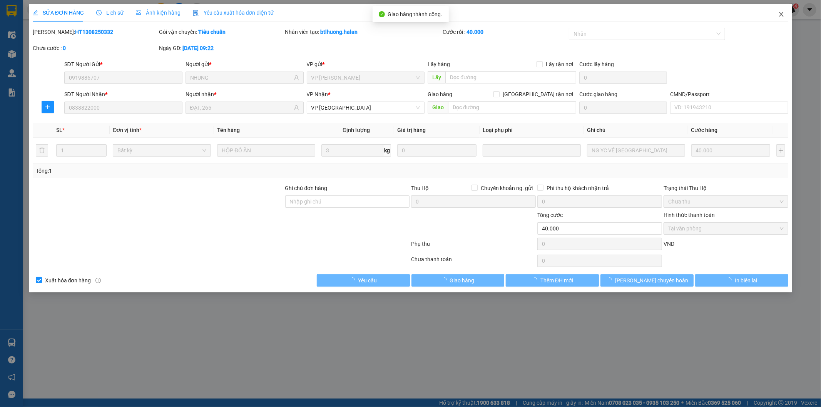
click at [780, 13] on icon "close" at bounding box center [781, 14] width 6 height 6
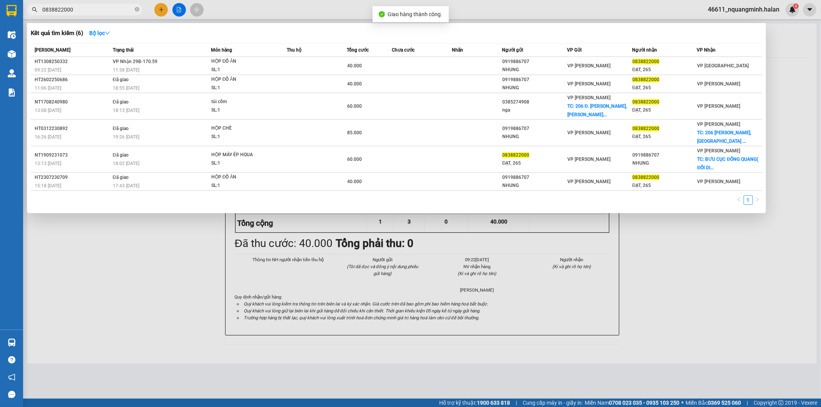
click at [112, 11] on input "0838822000" at bounding box center [87, 9] width 91 height 8
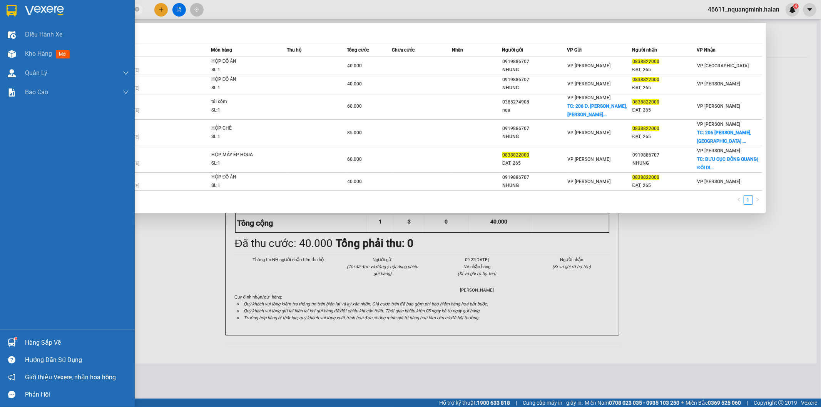
click at [18, 339] on div "Hàng sắp về" at bounding box center [67, 342] width 135 height 17
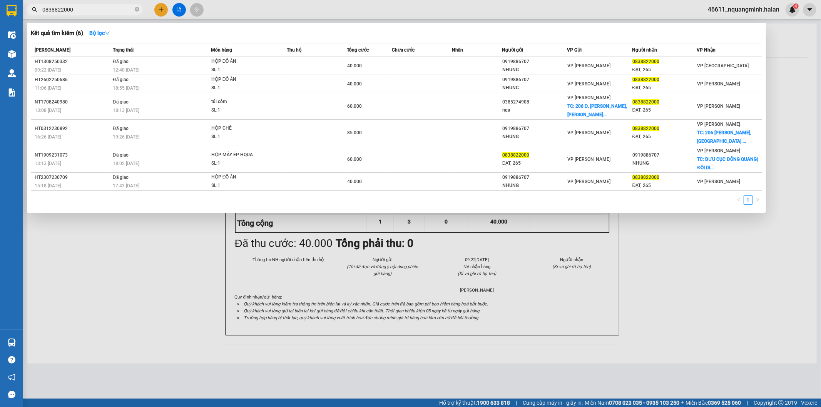
click at [201, 237] on section "Kết quả tìm kiếm ( 6 ) Bộ lọc Mã ĐH Trạng thái Món hàng Thu hộ Tổng cước Chưa c…" at bounding box center [410, 203] width 821 height 407
drag, startPoint x: 101, startPoint y: 8, endPoint x: 0, endPoint y: -3, distance: 101.5
click at [0, 0] on html "Kết quả tìm kiếm ( 6 ) Bộ lọc Mã ĐH Trạng thái Món hàng Thu hộ Tổng cước Chưa c…" at bounding box center [410, 203] width 821 height 407
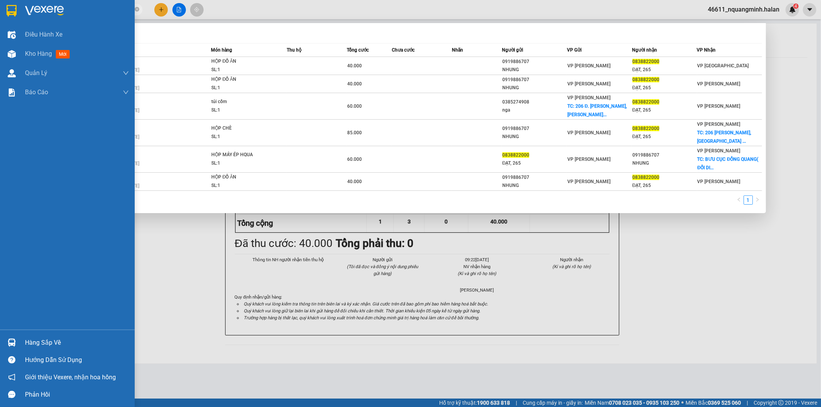
click at [9, 347] on div at bounding box center [11, 342] width 13 height 13
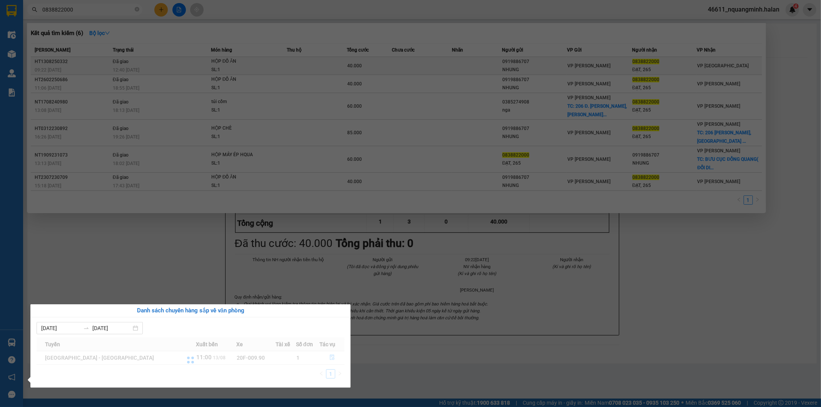
drag, startPoint x: 260, startPoint y: 238, endPoint x: 162, endPoint y: 71, distance: 193.2
click at [258, 232] on section "Kết quả tìm kiếm ( 6 ) Bộ lọc Mã ĐH Trạng thái Món hàng Thu hộ Tổng cước Chưa c…" at bounding box center [410, 203] width 821 height 407
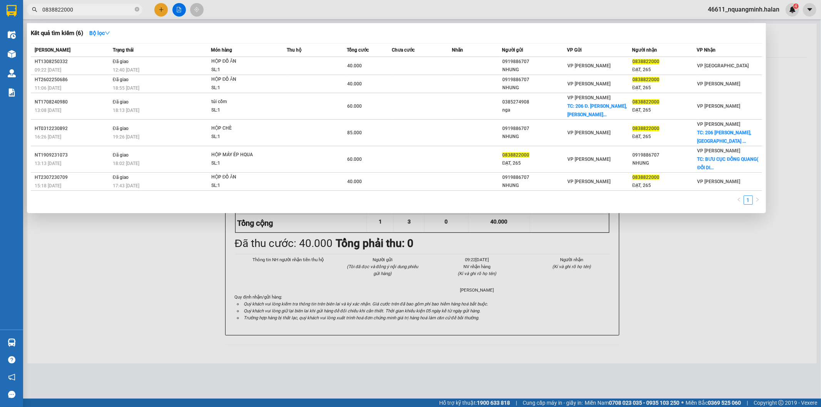
click at [99, 15] on div at bounding box center [410, 203] width 821 height 407
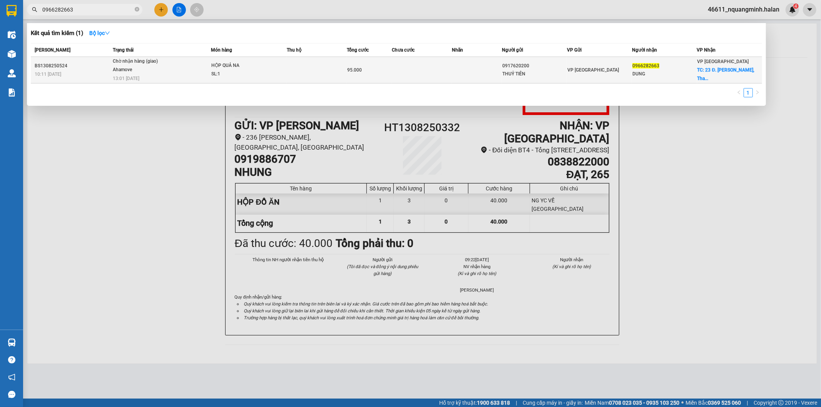
click at [131, 82] on td "Chờ nhận hàng (giao) Ahamove 13:01 - 13/08" at bounding box center [161, 70] width 100 height 27
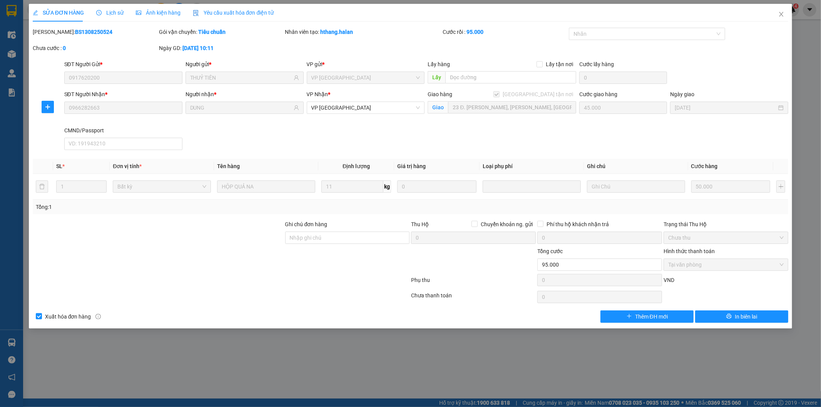
click at [109, 14] on span "Lịch sử" at bounding box center [109, 13] width 27 height 6
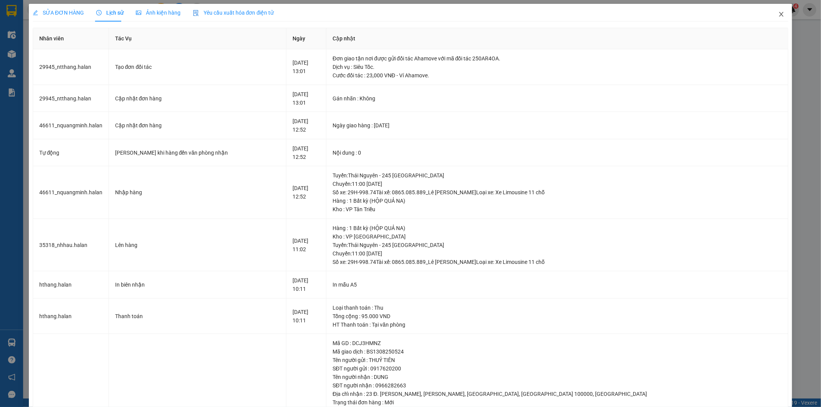
click at [778, 14] on icon "close" at bounding box center [781, 14] width 6 height 6
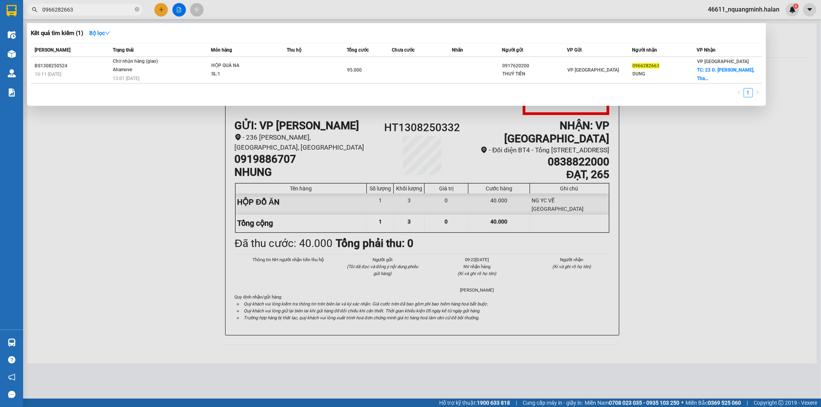
click at [85, 11] on input "0966282663" at bounding box center [87, 9] width 91 height 8
drag, startPoint x: 108, startPoint y: 13, endPoint x: 0, endPoint y: 12, distance: 107.8
click at [0, 12] on section "Kết quả tìm kiếm ( 1 ) Bộ lọc Mã ĐH Trạng thái Món hàng Thu hộ Tổng cước Chưa c…" at bounding box center [410, 203] width 821 height 407
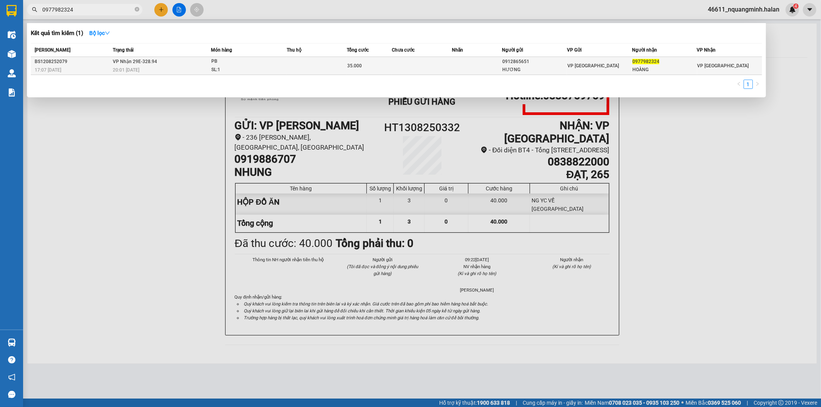
click at [156, 62] on td "VP Nhận 29E-328.94 20:01 - 12/08" at bounding box center [161, 66] width 100 height 18
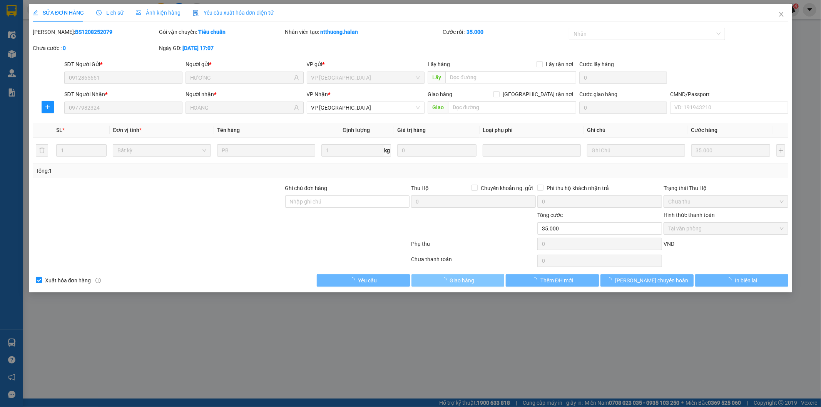
click at [476, 282] on button "Giao hàng" at bounding box center [457, 280] width 93 height 12
drag, startPoint x: 475, startPoint y: 282, endPoint x: 475, endPoint y: 272, distance: 10.0
click at [475, 283] on button "Giao hàng" at bounding box center [457, 280] width 93 height 12
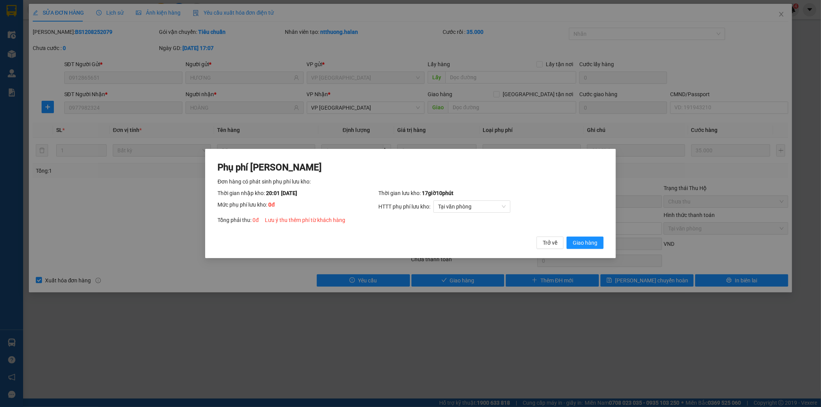
click at [607, 240] on div "Phụ phí Lưu kho Đơn hàng có phát sinh phụ phí lưu kho: Thời gian nhập kho: 20:0…" at bounding box center [410, 203] width 411 height 109
click at [590, 241] on span "Giao hàng" at bounding box center [585, 243] width 25 height 8
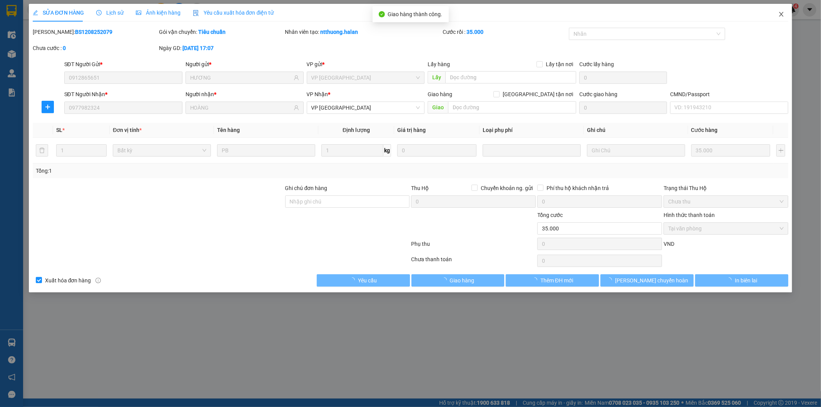
click at [783, 15] on icon "close" at bounding box center [781, 14] width 6 height 6
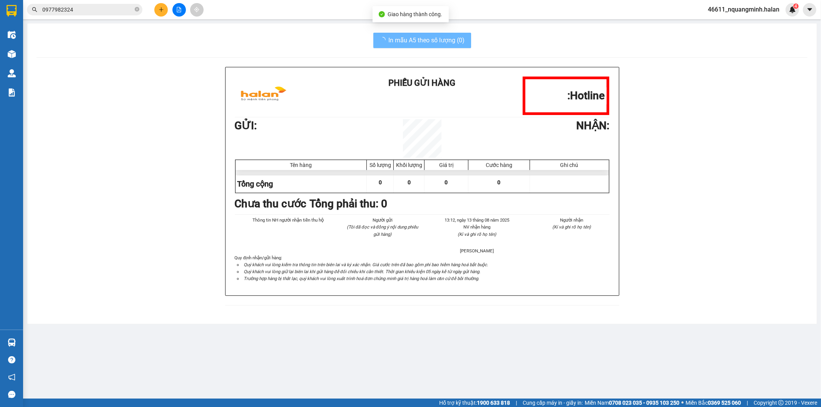
click at [82, 10] on input "0977982324" at bounding box center [87, 9] width 91 height 8
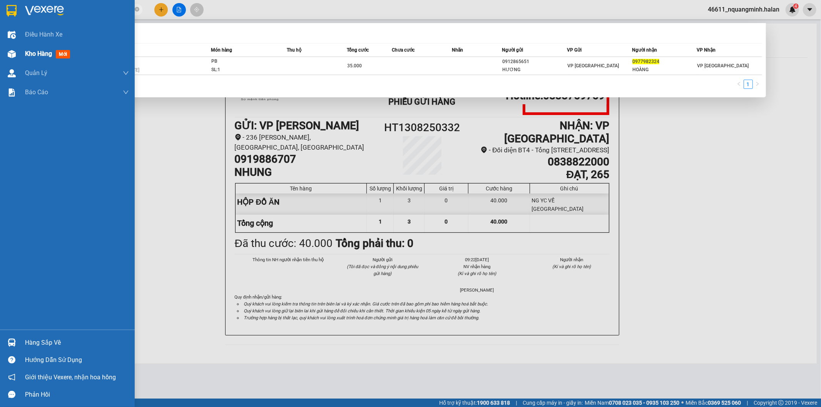
click at [6, 57] on div at bounding box center [11, 53] width 13 height 13
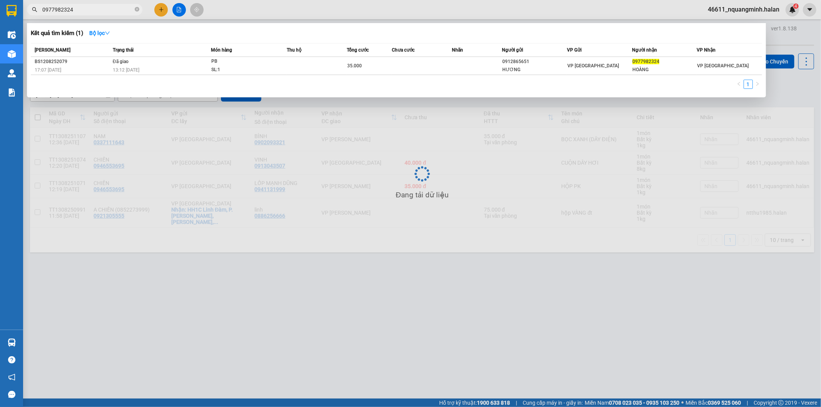
click at [457, 285] on div at bounding box center [410, 203] width 821 height 407
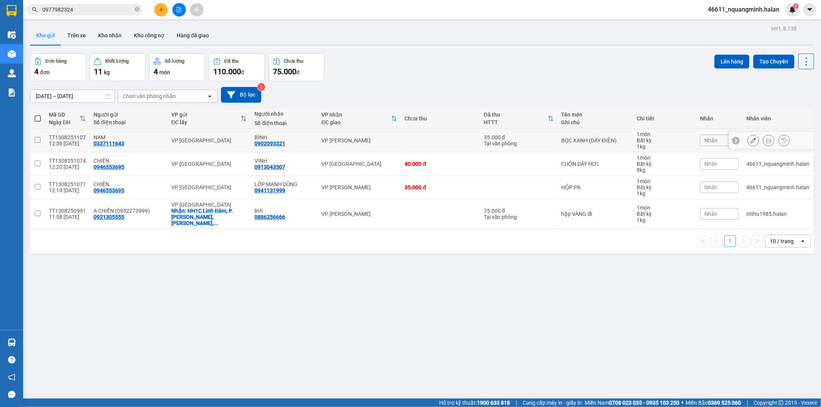
drag, startPoint x: 381, startPoint y: 137, endPoint x: 375, endPoint y: 152, distance: 16.9
click at [381, 137] on td "VP [PERSON_NAME]" at bounding box center [359, 140] width 83 height 23
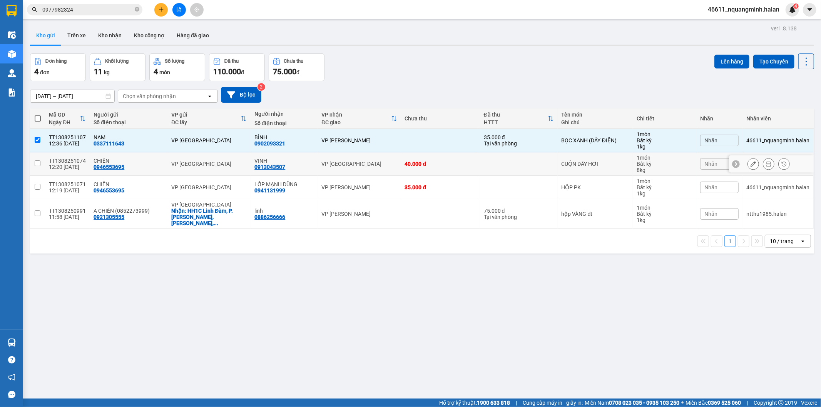
drag, startPoint x: 375, startPoint y: 156, endPoint x: 375, endPoint y: 169, distance: 13.9
click at [375, 157] on td "VP [GEOGRAPHIC_DATA]" at bounding box center [359, 163] width 83 height 23
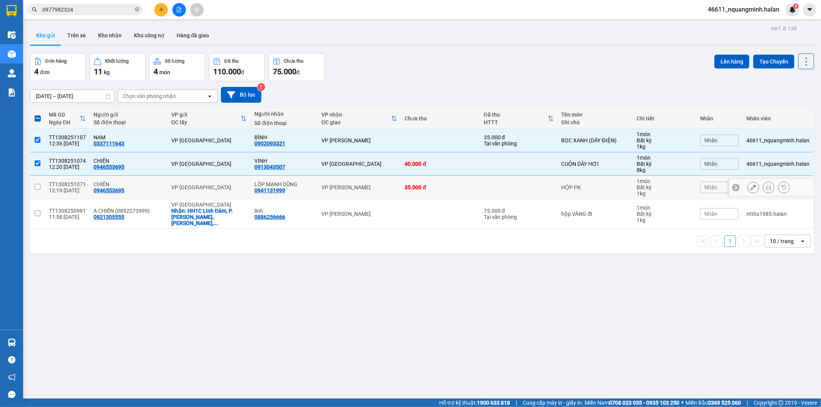
click at [370, 187] on div "VP Hoàng Gia" at bounding box center [358, 187] width 75 height 6
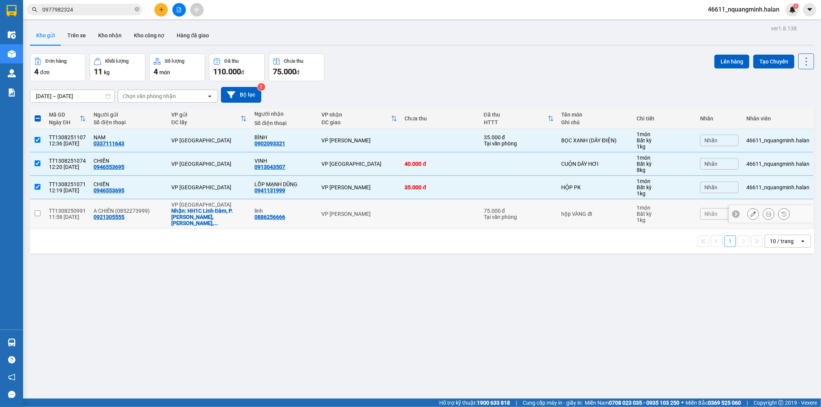
drag, startPoint x: 375, startPoint y: 214, endPoint x: 386, endPoint y: 201, distance: 17.0
click at [376, 214] on td "VP Hoàng Gia" at bounding box center [359, 214] width 83 height 30
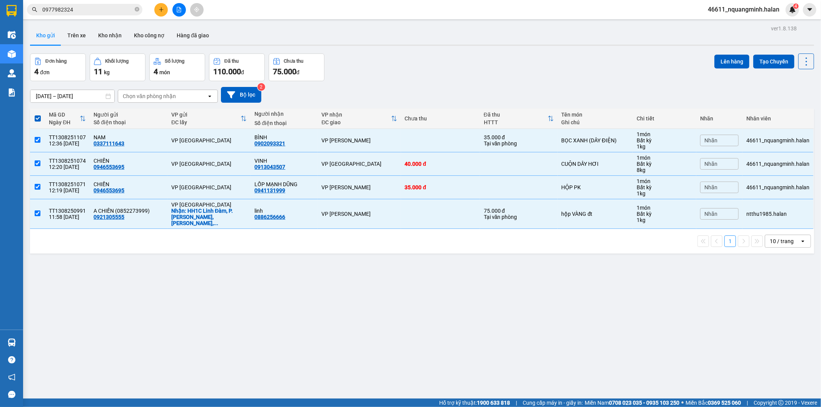
drag, startPoint x: 716, startPoint y: 62, endPoint x: 469, endPoint y: 4, distance: 253.8
click at [706, 58] on div "Đơn hàng 4 đơn Khối lượng 11 kg Số lượng 4 món Đã thu 110.000 đ Chưa thu 75.000…" at bounding box center [422, 68] width 784 height 28
click at [720, 59] on button "Lên hàng" at bounding box center [731, 62] width 35 height 14
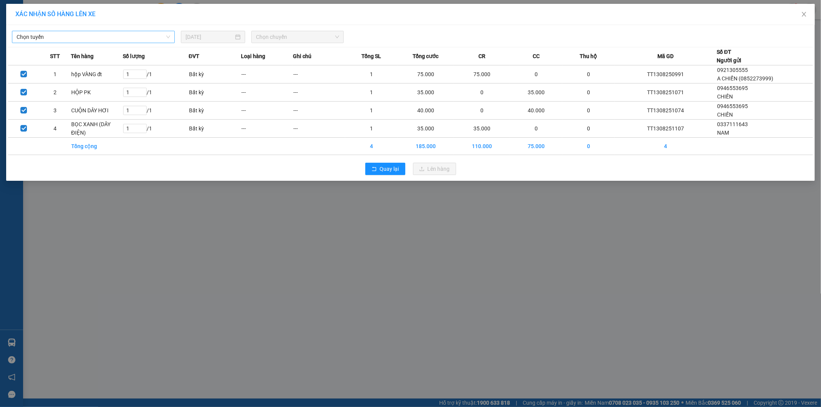
click at [130, 37] on span "Chọn tuyến" at bounding box center [94, 37] width 154 height 12
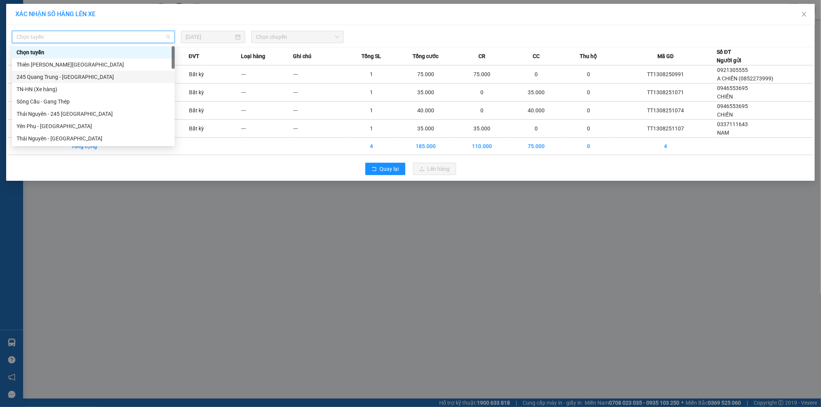
drag, startPoint x: 60, startPoint y: 79, endPoint x: 289, endPoint y: 54, distance: 230.3
click at [62, 79] on div "245 Quang Trung - Thái Nguyên" at bounding box center [94, 77] width 154 height 8
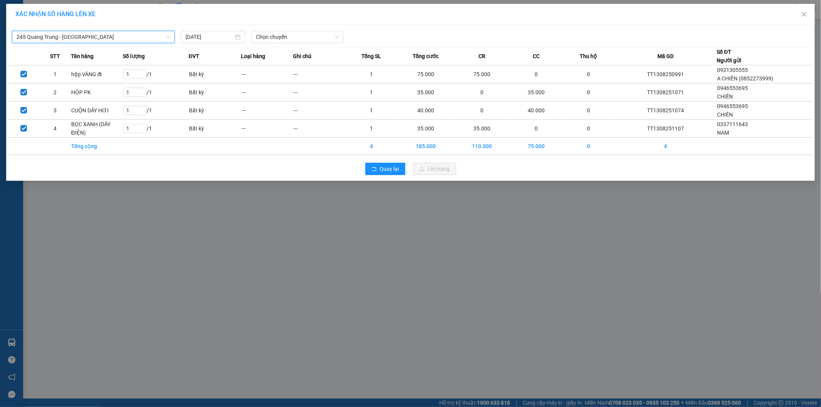
click at [304, 28] on div "245 Quang Trung - Thái Nguyên 245 Quang Trung - Thái Nguyên 13/08/2025 Chọn chu…" at bounding box center [410, 35] width 805 height 16
click at [304, 34] on span "Chọn chuyến" at bounding box center [297, 37] width 83 height 12
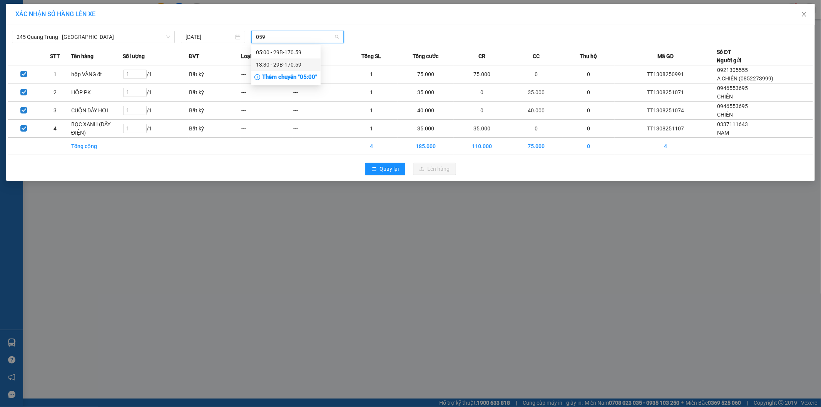
click at [304, 68] on div "13:30 - 29B-170.59" at bounding box center [286, 64] width 60 height 8
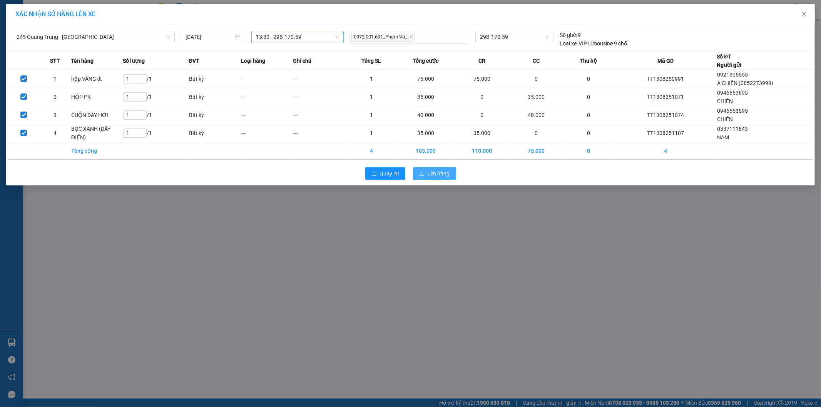
click at [449, 173] on span "Lên hàng" at bounding box center [439, 173] width 22 height 8
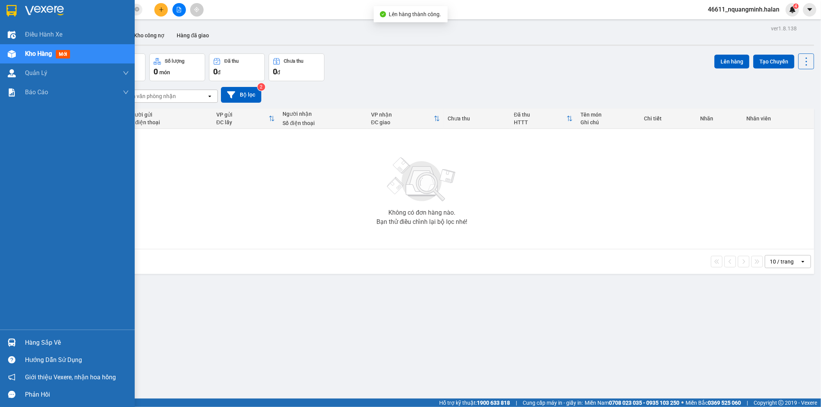
click at [18, 337] on div "Hàng sắp về" at bounding box center [67, 342] width 135 height 17
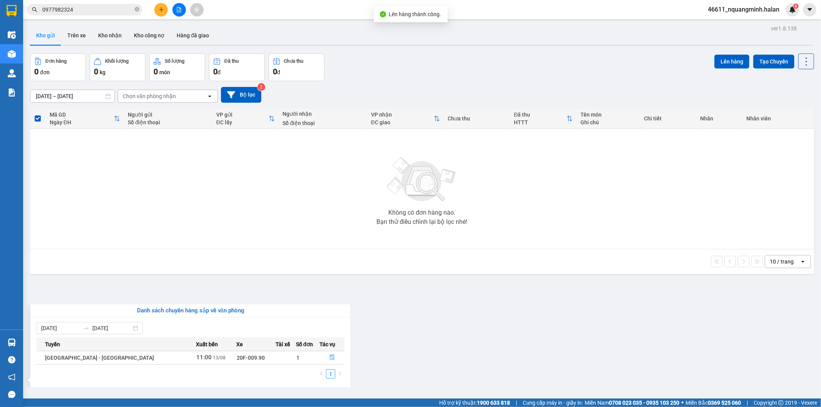
drag, startPoint x: 314, startPoint y: 233, endPoint x: 291, endPoint y: 402, distance: 170.2
click at [314, 242] on section "Kết quả tìm kiếm ( 1 ) Bộ lọc Mã ĐH Trạng thái Món hàng Thu hộ Tổng cước Chưa c…" at bounding box center [410, 203] width 821 height 407
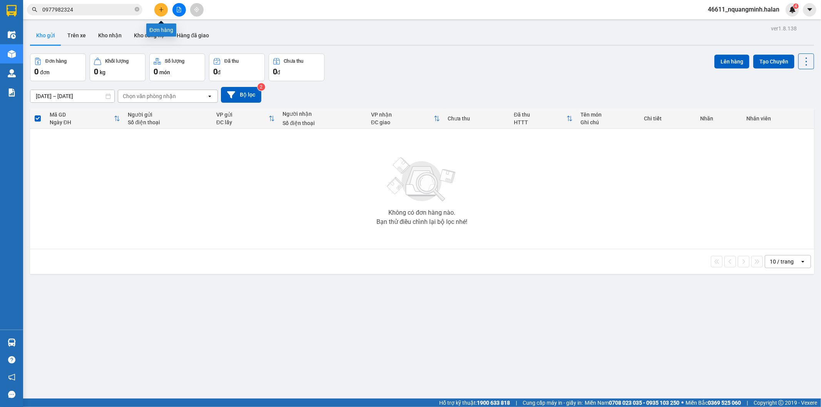
click at [163, 7] on icon "plus" at bounding box center [161, 9] width 5 height 5
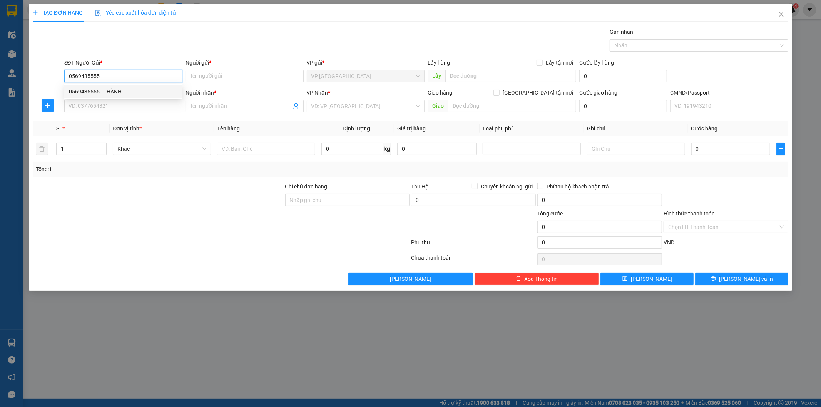
drag, startPoint x: 107, startPoint y: 87, endPoint x: 109, endPoint y: 94, distance: 6.3
click at [108, 89] on div "0569435555 - THÀNH" at bounding box center [123, 91] width 118 height 12
click at [112, 105] on input "SĐT Người Nhận *" at bounding box center [123, 106] width 118 height 12
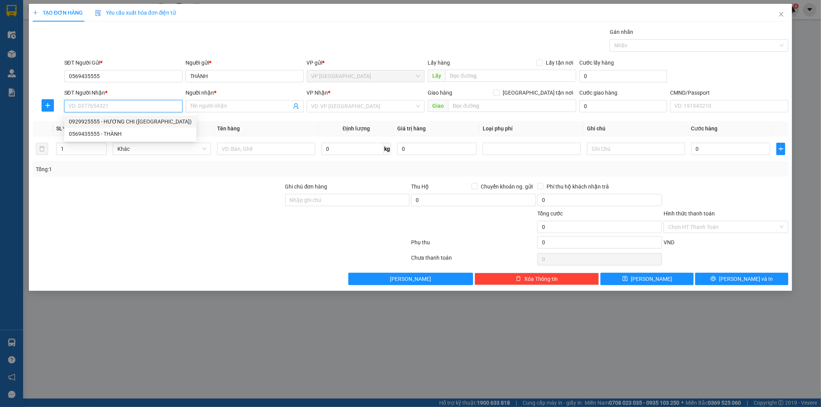
drag, startPoint x: 117, startPoint y: 121, endPoint x: 131, endPoint y: 122, distance: 14.7
click at [117, 120] on div "0929925555 - HƯƠNG CHI (BẮC SƠN)" at bounding box center [130, 121] width 123 height 8
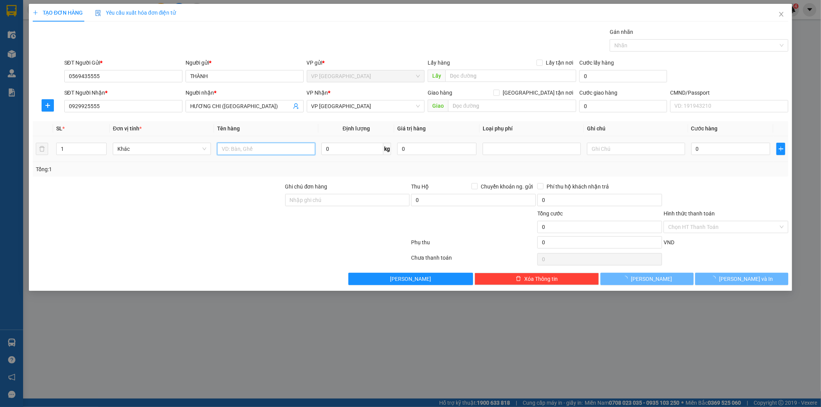
click at [244, 146] on input "text" at bounding box center [266, 149] width 98 height 12
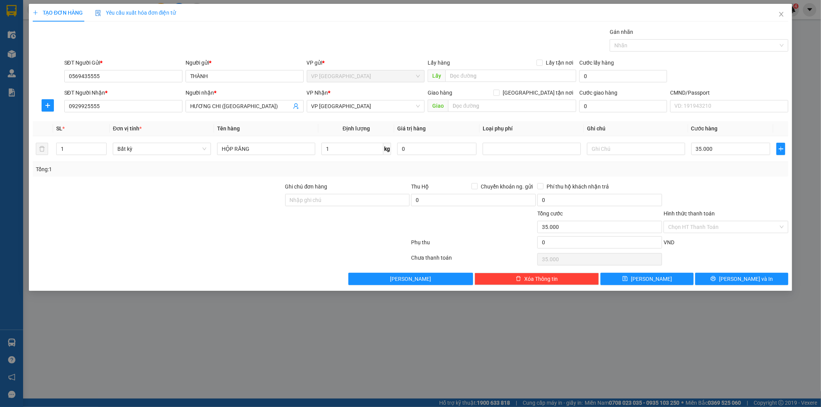
drag, startPoint x: 730, startPoint y: 264, endPoint x: 732, endPoint y: 275, distance: 10.9
click at [732, 269] on div "Transit Pickup Surcharge Ids Transit Deliver Surcharge Ids Transit Deliver Surc…" at bounding box center [411, 157] width 756 height 258
click at [734, 278] on button "[PERSON_NAME] và In" at bounding box center [741, 279] width 93 height 12
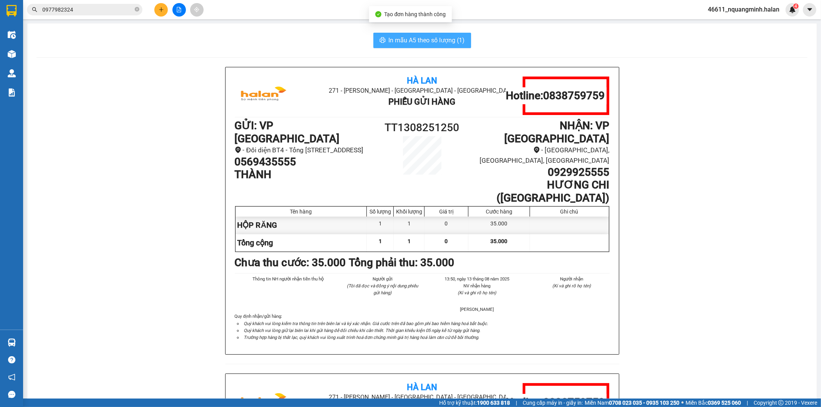
drag, startPoint x: 417, startPoint y: 35, endPoint x: 291, endPoint y: 5, distance: 130.1
click at [416, 35] on button "In mẫu A5 theo số lượng (1)" at bounding box center [422, 40] width 98 height 15
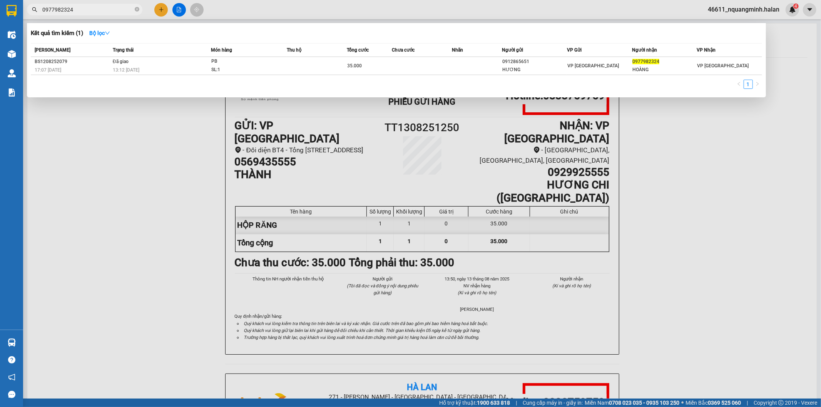
drag, startPoint x: 107, startPoint y: 5, endPoint x: 0, endPoint y: 9, distance: 107.1
click at [0, 9] on section "Kết quả tìm kiếm ( 1 ) Bộ lọc Mã ĐH Trạng thái Món hàng Thu hộ Tổng cước Chưa c…" at bounding box center [410, 203] width 821 height 407
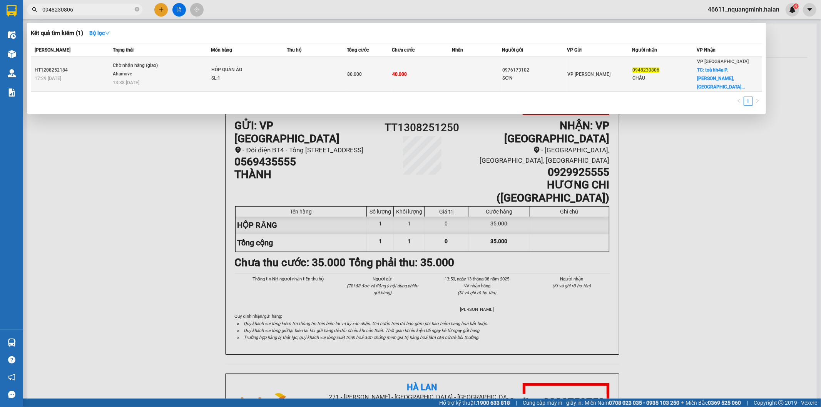
click at [580, 72] on span "VP [PERSON_NAME]" at bounding box center [588, 74] width 43 height 5
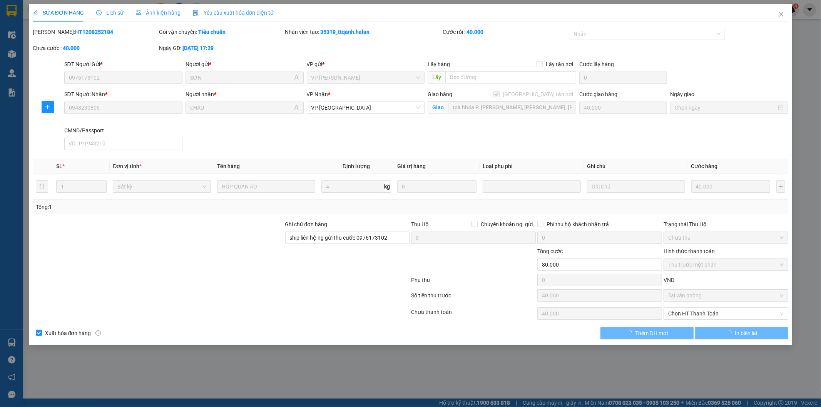
click at [102, 10] on span "Lịch sử" at bounding box center [109, 13] width 27 height 6
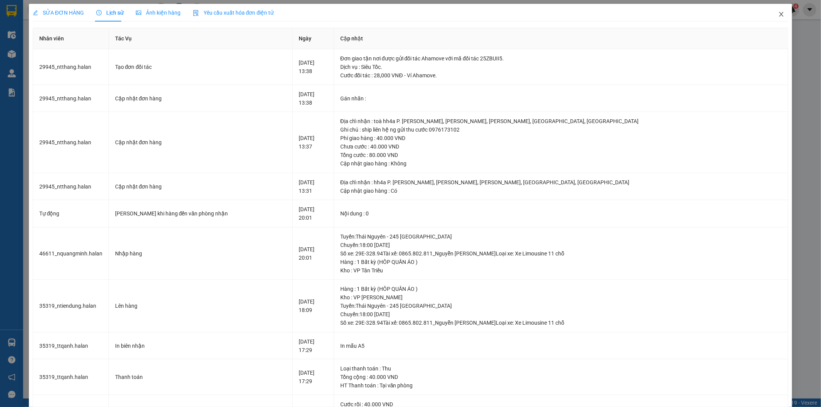
click at [779, 15] on span "Close" at bounding box center [782, 15] width 22 height 22
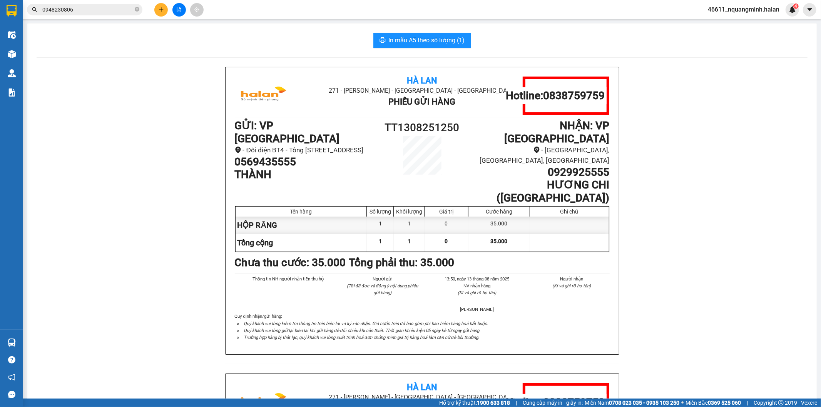
click at [95, 12] on input "0948230806" at bounding box center [87, 9] width 91 height 8
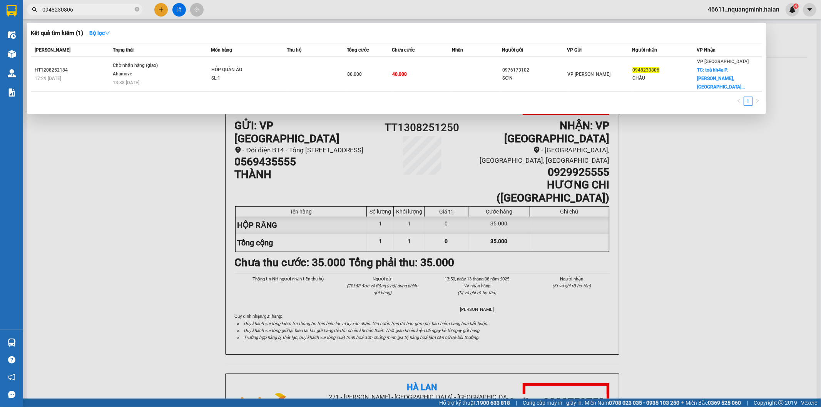
click at [20, 341] on div "Hàng sắp về" at bounding box center [11, 342] width 23 height 17
click at [141, 229] on section "Kết quả tìm kiếm ( 1 ) Bộ lọc Mã ĐH Trạng thái Món hàng Thu hộ Tổng cước Chưa c…" at bounding box center [410, 203] width 821 height 407
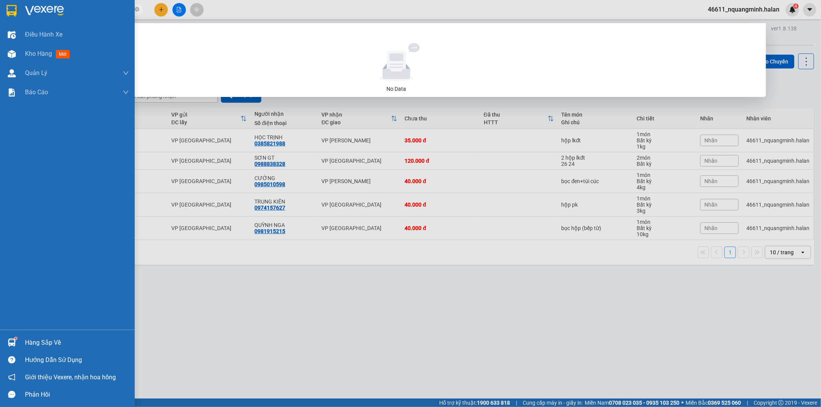
click at [8, 343] on img at bounding box center [12, 343] width 8 height 8
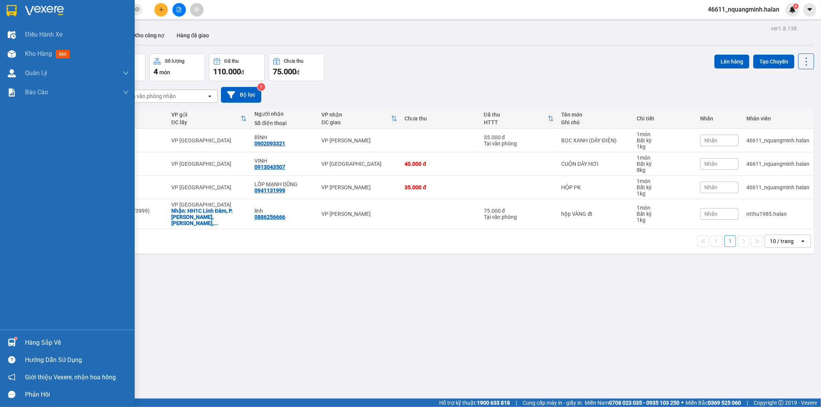
drag, startPoint x: 17, startPoint y: 337, endPoint x: 45, endPoint y: 318, distance: 34.2
click at [17, 337] on div at bounding box center [11, 342] width 13 height 13
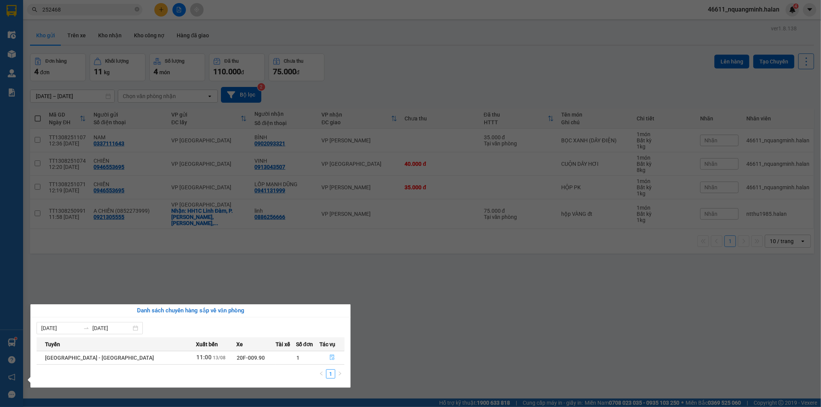
click at [329, 358] on icon "file-done" at bounding box center [331, 357] width 5 height 5
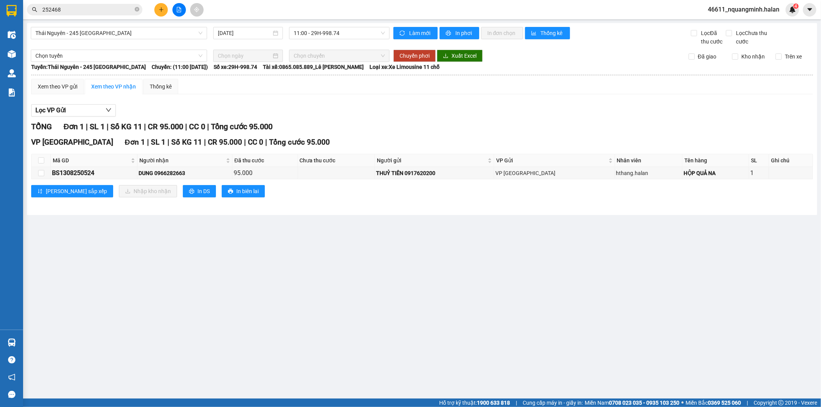
drag, startPoint x: 434, startPoint y: 337, endPoint x: 221, endPoint y: 221, distance: 243.2
click at [434, 336] on main "Thái Nguyên - 245 Quang Trung 13/08/2025 11:00 - 29H-998.74 Làm mới In phơi In …" at bounding box center [410, 199] width 821 height 399
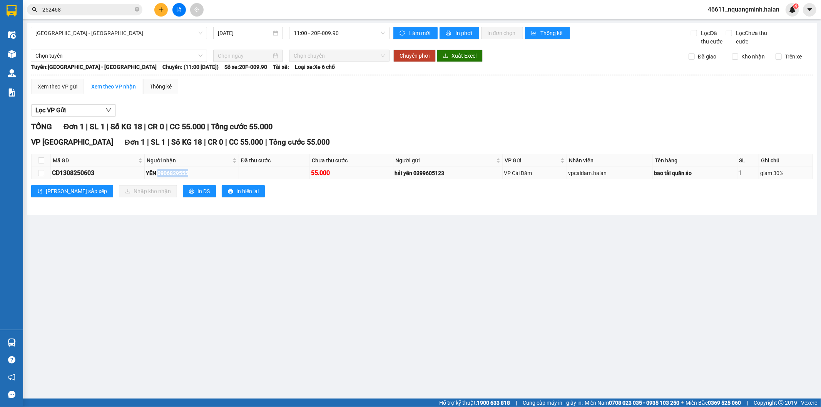
drag, startPoint x: 204, startPoint y: 174, endPoint x: 160, endPoint y: 178, distance: 44.9
click at [160, 178] on td "YÊN 0906829555" at bounding box center [192, 173] width 94 height 12
copy div "0906829555"
click at [0, 0] on html "Kết quả tìm kiếm ( 57 ) Bộ lọc Mã ĐH Trạng thái Món hàng Thu hộ Tổng cước Chưa …" at bounding box center [410, 203] width 821 height 407
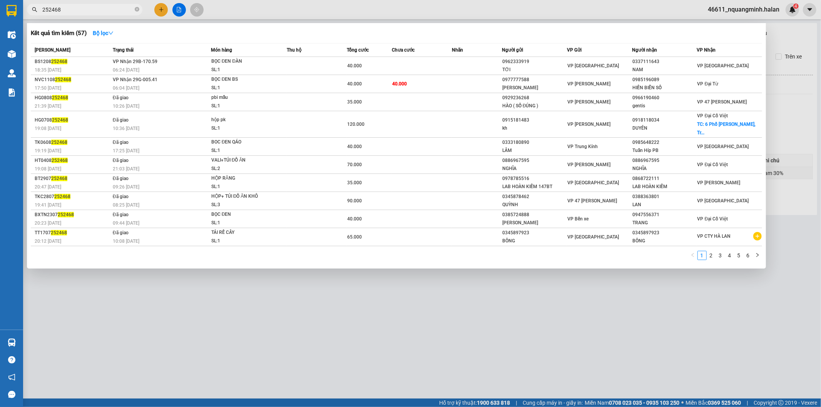
paste input "0906829555"
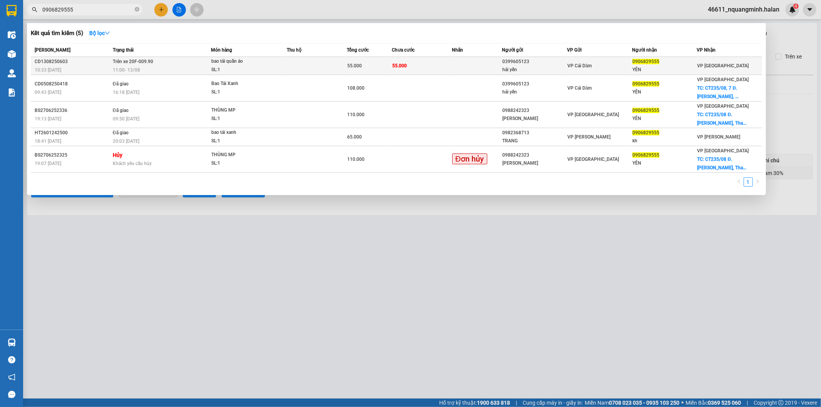
type input "0906829555"
click at [229, 66] on div "SL: 1" at bounding box center [240, 70] width 58 height 8
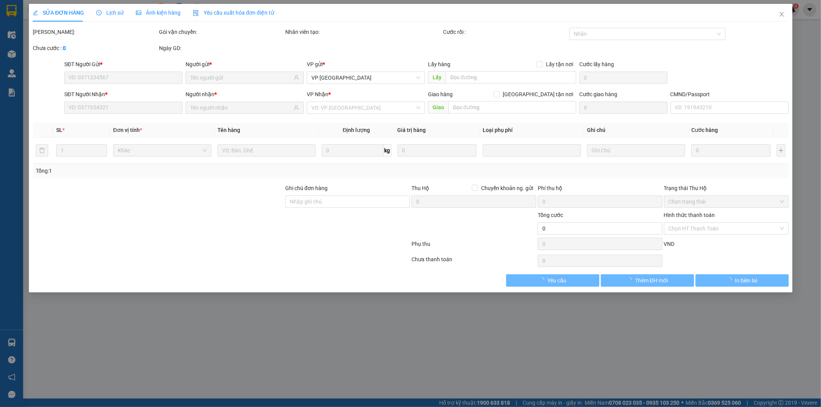
type input "0399605123"
type input "hải yến"
type input "0906829555"
type input "YÊN"
type input "55.000"
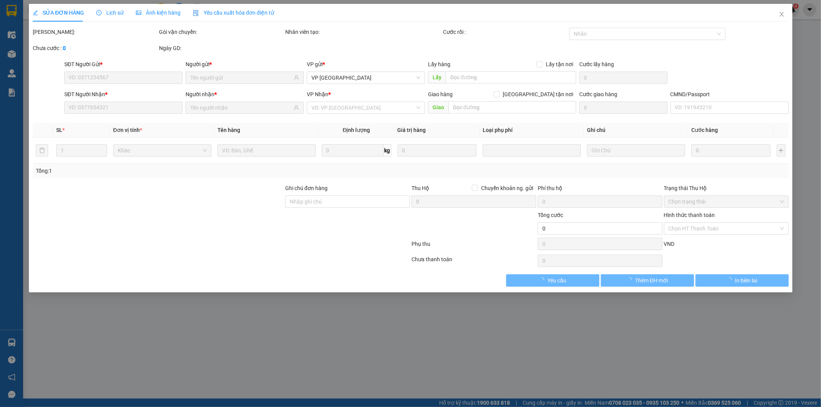
type input "55.000"
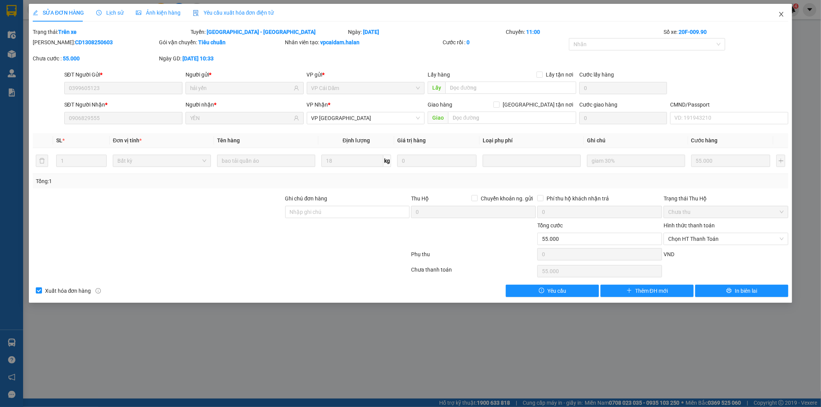
click at [780, 14] on icon "close" at bounding box center [781, 14] width 6 height 6
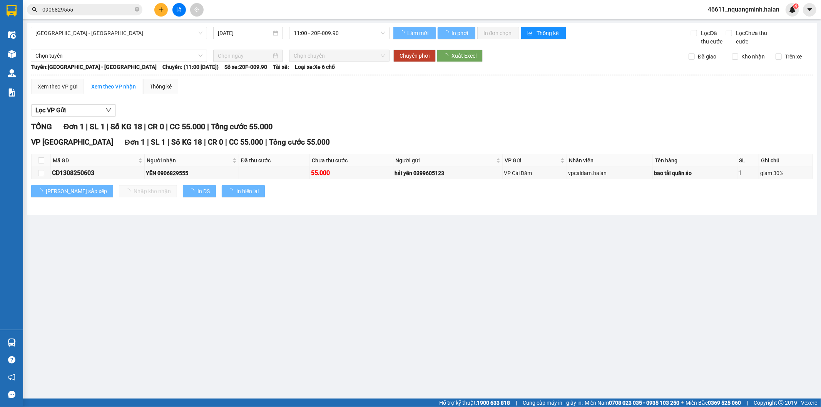
click at [191, 319] on main "Quảng Ninh - Hà Nội 13/08/2025 11:00 - 20F-009.90 Làm mới In phơi In đơn chọn T…" at bounding box center [410, 199] width 821 height 399
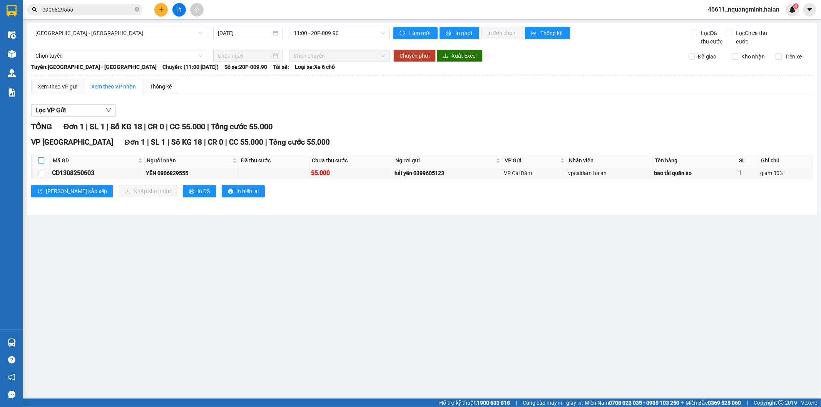
click at [40, 159] on input "checkbox" at bounding box center [41, 160] width 6 height 6
checkbox input "true"
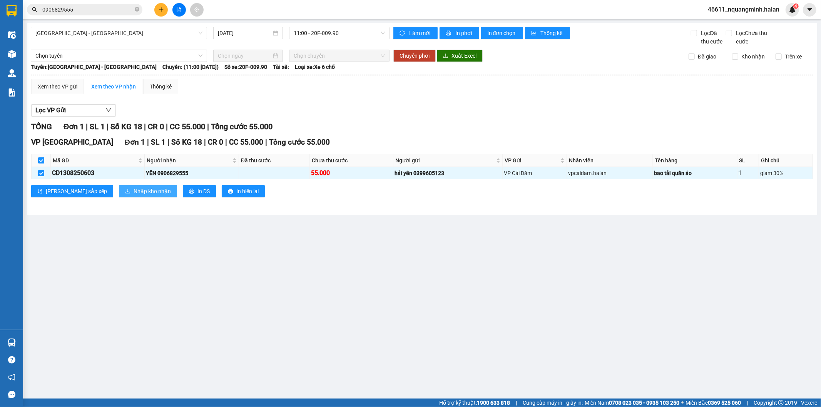
click at [134, 193] on span "Nhập kho nhận" at bounding box center [152, 191] width 37 height 8
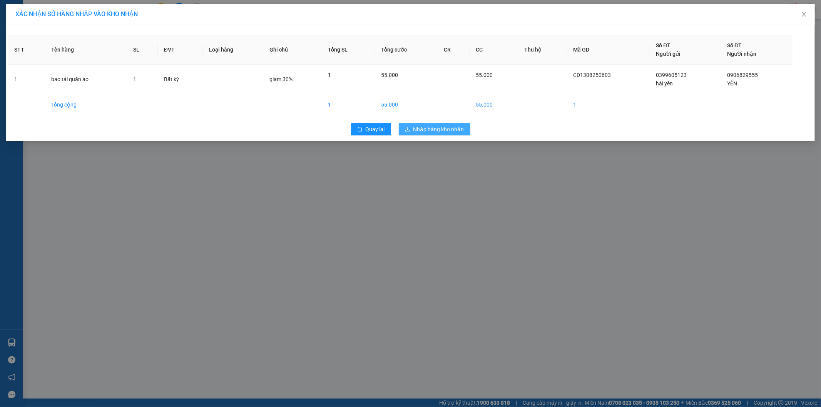
click at [427, 129] on span "Nhập hàng kho nhận" at bounding box center [438, 129] width 51 height 8
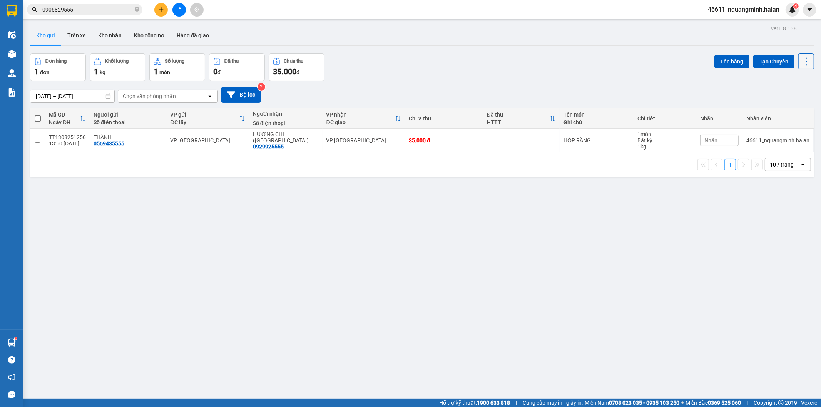
click at [801, 59] on icon at bounding box center [806, 61] width 11 height 11
click at [798, 108] on span "Làm mới" at bounding box center [789, 110] width 21 height 8
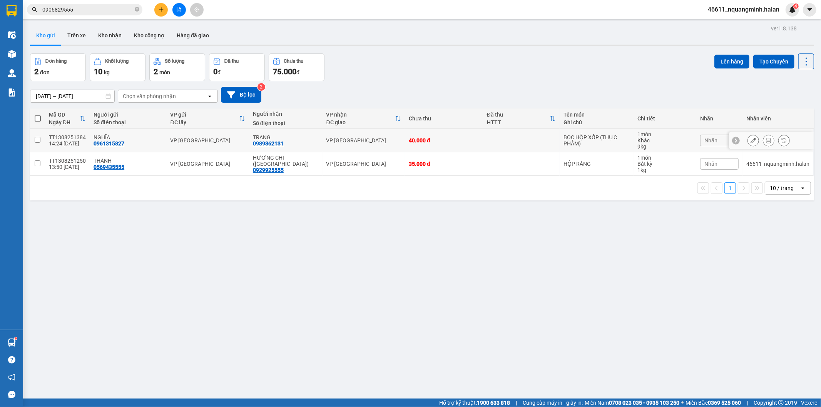
click at [450, 140] on div "40.000 đ" at bounding box center [444, 140] width 70 height 6
checkbox input "true"
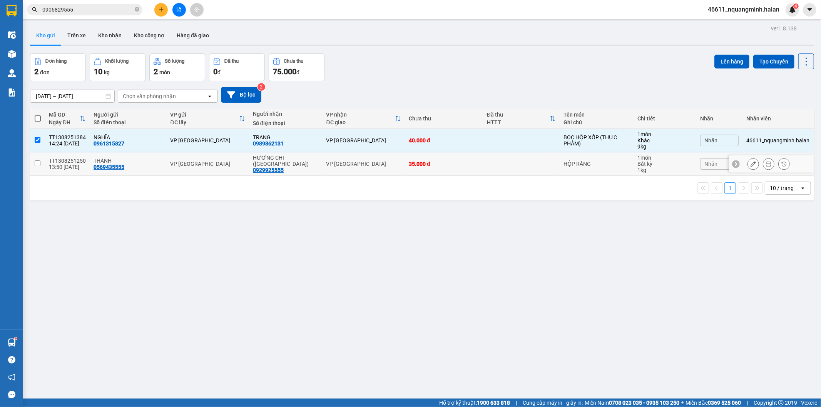
drag, startPoint x: 459, startPoint y: 166, endPoint x: 553, endPoint y: 130, distance: 100.5
click at [459, 166] on div "35.000 đ" at bounding box center [444, 164] width 70 height 6
checkbox input "true"
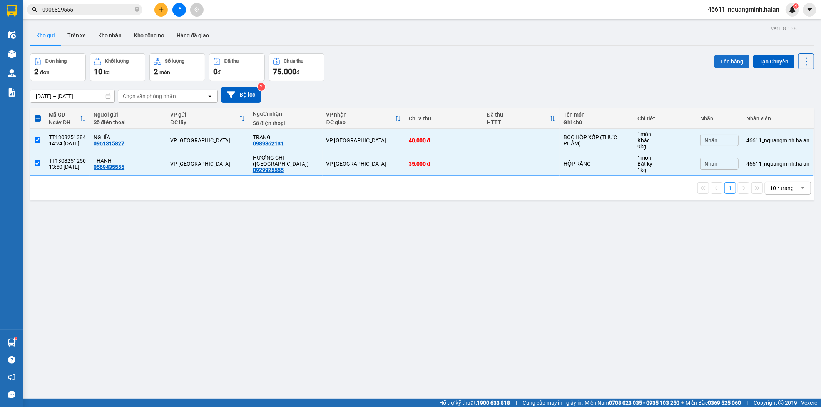
click at [732, 65] on button "Lên hàng" at bounding box center [731, 62] width 35 height 14
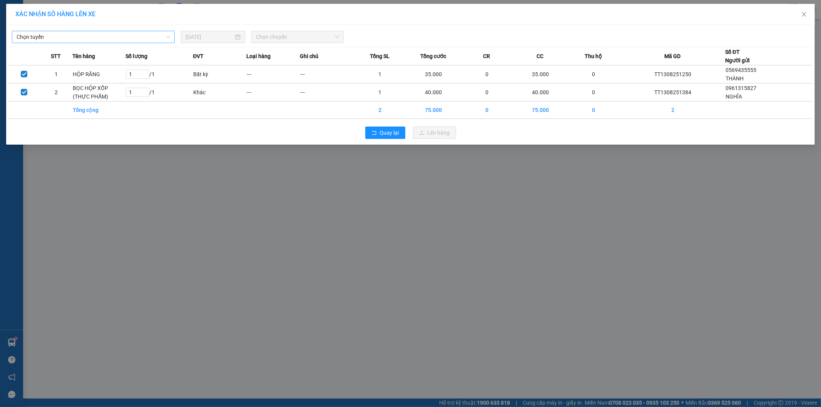
click at [125, 40] on span "Chọn tuyến" at bounding box center [94, 37] width 154 height 12
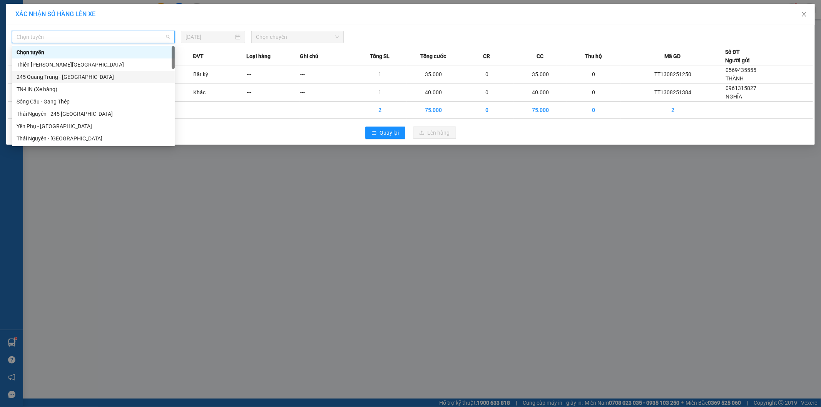
click at [33, 81] on div "245 Quang Trung - Thái Nguyên" at bounding box center [94, 77] width 154 height 8
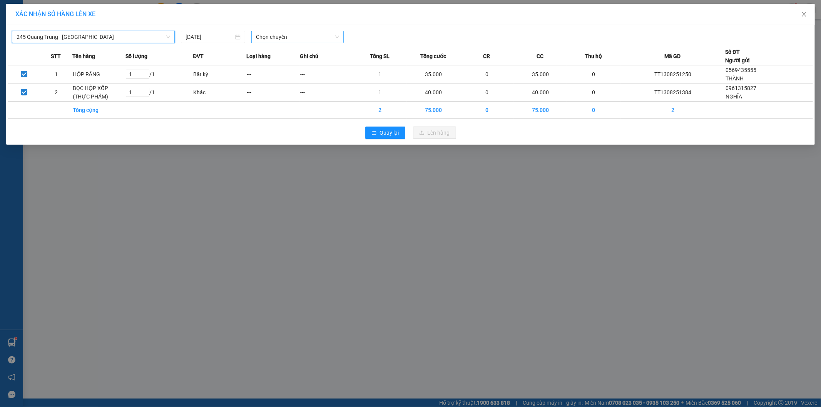
click at [299, 34] on span "Chọn chuyến" at bounding box center [297, 37] width 83 height 12
type input "874"
click at [294, 52] on div "14:30 - 29H-998.74" at bounding box center [286, 52] width 60 height 8
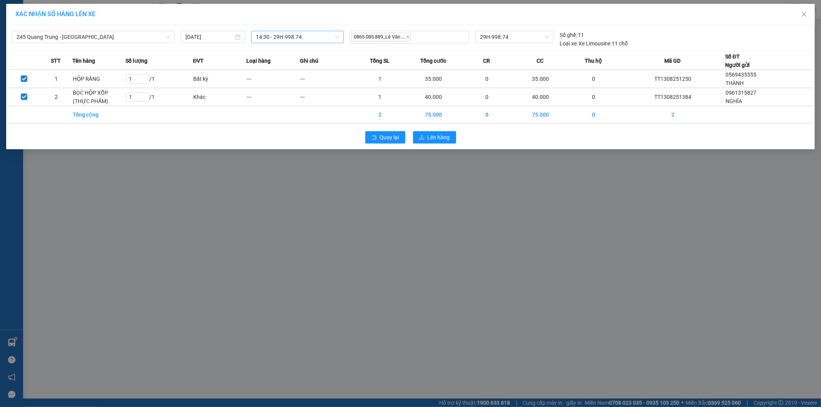
click at [429, 144] on div "Quay lại Lên hàng" at bounding box center [410, 137] width 805 height 20
click at [430, 136] on span "Lên hàng" at bounding box center [439, 137] width 22 height 8
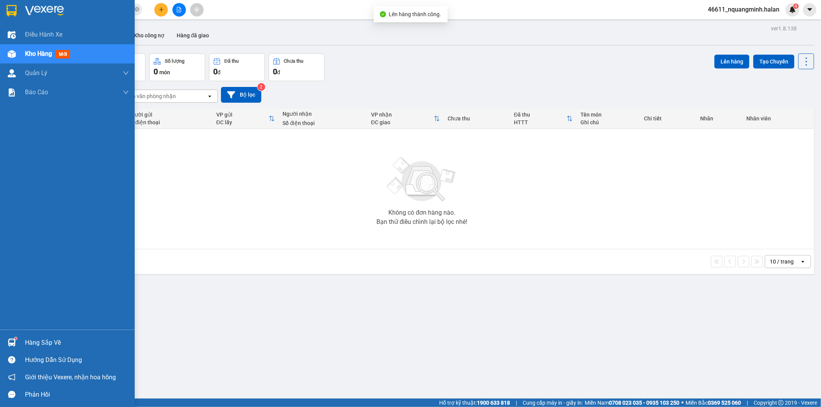
click at [9, 341] on img at bounding box center [12, 343] width 8 height 8
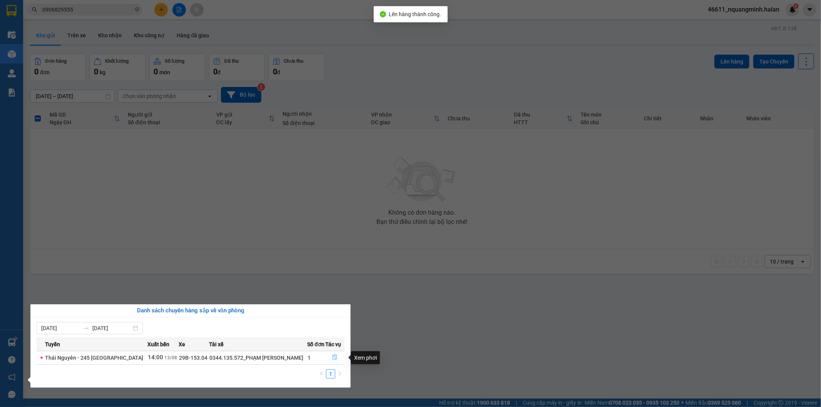
click at [334, 358] on icon "file-done" at bounding box center [335, 357] width 5 height 5
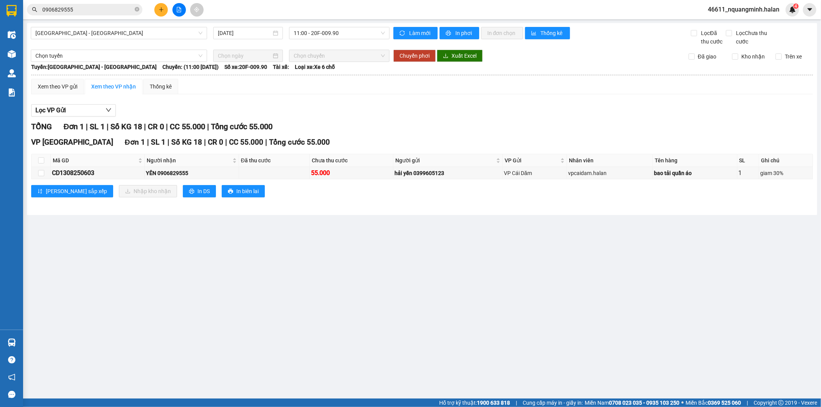
click at [431, 314] on main "Quảng Ninh - Hà Nội 13/08/2025 11:00 - 20F-009.90 Làm mới In phơi In đơn chọn T…" at bounding box center [410, 199] width 821 height 399
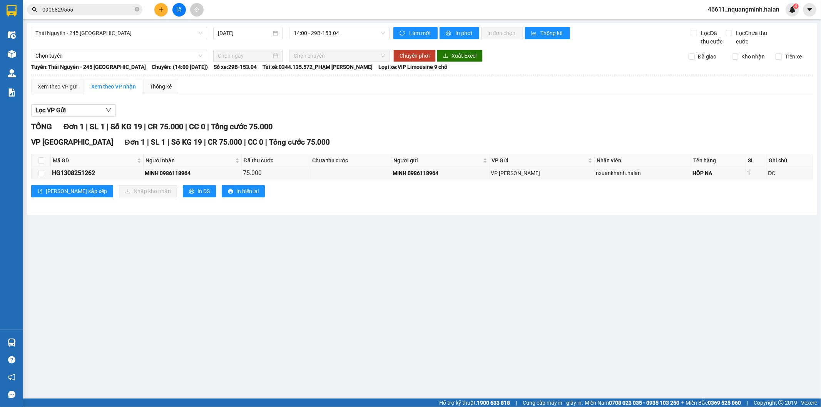
click at [329, 290] on main "Thái Nguyên - 245 Quang Trung 13/08/2025 14:00 - 29B-153.04 Làm mới In phơi In …" at bounding box center [410, 199] width 821 height 399
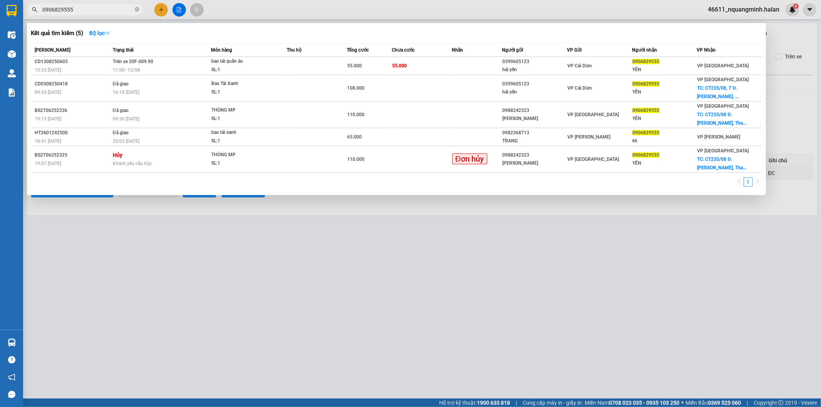
drag, startPoint x: 71, startPoint y: 9, endPoint x: 90, endPoint y: 10, distance: 19.3
click at [0, 5] on section "Kết quả tìm kiếm ( 5 ) Bộ lọc Mã ĐH Trạng thái Món hàng Thu hộ Tổng cước Chưa c…" at bounding box center [410, 203] width 821 height 407
paste input "854662882"
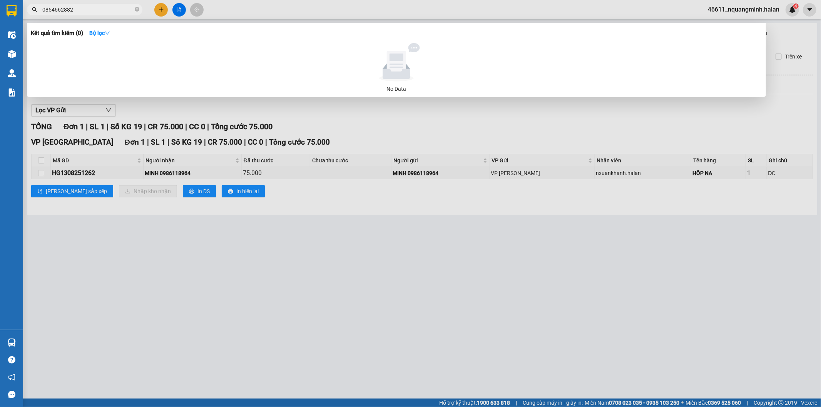
type input "0854662882"
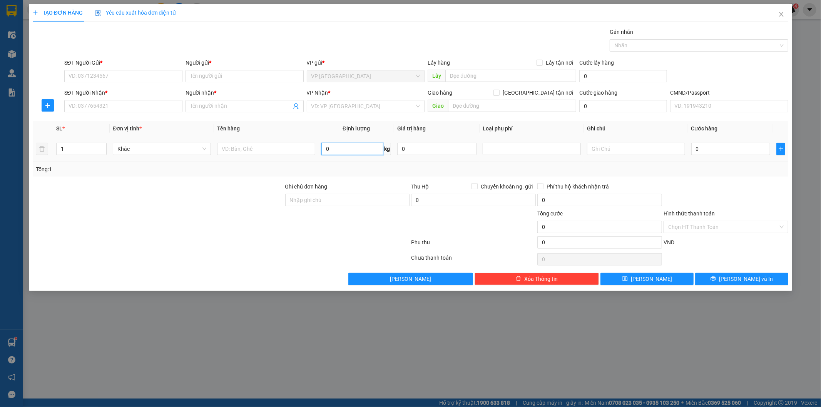
click at [356, 148] on input "0" at bounding box center [352, 149] width 62 height 12
type input "9"
click at [299, 149] on input "text" at bounding box center [266, 149] width 98 height 12
type input "BỌC HỘP XỐP (THỰC PHẨM)"
click at [100, 80] on input "SĐT Người Gửi *" at bounding box center [123, 76] width 118 height 12
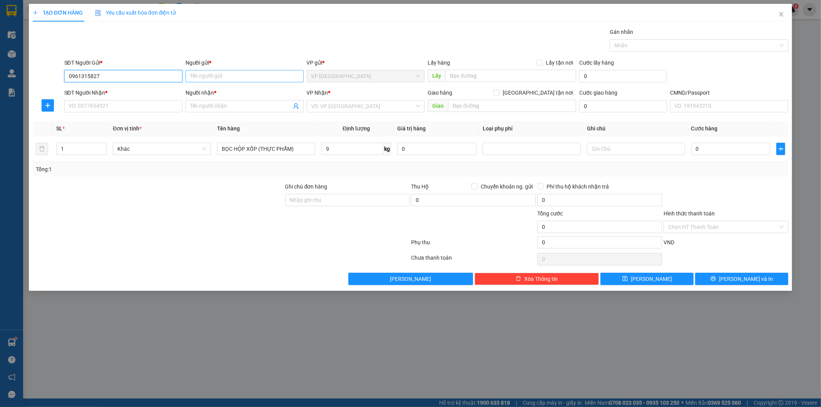
type input "0961315827"
click at [215, 81] on input "Người gửi *" at bounding box center [245, 76] width 118 height 12
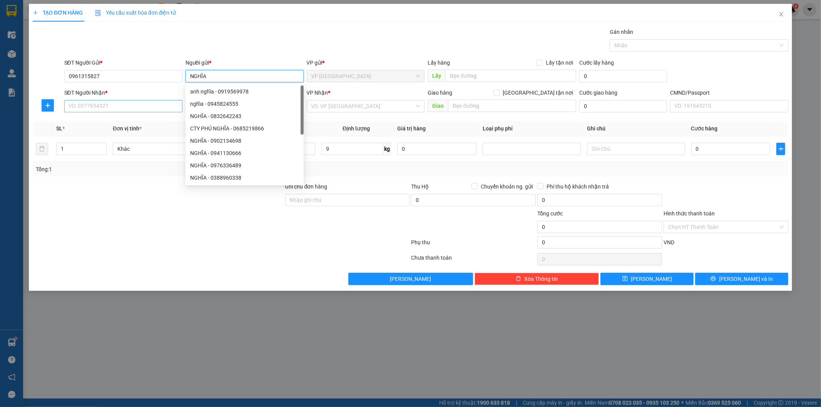
type input "NGHĨA"
click at [140, 103] on input "SĐT Người Nhận *" at bounding box center [123, 106] width 118 height 12
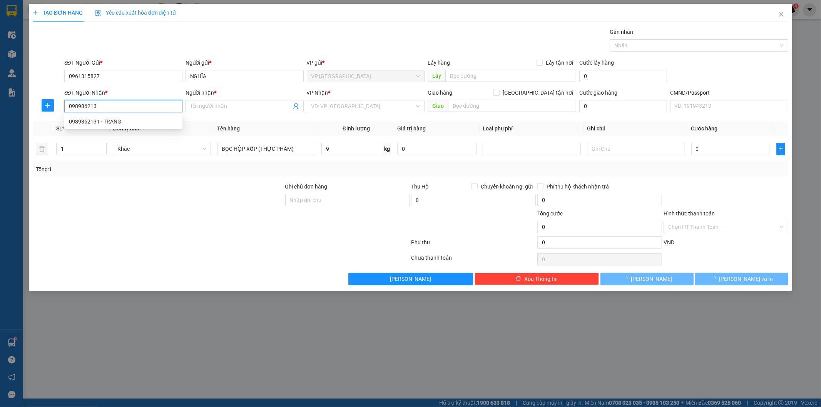
type input "0989862131"
click at [140, 117] on div "0989862131 - TRANG" at bounding box center [123, 121] width 118 height 12
type input "TRANG"
type input "0989862131"
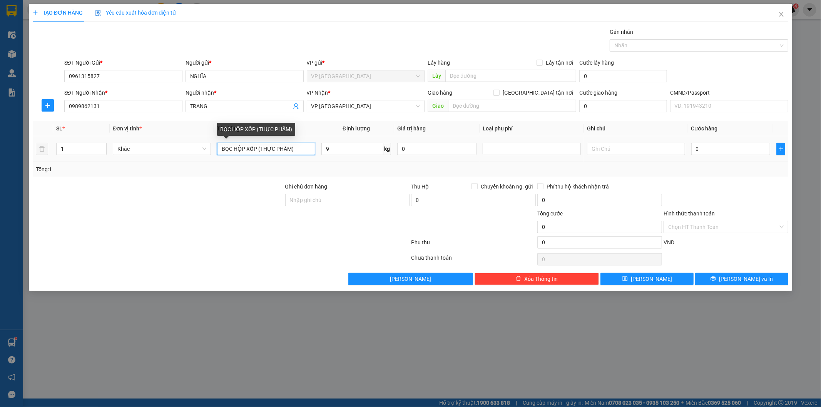
drag, startPoint x: 303, startPoint y: 149, endPoint x: 307, endPoint y: 149, distance: 3.9
click at [304, 149] on input "BỌC HỘP XỐP (THỰC PHẨM)" at bounding box center [266, 149] width 98 height 12
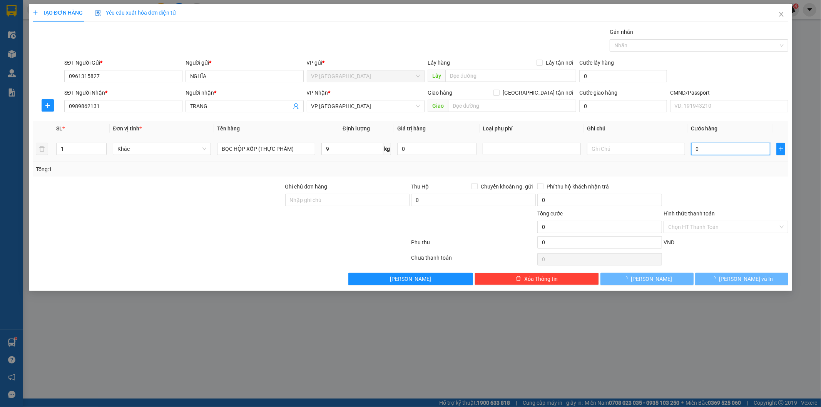
click at [706, 149] on input "0" at bounding box center [730, 149] width 79 height 12
type input "4"
type input "40"
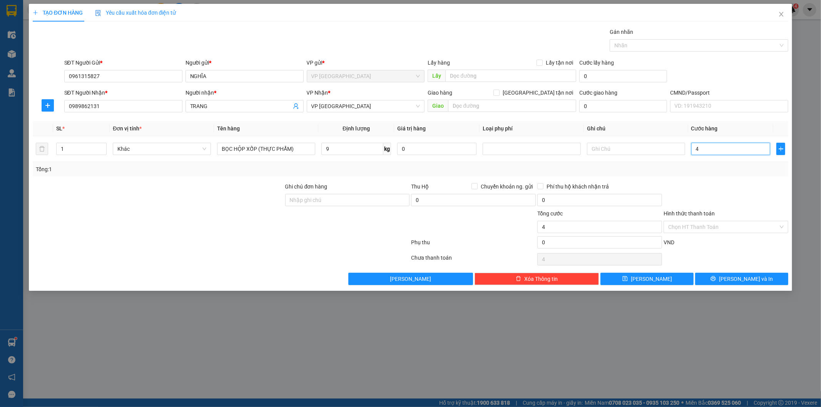
type input "40"
type input "40.000"
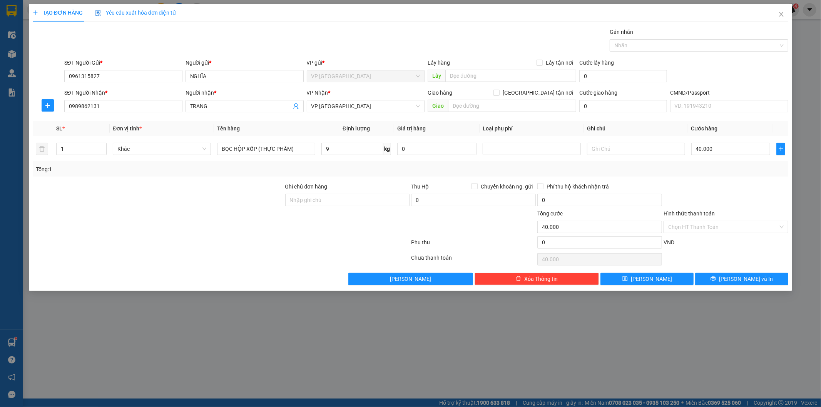
click at [719, 193] on div at bounding box center [726, 195] width 126 height 27
click at [734, 280] on button "[PERSON_NAME] và In" at bounding box center [741, 279] width 93 height 12
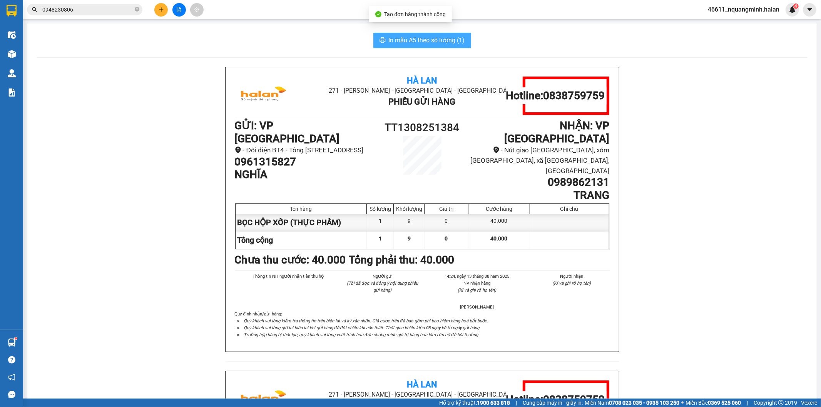
click at [417, 44] on span "In mẫu A5 theo số lượng (1)" at bounding box center [427, 40] width 76 height 10
click at [159, 9] on icon "plus" at bounding box center [161, 9] width 5 height 5
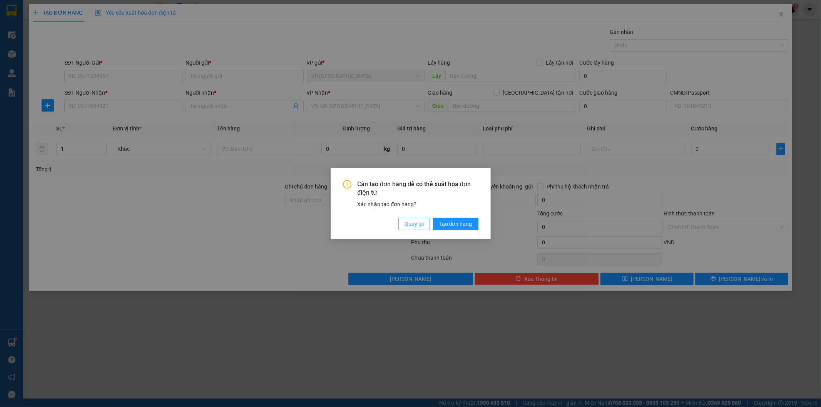
click at [416, 227] on span "Quay lại" at bounding box center [414, 224] width 19 height 8
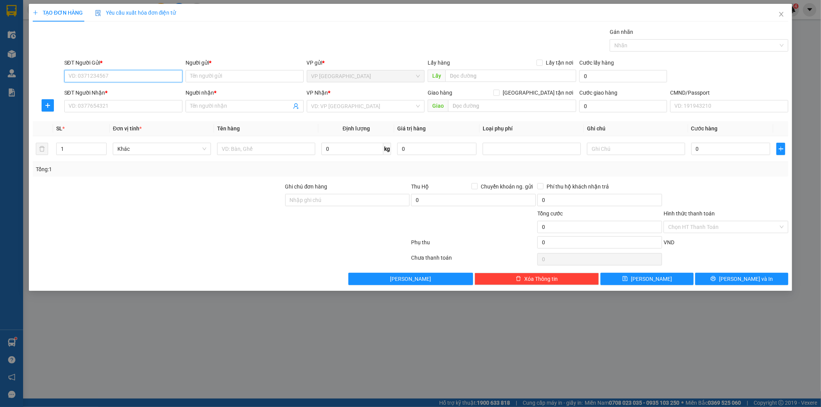
click at [112, 81] on input "SĐT Người Gửi *" at bounding box center [123, 76] width 118 height 12
type input "0948956835"
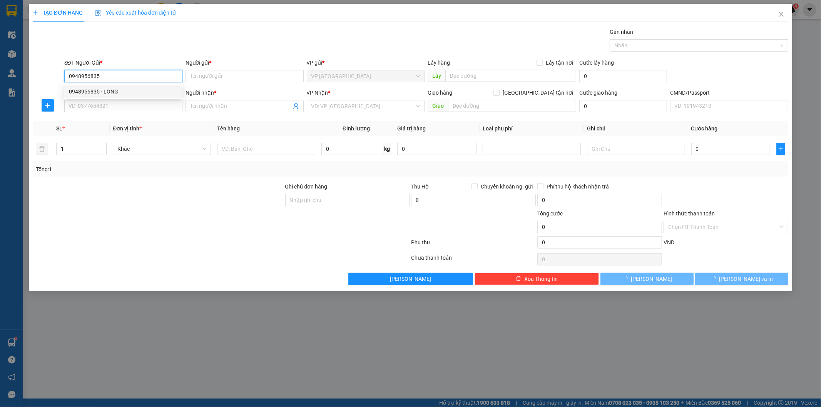
click at [120, 95] on div "0948956835 - LONG" at bounding box center [123, 91] width 109 height 8
type input "LONG"
type input "0948956835"
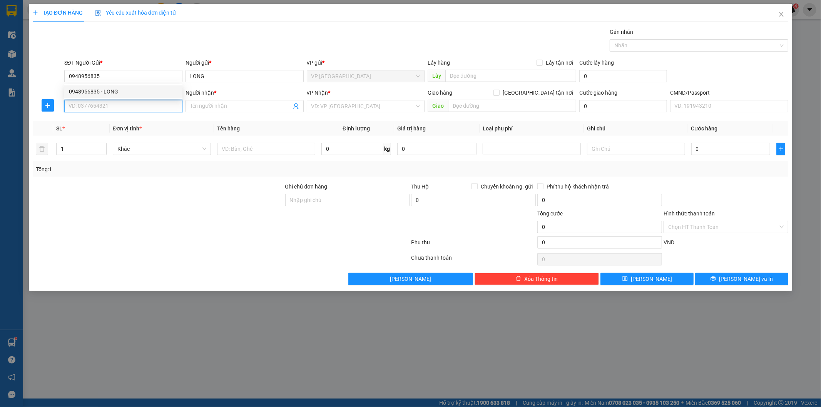
click at [121, 108] on input "SĐT Người Nhận *" at bounding box center [123, 106] width 118 height 12
drag, startPoint x: 117, startPoint y: 101, endPoint x: 103, endPoint y: 58, distance: 45.0
click at [0, 89] on div "TẠO ĐƠN HÀNG Yêu cầu xuất hóa đơn điện tử Transit Pickup Surcharge Ids Transit …" at bounding box center [410, 203] width 821 height 407
drag, startPoint x: 122, startPoint y: 106, endPoint x: 58, endPoint y: 93, distance: 65.3
click at [41, 99] on div "SĐT Người Nhận * 0854662882 0854662882 Người nhận * Tên người nhận VP Nhận * VD…" at bounding box center [411, 102] width 758 height 27
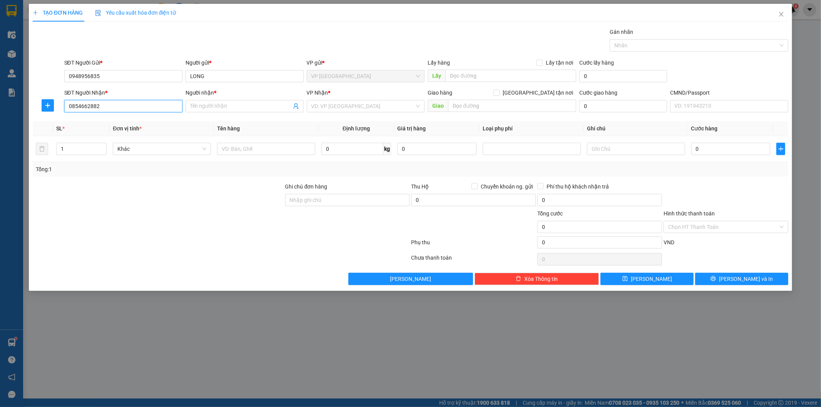
type input "0854662882"
click at [223, 105] on input "Người nhận *" at bounding box center [240, 106] width 101 height 8
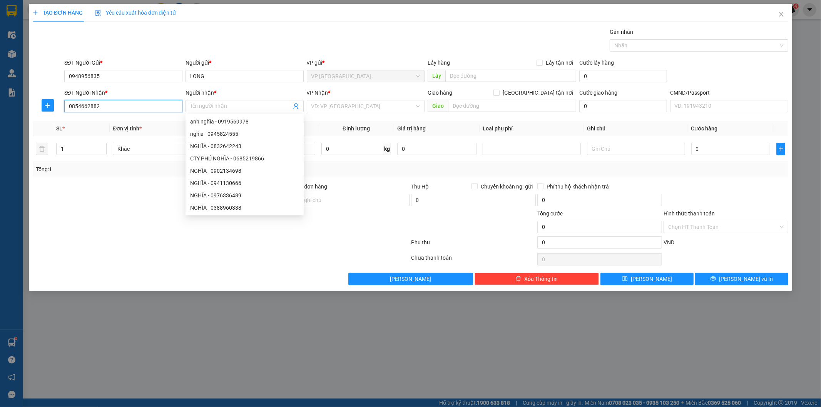
drag, startPoint x: 123, startPoint y: 107, endPoint x: 6, endPoint y: 106, distance: 117.0
click at [4, 106] on div "TẠO ĐƠN HÀNG Yêu cầu xuất hóa đơn điện tử Transit Pickup Surcharge Ids Transit …" at bounding box center [410, 203] width 821 height 407
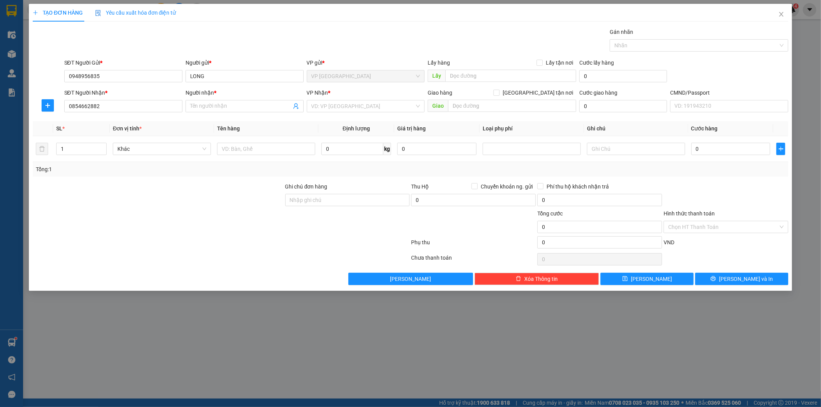
drag, startPoint x: 71, startPoint y: 261, endPoint x: 80, endPoint y: 246, distance: 16.8
click at [77, 251] on div "Transit Pickup Surcharge Ids Transit Deliver Surcharge Ids Transit Deliver Surc…" at bounding box center [411, 157] width 756 height 258
click at [207, 110] on input "Người nhận *" at bounding box center [240, 106] width 101 height 8
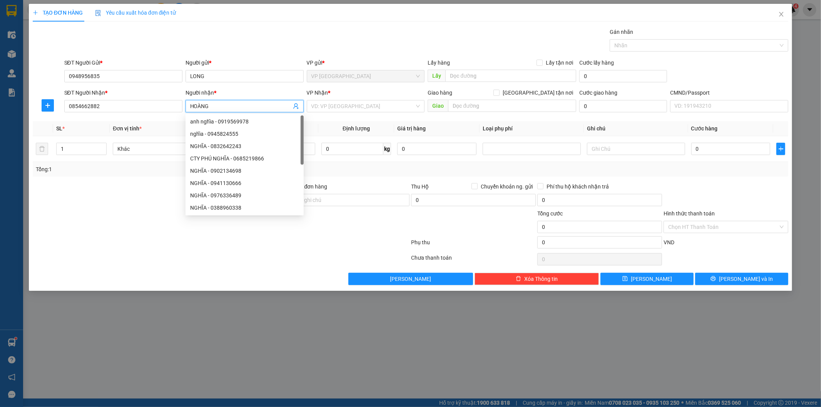
type input "HOÀNG"
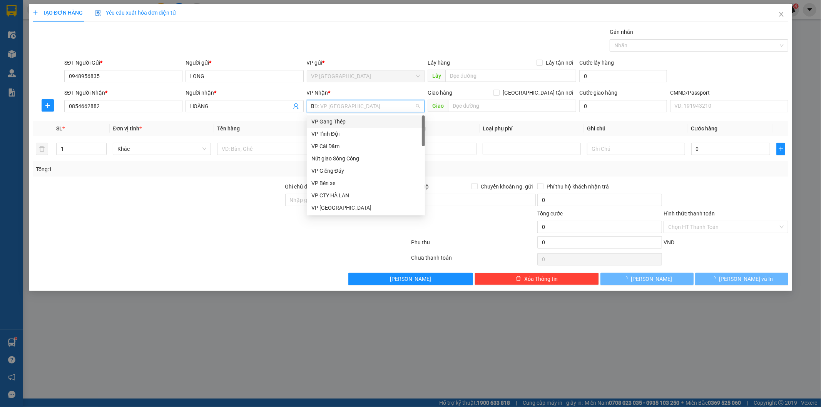
type input "BS"
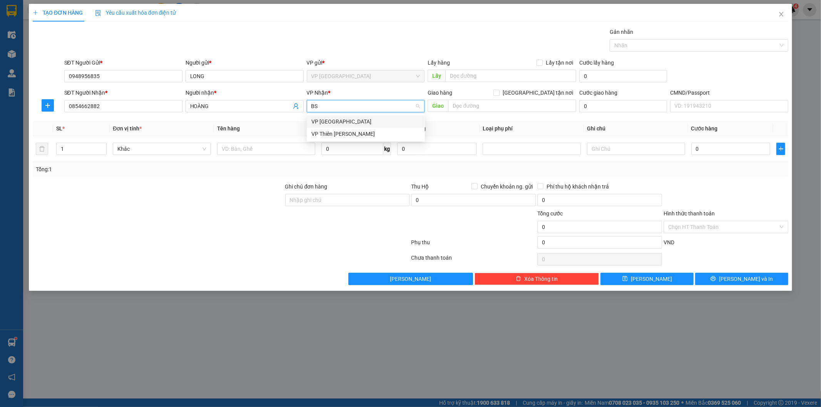
click at [323, 120] on div "VP [GEOGRAPHIC_DATA]" at bounding box center [365, 121] width 109 height 8
click at [339, 148] on input "0" at bounding box center [352, 149] width 62 height 12
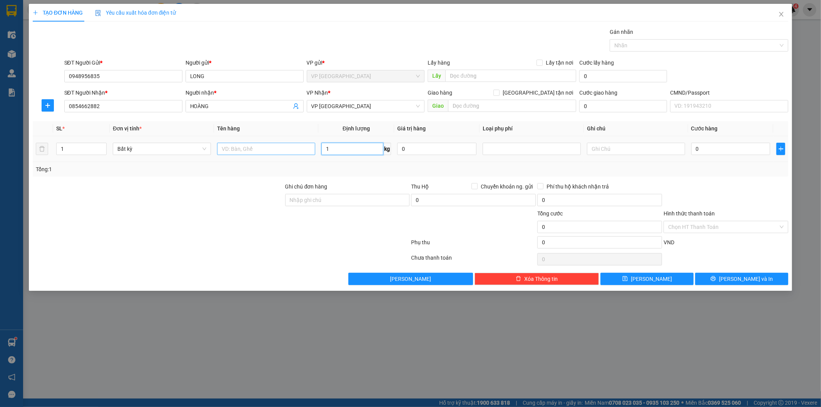
type input "1"
click at [269, 149] on input "text" at bounding box center [266, 149] width 98 height 12
type input "35.000"
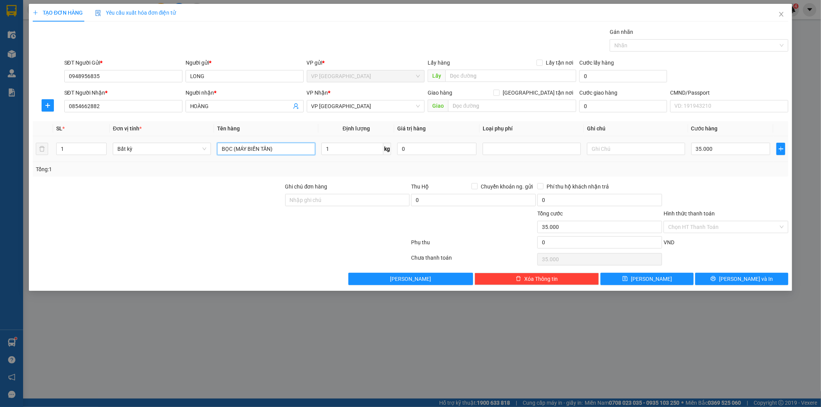
type input "BỌC (MÁY BIẾN TẦN)"
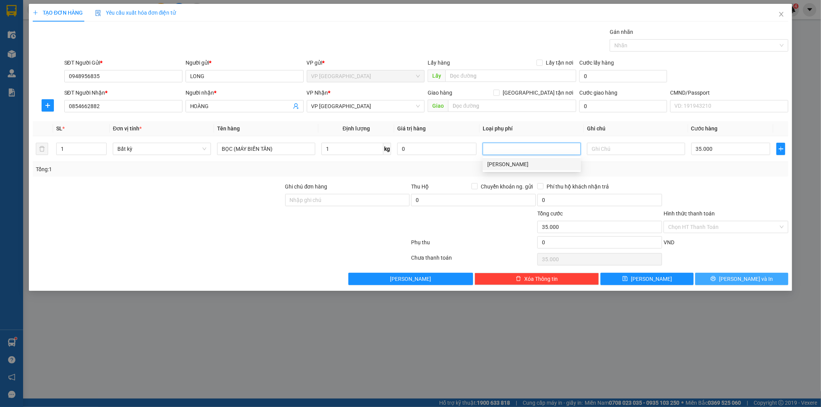
click at [716, 278] on icon "printer" at bounding box center [713, 278] width 5 height 5
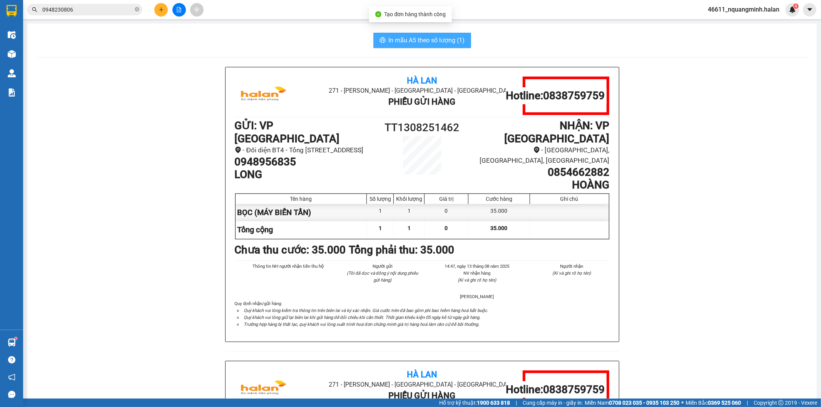
click at [445, 41] on span "In mẫu A5 theo số lượng (1)" at bounding box center [427, 40] width 76 height 10
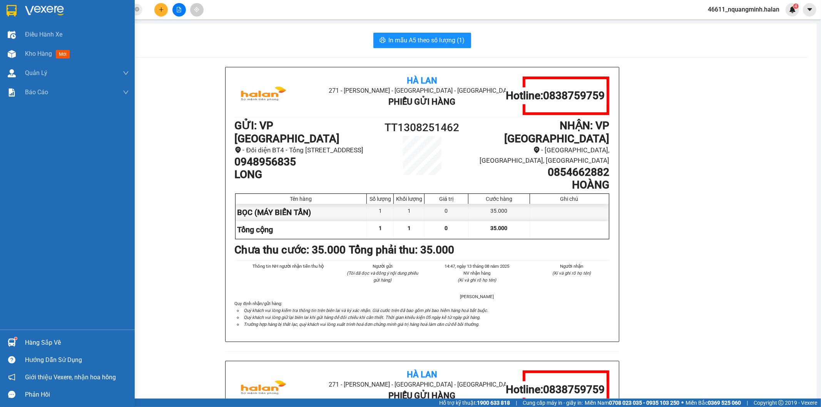
click at [6, 344] on div at bounding box center [11, 342] width 13 height 13
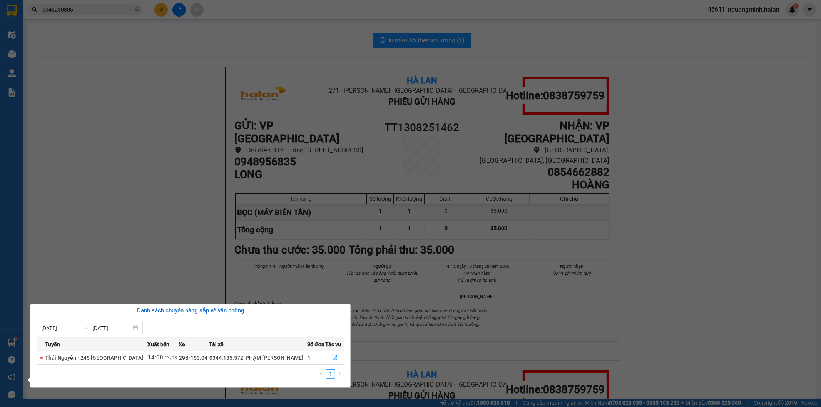
click at [196, 205] on section "Kết quả tìm kiếm ( 1 ) Bộ lọc Mã ĐH Trạng thái Món hàng Thu hộ Tổng cước Chưa c…" at bounding box center [410, 203] width 821 height 407
